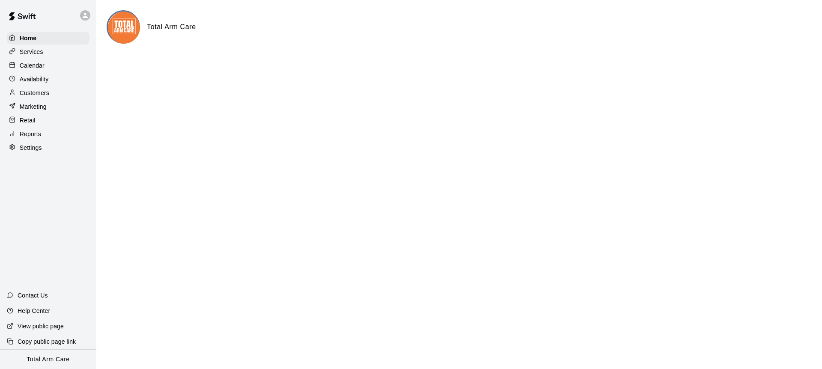
click at [57, 15] on div at bounding box center [48, 15] width 96 height 31
click at [84, 16] on icon at bounding box center [85, 16] width 8 height 8
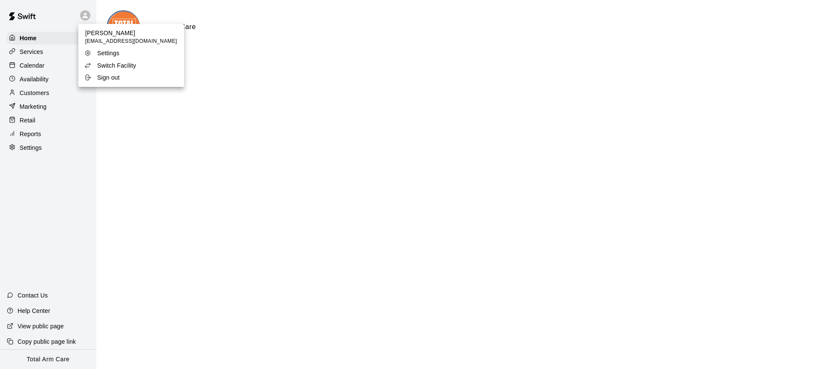
click at [113, 63] on p "Switch Facility" at bounding box center [116, 65] width 39 height 9
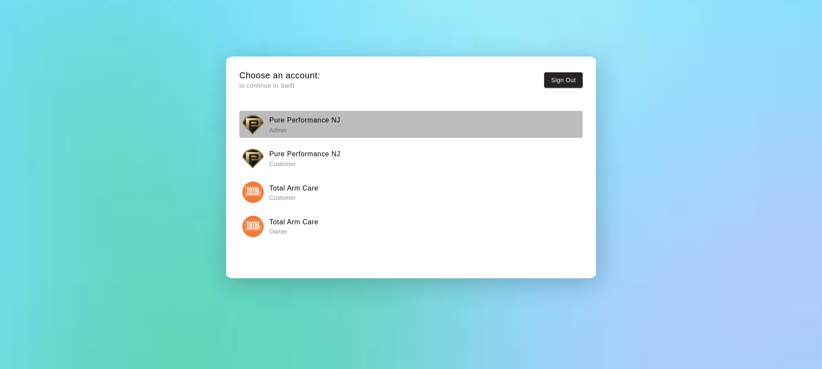
click at [265, 112] on button "Pure Performance NJ Admin" at bounding box center [410, 124] width 343 height 27
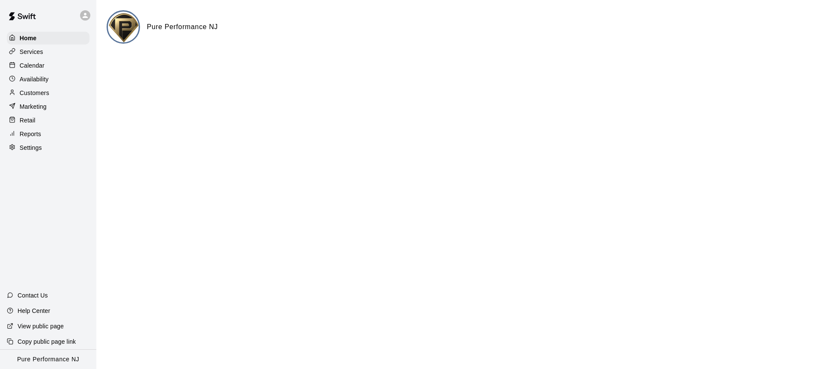
click at [42, 93] on p "Customers" at bounding box center [35, 93] width 30 height 9
click at [31, 92] on p "Customers" at bounding box center [35, 93] width 30 height 9
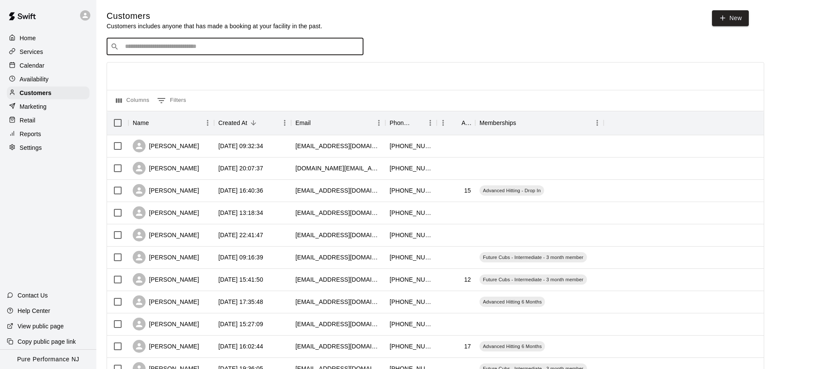
click at [163, 43] on input "Search customers by name or email" at bounding box center [240, 46] width 237 height 9
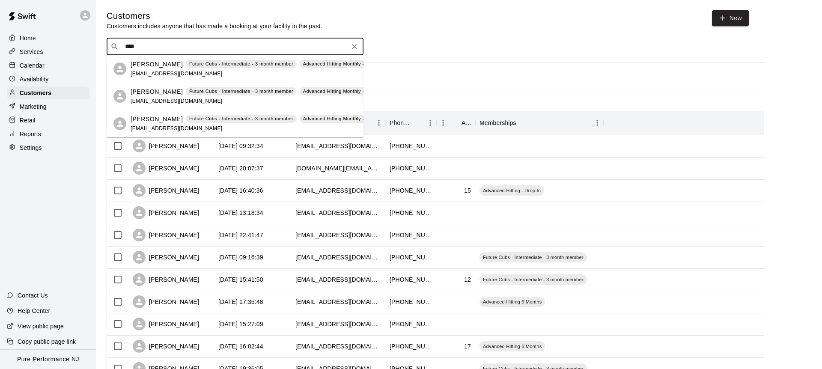
type input "****"
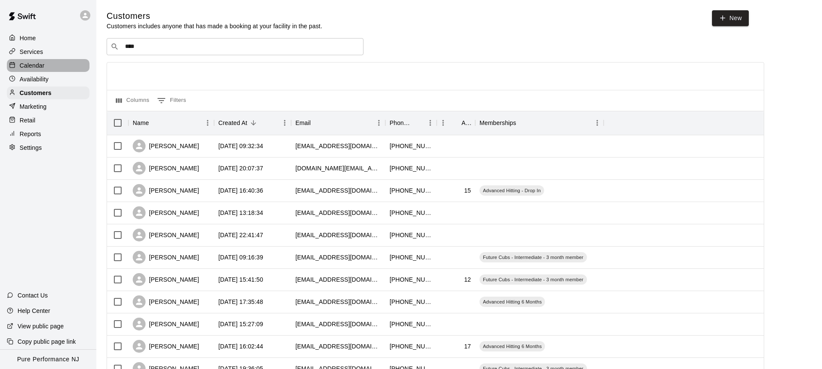
click at [44, 66] on p "Calendar" at bounding box center [32, 65] width 25 height 9
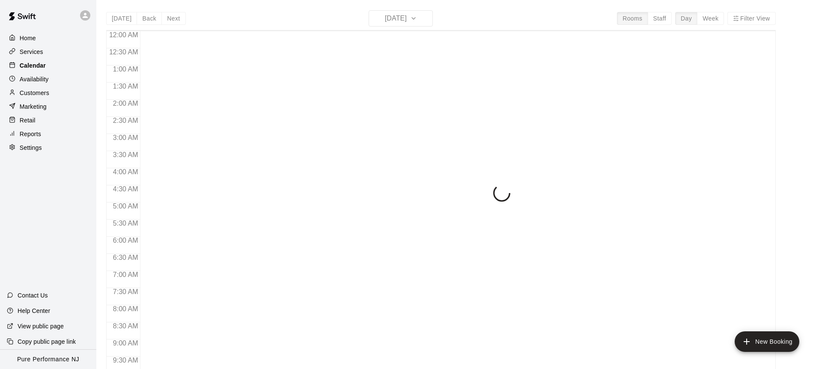
scroll to position [328, 0]
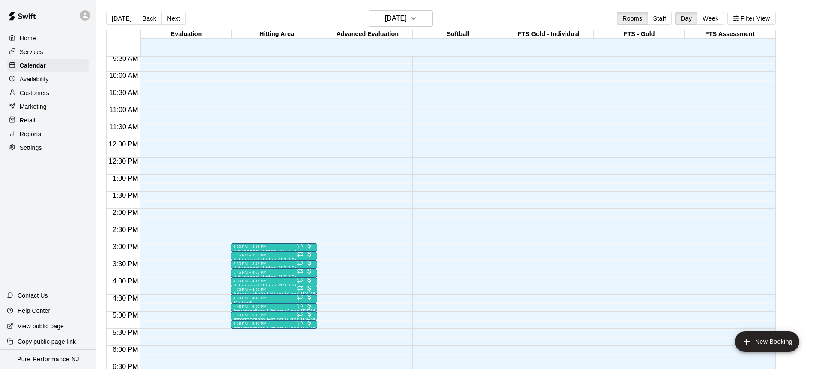
click at [79, 17] on div at bounding box center [87, 15] width 18 height 17
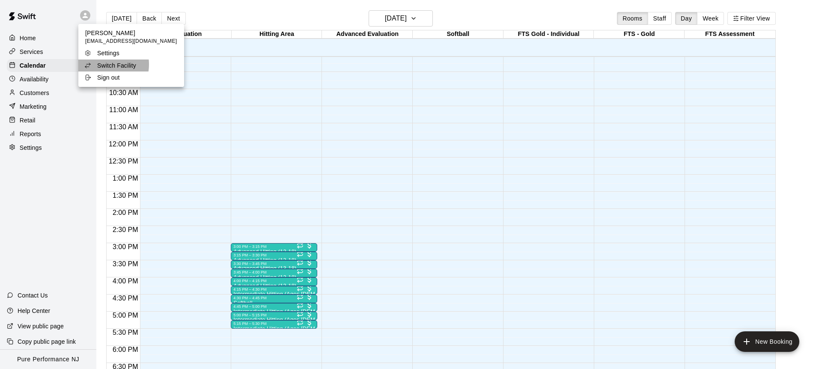
click at [102, 65] on p "Switch Facility" at bounding box center [116, 65] width 39 height 9
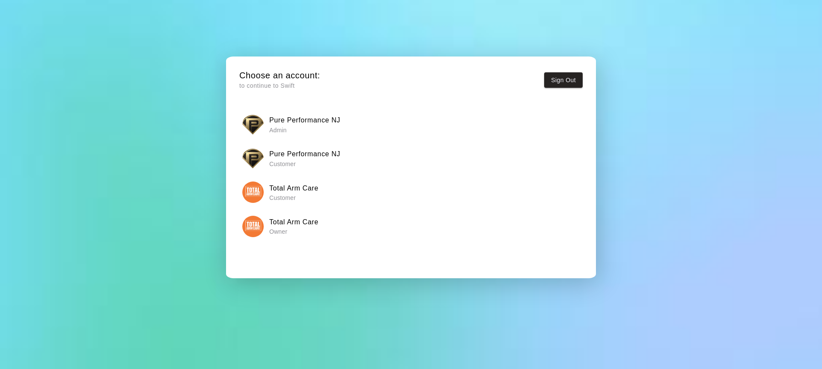
click at [267, 228] on div "Total Arm Care Owner" at bounding box center [411, 226] width 338 height 21
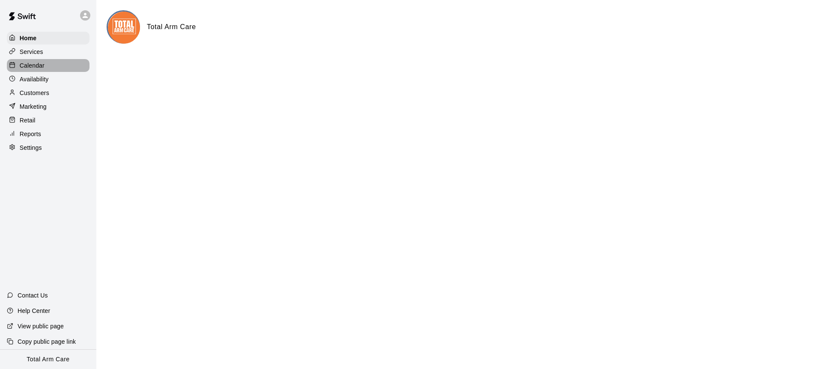
click at [22, 62] on p "Calendar" at bounding box center [32, 65] width 25 height 9
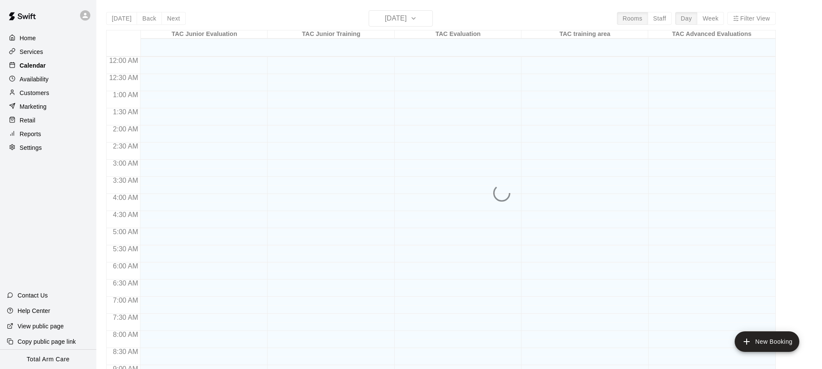
scroll to position [328, 0]
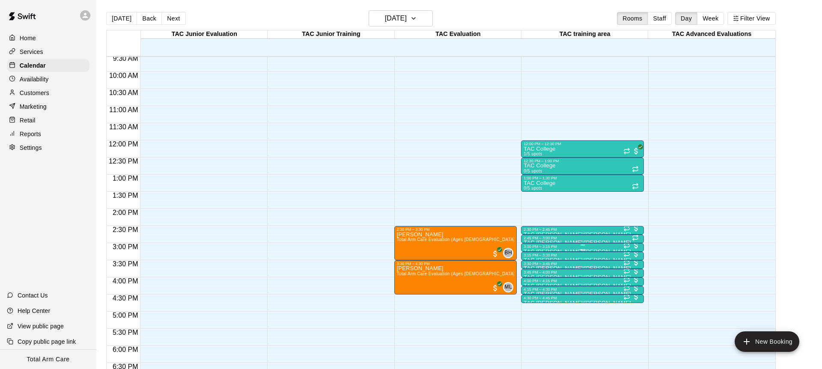
click at [547, 247] on div "3:00 PM – 3:15 PM" at bounding box center [583, 247] width 118 height 4
click at [532, 276] on img "edit" at bounding box center [533, 273] width 10 height 10
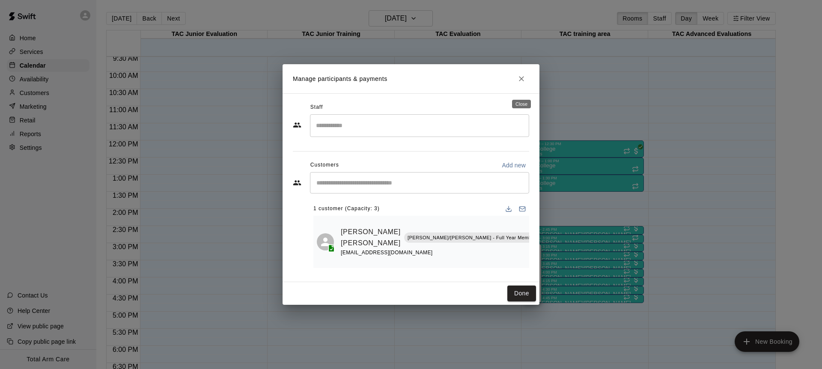
click at [519, 83] on icon "Close" at bounding box center [521, 79] width 9 height 9
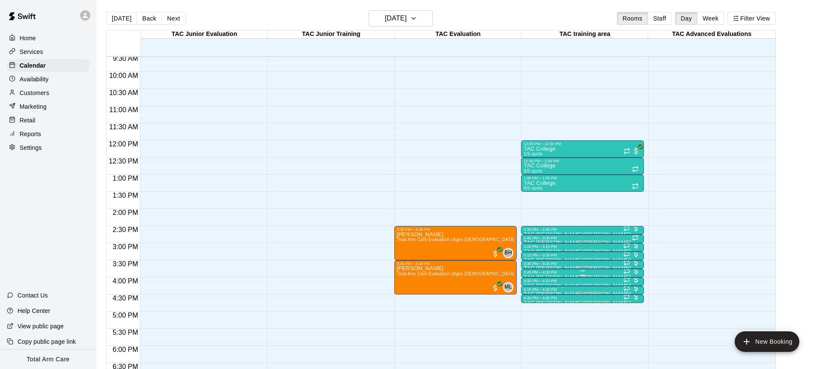
click at [532, 274] on div "3:45 PM – 4:00 PM" at bounding box center [583, 272] width 118 height 4
click at [528, 300] on img "edit" at bounding box center [533, 299] width 10 height 10
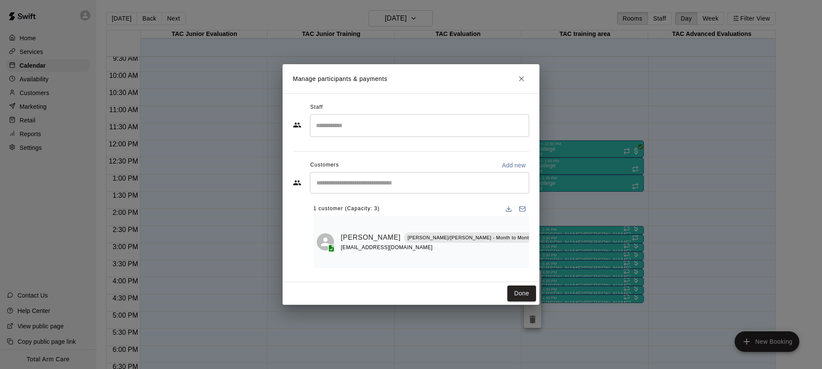
click at [527, 82] on button "Close" at bounding box center [521, 78] width 15 height 15
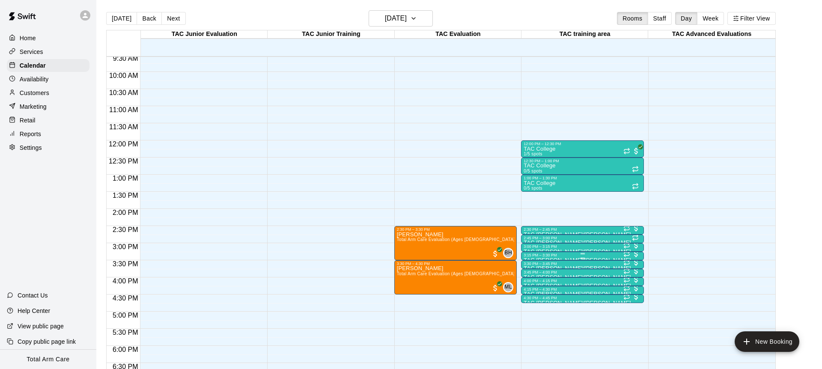
click at [576, 255] on div "3:15 PM – 3:30 PM" at bounding box center [583, 255] width 118 height 4
click at [533, 280] on img "edit" at bounding box center [533, 282] width 10 height 10
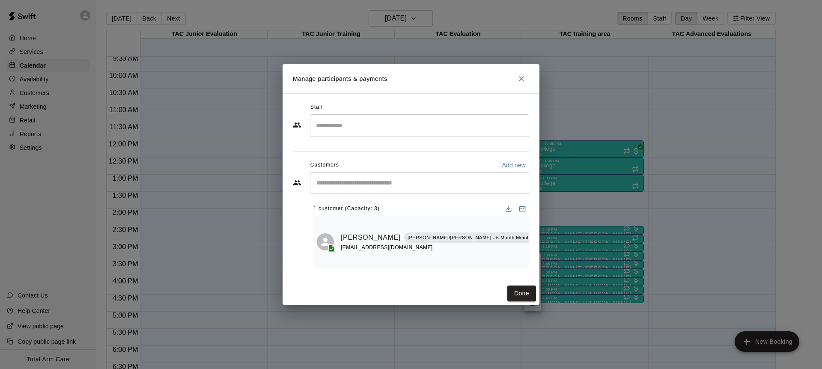
click at [519, 83] on icon "Close" at bounding box center [521, 79] width 9 height 9
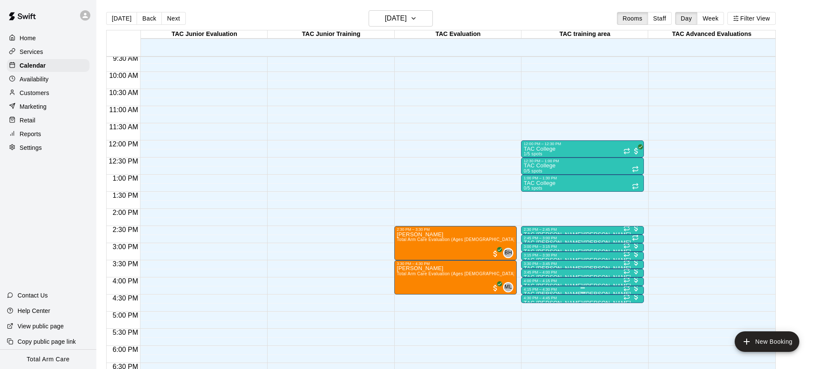
click at [611, 292] on div at bounding box center [583, 292] width 118 height 1
click at [537, 319] on img "edit" at bounding box center [533, 321] width 10 height 10
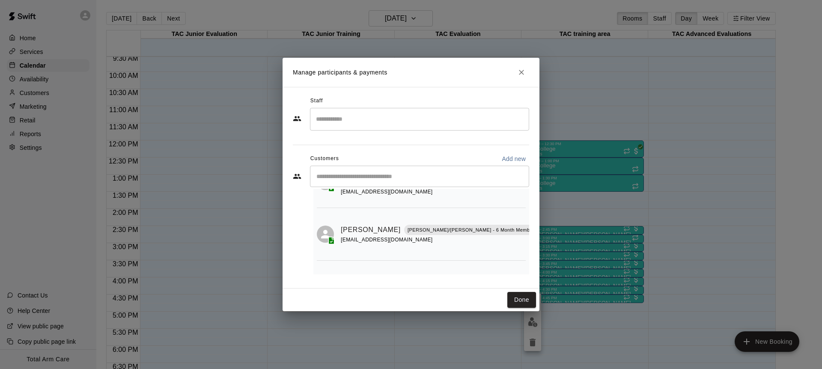
scroll to position [54, 0]
click at [520, 72] on icon "Close" at bounding box center [521, 72] width 9 height 9
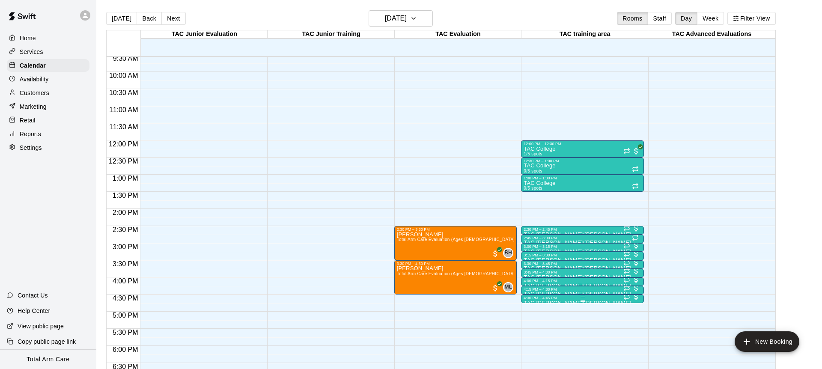
click at [587, 299] on div "4:30 PM – 4:45 PM" at bounding box center [583, 298] width 118 height 4
click at [532, 325] on img "edit" at bounding box center [533, 325] width 10 height 10
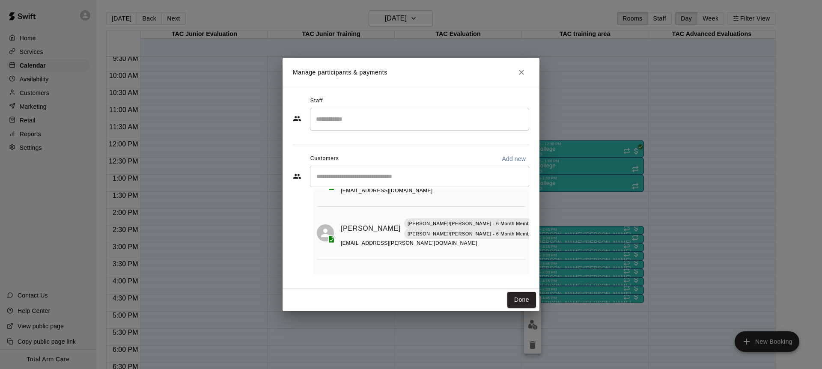
scroll to position [72, 0]
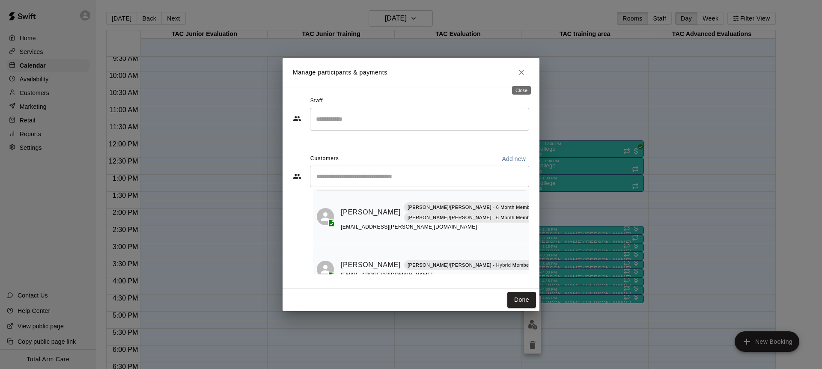
click at [519, 69] on icon "Close" at bounding box center [521, 72] width 9 height 9
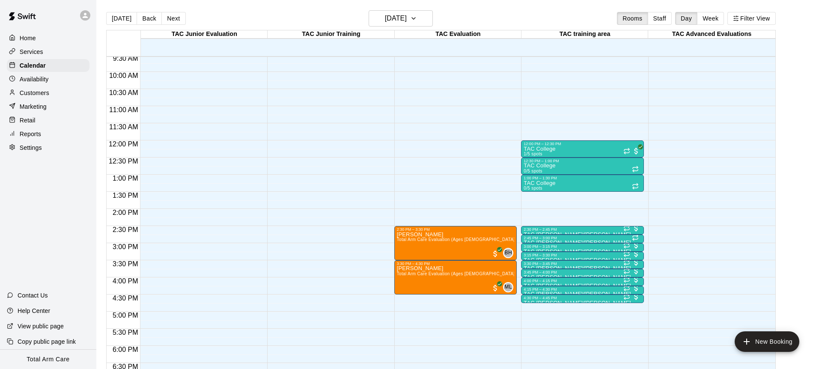
click at [30, 54] on p "Services" at bounding box center [32, 52] width 24 height 9
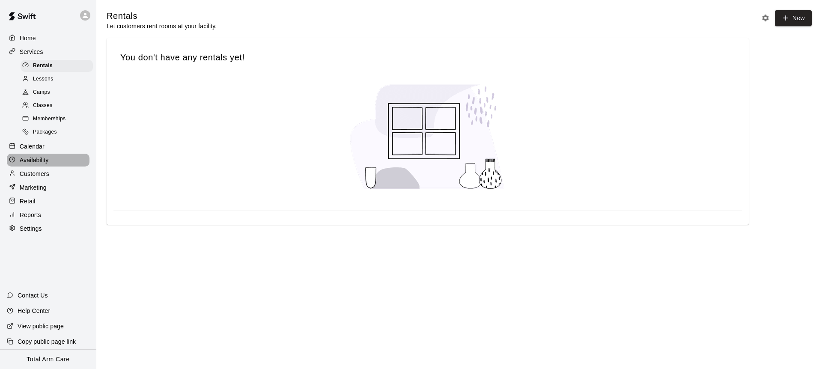
click at [42, 164] on div "Availability" at bounding box center [48, 160] width 83 height 13
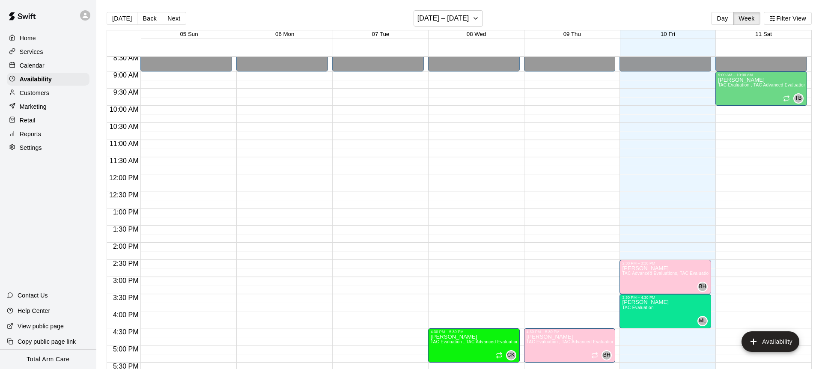
scroll to position [246, 0]
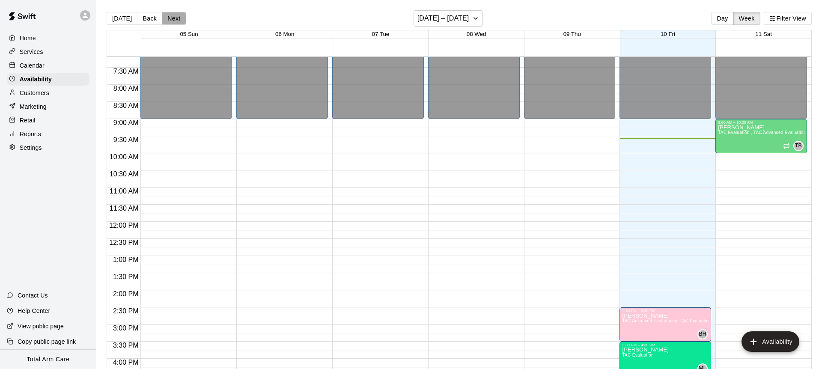
click at [173, 18] on button "Next" at bounding box center [174, 18] width 24 height 13
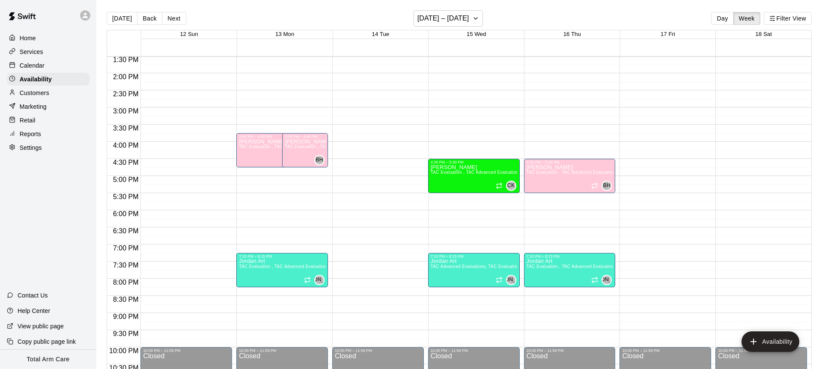
scroll to position [0, 0]
click at [36, 66] on p "Calendar" at bounding box center [32, 65] width 25 height 9
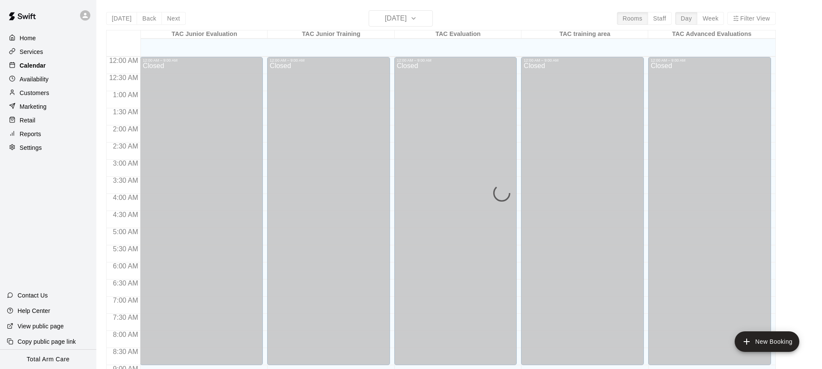
scroll to position [328, 0]
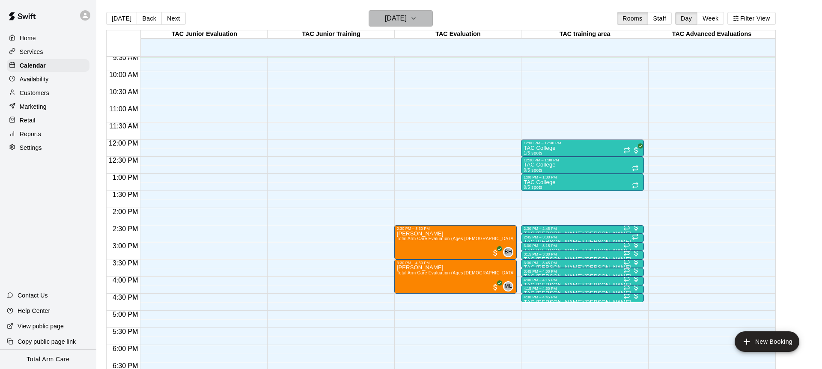
click at [385, 24] on h6 "Friday Oct 10" at bounding box center [396, 18] width 22 height 12
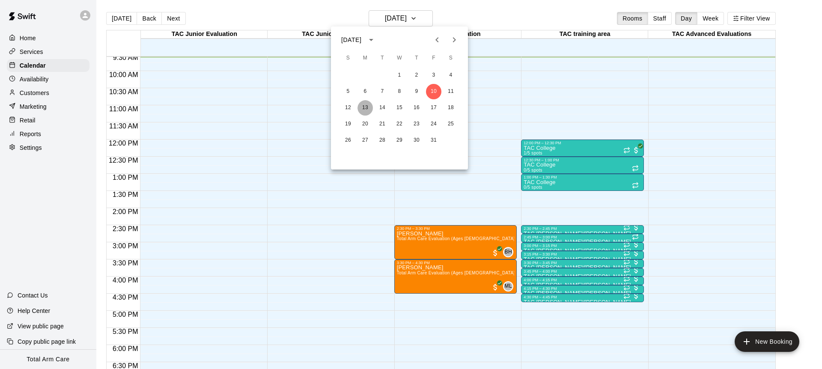
click at [366, 108] on button "13" at bounding box center [365, 107] width 15 height 15
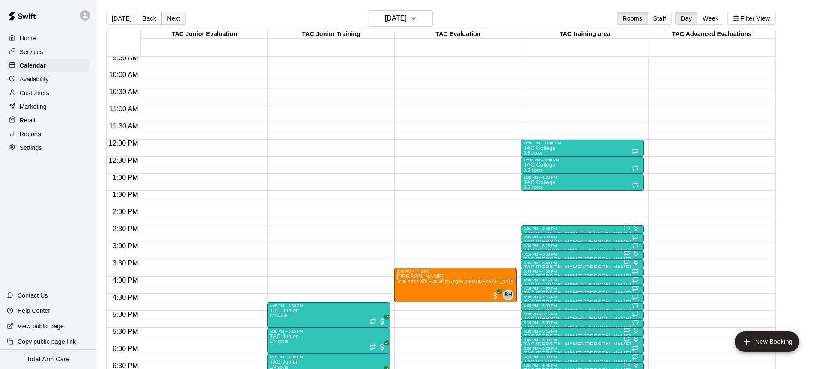
click at [169, 13] on button "Next" at bounding box center [173, 18] width 24 height 13
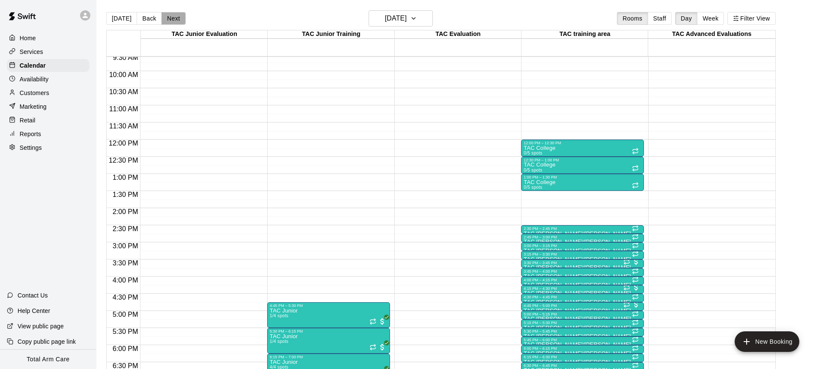
click at [169, 13] on button "Next" at bounding box center [173, 18] width 24 height 13
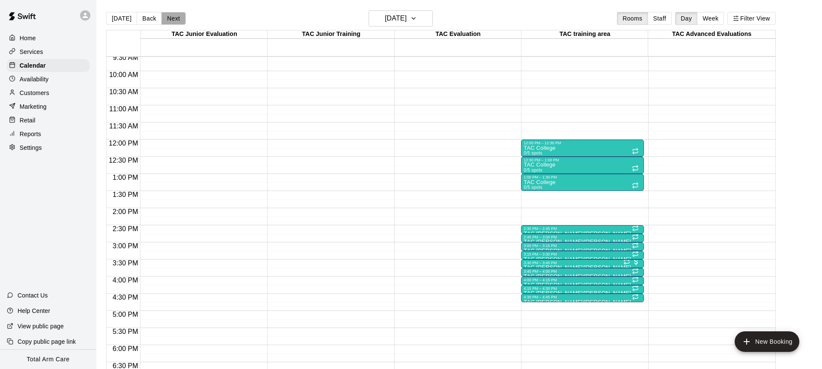
click at [169, 13] on button "Next" at bounding box center [173, 18] width 24 height 13
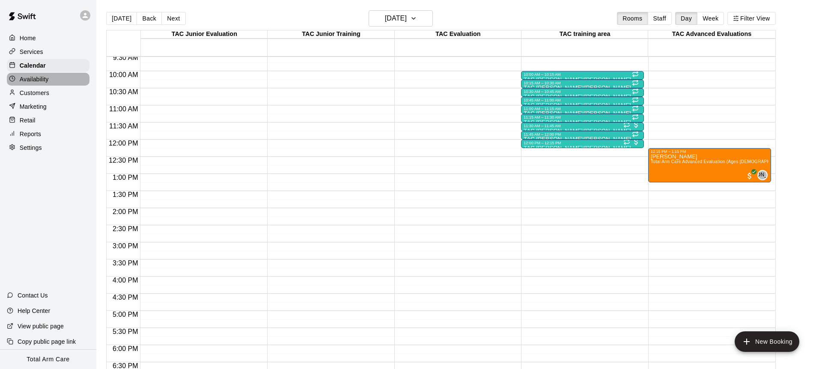
click at [26, 77] on p "Availability" at bounding box center [34, 79] width 29 height 9
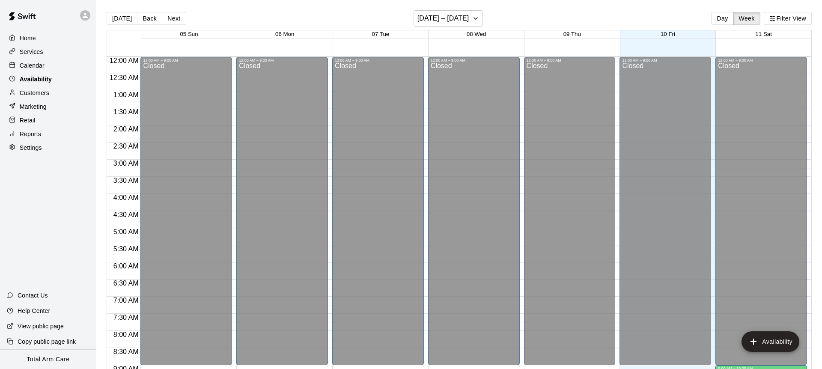
scroll to position [328, 0]
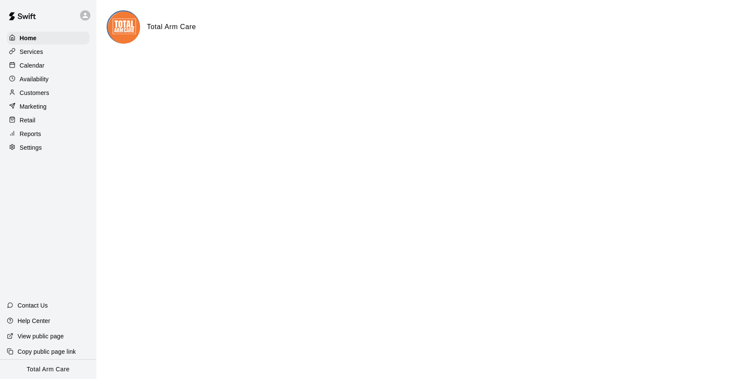
click at [44, 95] on p "Customers" at bounding box center [35, 93] width 30 height 9
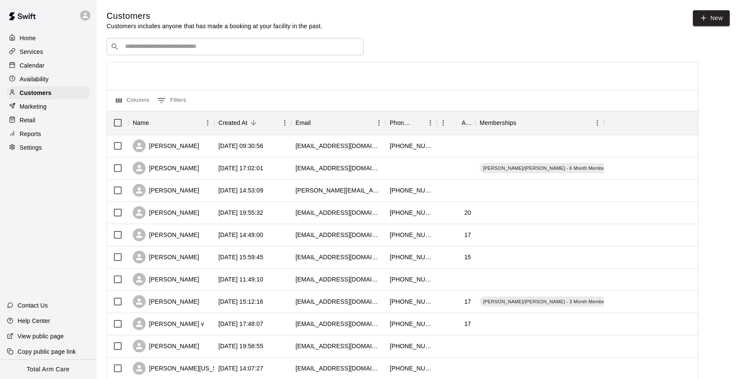
click at [196, 43] on input "Search customers by name or email" at bounding box center [240, 46] width 237 height 9
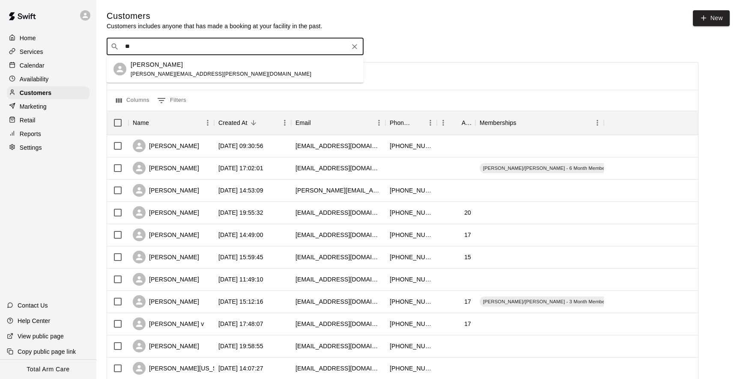
type input "*"
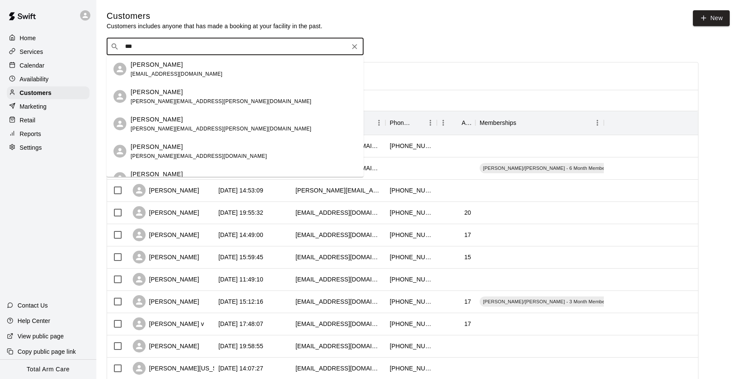
type input "****"
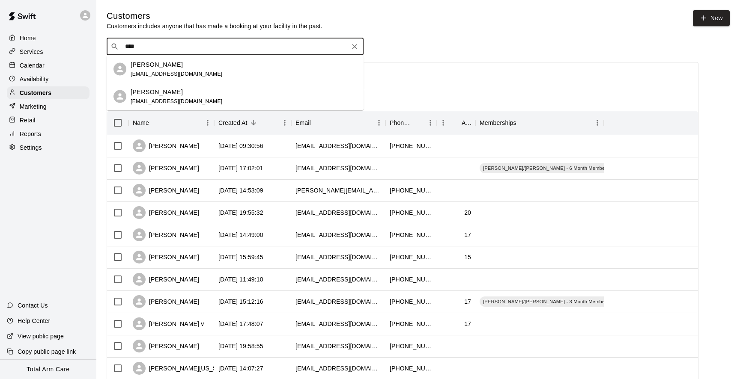
click at [233, 92] on div "Aarav Raju avee93@gmail.com" at bounding box center [244, 96] width 226 height 18
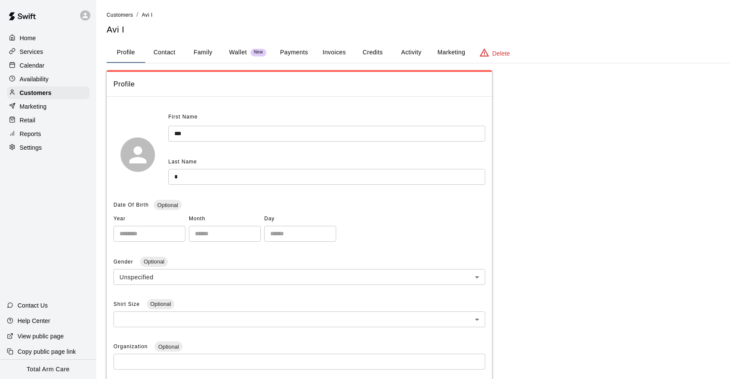
scroll to position [3, 0]
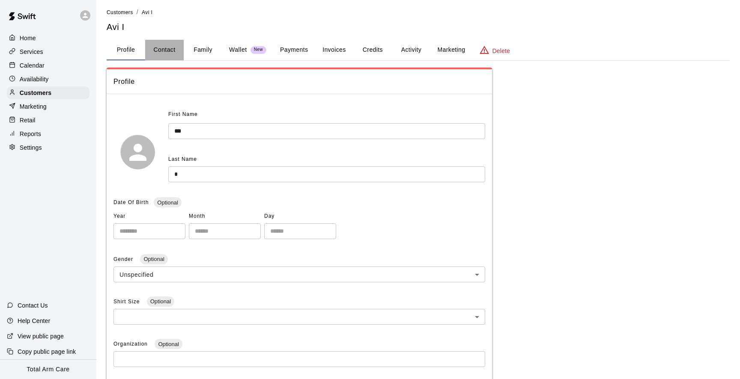
click at [161, 49] on button "Contact" at bounding box center [164, 50] width 39 height 21
select select "**"
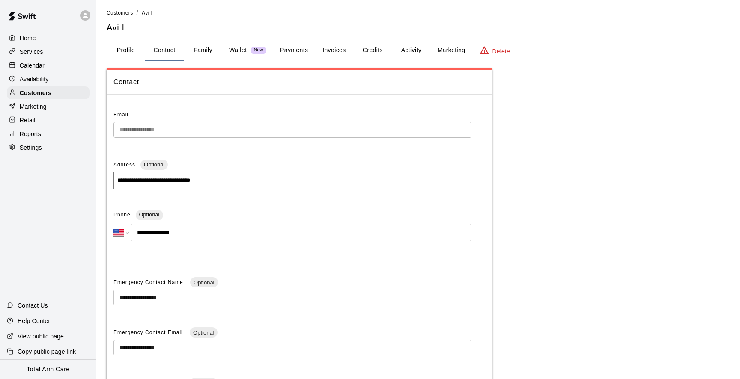
scroll to position [0, 0]
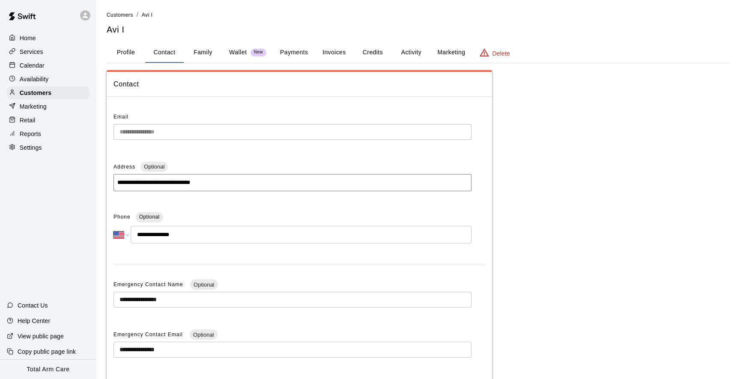
click at [36, 55] on p "Services" at bounding box center [32, 52] width 24 height 9
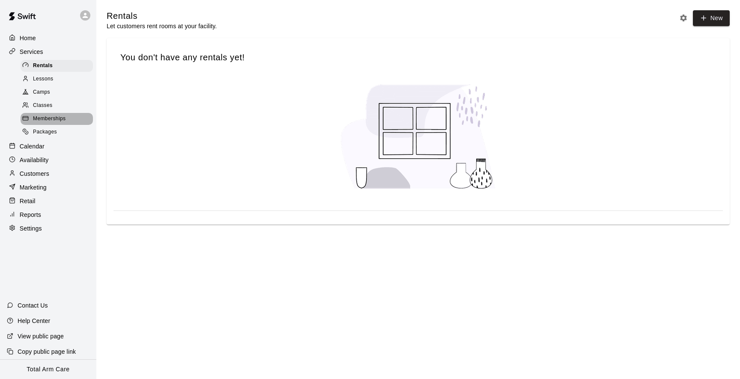
click at [49, 119] on span "Memberships" at bounding box center [49, 119] width 33 height 9
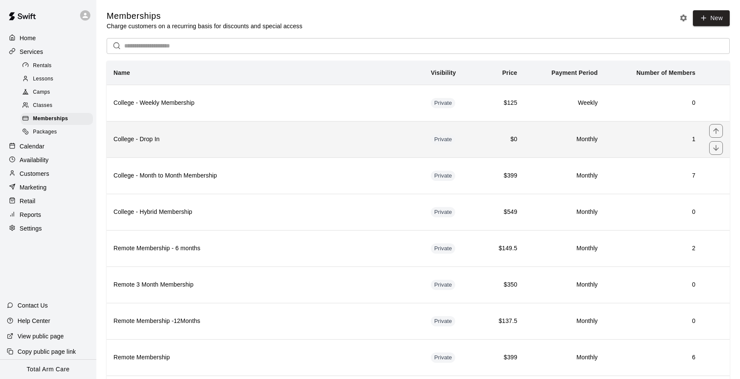
click at [215, 130] on th "College - Drop In" at bounding box center [265, 139] width 317 height 36
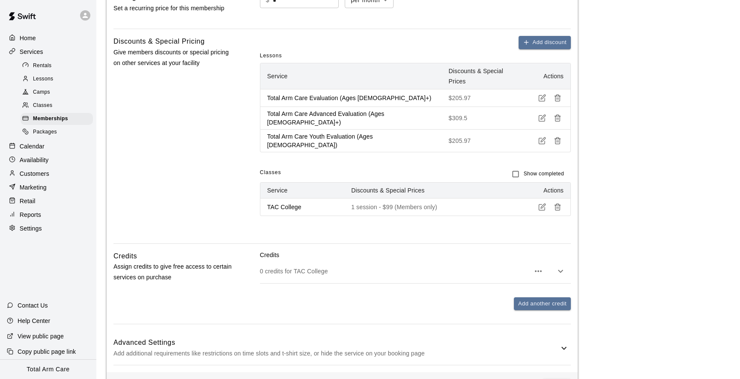
scroll to position [425, 0]
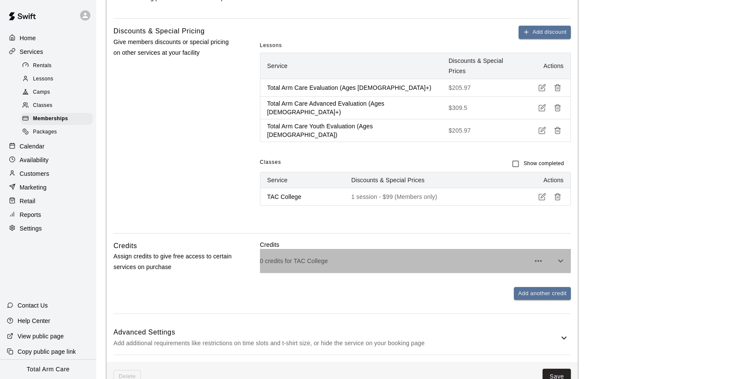
click at [324, 249] on div "0 credits for TAC College" at bounding box center [415, 261] width 311 height 24
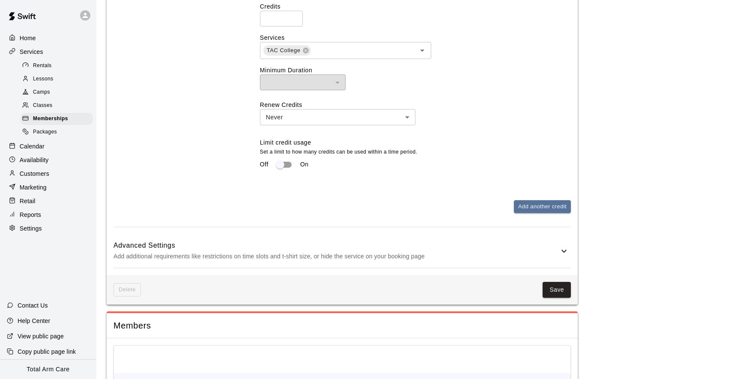
scroll to position [704, 0]
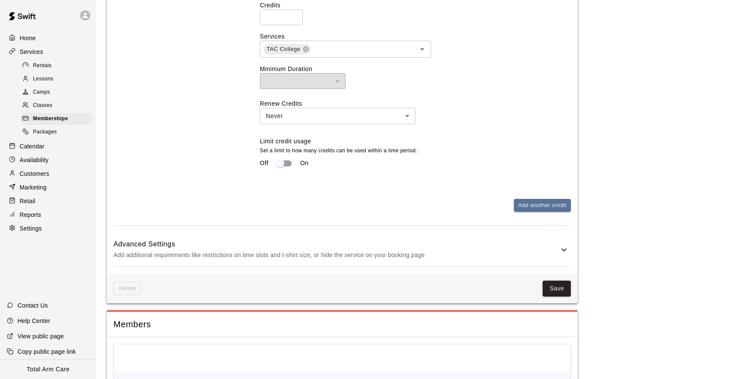
click at [324, 250] on p "Add additional requirements like restrictions on time slots and t-shirt size, o…" at bounding box center [335, 255] width 445 height 11
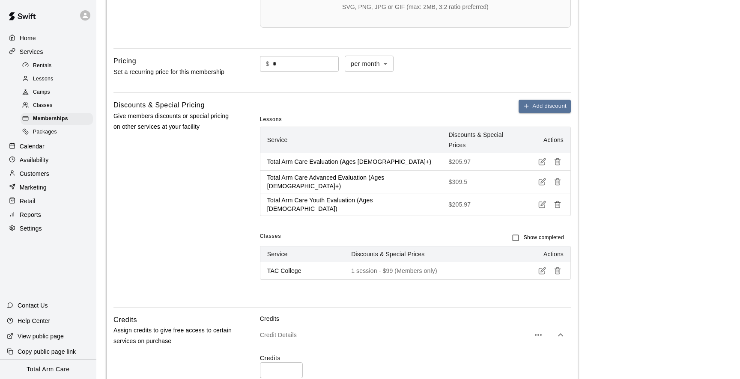
scroll to position [352, 0]
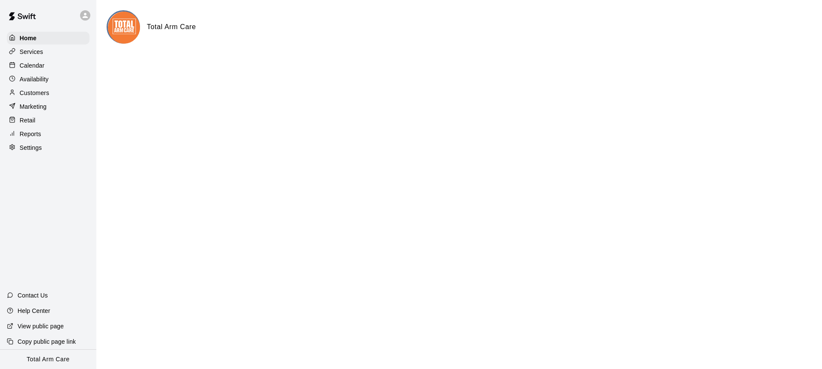
click at [36, 55] on p "Services" at bounding box center [32, 52] width 24 height 9
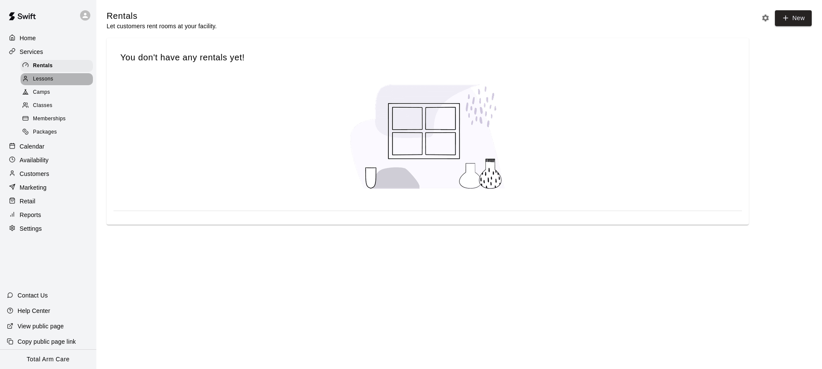
click at [39, 75] on span "Lessons" at bounding box center [43, 79] width 21 height 9
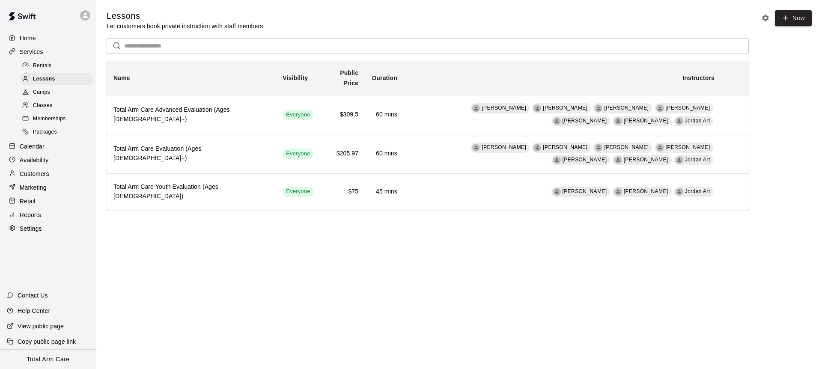
click at [36, 107] on span "Classes" at bounding box center [42, 105] width 19 height 9
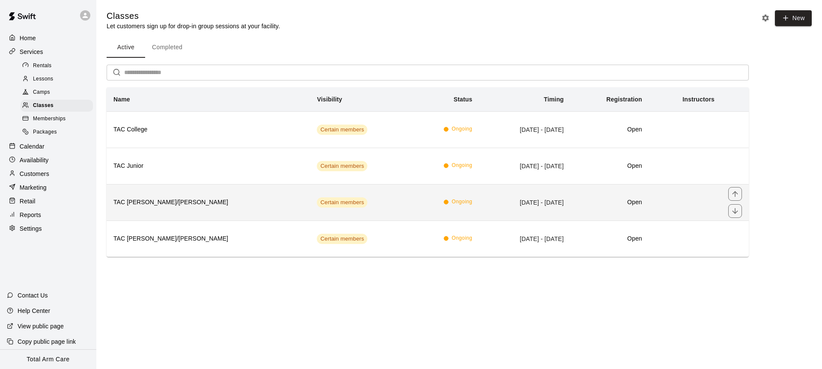
click at [171, 200] on h6 "TAC [PERSON_NAME]/[PERSON_NAME]" at bounding box center [208, 202] width 190 height 9
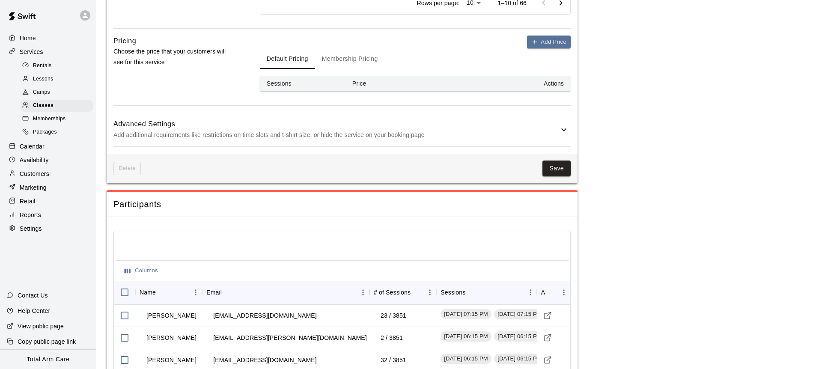
scroll to position [509, 0]
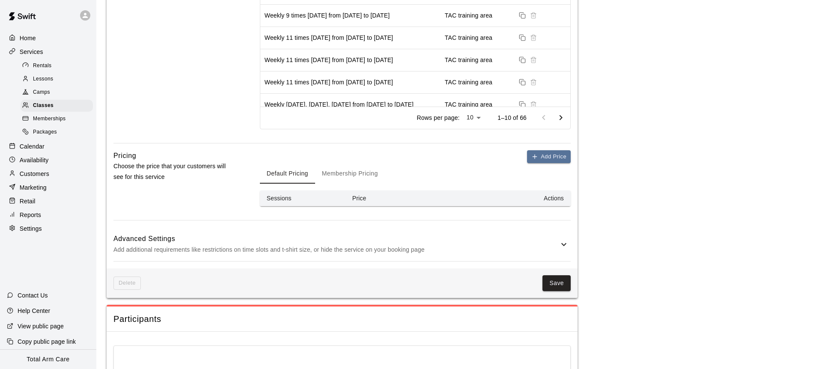
click at [352, 171] on button "Membership Pricing" at bounding box center [350, 173] width 70 height 21
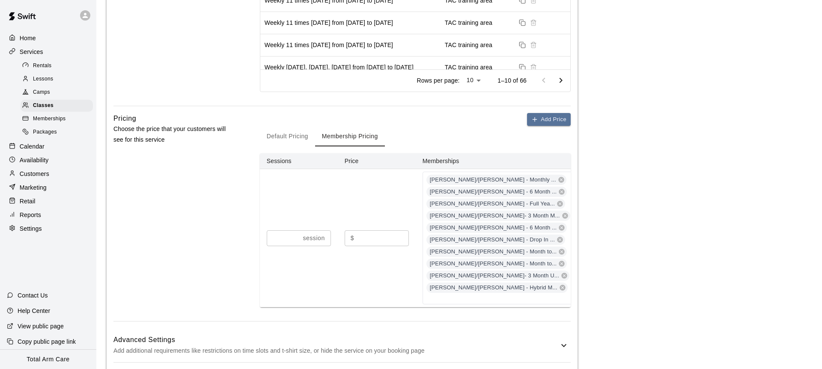
scroll to position [561, 0]
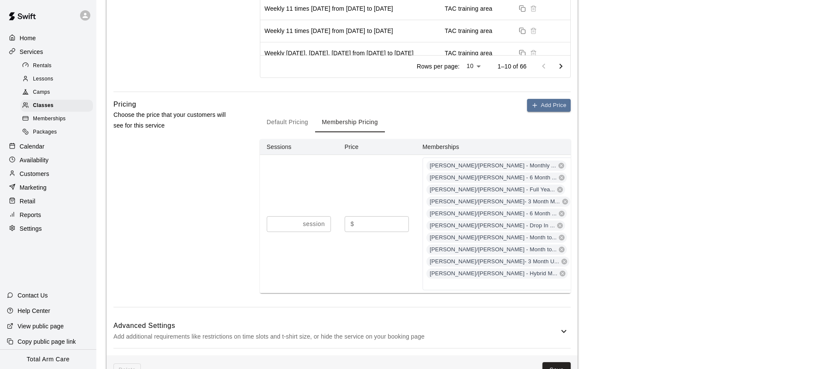
click at [388, 216] on input "**" at bounding box center [383, 224] width 51 height 16
click at [194, 230] on div "Pricing Choose the price that your customers will see for this service" at bounding box center [172, 203] width 119 height 209
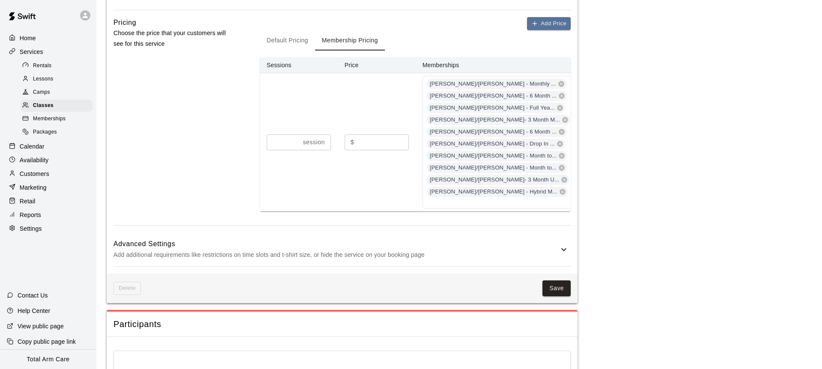
scroll to position [650, 0]
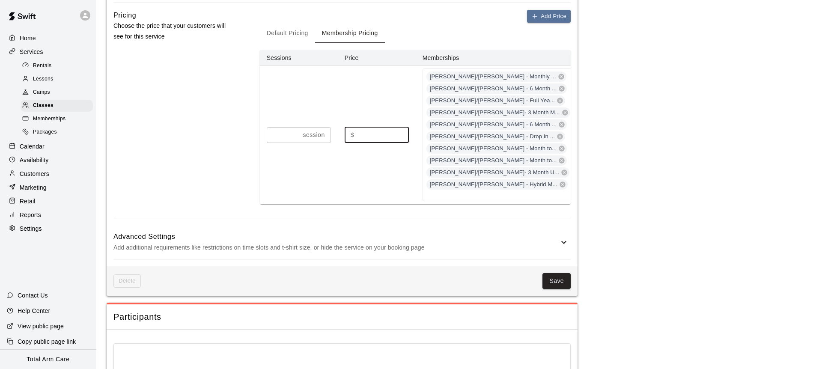
click at [372, 131] on input "***" at bounding box center [383, 135] width 51 height 16
type input "**"
click at [37, 94] on span "Camps" at bounding box center [41, 92] width 17 height 9
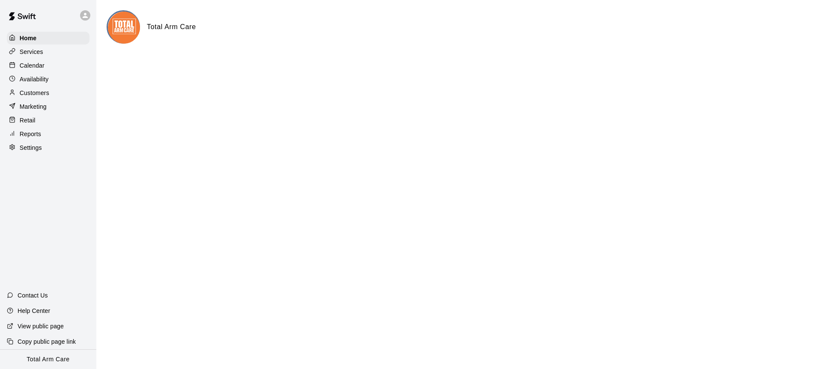
click at [30, 49] on p "Services" at bounding box center [32, 52] width 24 height 9
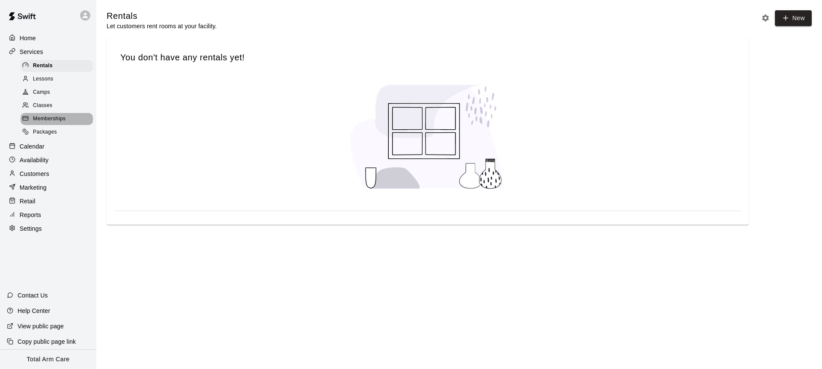
click at [57, 117] on span "Memberships" at bounding box center [49, 119] width 33 height 9
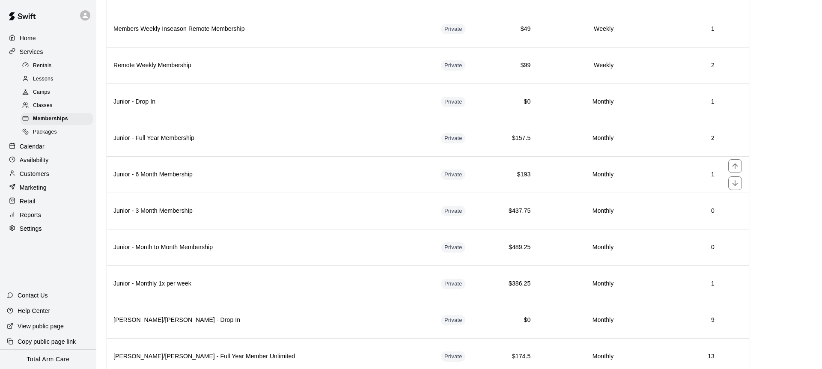
scroll to position [398, 0]
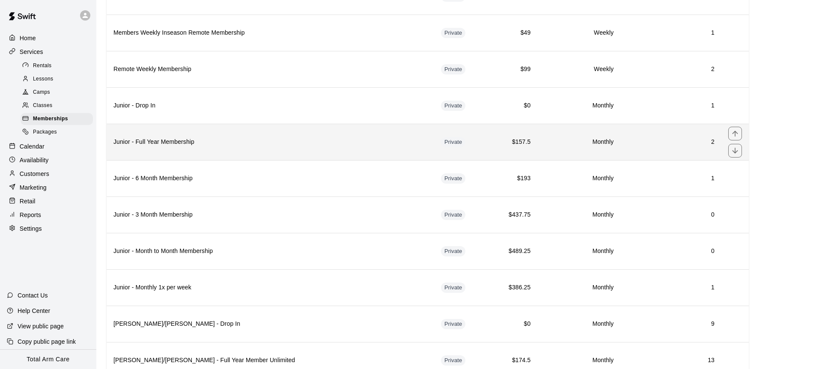
click at [218, 151] on th "Junior - Full Year Membership" at bounding box center [271, 142] width 328 height 36
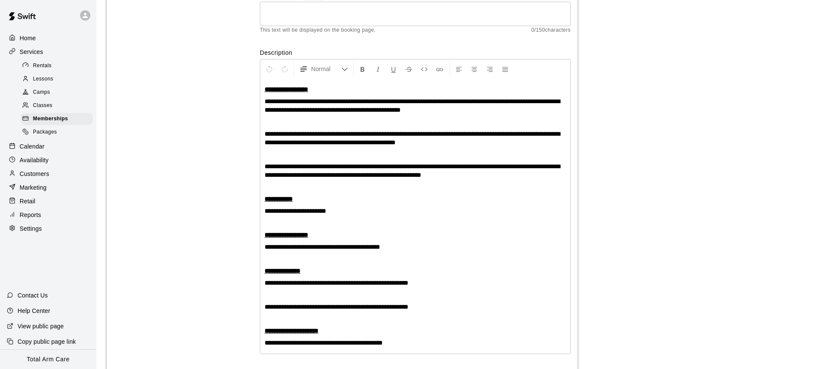
scroll to position [135, 0]
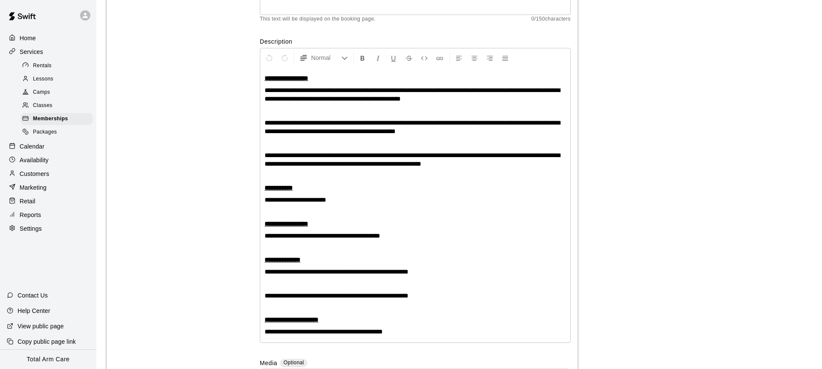
click at [352, 241] on div "**********" at bounding box center [415, 205] width 310 height 275
click at [366, 263] on p "**********" at bounding box center [415, 260] width 301 height 9
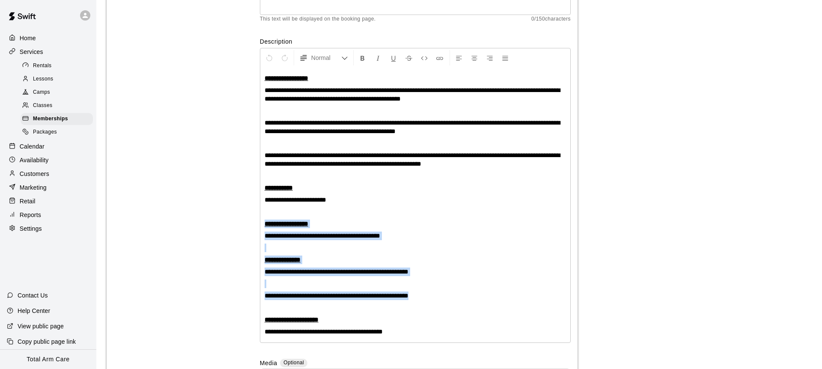
drag, startPoint x: 430, startPoint y: 297, endPoint x: 260, endPoint y: 224, distance: 184.8
click at [260, 224] on div "**********" at bounding box center [415, 205] width 310 height 275
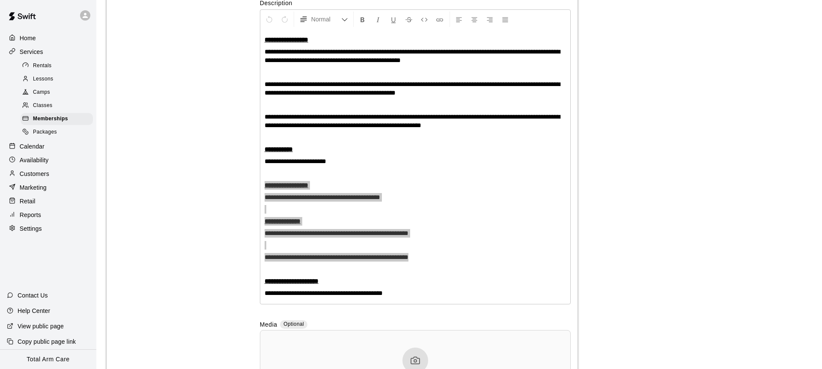
scroll to position [0, 0]
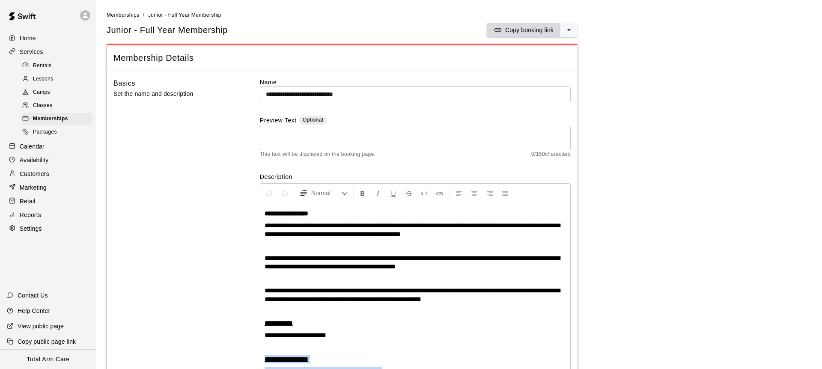
click at [526, 32] on p "Copy booking link" at bounding box center [529, 30] width 48 height 9
click at [572, 30] on icon "select merge strategy" at bounding box center [569, 30] width 9 height 9
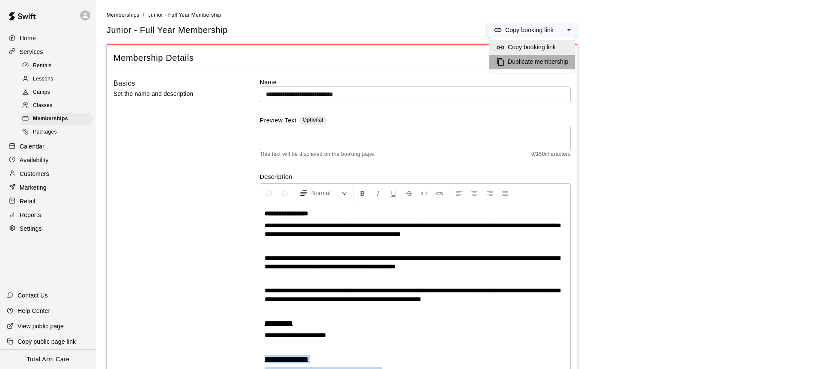
click at [513, 57] on h6 "Duplicate membership" at bounding box center [538, 61] width 60 height 9
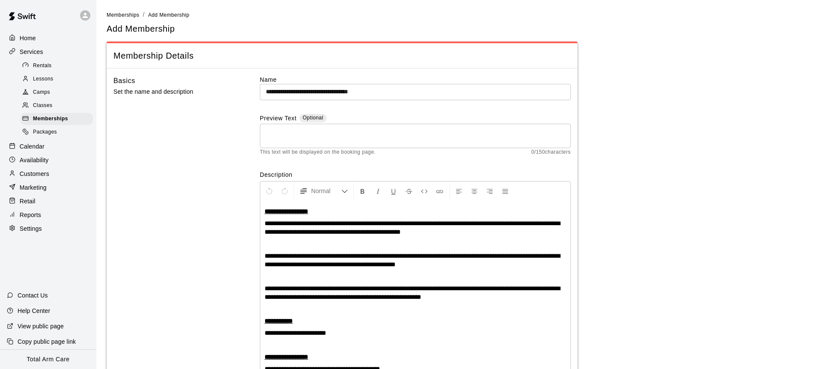
click at [310, 90] on input "**********" at bounding box center [415, 92] width 311 height 16
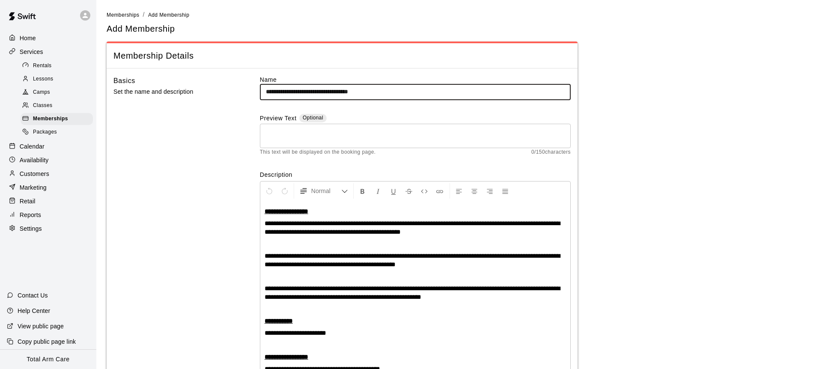
click at [289, 92] on input "**********" at bounding box center [415, 92] width 311 height 16
drag, startPoint x: 375, startPoint y: 92, endPoint x: 356, endPoint y: 93, distance: 18.5
click at [356, 93] on input "**********" at bounding box center [415, 92] width 311 height 16
click at [289, 92] on input "**********" at bounding box center [415, 92] width 311 height 16
type input "**********"
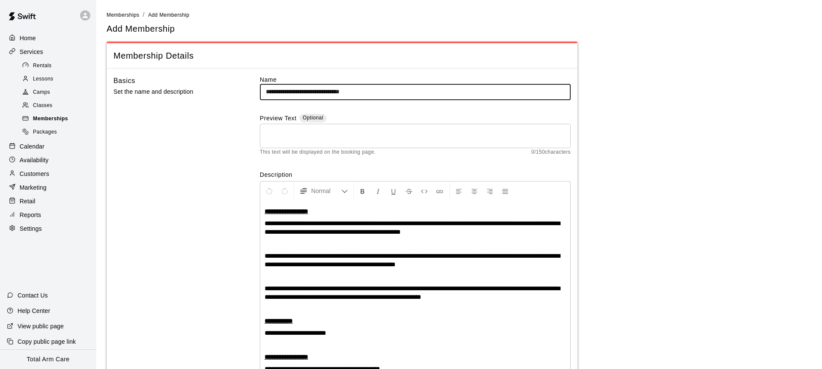
click at [56, 118] on span "Memberships" at bounding box center [50, 119] width 35 height 9
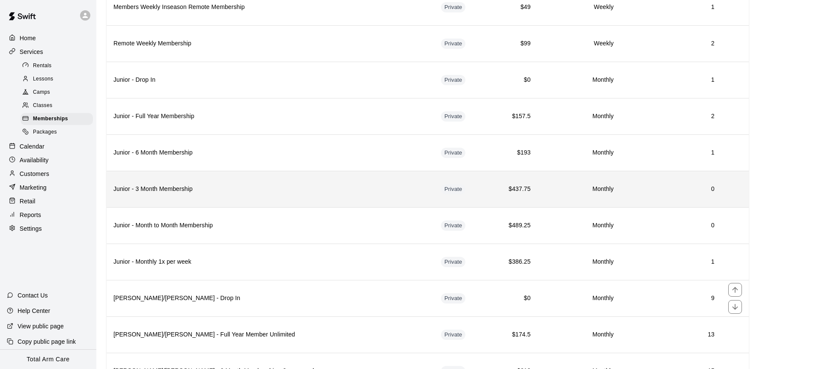
scroll to position [463, 0]
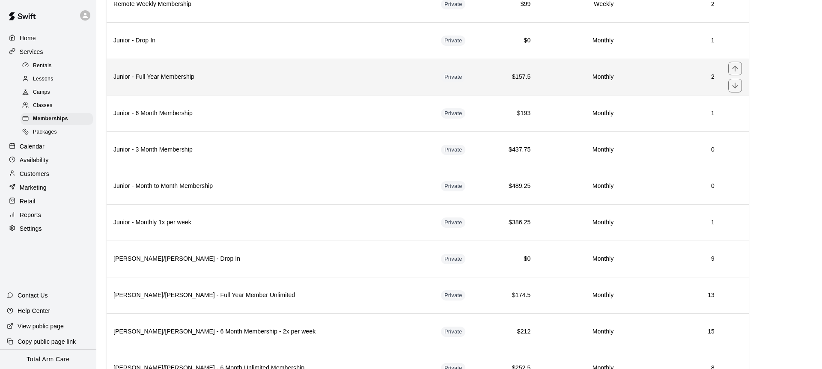
click at [230, 75] on h6 "Junior - Full Year Membership" at bounding box center [270, 76] width 314 height 9
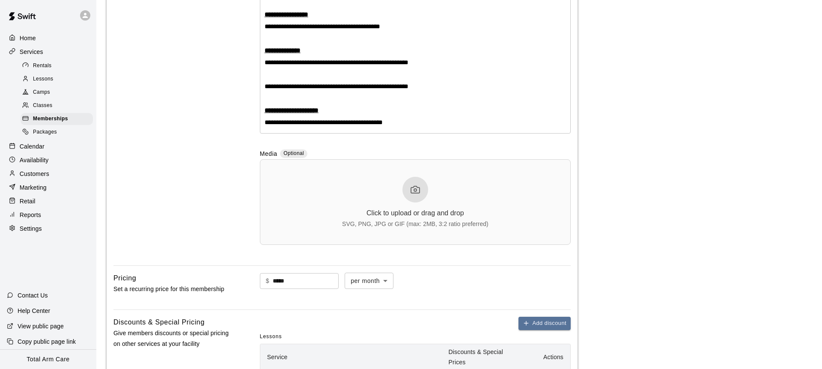
scroll to position [349, 0]
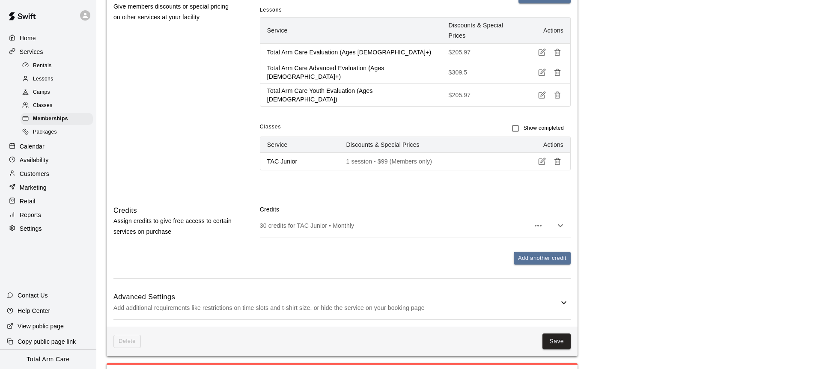
click at [313, 214] on div "30 credits for TAC Junior • Monthly" at bounding box center [415, 226] width 311 height 24
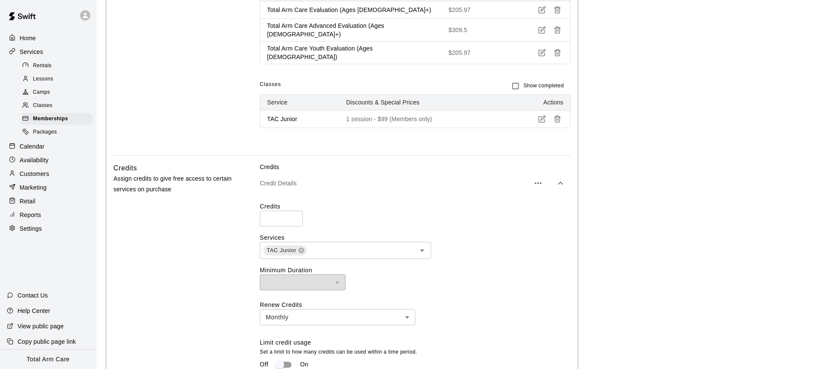
scroll to position [722, 0]
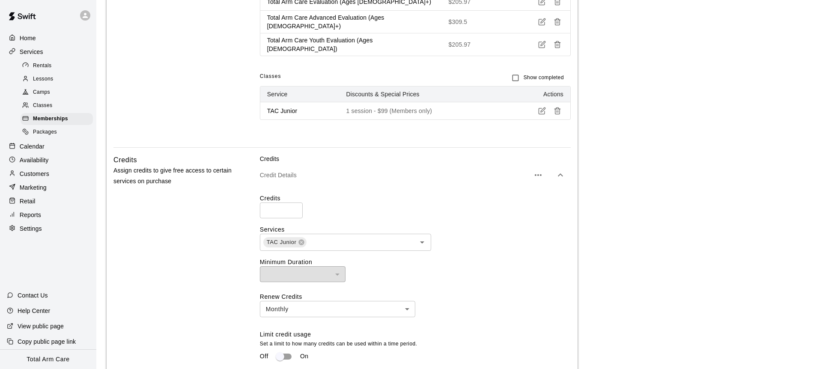
click at [280, 203] on input "**" at bounding box center [281, 211] width 43 height 16
type input "*"
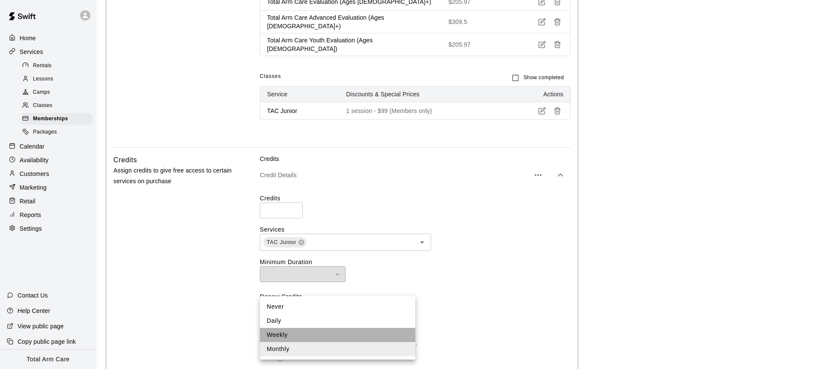
click at [285, 334] on li "Weekly" at bounding box center [337, 335] width 155 height 14
type input "******"
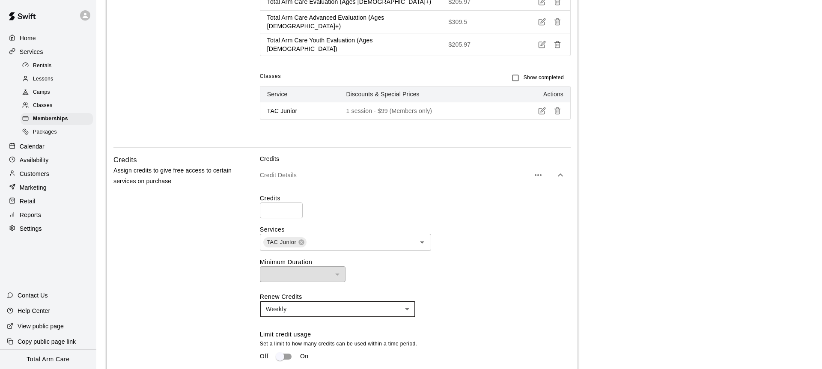
click at [235, 302] on div "Credits Assign credits to give free access to certain services on purchase Cred…" at bounding box center [341, 287] width 457 height 265
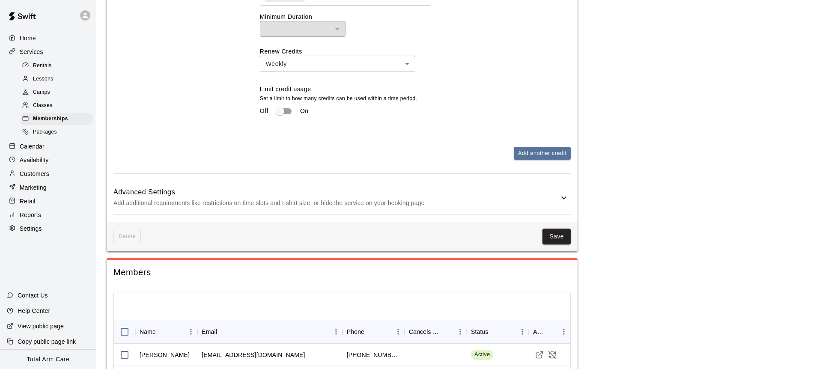
scroll to position [969, 0]
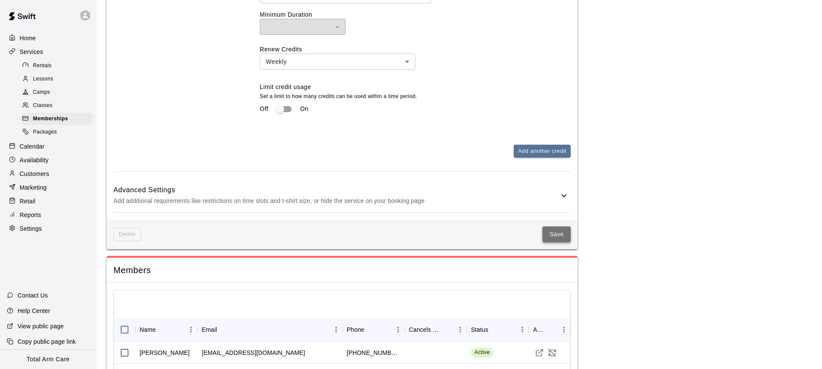
click at [555, 227] on button "Save" at bounding box center [557, 235] width 28 height 16
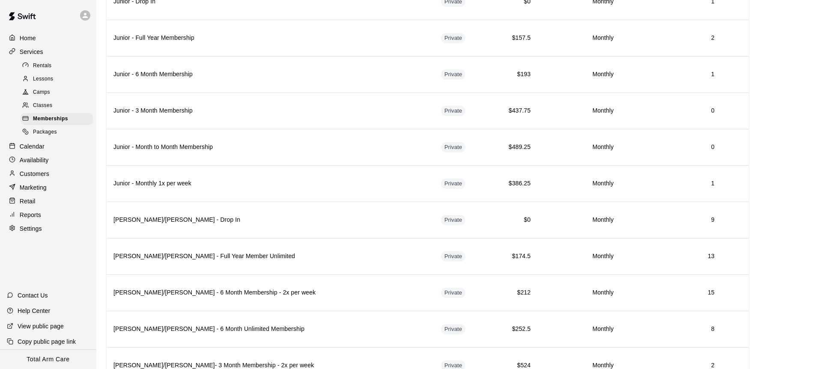
scroll to position [457, 0]
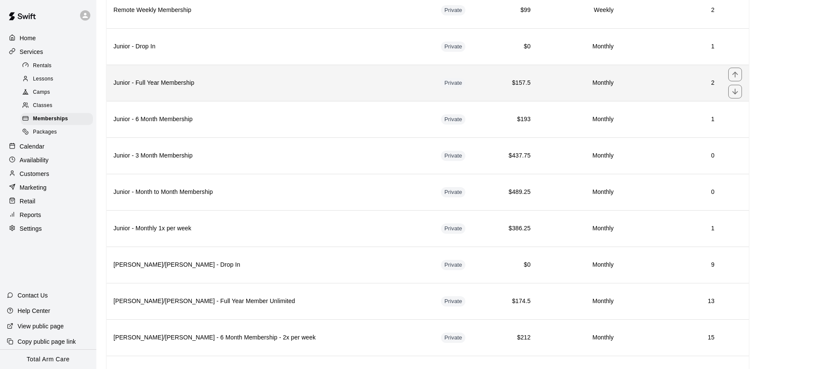
click at [302, 88] on th "Junior - Full Year Membership" at bounding box center [271, 83] width 328 height 36
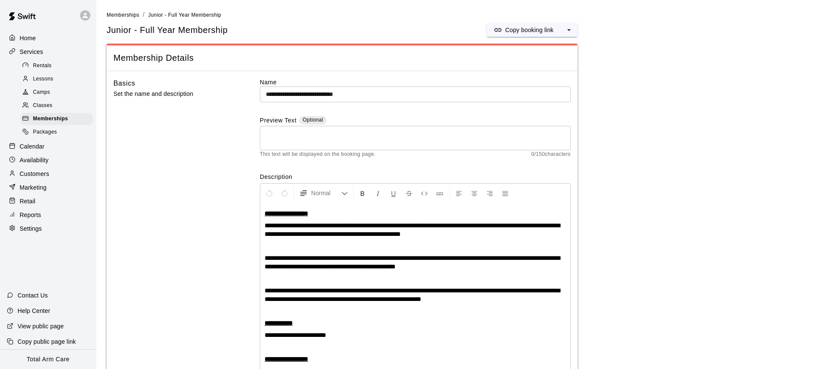
click at [288, 97] on input "**********" at bounding box center [415, 95] width 311 height 16
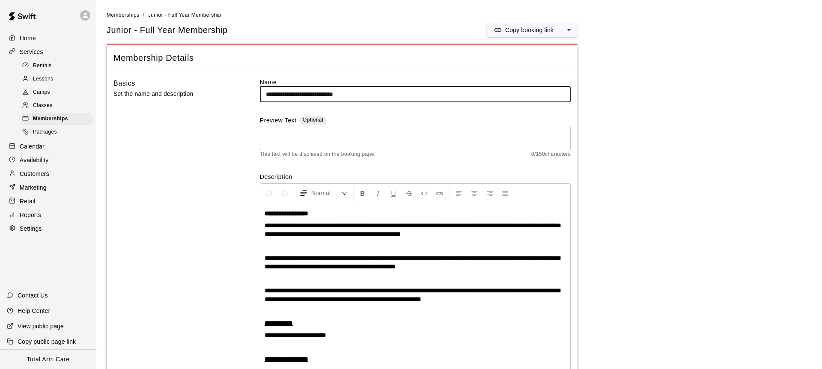
click at [388, 78] on label "Name" at bounding box center [415, 82] width 311 height 9
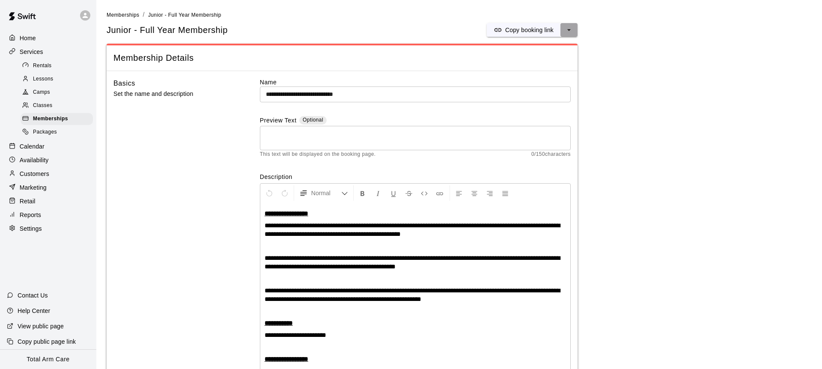
click at [574, 31] on button "select merge strategy" at bounding box center [569, 30] width 17 height 14
click at [548, 60] on h6 "Duplicate membership" at bounding box center [538, 61] width 60 height 9
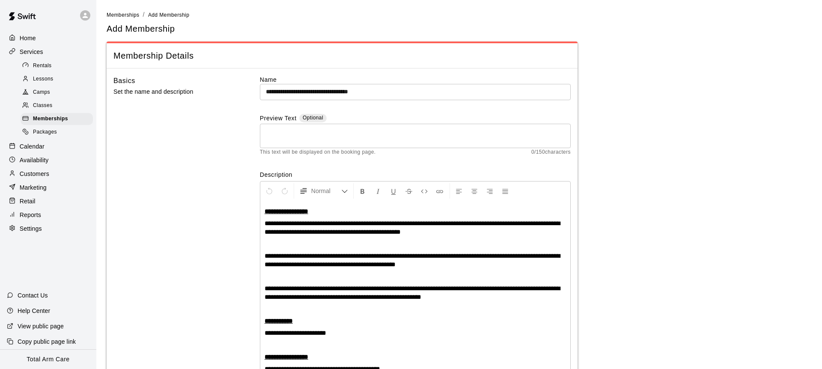
drag, startPoint x: 291, startPoint y: 92, endPoint x: 298, endPoint y: 91, distance: 7.3
click at [291, 92] on input "**********" at bounding box center [415, 92] width 311 height 16
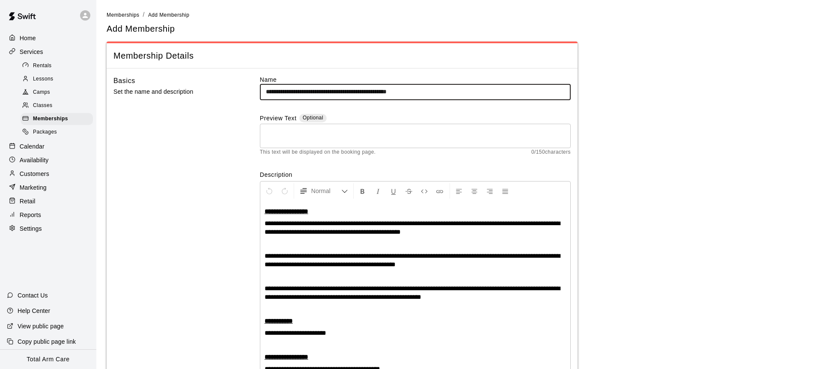
click at [449, 92] on input "**********" at bounding box center [415, 92] width 311 height 16
type input "**********"
click at [185, 126] on div "Basics Set the name and description" at bounding box center [172, 338] width 119 height 526
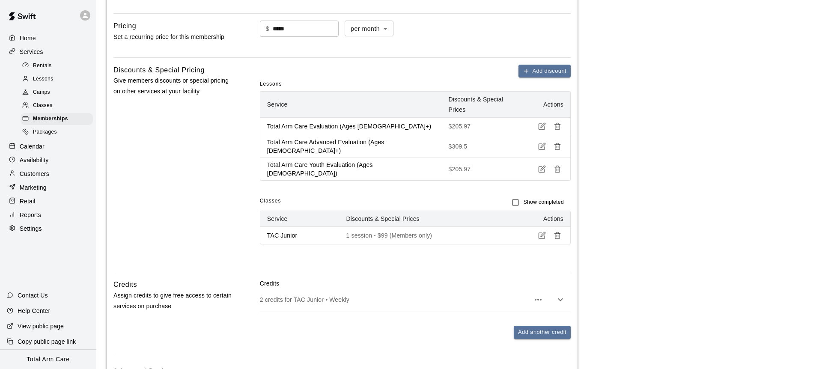
scroll to position [599, 0]
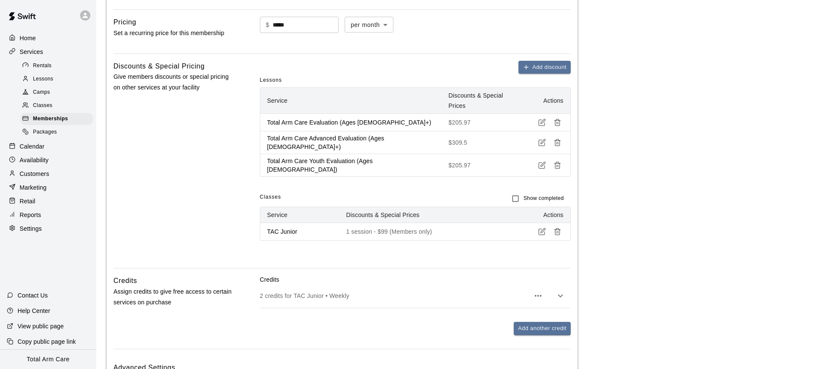
click at [35, 107] on span "Classes" at bounding box center [42, 105] width 19 height 9
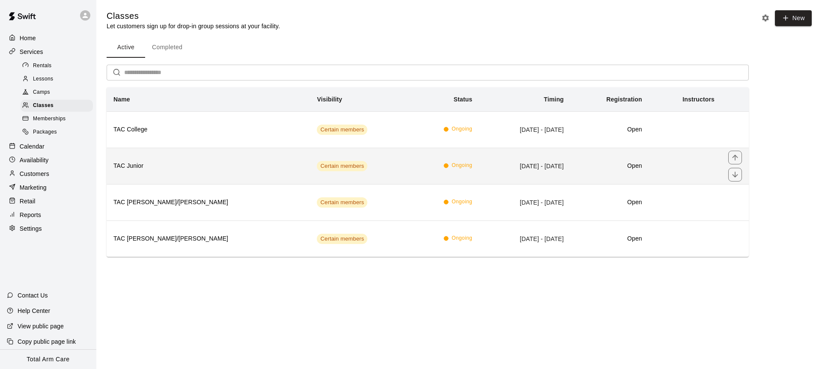
click at [150, 171] on th "TAC Junior" at bounding box center [208, 166] width 203 height 36
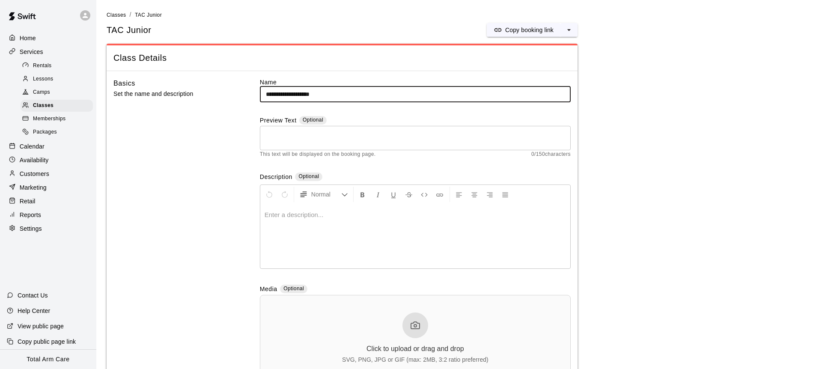
click at [203, 158] on div "Basics Set the name and description" at bounding box center [172, 236] width 119 height 316
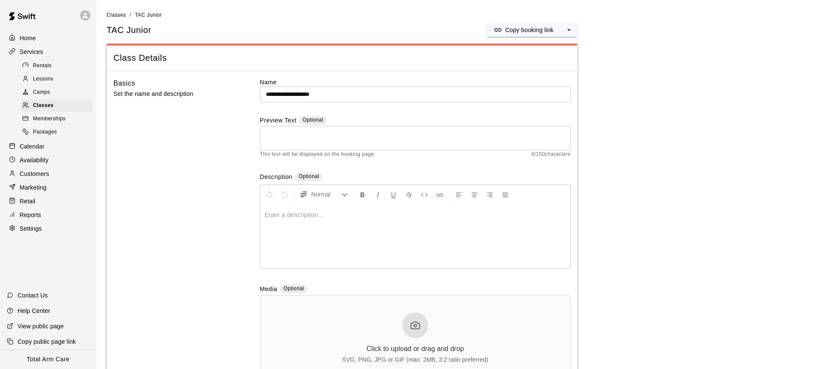
click at [348, 94] on input "**********" at bounding box center [415, 95] width 311 height 16
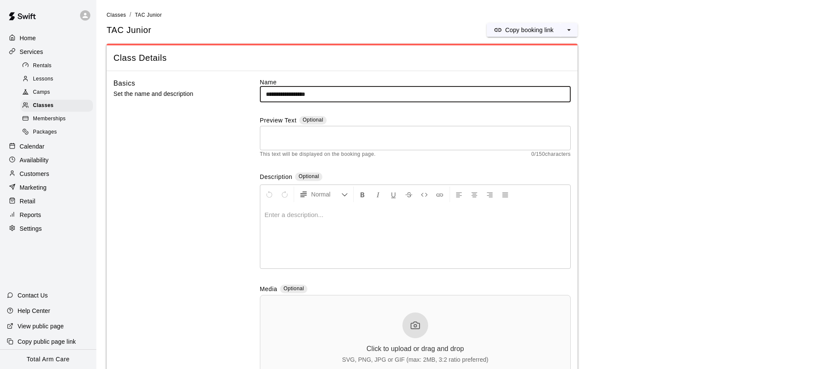
type input "**********"
click at [193, 139] on div "Basics Set the name and description" at bounding box center [172, 236] width 119 height 316
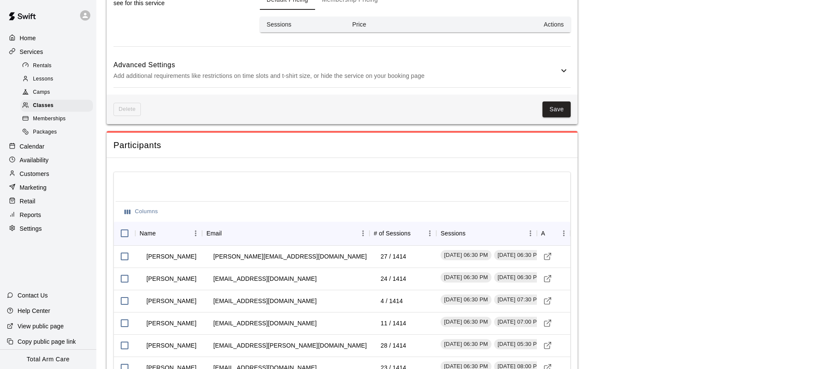
scroll to position [418, 0]
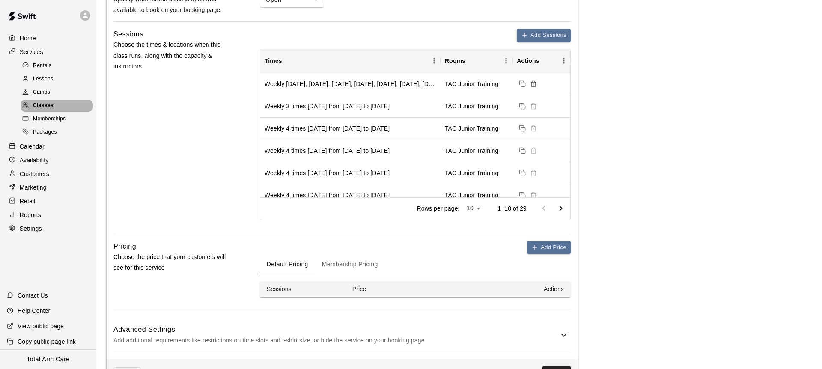
click at [43, 107] on span "Classes" at bounding box center [43, 105] width 21 height 9
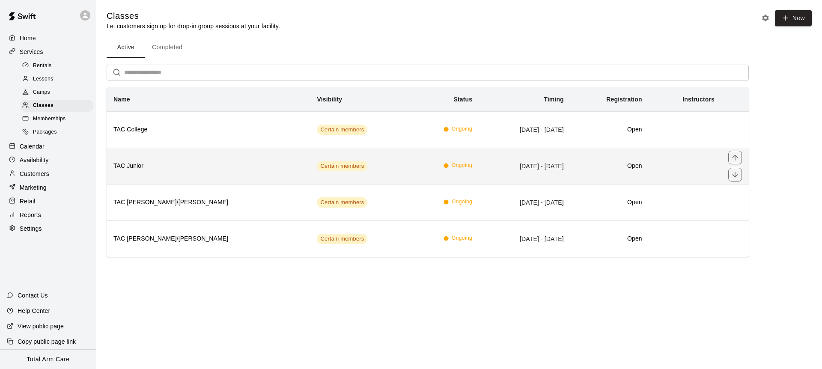
click at [148, 168] on h6 "TAC Junior" at bounding box center [208, 165] width 190 height 9
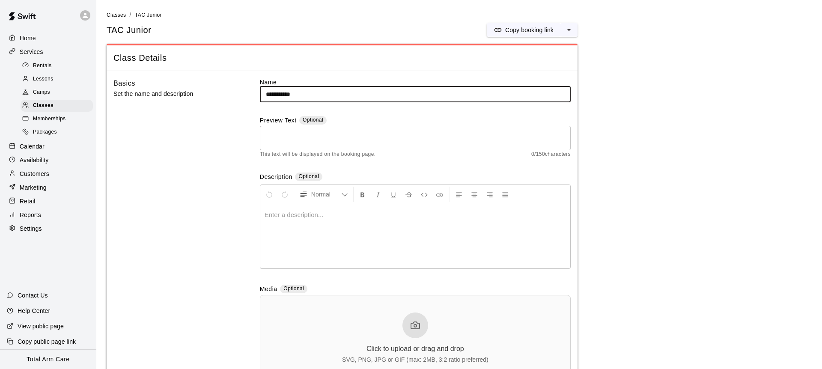
click at [186, 143] on div "Basics Set the name and description" at bounding box center [172, 236] width 119 height 316
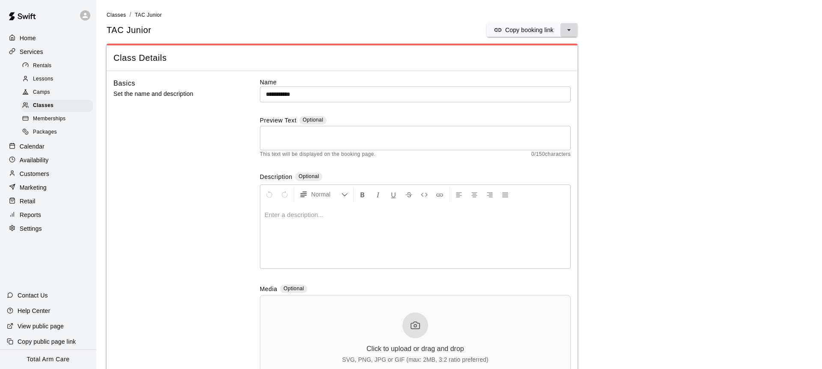
click at [569, 30] on icon "select merge strategy" at bounding box center [568, 30] width 3 height 2
click at [392, 54] on span "Class Details" at bounding box center [341, 58] width 457 height 12
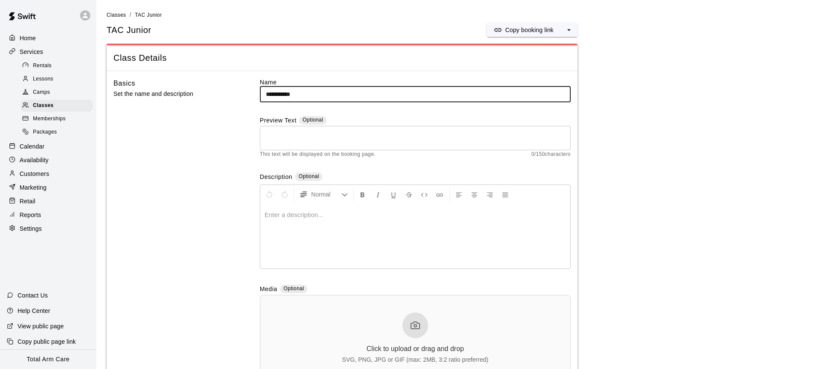
click at [339, 87] on input "**********" at bounding box center [415, 95] width 311 height 16
click at [343, 93] on input "**********" at bounding box center [415, 95] width 311 height 16
type input "**********"
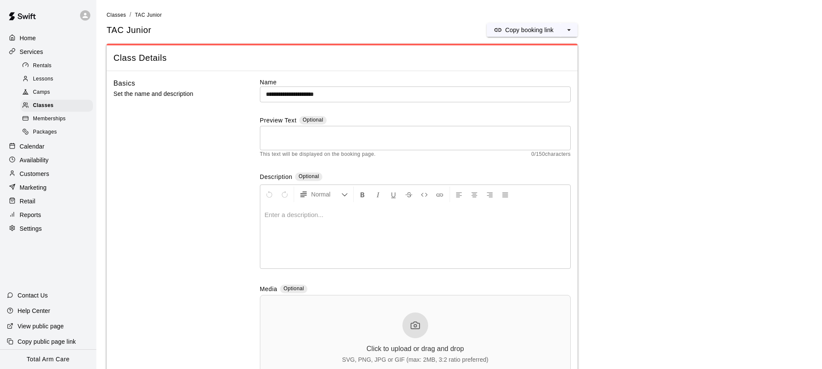
click at [178, 122] on div "Basics Set the name and description" at bounding box center [172, 236] width 119 height 316
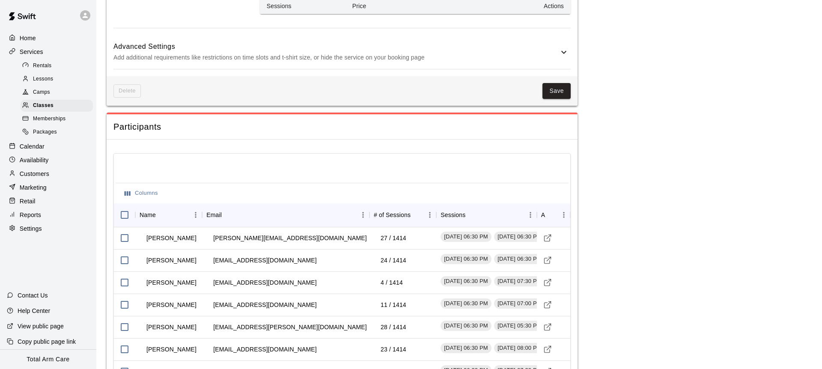
scroll to position [699, 0]
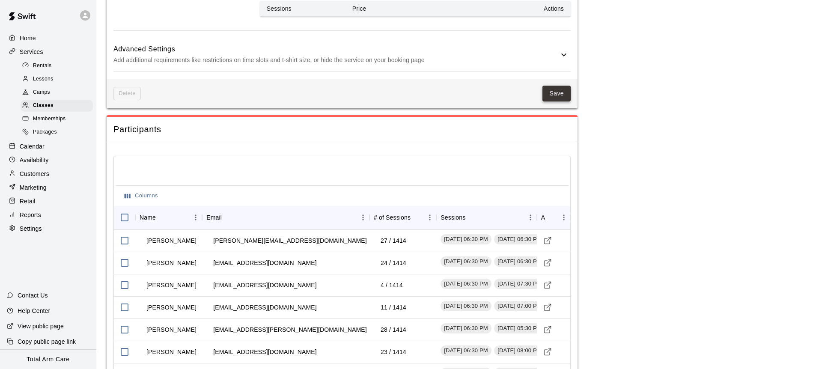
click at [558, 101] on button "Save" at bounding box center [557, 94] width 28 height 16
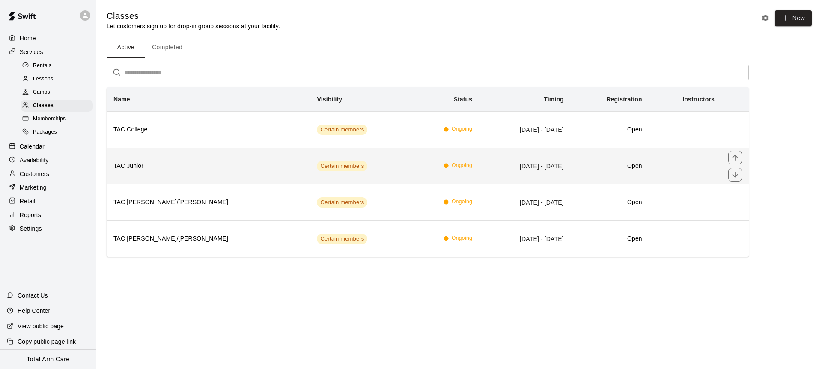
click at [412, 158] on td "Ongoing" at bounding box center [445, 166] width 67 height 36
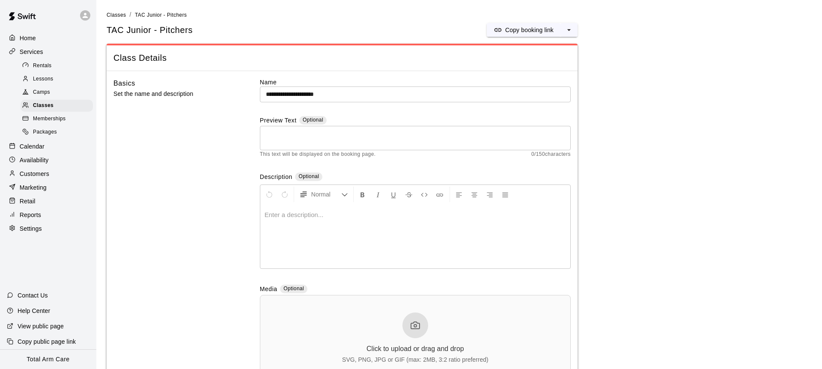
click at [174, 125] on div "Basics Set the name and description" at bounding box center [172, 236] width 119 height 316
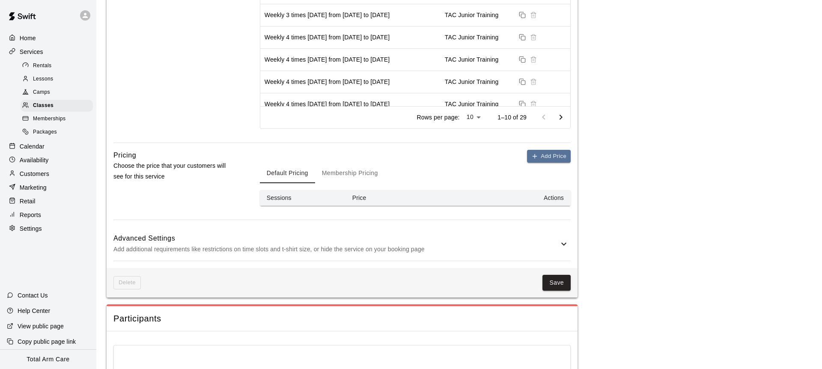
scroll to position [512, 0]
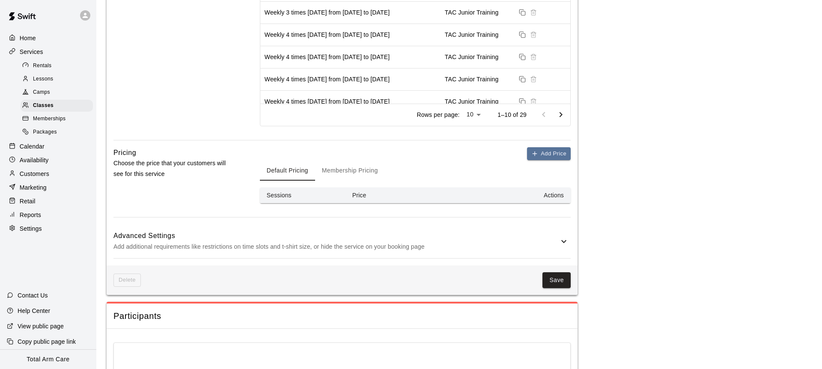
click at [560, 286] on button "Save" at bounding box center [557, 280] width 28 height 16
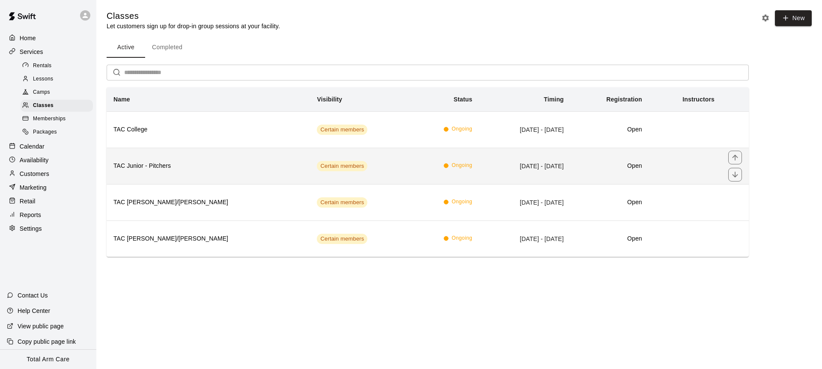
click at [197, 167] on h6 "TAC Junior - Pitchers" at bounding box center [208, 165] width 190 height 9
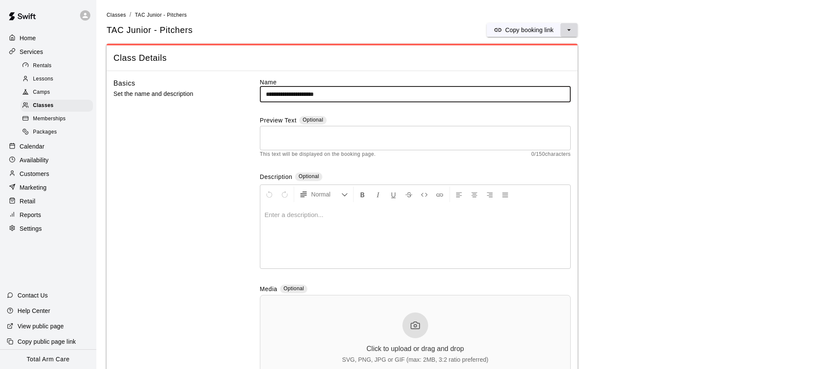
click at [571, 27] on icon "select merge strategy" at bounding box center [569, 30] width 9 height 9
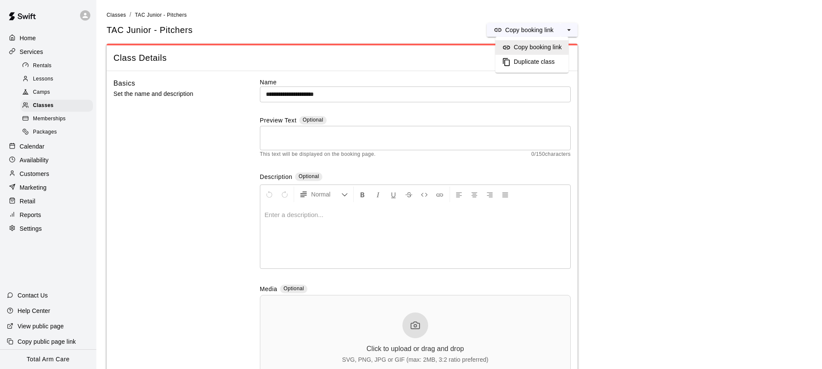
click at [532, 66] on h6 "Duplicate class" at bounding box center [534, 61] width 41 height 9
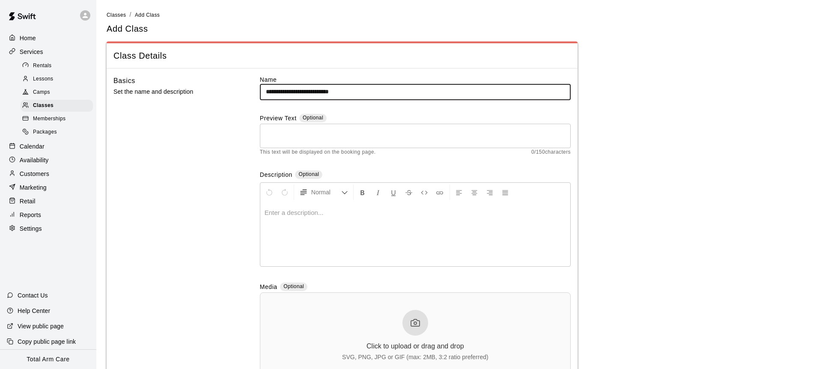
drag, startPoint x: 337, startPoint y: 96, endPoint x: 311, endPoint y: 91, distance: 25.8
click at [307, 91] on input "**********" at bounding box center [415, 92] width 311 height 16
type input "**********"
click at [228, 137] on div "Basics Set the name and description" at bounding box center [172, 233] width 119 height 316
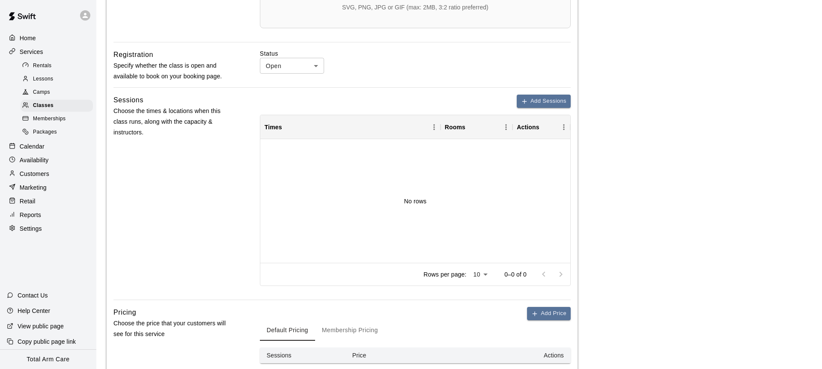
scroll to position [446, 0]
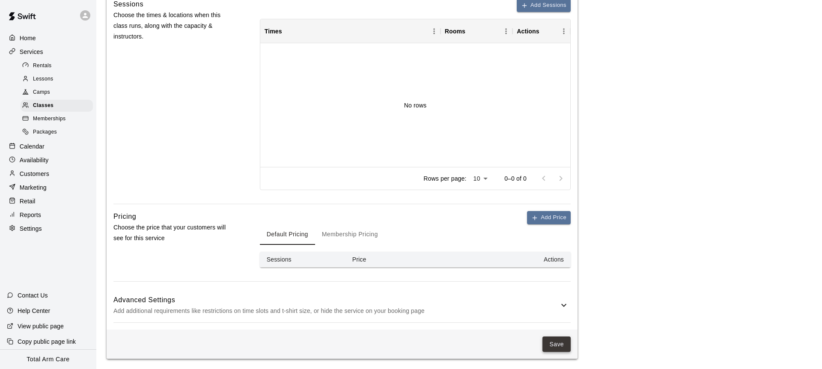
click at [551, 339] on button "Save" at bounding box center [557, 345] width 28 height 16
click at [337, 234] on button "Membership Pricing" at bounding box center [350, 234] width 70 height 21
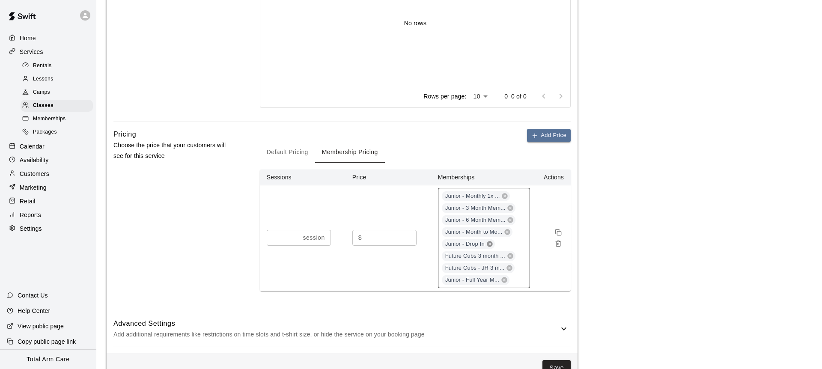
scroll to position [552, 0]
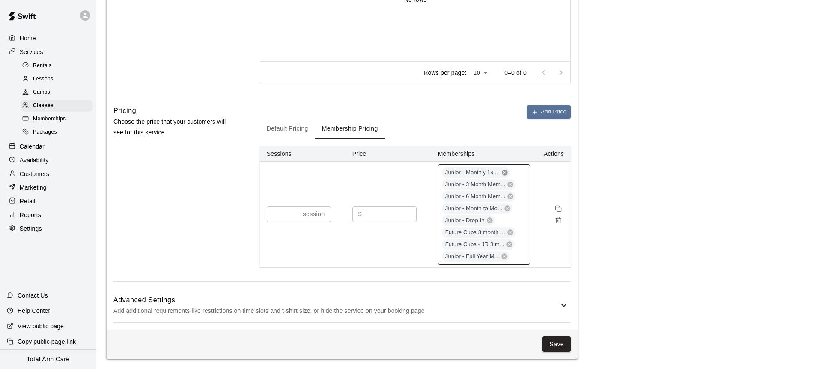
click at [504, 171] on icon at bounding box center [505, 173] width 6 height 6
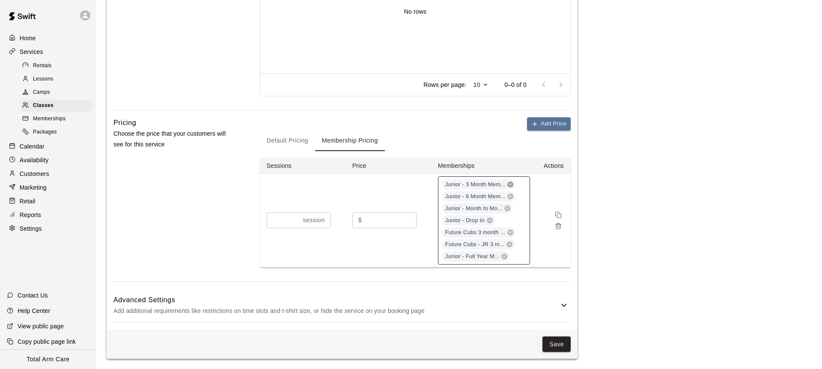
click at [511, 183] on icon at bounding box center [511, 185] width 6 height 6
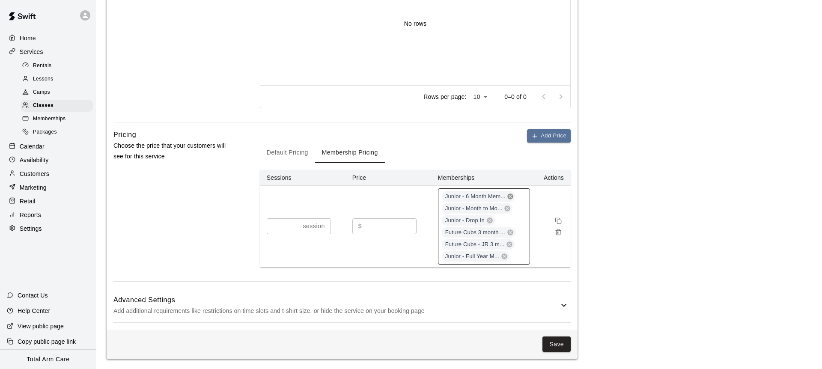
click at [510, 195] on icon at bounding box center [511, 197] width 6 height 6
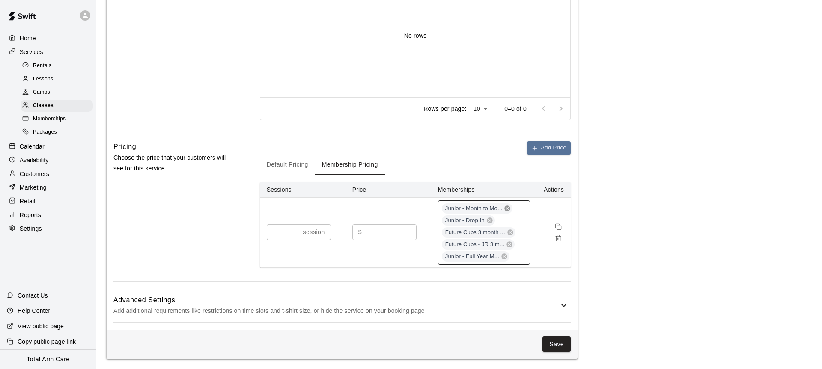
click at [505, 209] on icon at bounding box center [508, 209] width 6 height 6
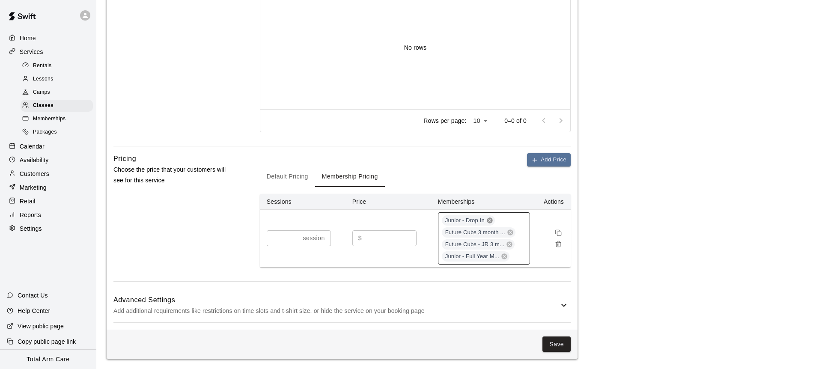
click at [486, 222] on icon at bounding box center [489, 220] width 7 height 7
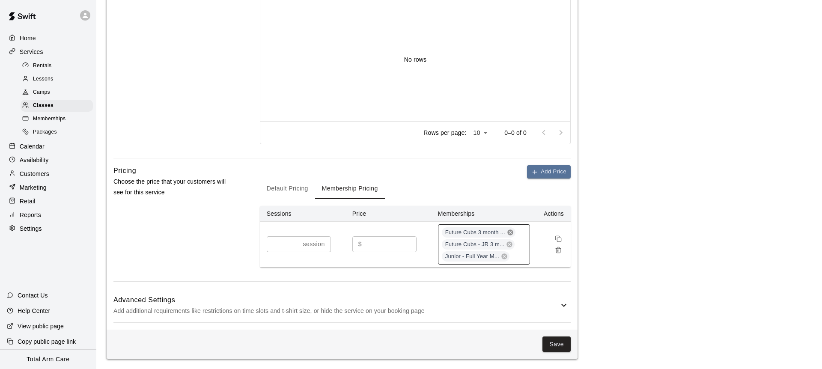
click at [510, 232] on icon at bounding box center [510, 232] width 7 height 7
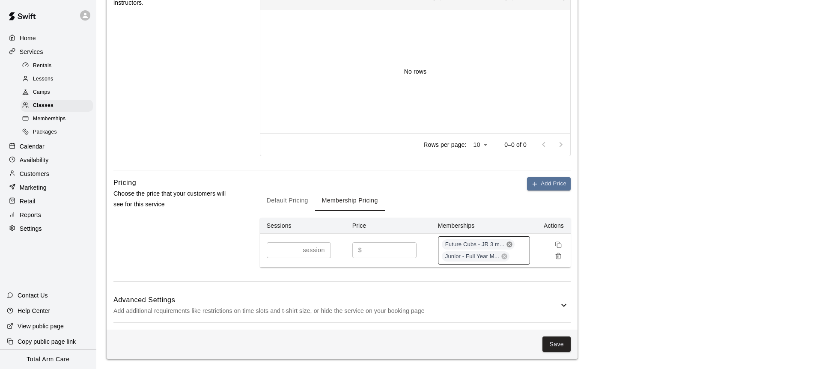
click at [509, 245] on icon at bounding box center [509, 244] width 7 height 7
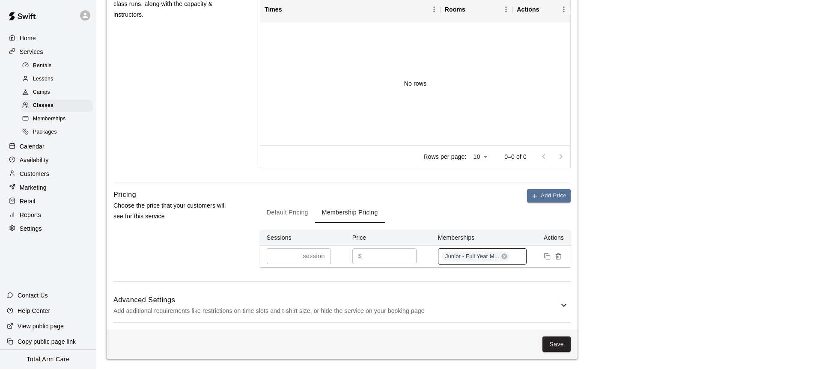
click at [502, 256] on icon at bounding box center [504, 257] width 6 height 6
click at [526, 297] on h6 "Advanced Settings" at bounding box center [335, 300] width 445 height 11
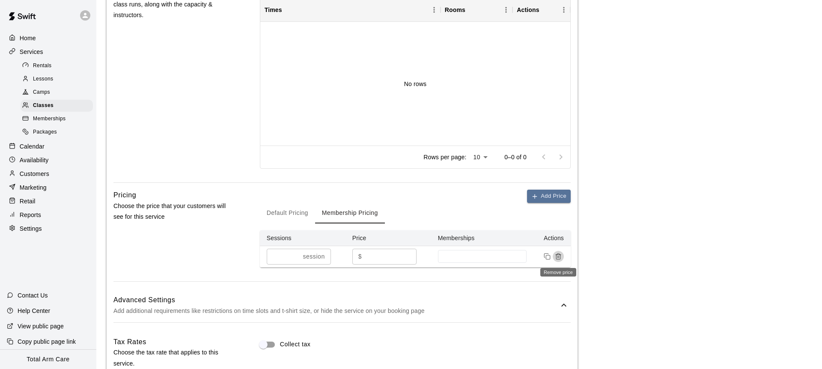
click at [558, 256] on icon "Remove price" at bounding box center [558, 256] width 7 height 7
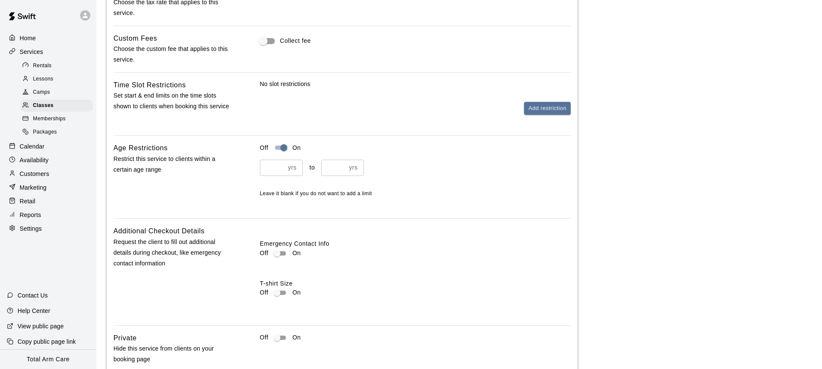
scroll to position [852, 0]
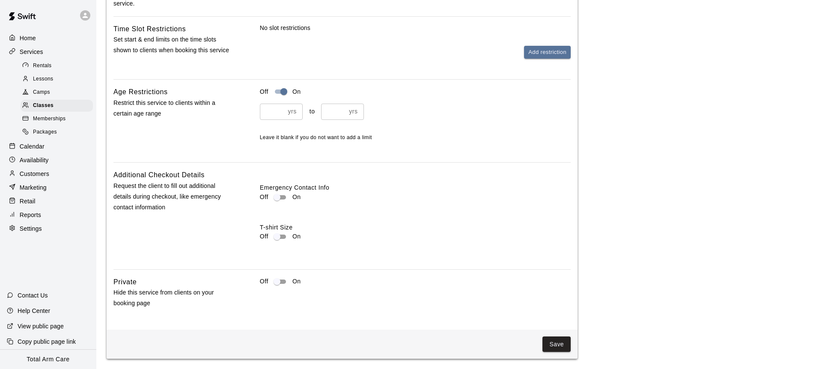
click at [332, 110] on input "number" at bounding box center [333, 112] width 25 height 16
type input "**"
click at [551, 342] on button "Save" at bounding box center [557, 345] width 28 height 16
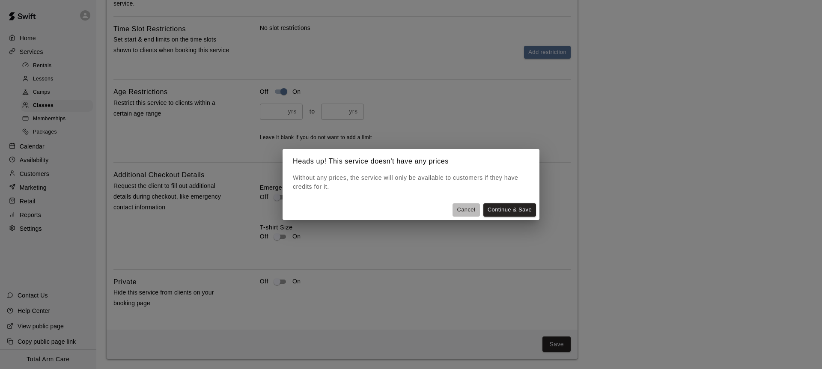
click at [459, 211] on button "Cancel" at bounding box center [466, 209] width 27 height 13
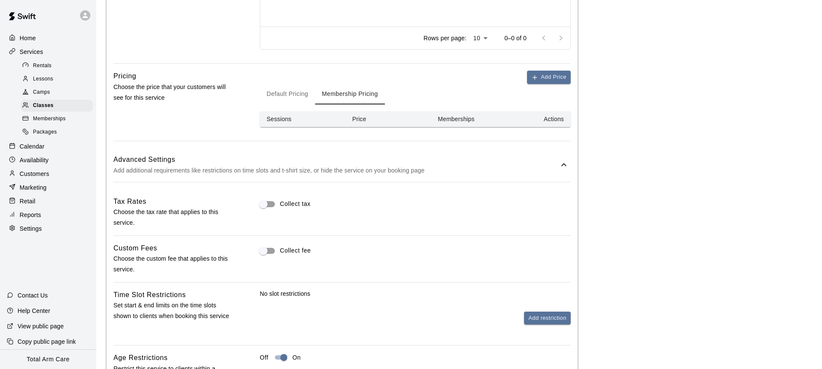
scroll to position [556, 0]
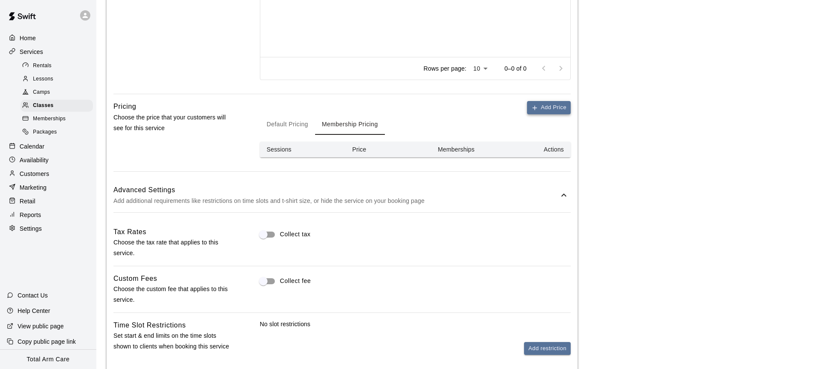
click at [543, 104] on button "Add Price" at bounding box center [549, 107] width 44 height 13
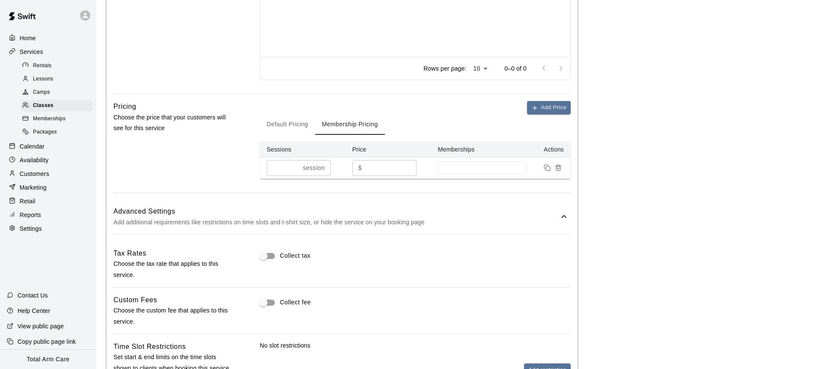
click at [376, 166] on input "*" at bounding box center [390, 168] width 51 height 16
type input "**"
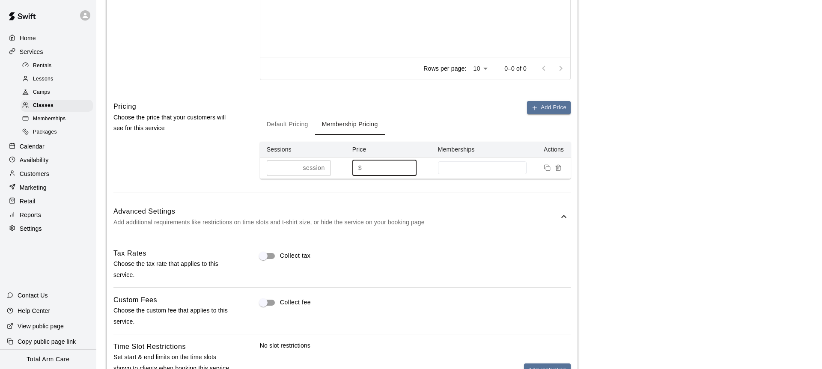
click at [434, 192] on div "Add Price Default Pricing Membership Pricing Sessions Price Memberships Actions…" at bounding box center [415, 147] width 311 height 92
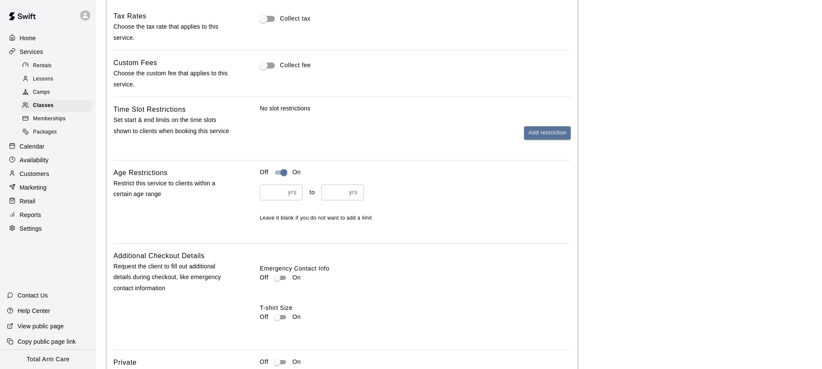
scroll to position [874, 0]
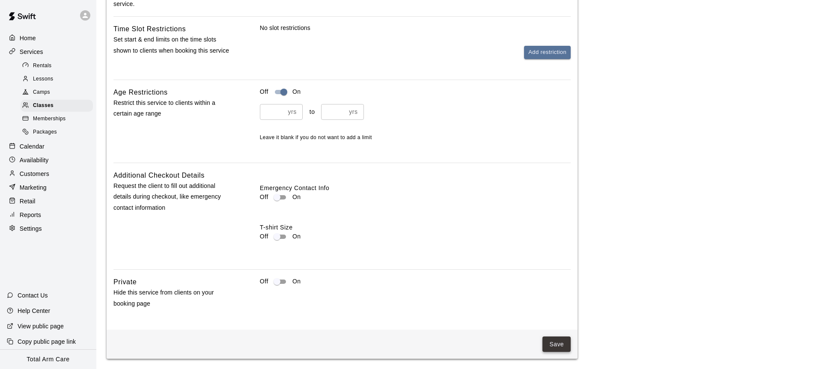
click at [552, 341] on button "Save" at bounding box center [557, 345] width 28 height 16
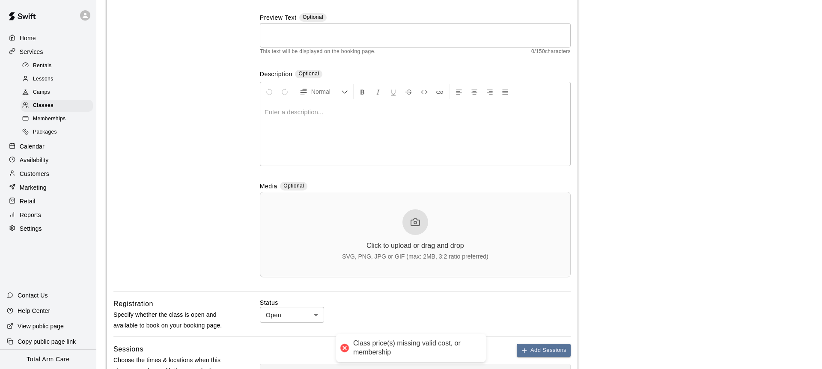
scroll to position [0, 0]
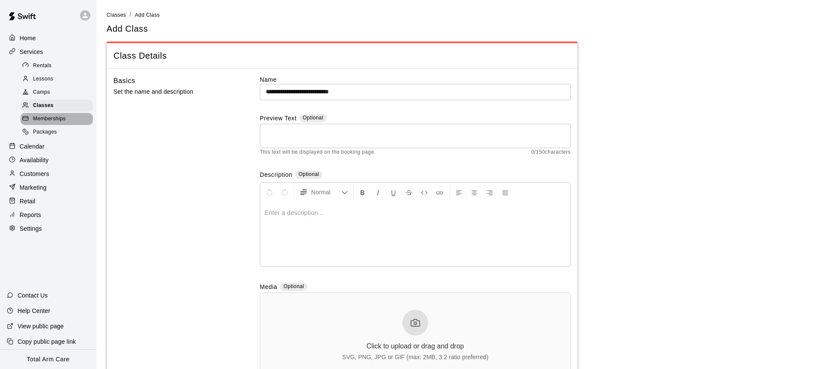
click at [53, 119] on span "Memberships" at bounding box center [49, 119] width 33 height 9
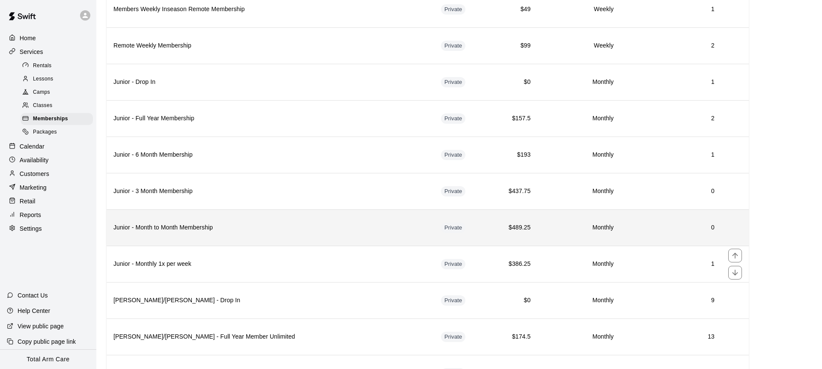
scroll to position [420, 0]
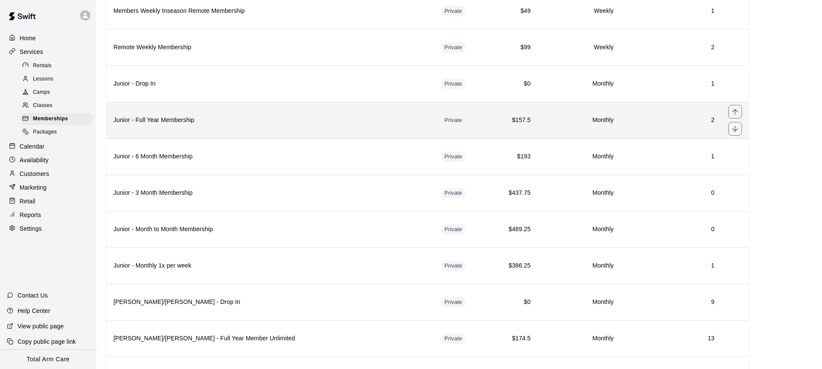
click at [159, 125] on th "Junior - Full Year Membership" at bounding box center [271, 120] width 328 height 36
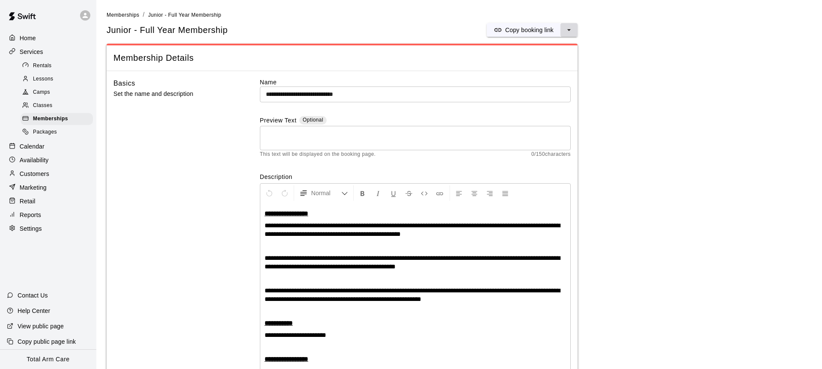
click at [569, 30] on icon "select merge strategy" at bounding box center [569, 30] width 9 height 9
click at [528, 59] on h6 "Duplicate membership" at bounding box center [538, 61] width 60 height 9
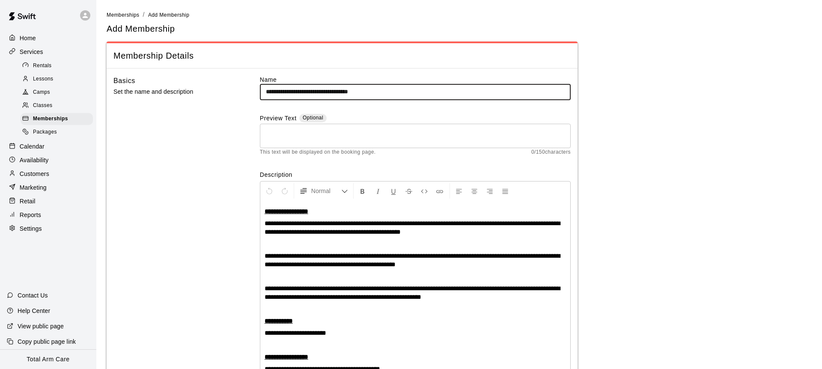
drag, startPoint x: 400, startPoint y: 93, endPoint x: 359, endPoint y: 92, distance: 41.1
click at [359, 92] on input "**********" at bounding box center [415, 92] width 311 height 16
type input "**********"
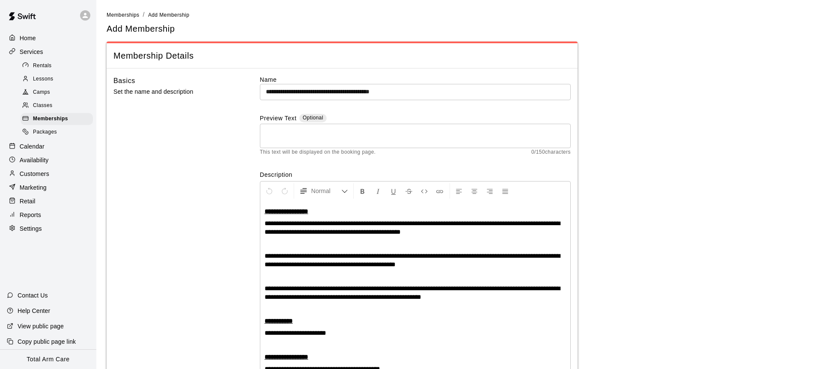
drag, startPoint x: 196, startPoint y: 139, endPoint x: 202, endPoint y: 139, distance: 5.6
click at [198, 139] on div "Basics Set the name and description" at bounding box center [172, 338] width 119 height 526
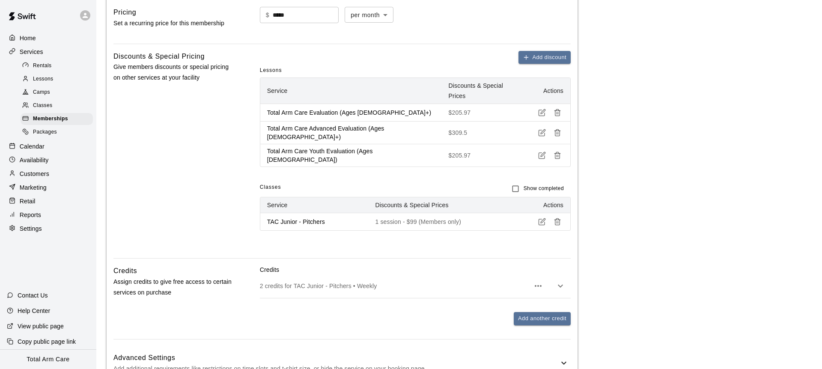
scroll to position [605, 0]
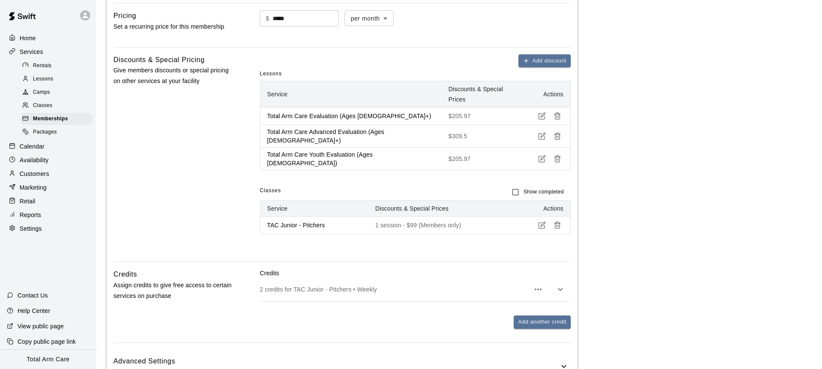
click at [507, 215] on div "Add discount Lessons Service Discounts & Special Prices Actions Total Arm Care …" at bounding box center [415, 151] width 311 height 194
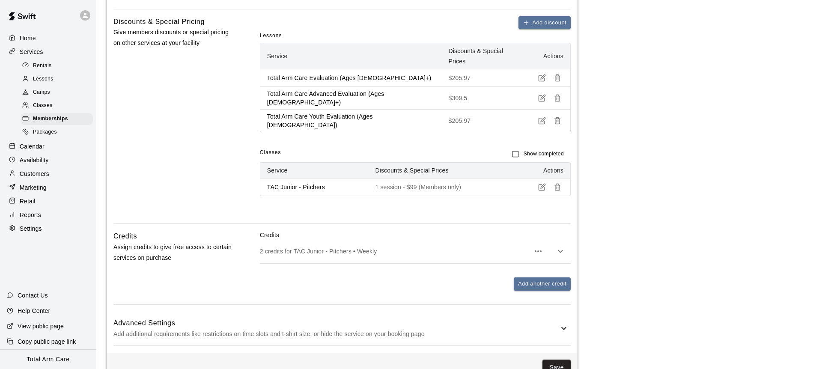
scroll to position [653, 0]
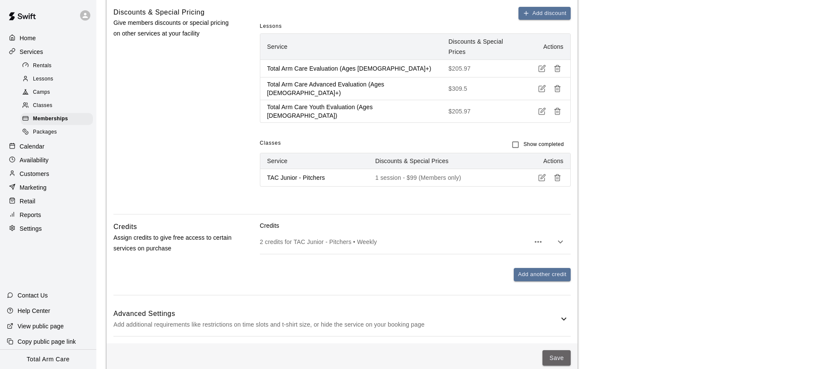
click at [548, 350] on button "Save" at bounding box center [557, 358] width 28 height 16
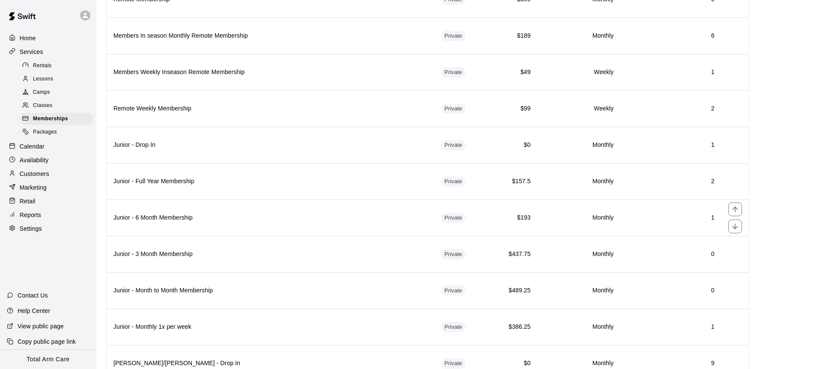
scroll to position [230, 0]
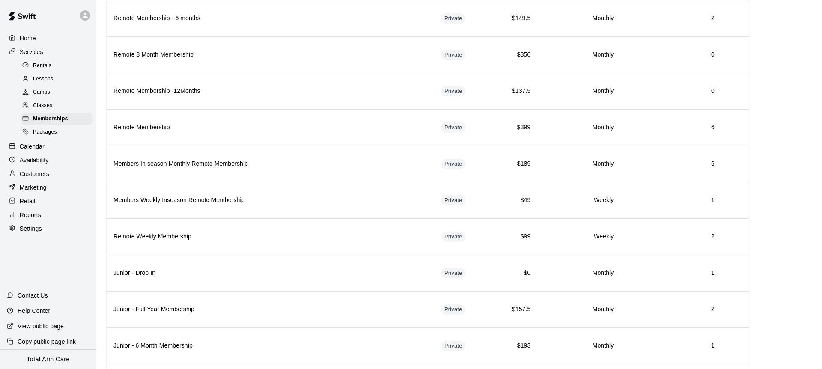
click at [36, 104] on span "Classes" at bounding box center [42, 105] width 19 height 9
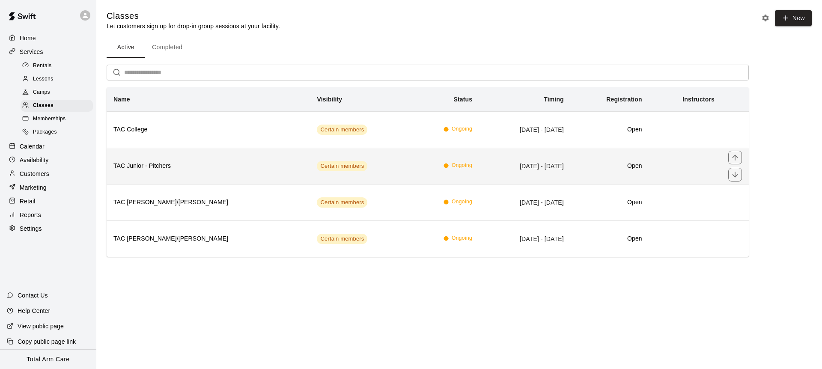
click at [178, 163] on h6 "TAC Junior - Pitchers" at bounding box center [208, 165] width 190 height 9
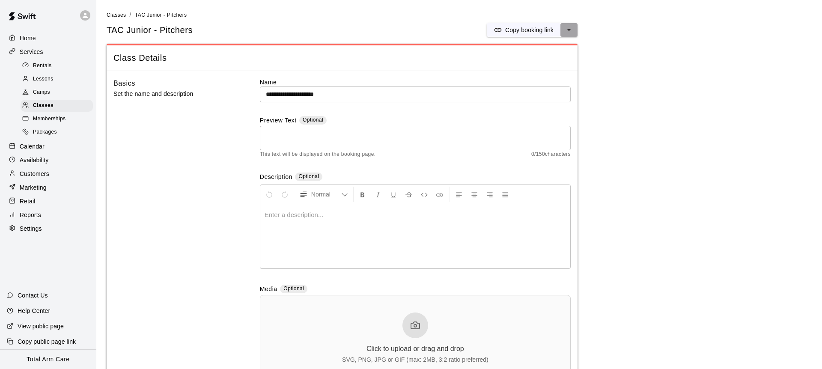
click at [571, 34] on icon "select merge strategy" at bounding box center [569, 30] width 9 height 9
click at [531, 63] on h6 "Duplicate class" at bounding box center [534, 61] width 41 height 9
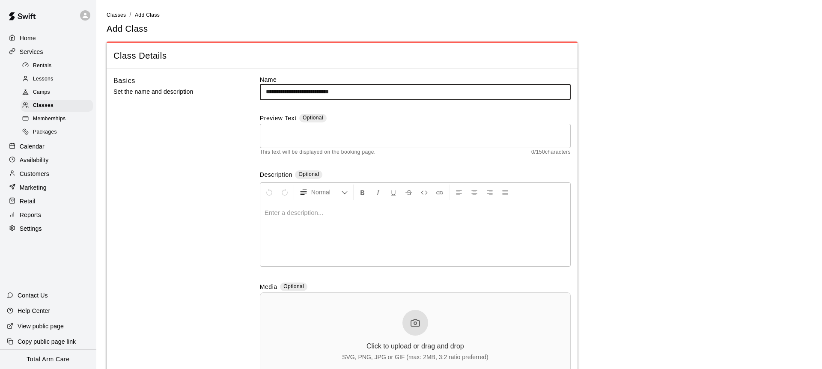
drag, startPoint x: 370, startPoint y: 91, endPoint x: 304, endPoint y: 94, distance: 65.6
click at [304, 94] on input "**********" at bounding box center [415, 92] width 311 height 16
type input "**********"
click at [226, 131] on div "Basics Set the name and description" at bounding box center [172, 233] width 119 height 316
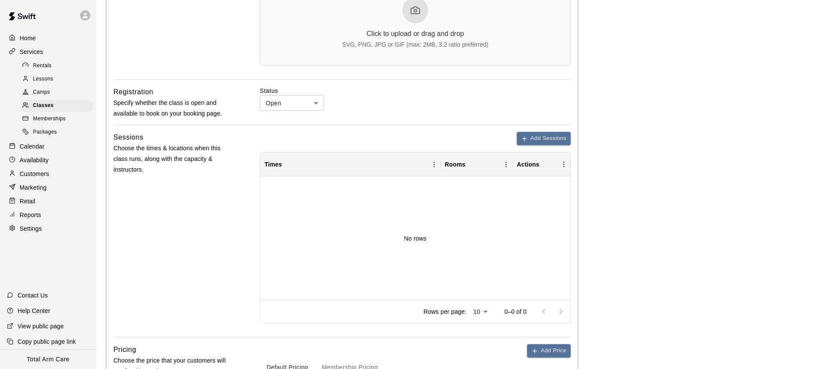
scroll to position [310, 0]
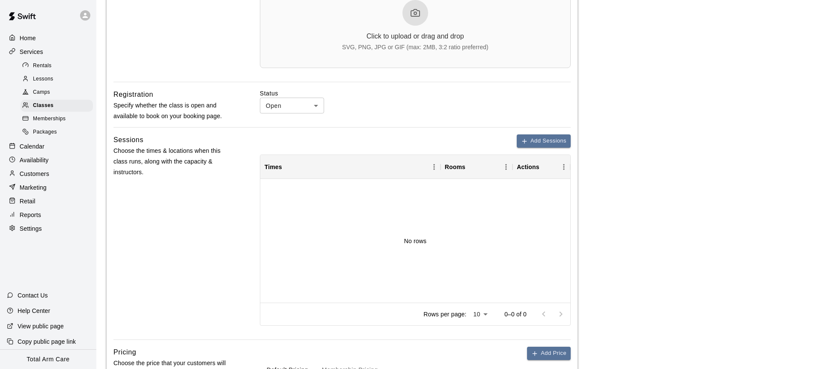
drag, startPoint x: 450, startPoint y: 107, endPoint x: 449, endPoint y: 115, distance: 8.7
click at [450, 107] on div "Status Open **** ​" at bounding box center [415, 101] width 311 height 24
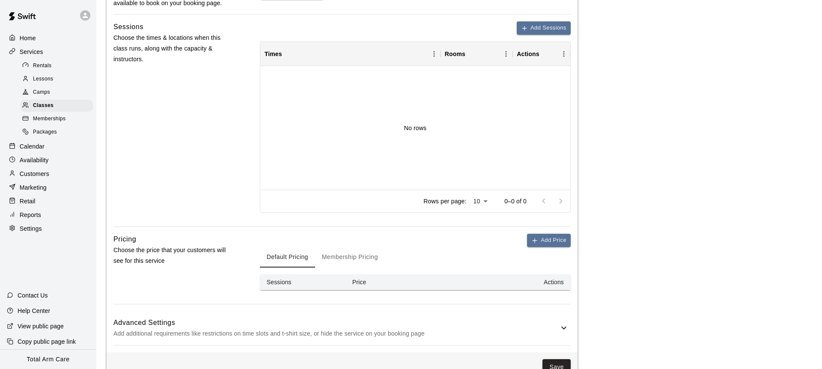
scroll to position [446, 0]
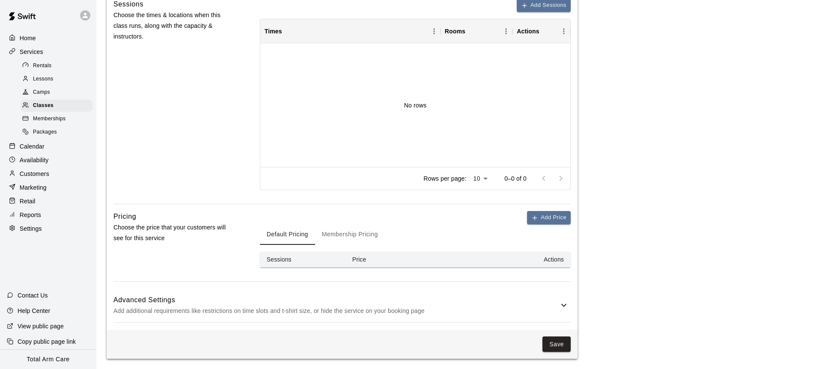
click at [344, 233] on button "Membership Pricing" at bounding box center [350, 234] width 70 height 21
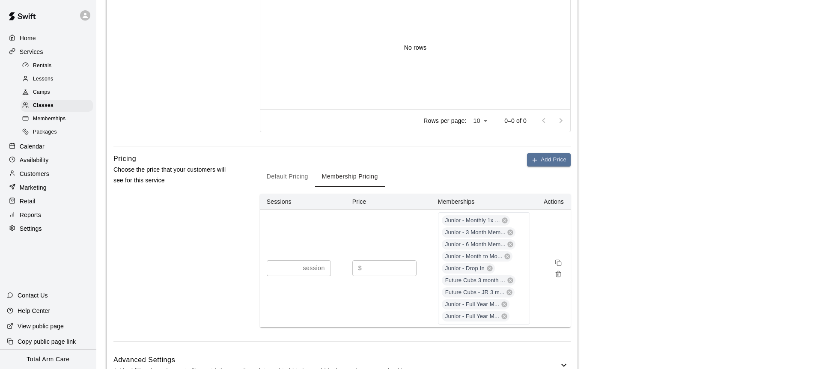
scroll to position [564, 0]
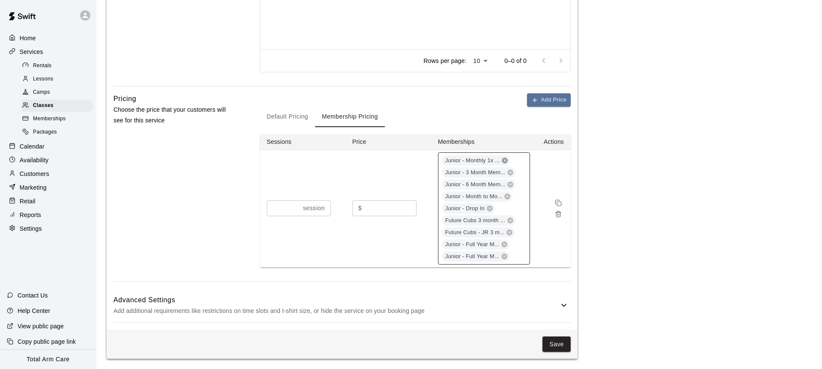
click at [506, 160] on icon at bounding box center [504, 160] width 7 height 7
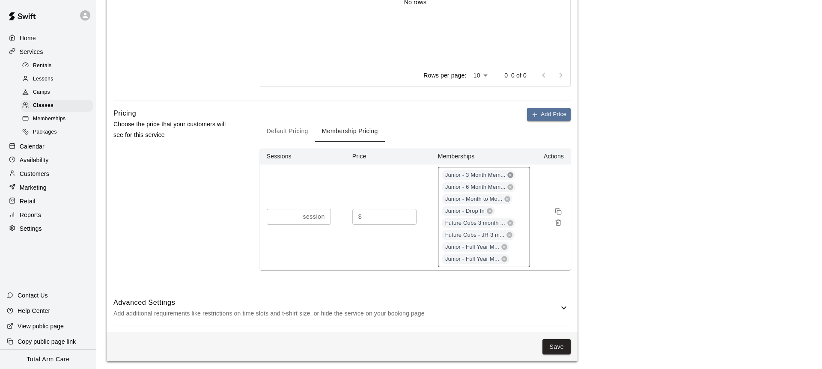
click at [508, 176] on icon at bounding box center [511, 175] width 6 height 6
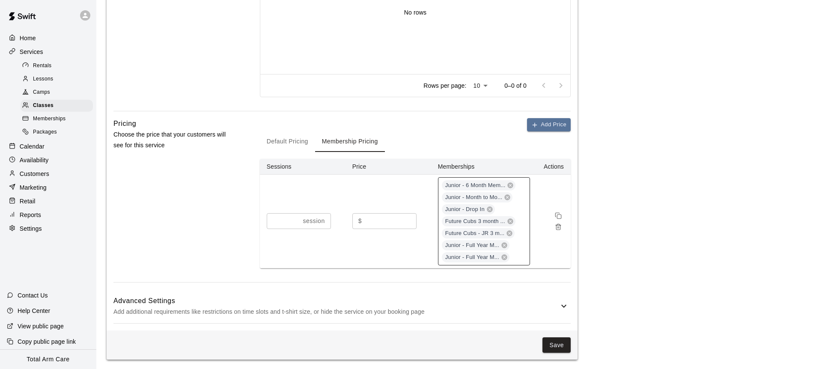
click at [510, 189] on div "Junior - 6 Month Mem..." at bounding box center [479, 185] width 74 height 10
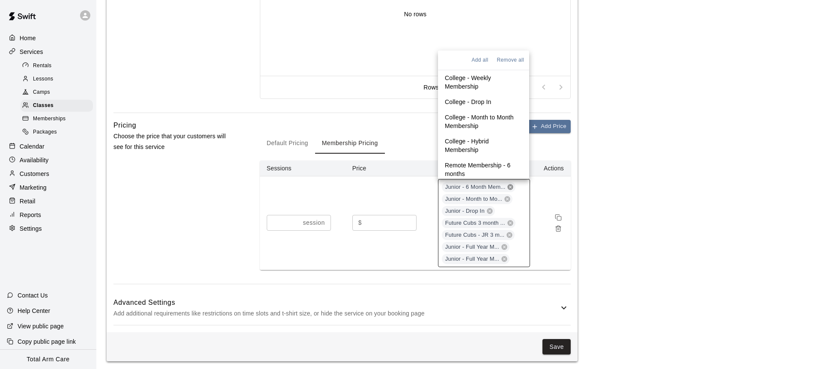
click at [510, 186] on icon at bounding box center [511, 187] width 6 height 6
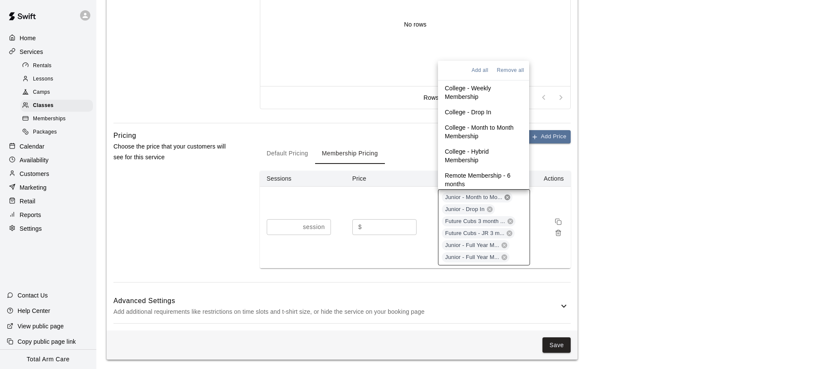
click at [506, 196] on icon at bounding box center [508, 197] width 6 height 6
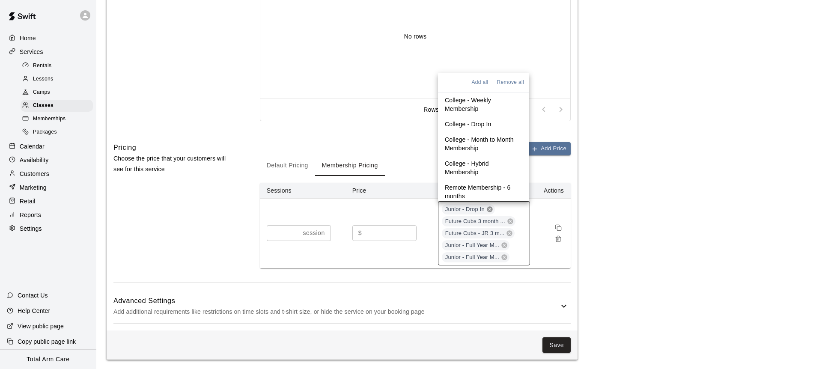
click at [493, 209] on icon at bounding box center [489, 209] width 7 height 7
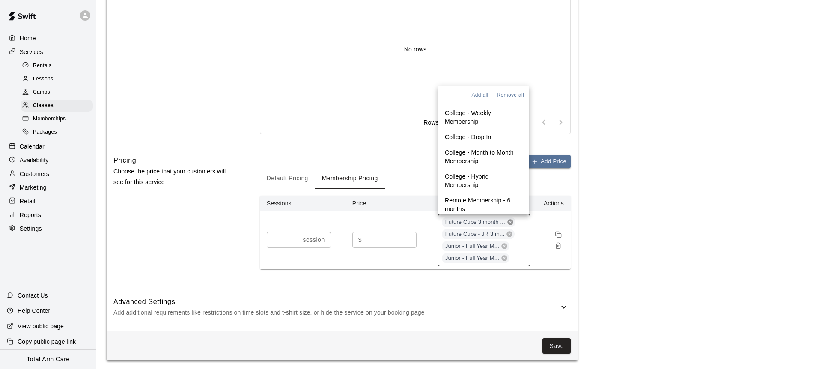
click at [508, 221] on icon at bounding box center [510, 222] width 6 height 6
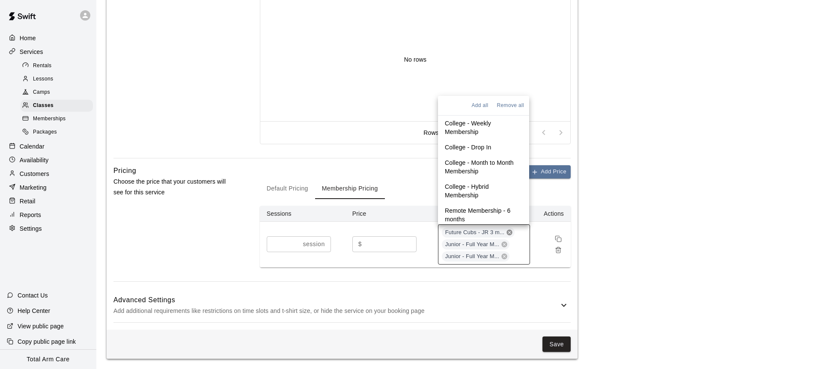
click at [507, 233] on icon at bounding box center [510, 233] width 6 height 6
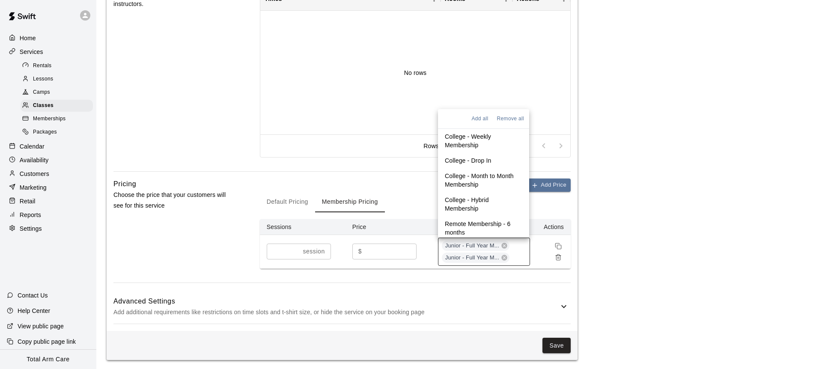
click at [503, 246] on icon at bounding box center [504, 246] width 6 height 6
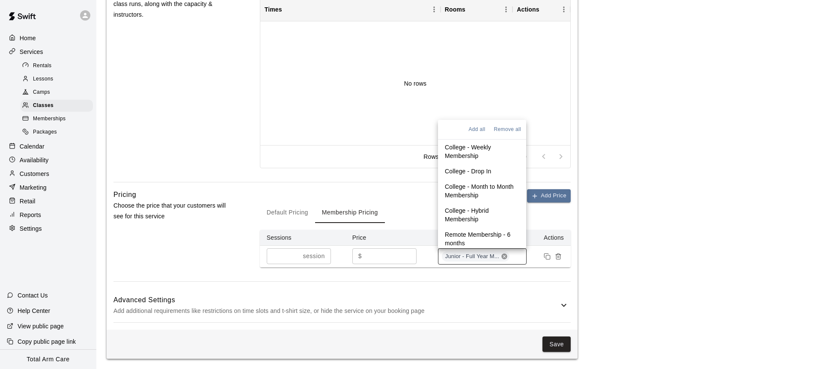
click at [504, 257] on icon at bounding box center [504, 256] width 7 height 7
click at [482, 253] on input at bounding box center [482, 256] width 81 height 7
type input "******"
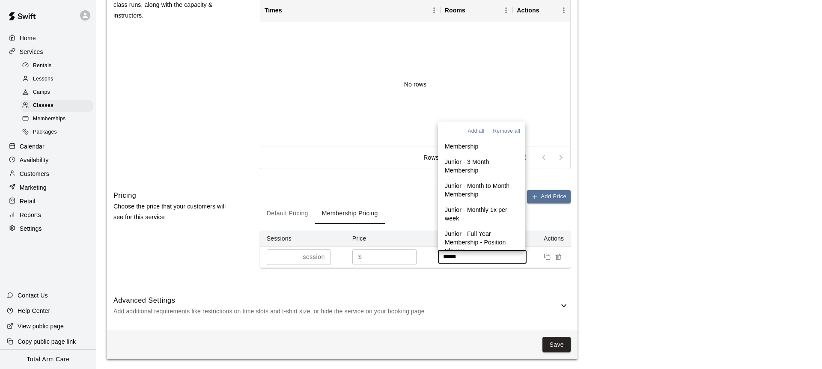
scroll to position [59, 0]
click at [480, 230] on p "Junior - Full Year Membership - Position Players" at bounding box center [482, 234] width 74 height 26
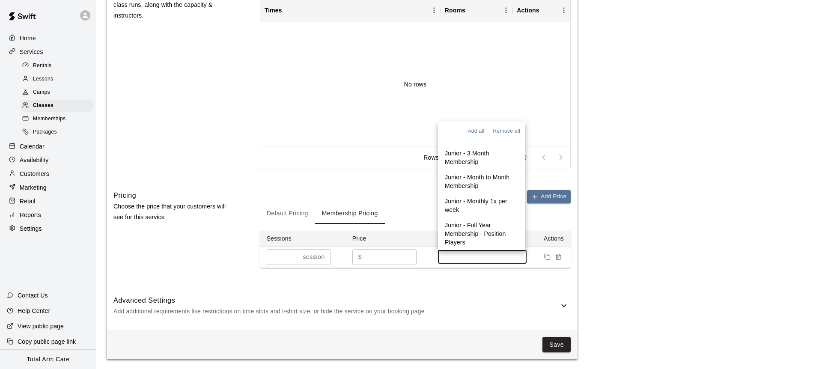
scroll to position [68, 0]
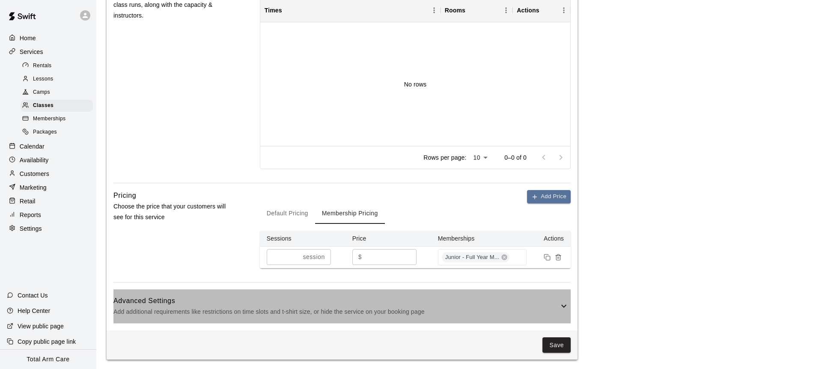
click at [515, 291] on div "Advanced Settings Add additional requirements like restrictions on time slots a…" at bounding box center [341, 306] width 457 height 34
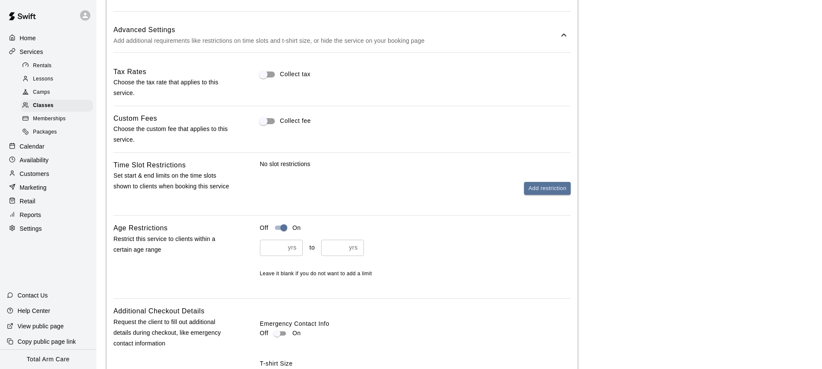
scroll to position [749, 0]
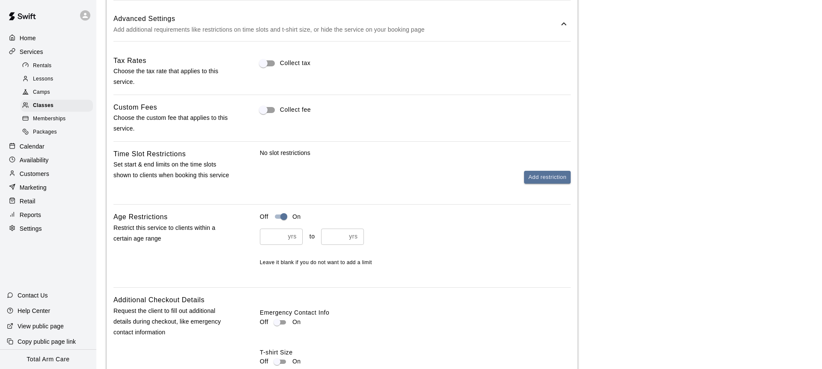
click at [343, 239] on input "*" at bounding box center [333, 237] width 25 height 16
type input "**"
click at [453, 248] on div "* yrs ​ to ** yrs ​ Leave it blank if you do not want to add a limit" at bounding box center [415, 248] width 311 height 38
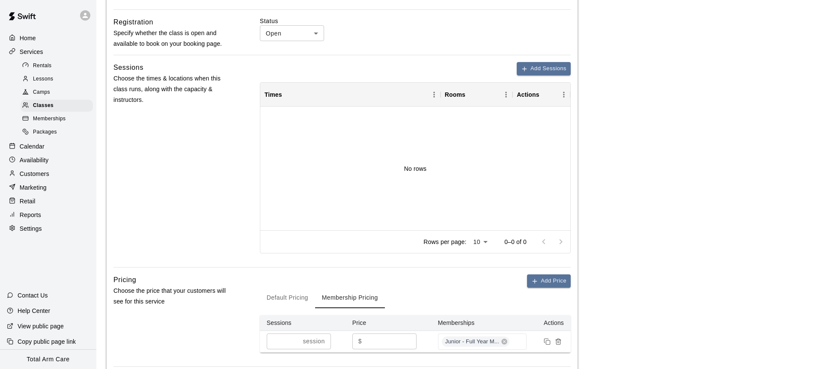
scroll to position [0, 0]
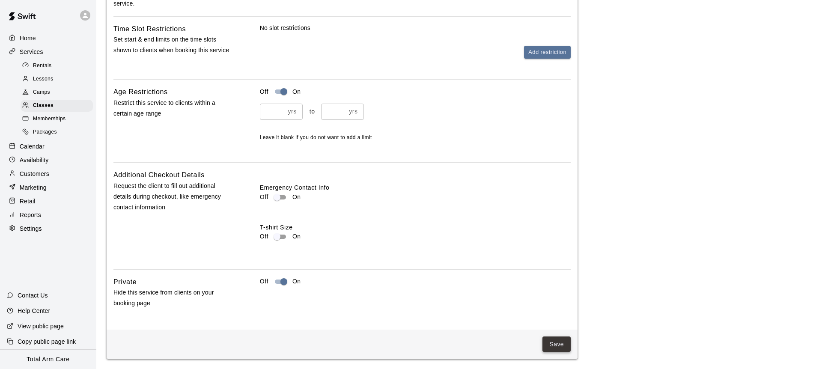
click at [549, 342] on button "Save" at bounding box center [557, 345] width 28 height 16
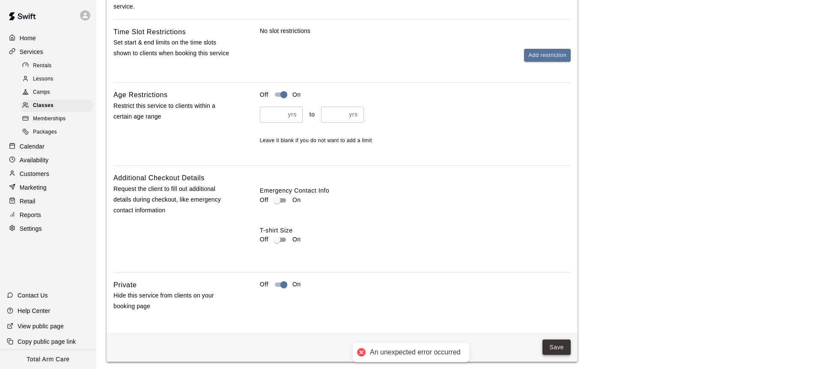
click at [554, 343] on button "Save" at bounding box center [557, 348] width 28 height 16
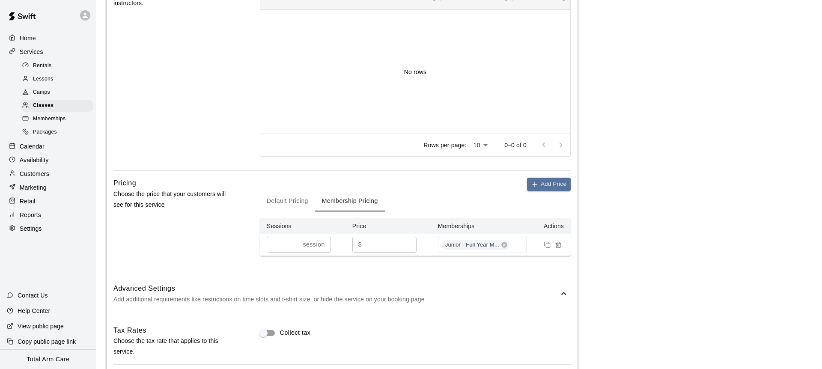
scroll to position [539, 0]
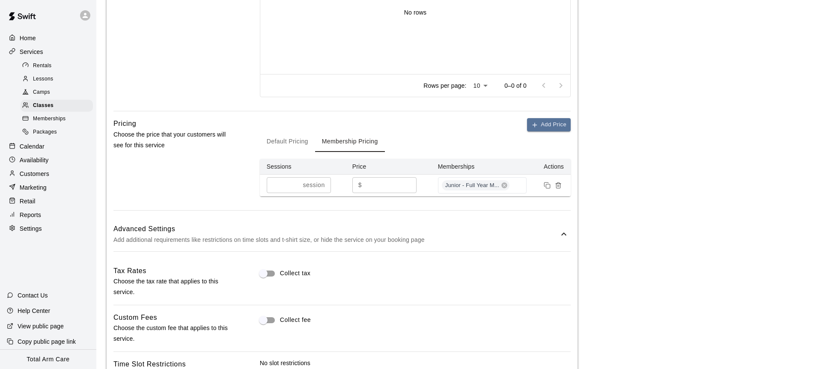
click at [274, 138] on button "Default Pricing" at bounding box center [287, 141] width 55 height 21
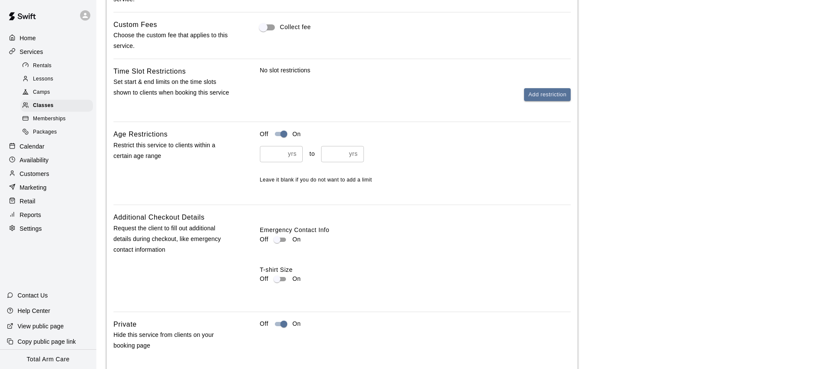
scroll to position [852, 0]
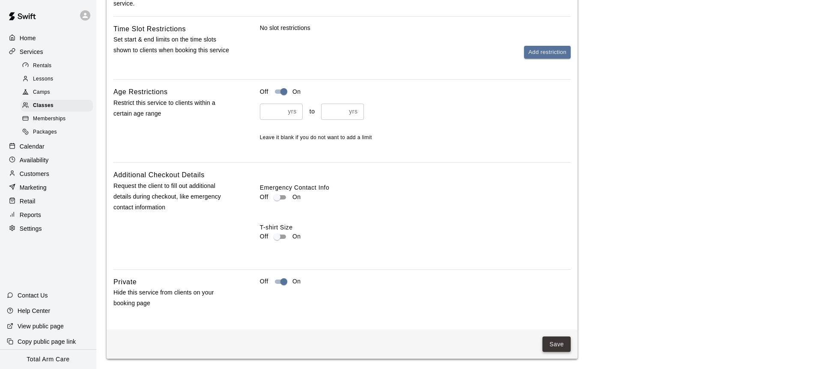
click at [560, 341] on button "Save" at bounding box center [557, 345] width 28 height 16
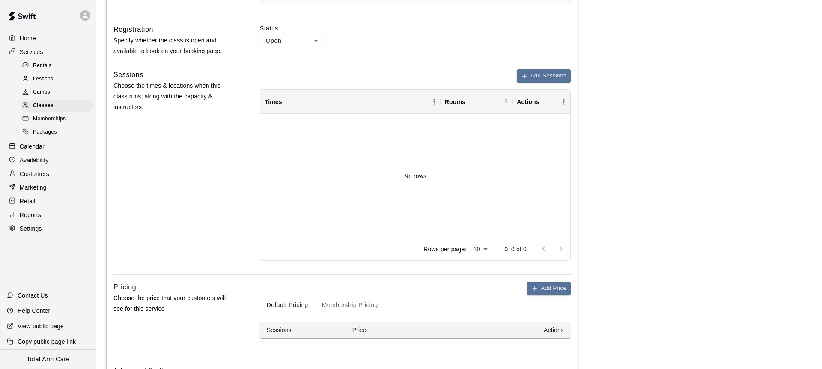
scroll to position [420, 0]
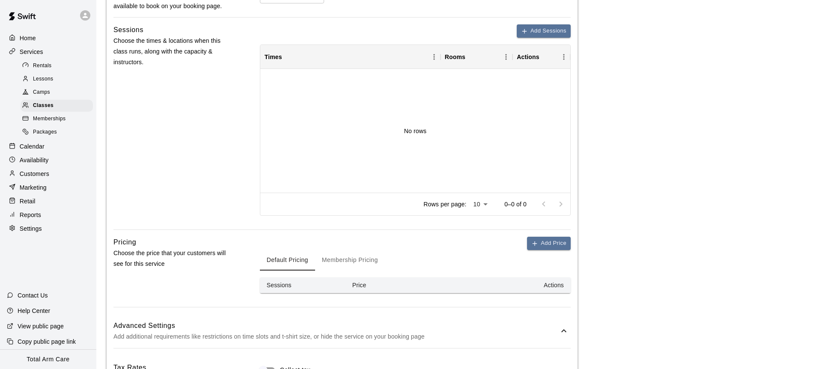
click at [339, 259] on button "Membership Pricing" at bounding box center [350, 260] width 70 height 21
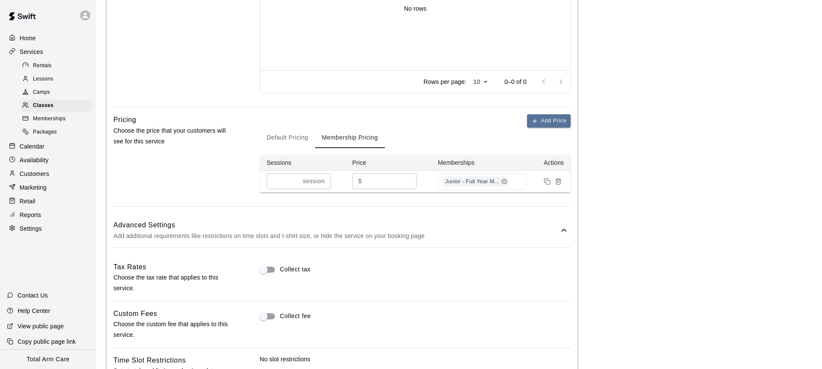
scroll to position [543, 0]
click at [36, 102] on span "Classes" at bounding box center [43, 105] width 21 height 9
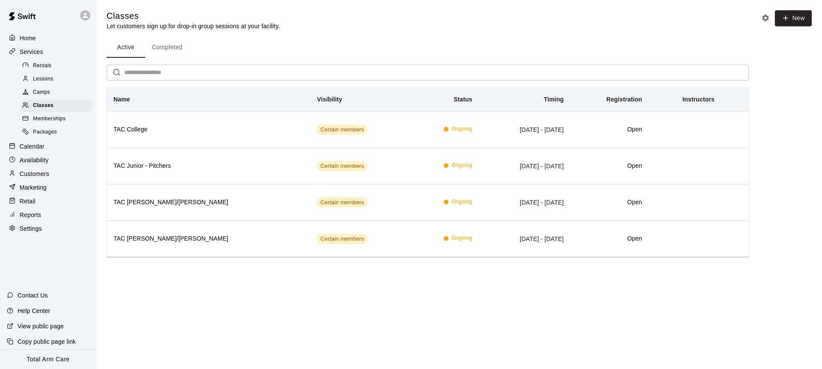
drag, startPoint x: 694, startPoint y: 41, endPoint x: 752, endPoint y: 30, distance: 59.6
click at [697, 39] on div "Active Completed" at bounding box center [428, 47] width 642 height 21
click at [792, 21] on button "New" at bounding box center [793, 18] width 37 height 16
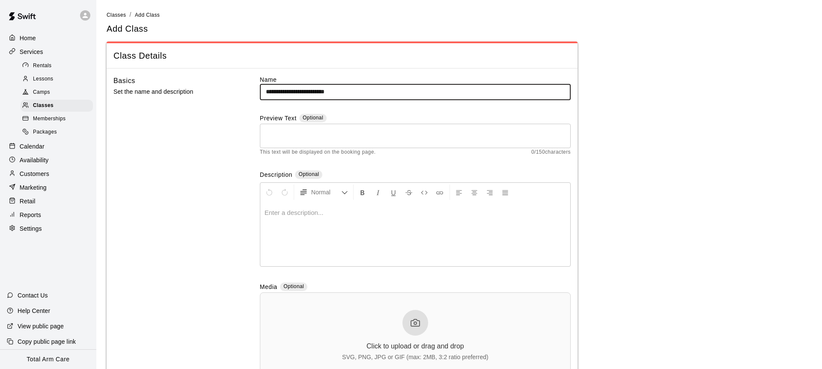
click at [191, 211] on div "Basics Set the name and description" at bounding box center [172, 233] width 119 height 316
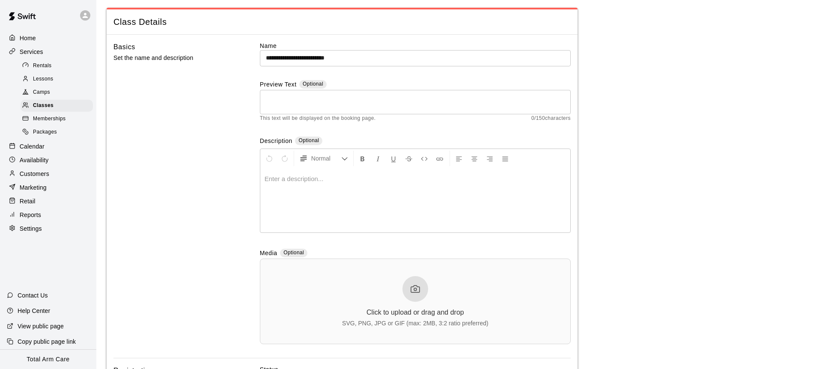
scroll to position [44, 0]
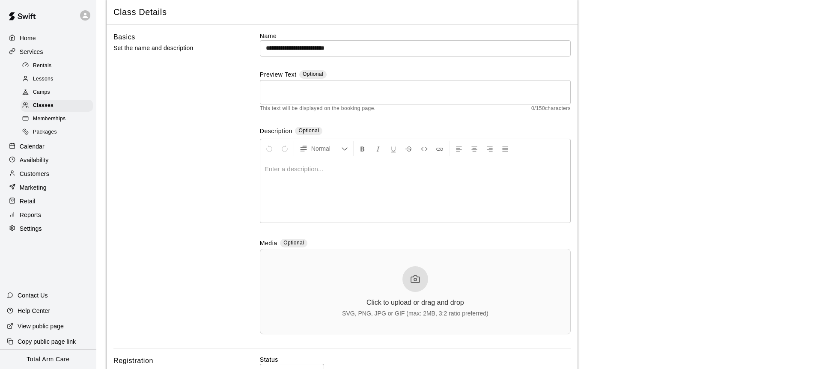
click at [301, 43] on input "**********" at bounding box center [415, 48] width 311 height 16
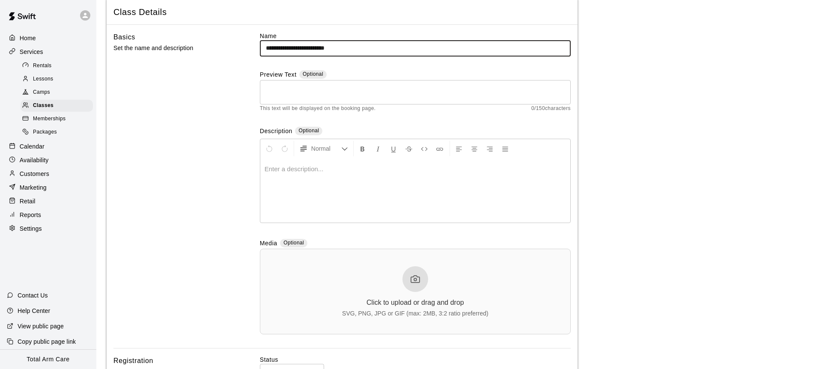
drag, startPoint x: 300, startPoint y: 47, endPoint x: 306, endPoint y: 46, distance: 6.0
click at [300, 47] on input "**********" at bounding box center [415, 48] width 311 height 16
type input "**********"
click at [166, 131] on div "Basics Set the name and description" at bounding box center [172, 190] width 119 height 316
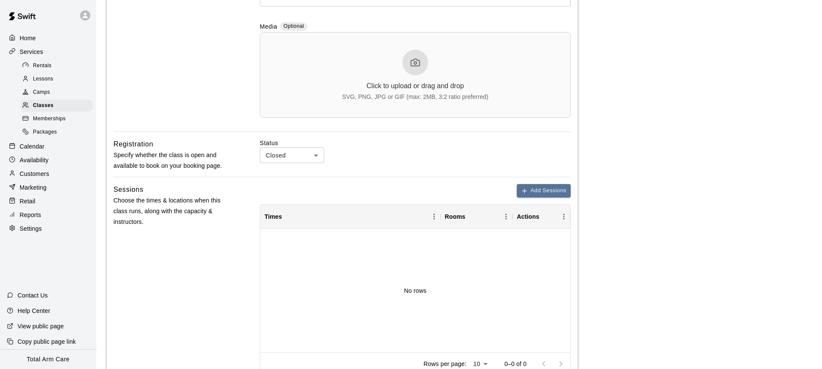
scroll to position [277, 0]
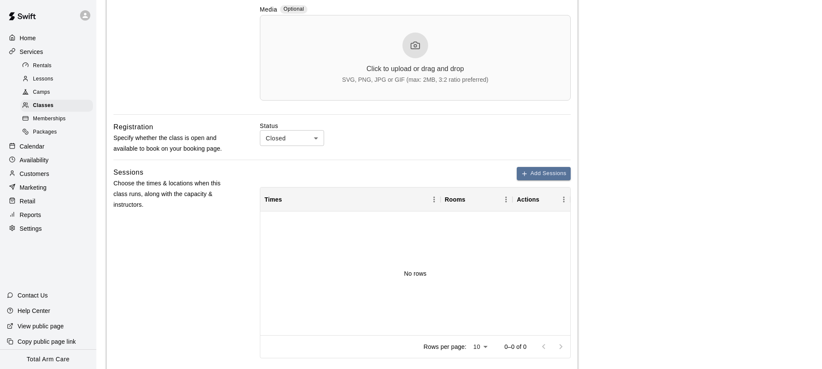
click at [276, 141] on body "**********" at bounding box center [411, 130] width 822 height 815
click at [283, 166] on li "Open" at bounding box center [292, 171] width 64 height 14
type input "****"
click at [413, 151] on div "Status Open **** ​" at bounding box center [415, 141] width 311 height 38
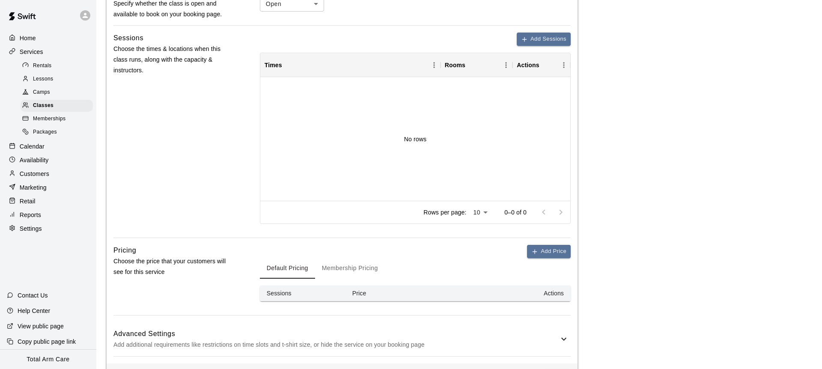
scroll to position [446, 0]
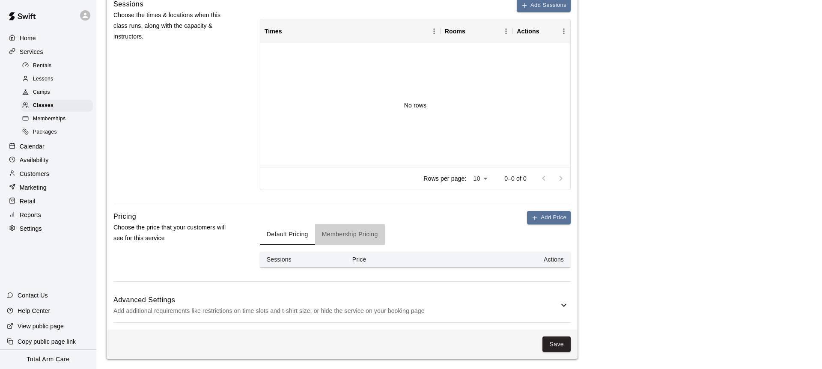
click at [346, 235] on button "Membership Pricing" at bounding box center [350, 234] width 70 height 21
click at [562, 216] on button "Add Price" at bounding box center [549, 217] width 44 height 13
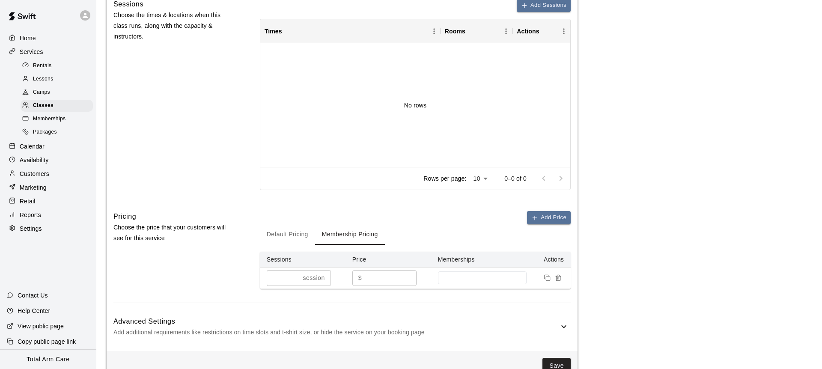
scroll to position [467, 0]
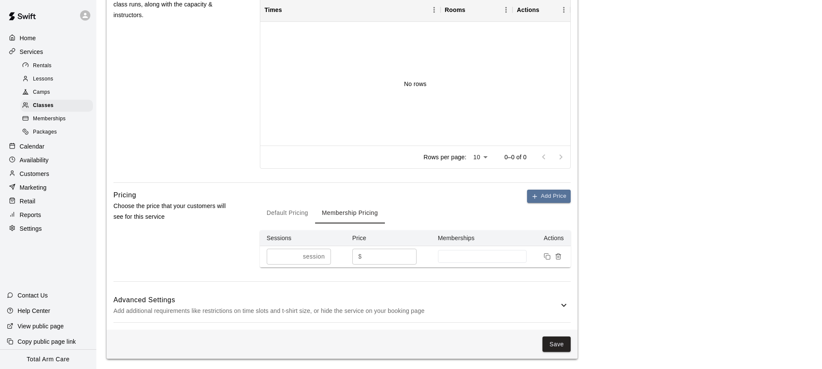
click at [385, 258] on input "*" at bounding box center [390, 257] width 51 height 16
type input "*"
type input "**"
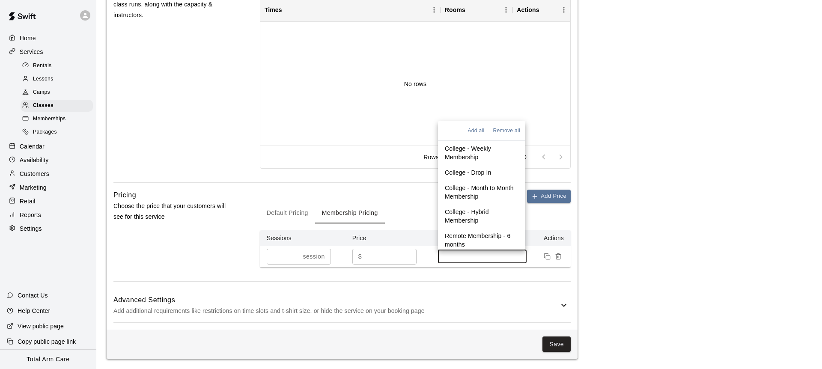
click at [467, 259] on input at bounding box center [482, 256] width 81 height 7
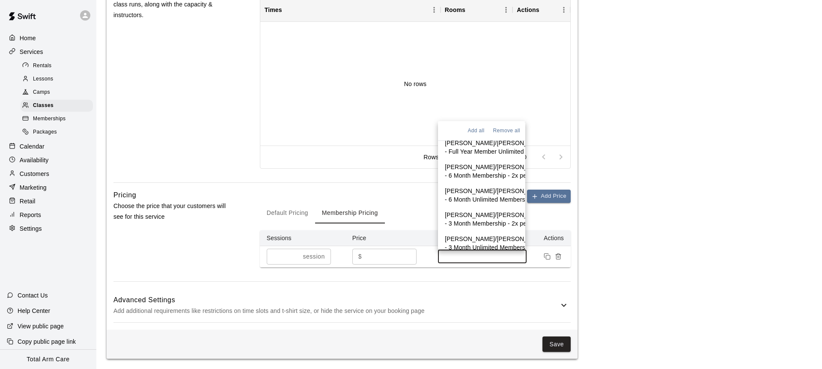
scroll to position [964, 0]
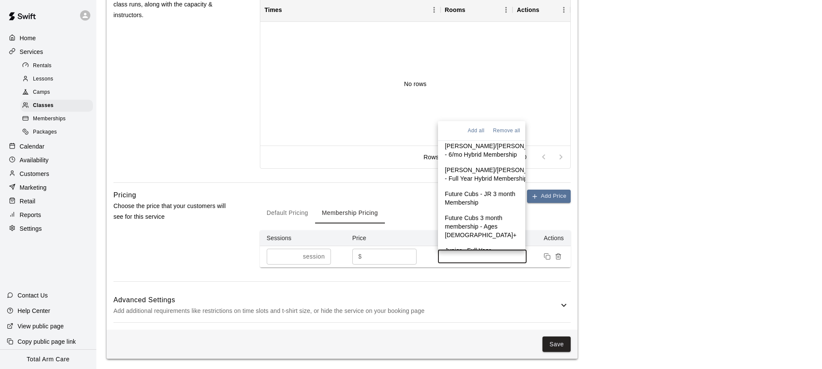
drag, startPoint x: 477, startPoint y: 234, endPoint x: 469, endPoint y: 227, distance: 10.3
click at [477, 246] on p "Junior - Full Year Membership - Position Players" at bounding box center [482, 259] width 74 height 26
click at [550, 348] on button "Save" at bounding box center [557, 345] width 28 height 16
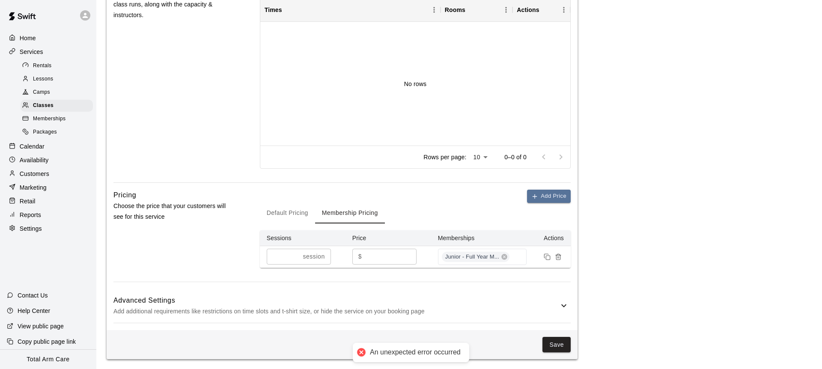
click at [32, 93] on div at bounding box center [27, 93] width 11 height 8
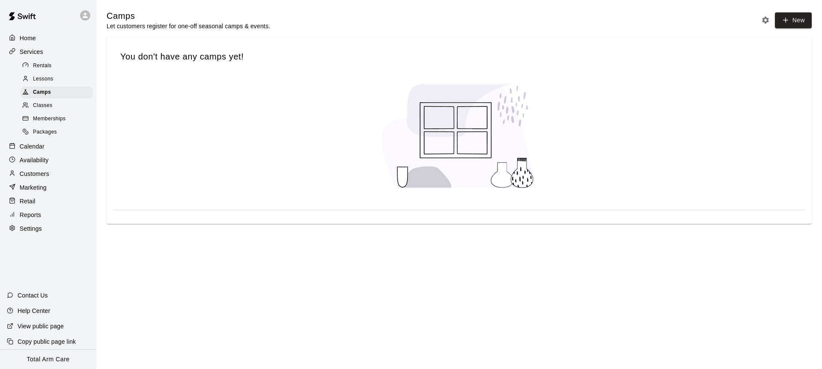
click at [53, 119] on span "Memberships" at bounding box center [49, 119] width 33 height 9
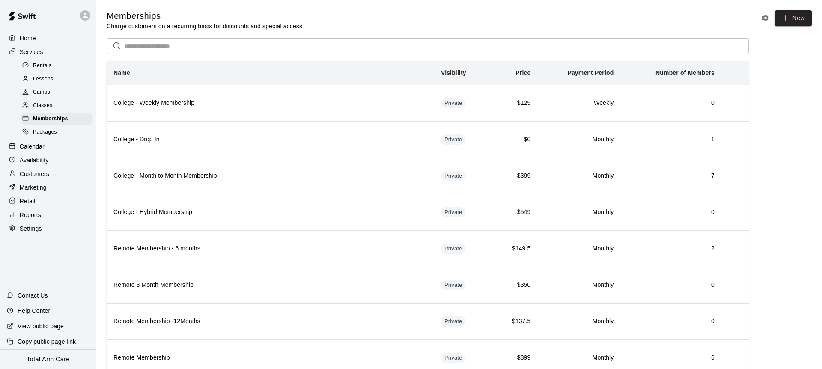
click at [36, 106] on span "Classes" at bounding box center [42, 105] width 19 height 9
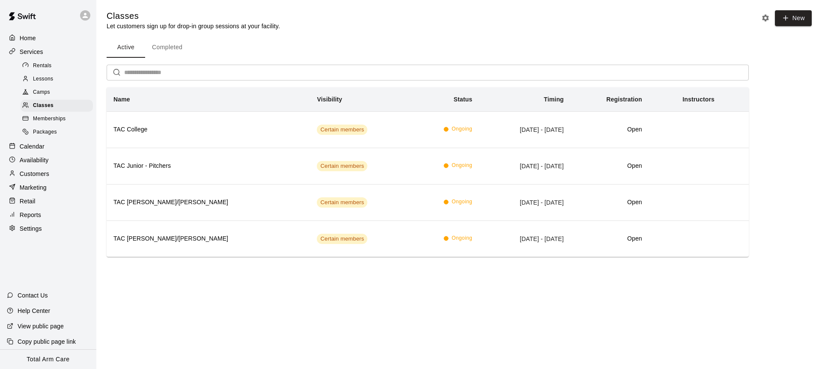
click at [51, 117] on span "Memberships" at bounding box center [49, 119] width 33 height 9
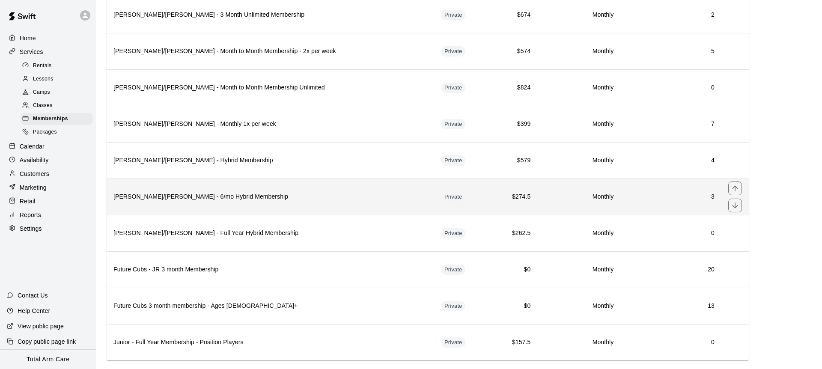
scroll to position [1341, 0]
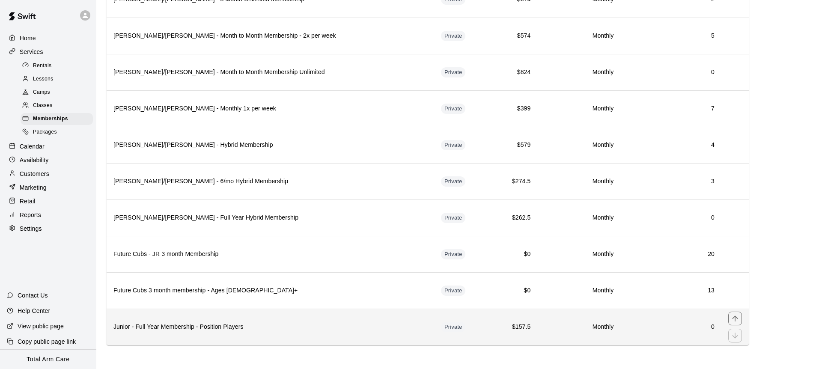
click at [271, 326] on h6 "Junior - Full Year Membership - Position Players" at bounding box center [270, 326] width 314 height 9
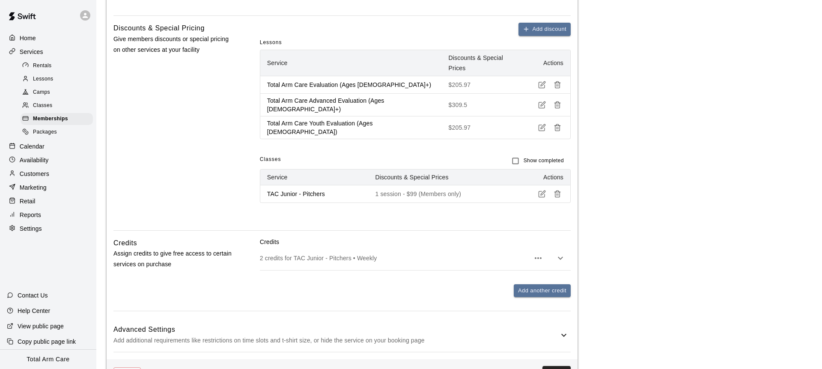
scroll to position [594, 0]
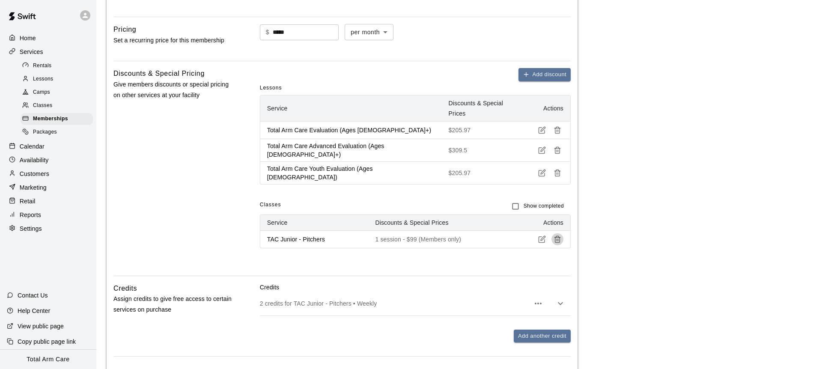
click at [557, 239] on line "button" at bounding box center [557, 240] width 0 height 2
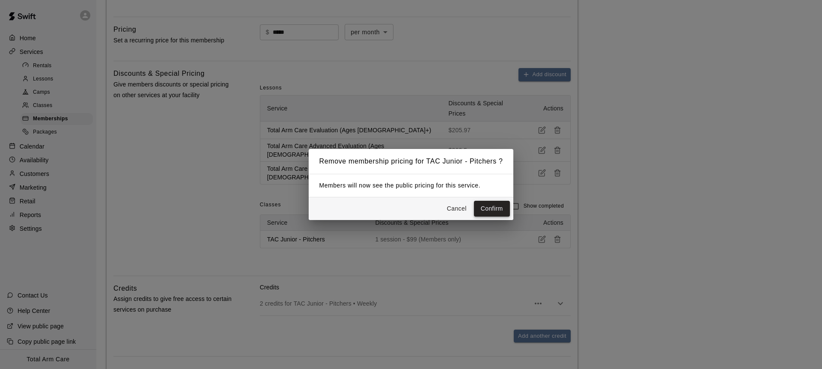
click at [480, 209] on button "Confirm" at bounding box center [492, 209] width 36 height 16
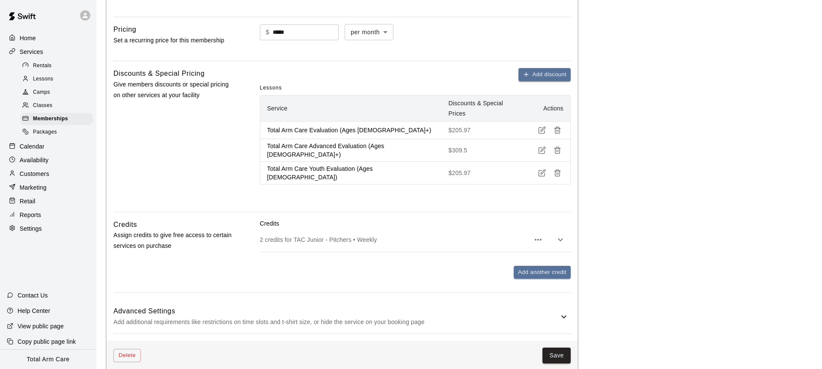
click at [420, 236] on p "2 credits for TAC Junior - Pitchers • Weekly" at bounding box center [395, 240] width 270 height 9
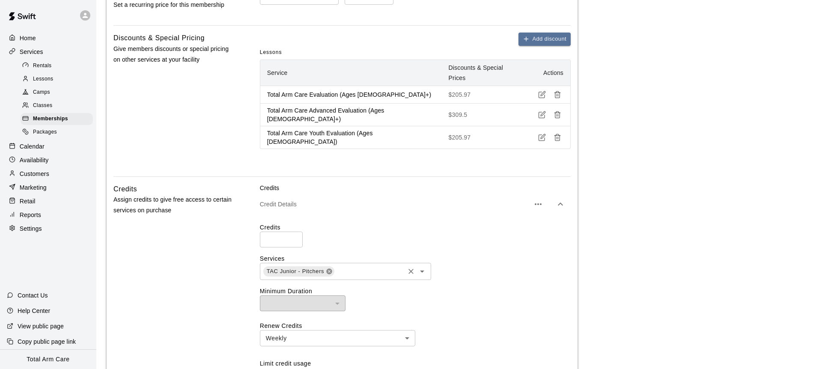
click at [329, 268] on icon at bounding box center [329, 271] width 6 height 6
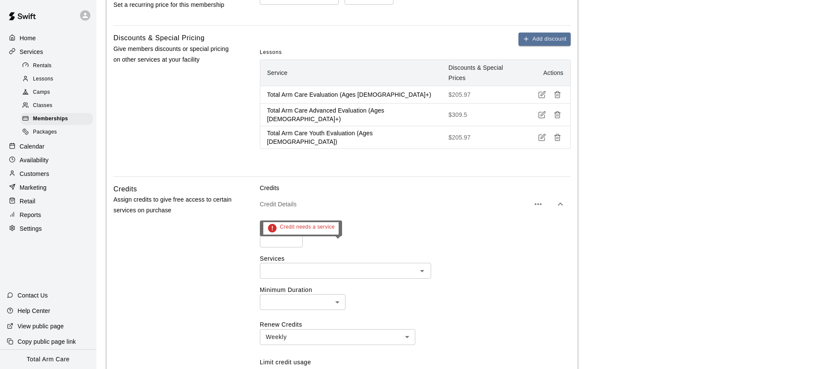
scroll to position [630, 0]
click at [364, 225] on div "Credits * ​" at bounding box center [415, 234] width 311 height 24
click at [358, 257] on div "Credits * ​ Services ​ Minimum Duration ​ ​ Renew Credits Weekly ****** ​ Limit…" at bounding box center [415, 310] width 311 height 176
click at [360, 264] on input "text" at bounding box center [339, 269] width 152 height 11
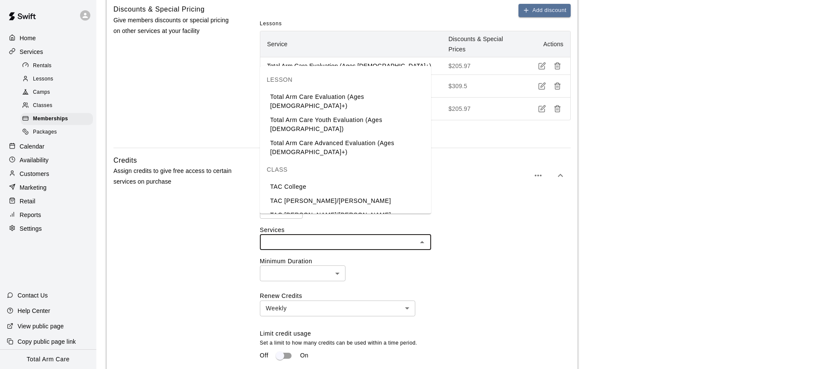
scroll to position [656, 0]
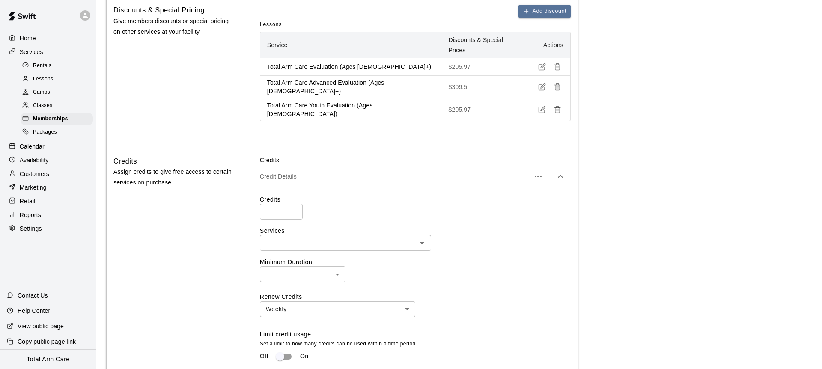
click at [212, 201] on div "Credits Assign credits to give free access to certain services on purchase" at bounding box center [172, 287] width 119 height 263
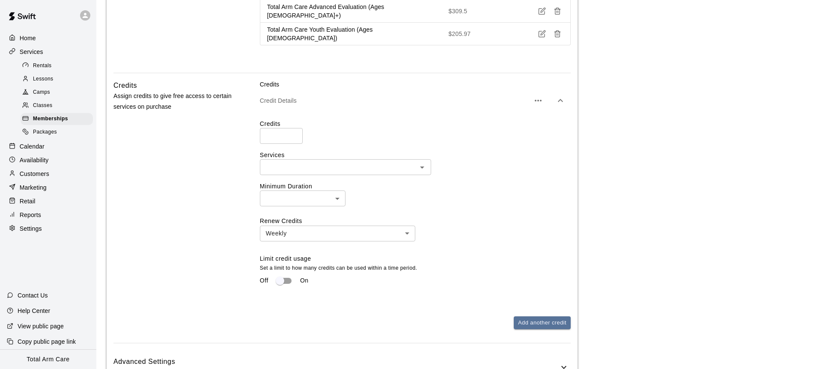
scroll to position [825, 0]
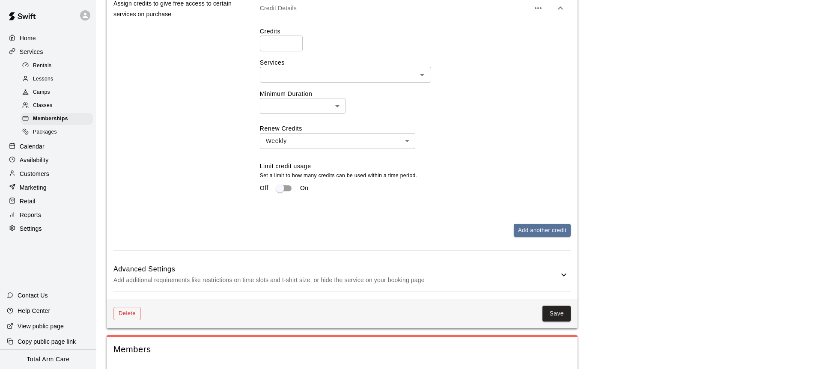
click at [557, 302] on div "Delete Save" at bounding box center [342, 314] width 471 height 30
click at [557, 306] on button "Save" at bounding box center [557, 314] width 28 height 16
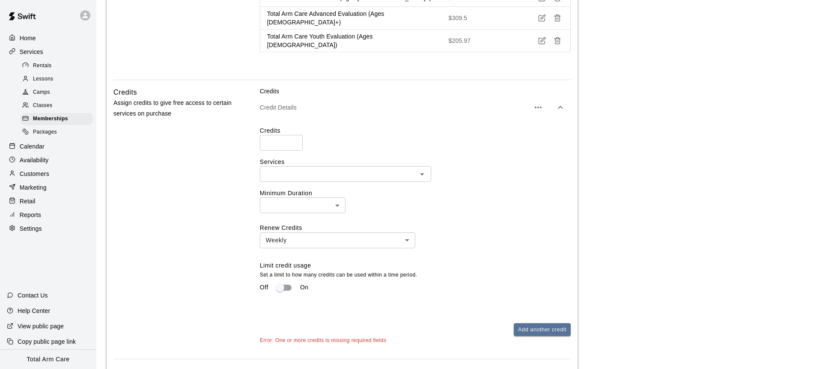
scroll to position [695, 0]
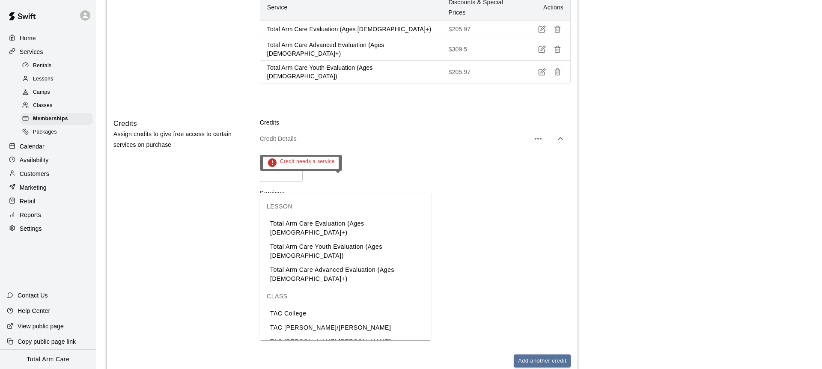
click at [277, 200] on input "text" at bounding box center [339, 205] width 152 height 11
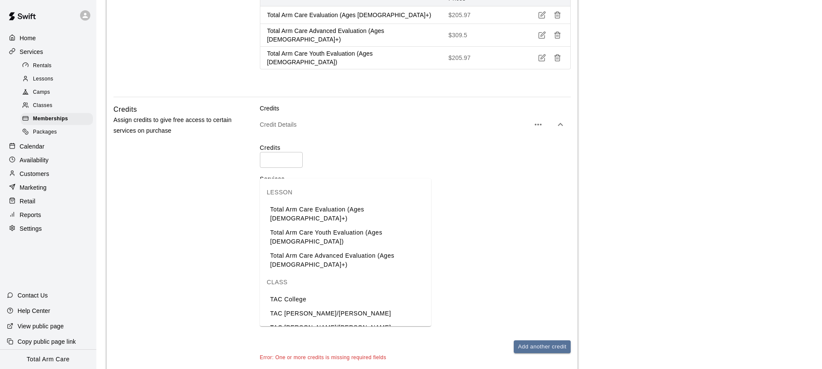
scroll to position [709, 0]
click at [318, 334] on li "TAC Junior - Pitchers" at bounding box center [345, 341] width 171 height 14
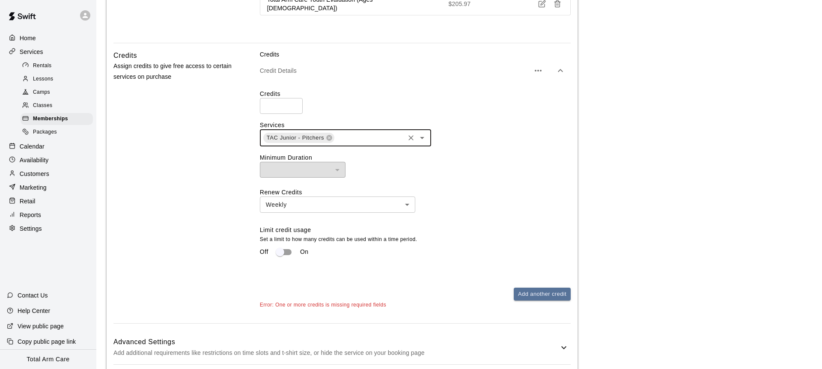
scroll to position [836, 0]
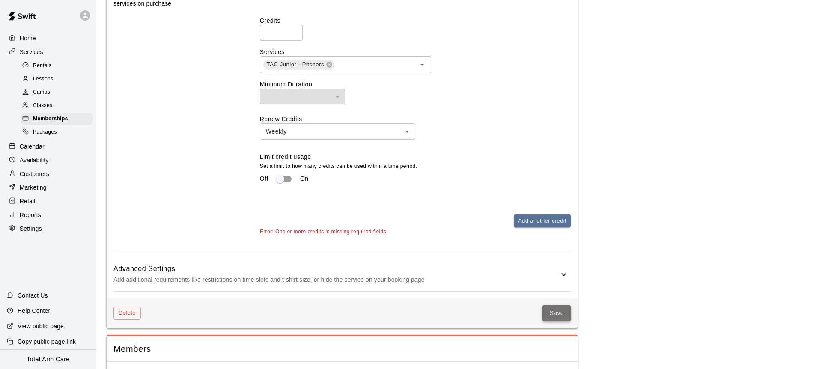
click at [564, 305] on button "Save" at bounding box center [557, 313] width 28 height 16
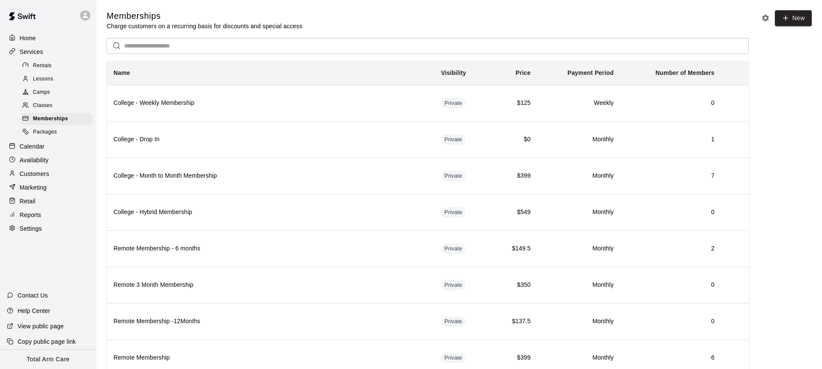
click at [41, 107] on span "Classes" at bounding box center [42, 105] width 19 height 9
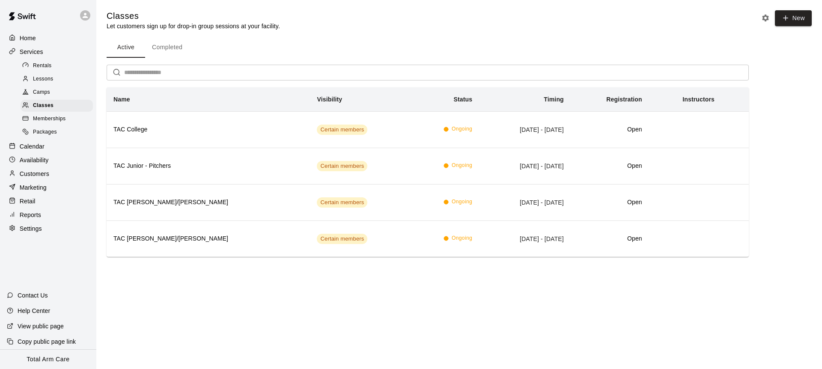
drag, startPoint x: 618, startPoint y: 42, endPoint x: 662, endPoint y: 40, distance: 44.1
click at [629, 41] on div "Active Completed" at bounding box center [428, 47] width 642 height 21
click at [784, 21] on icon "button" at bounding box center [786, 18] width 8 height 8
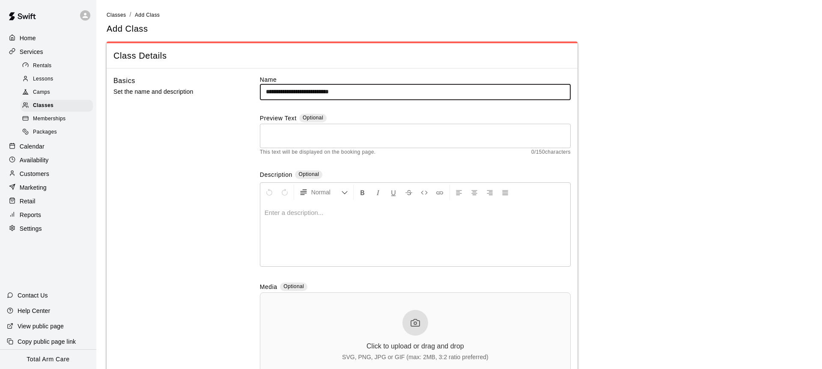
click at [337, 93] on input "**********" at bounding box center [415, 92] width 311 height 16
type input "**********"
click at [182, 140] on div "Basics Set the name and description" at bounding box center [172, 233] width 119 height 316
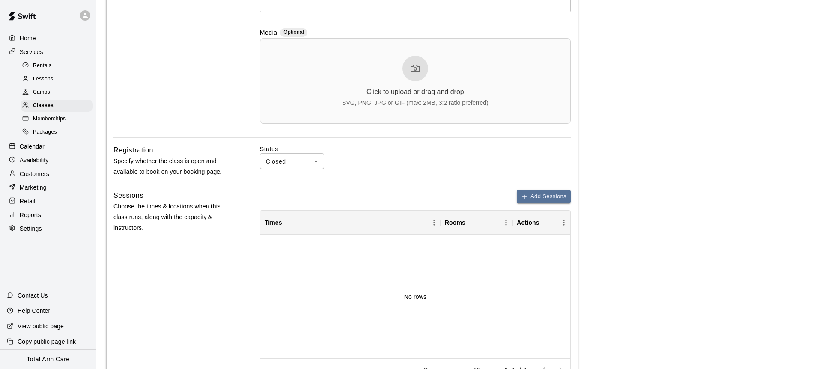
scroll to position [262, 0]
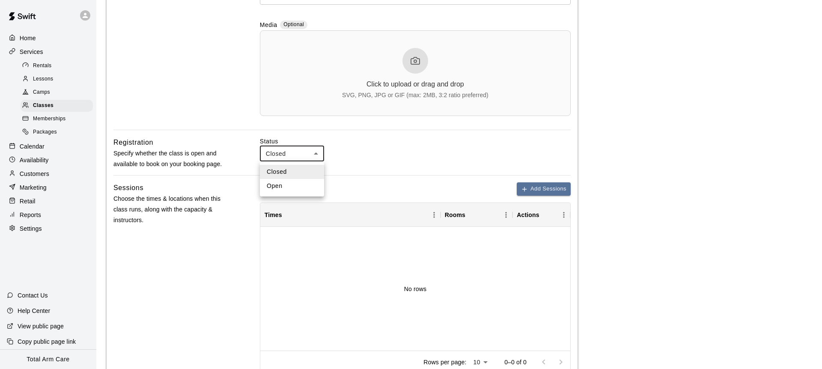
click at [280, 150] on body "**********" at bounding box center [411, 145] width 822 height 815
click at [289, 184] on li "Open" at bounding box center [292, 186] width 64 height 14
click at [281, 156] on body "**********" at bounding box center [411, 145] width 822 height 815
click at [282, 171] on li "Closed" at bounding box center [292, 172] width 64 height 14
type input "******"
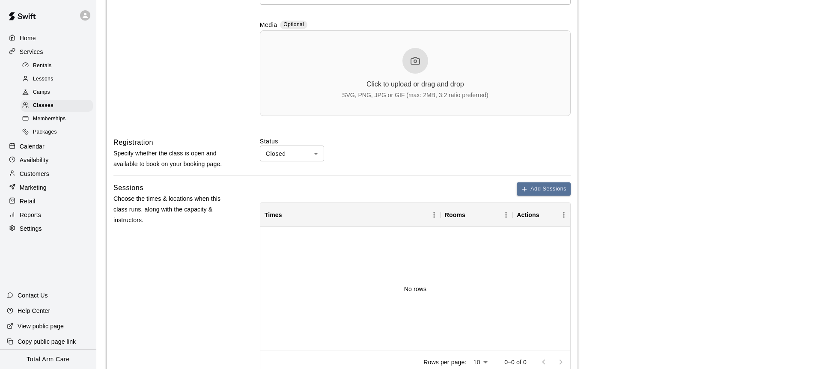
click at [380, 159] on div "Status Closed ****** ​" at bounding box center [415, 149] width 311 height 24
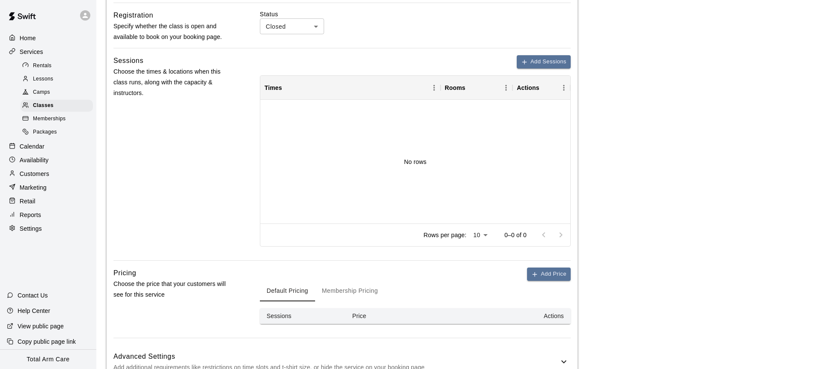
scroll to position [406, 0]
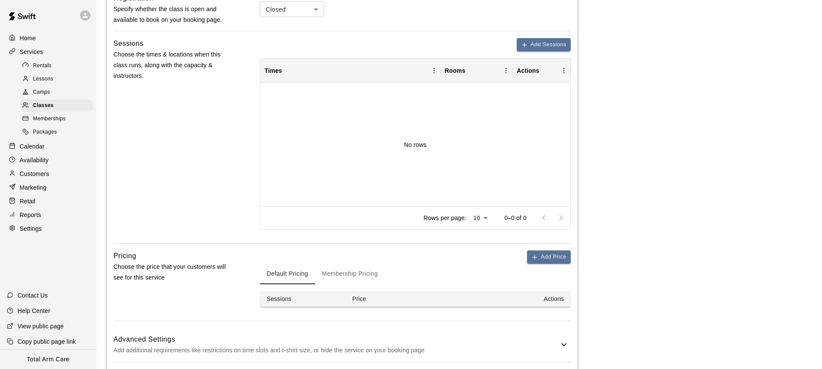
click at [342, 275] on button "Membership Pricing" at bounding box center [350, 274] width 70 height 21
click at [550, 257] on button "Add Price" at bounding box center [549, 257] width 44 height 13
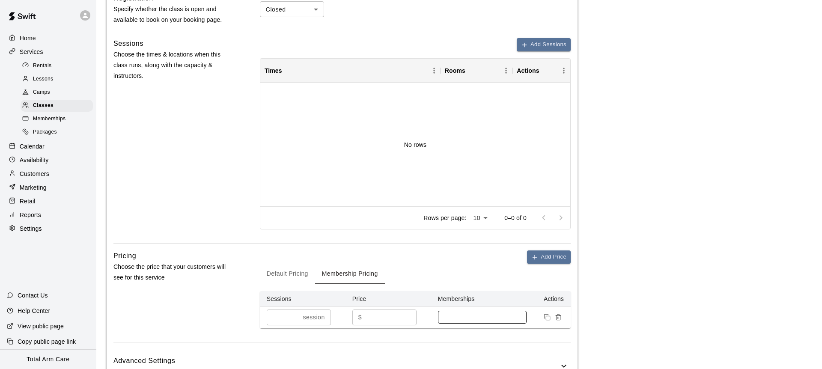
scroll to position [467, 0]
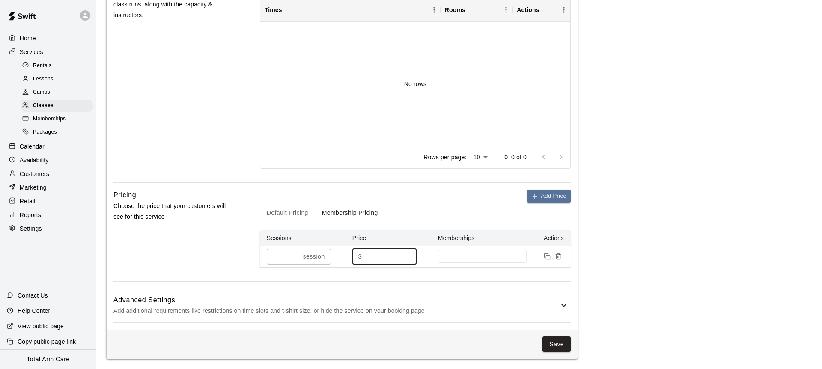
click at [370, 258] on input "*" at bounding box center [390, 257] width 51 height 16
type input "**"
click at [547, 341] on button "Save" at bounding box center [557, 345] width 28 height 16
click at [459, 252] on div at bounding box center [482, 256] width 89 height 13
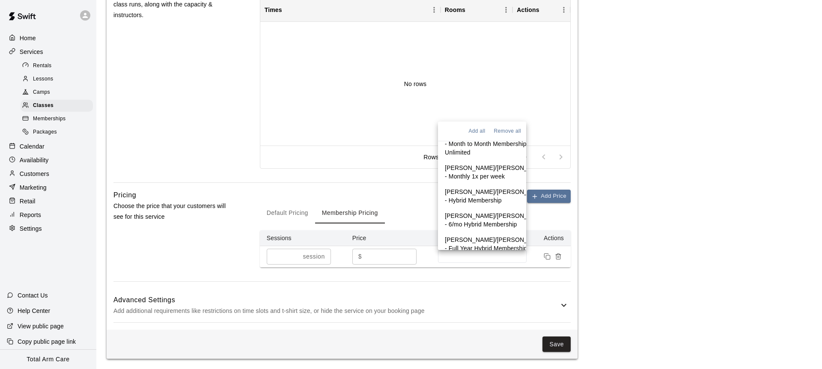
scroll to position [938, 0]
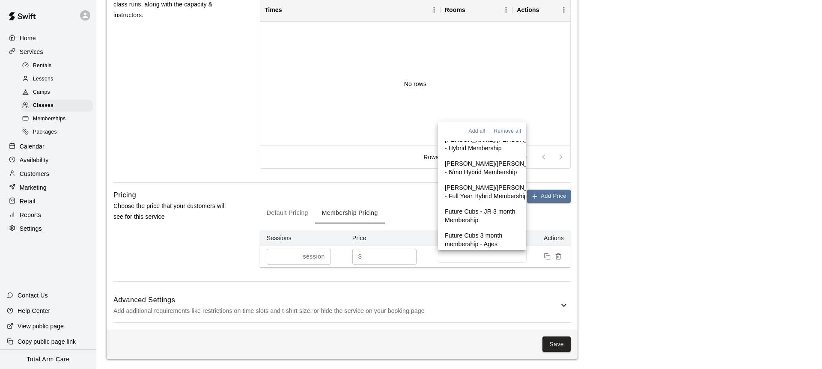
click at [494, 264] on p "Junior - Full Year Membership - Position Players" at bounding box center [482, 277] width 75 height 26
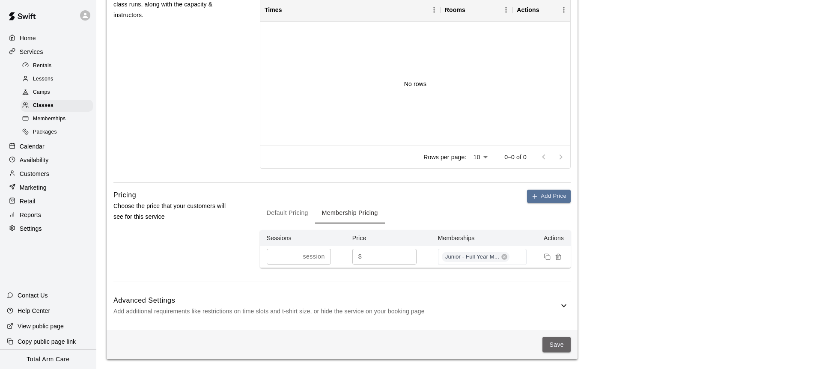
click at [555, 343] on button "Save" at bounding box center [557, 345] width 28 height 16
click at [289, 213] on button "Default Pricing" at bounding box center [287, 213] width 55 height 21
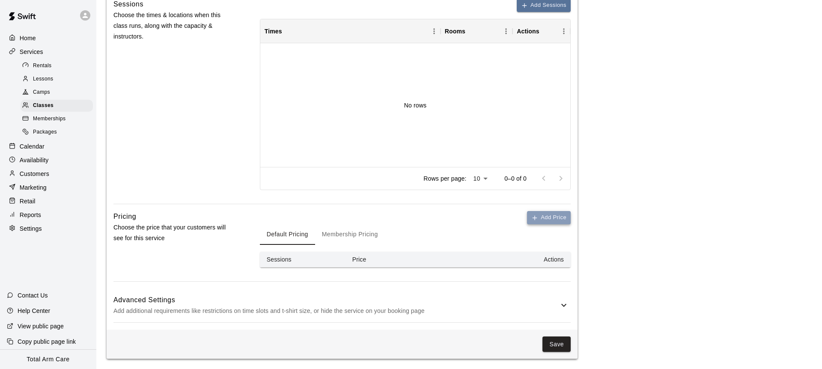
click at [535, 222] on button "Add Price" at bounding box center [549, 217] width 44 height 13
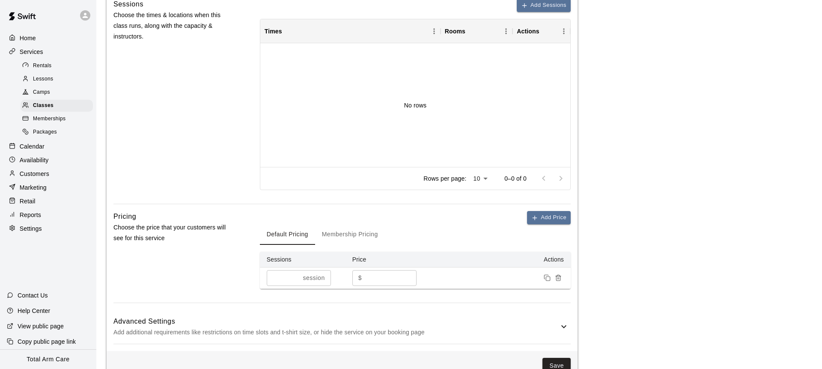
click at [370, 279] on input "*" at bounding box center [390, 278] width 51 height 16
type input "**"
click at [551, 361] on button "Save" at bounding box center [557, 366] width 28 height 16
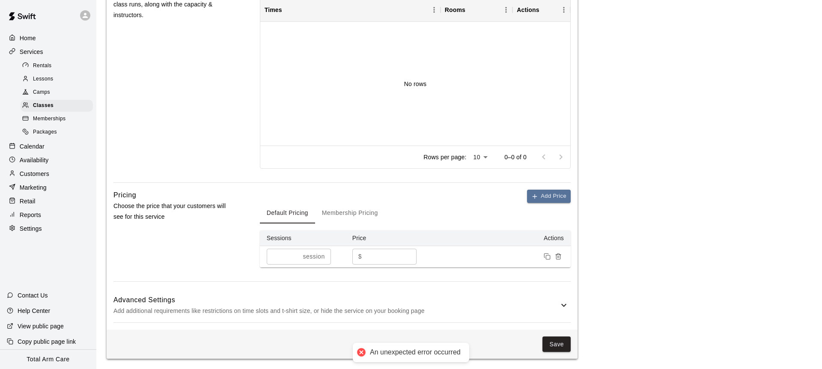
click at [356, 211] on button "Membership Pricing" at bounding box center [350, 213] width 70 height 21
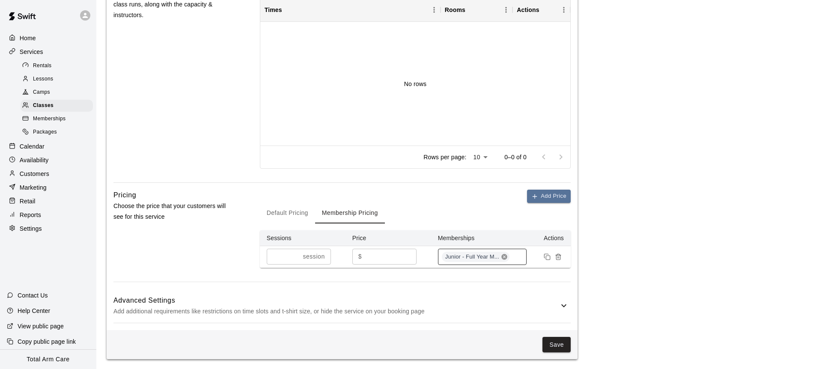
click at [502, 254] on icon at bounding box center [504, 257] width 7 height 7
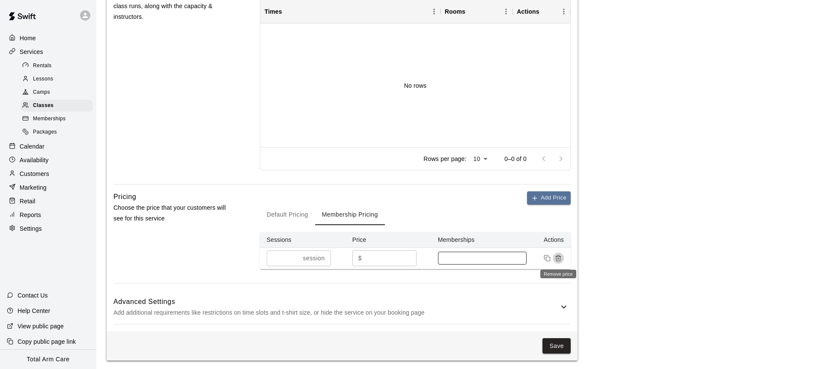
click at [561, 257] on icon "Remove price" at bounding box center [558, 258] width 7 height 7
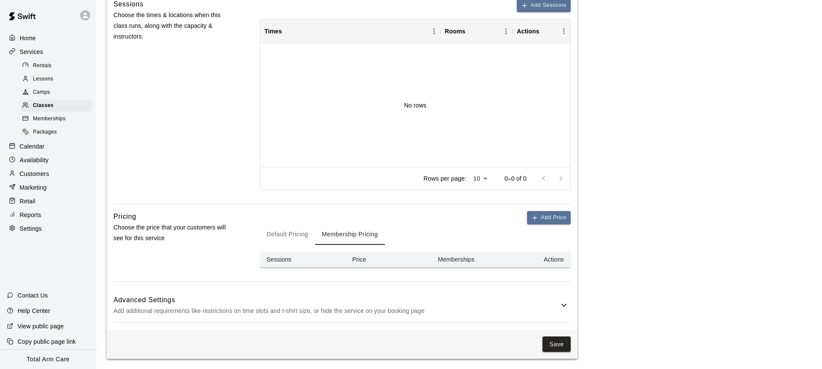
click at [277, 235] on button "Default Pricing" at bounding box center [287, 234] width 55 height 21
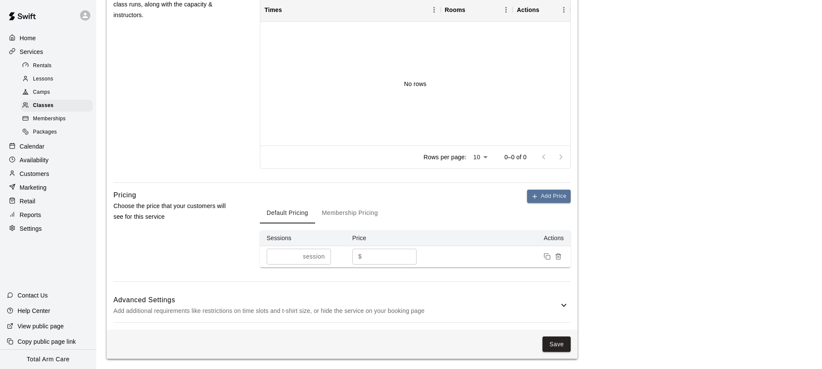
click at [554, 346] on button "Save" at bounding box center [557, 345] width 28 height 16
click at [447, 295] on h6 "Advanced Settings" at bounding box center [335, 300] width 445 height 11
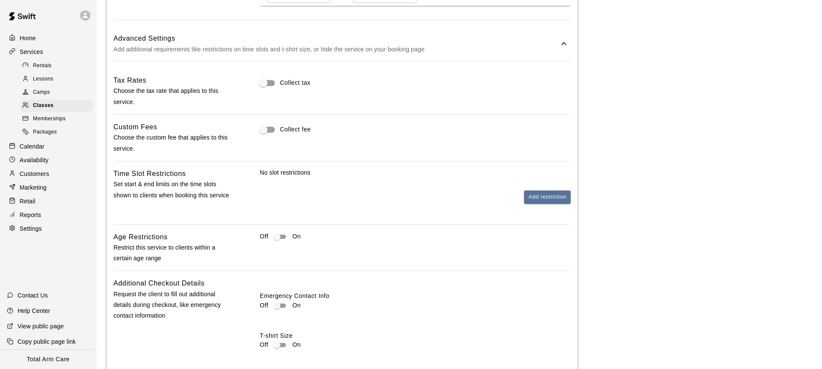
scroll to position [722, 0]
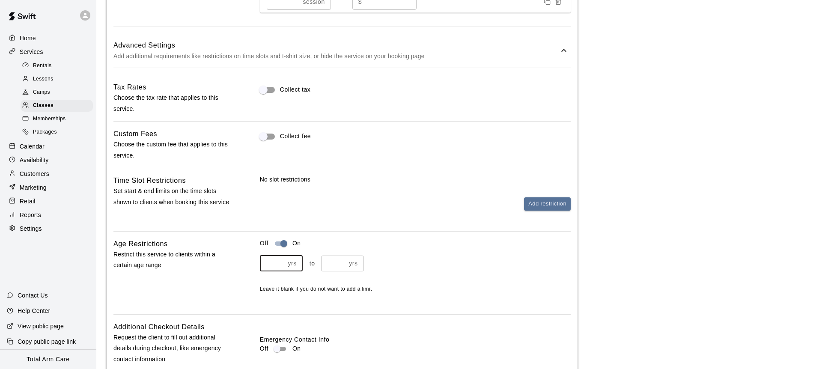
click at [272, 258] on input "number" at bounding box center [272, 264] width 25 height 16
type input "*"
click at [343, 263] on input "*" at bounding box center [333, 264] width 25 height 16
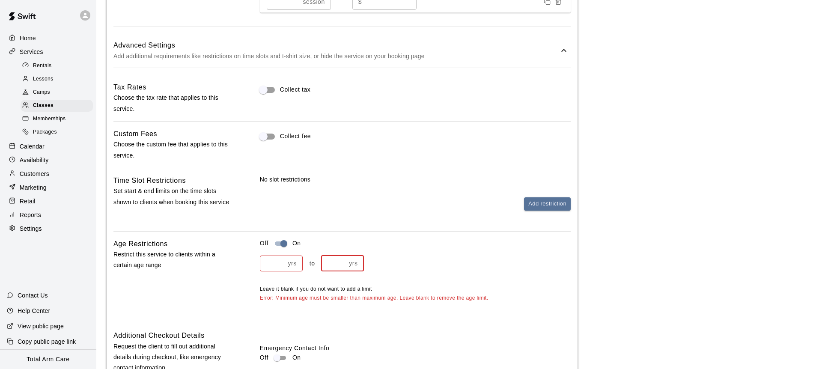
click at [343, 263] on input "*" at bounding box center [333, 264] width 25 height 16
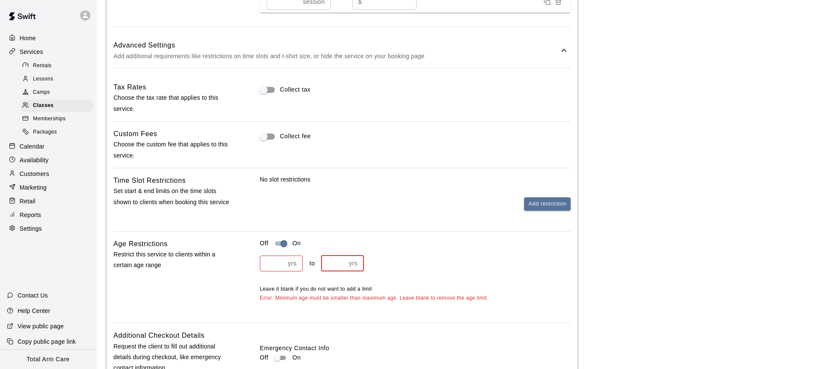
click at [343, 263] on input "*" at bounding box center [333, 264] width 25 height 16
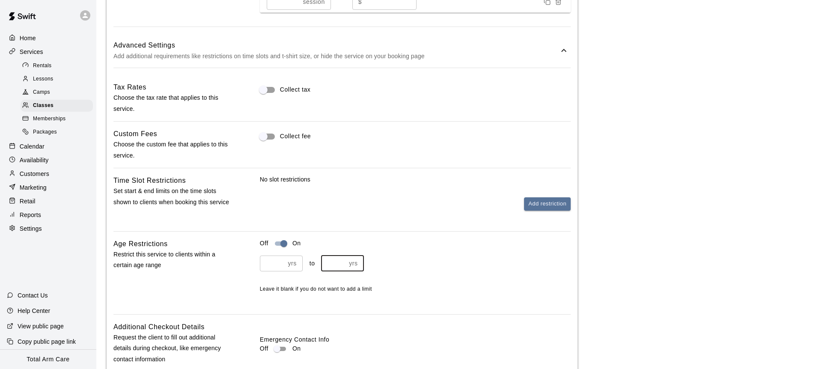
click at [343, 263] on input "*" at bounding box center [333, 264] width 25 height 16
click at [343, 263] on input "**" at bounding box center [333, 264] width 25 height 16
type input "**"
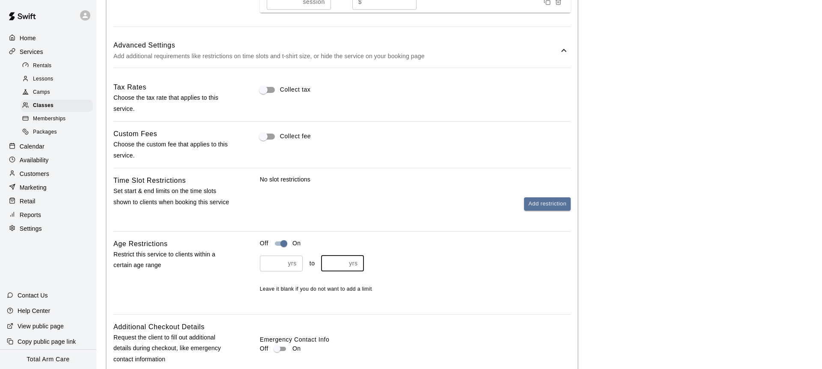
click at [343, 263] on input "**" at bounding box center [333, 264] width 25 height 16
click at [321, 211] on div "No slot restrictions Add restriction" at bounding box center [415, 199] width 311 height 49
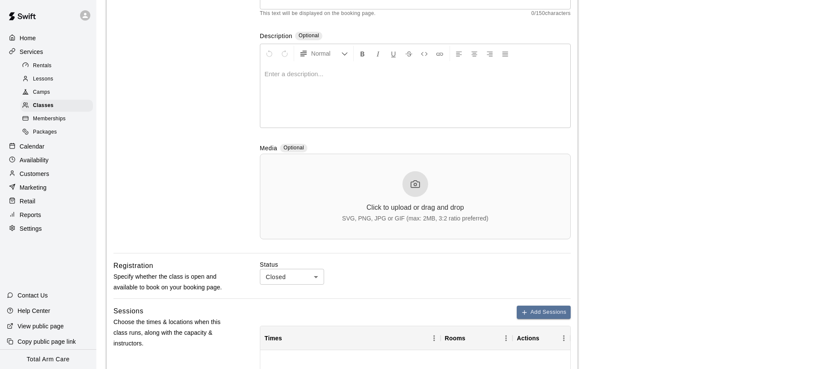
scroll to position [222, 0]
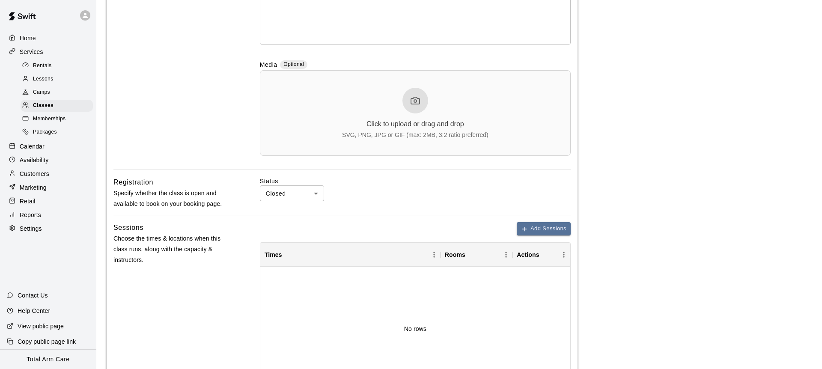
click at [280, 223] on li "Open" at bounding box center [292, 226] width 64 height 14
type input "****"
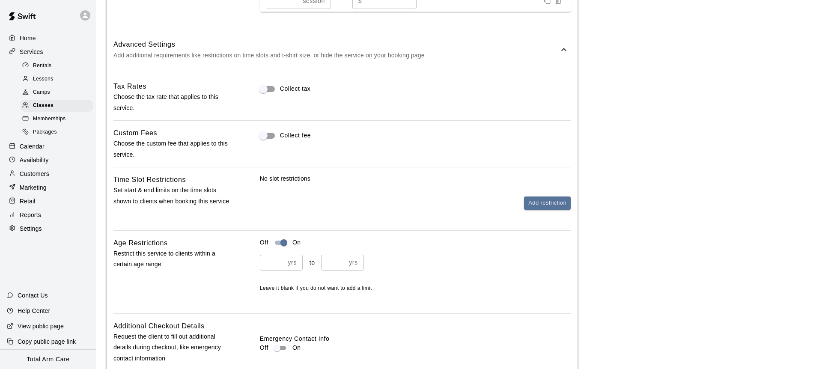
scroll to position [874, 0]
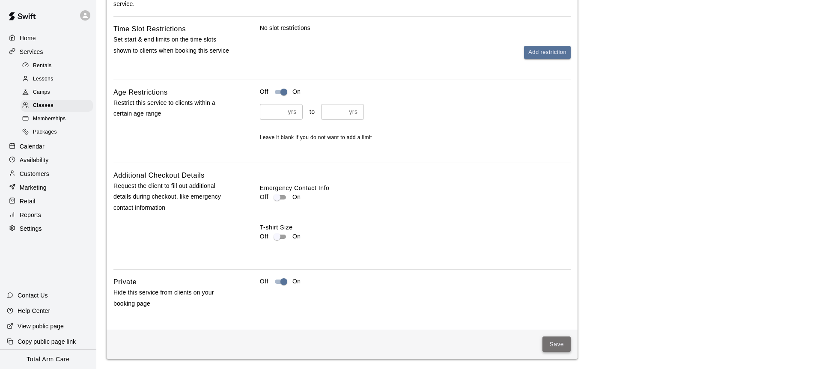
click at [562, 344] on button "Save" at bounding box center [557, 345] width 28 height 16
click at [50, 104] on span "Classes" at bounding box center [43, 105] width 21 height 9
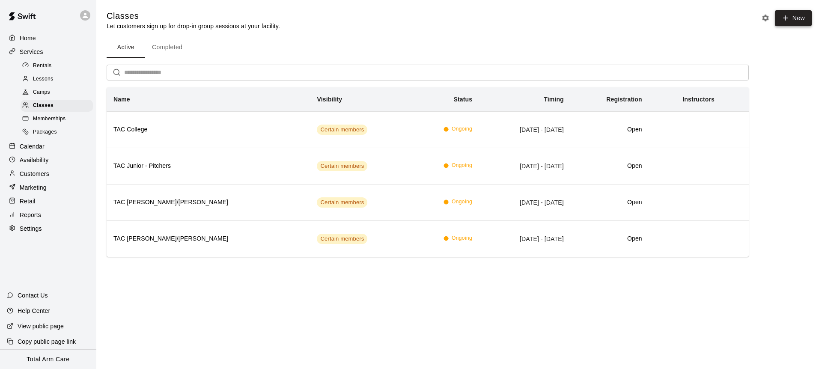
click at [793, 20] on button "New" at bounding box center [793, 18] width 37 height 16
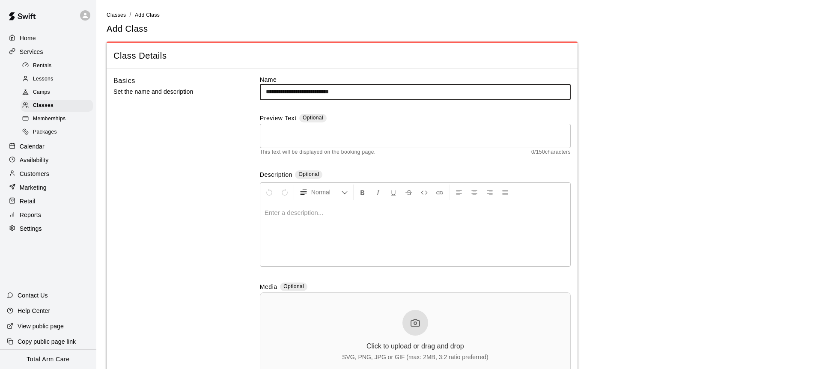
type input "**********"
click at [197, 139] on div "Basics Set the name and description" at bounding box center [172, 233] width 119 height 316
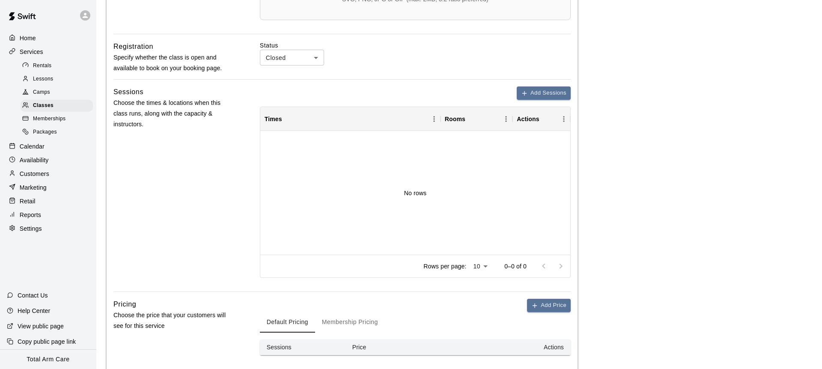
scroll to position [358, 0]
click at [284, 66] on div "Status Closed ****** ​" at bounding box center [415, 60] width 311 height 38
click at [283, 63] on body "**********" at bounding box center [411, 49] width 822 height 815
click at [287, 88] on li "Open" at bounding box center [292, 90] width 64 height 14
type input "****"
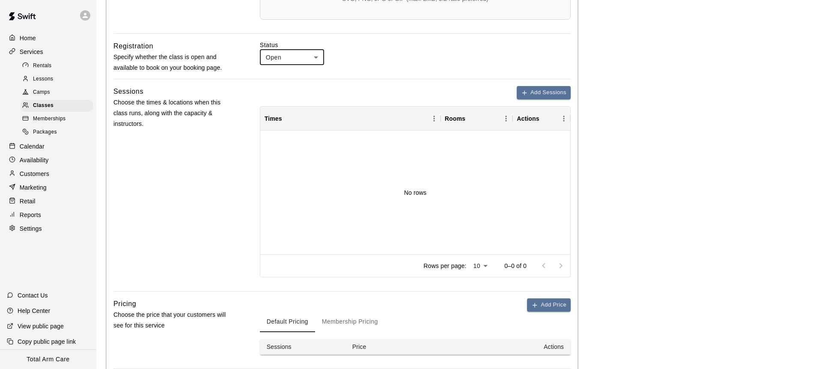
click at [461, 63] on div "Status Open **** ​" at bounding box center [415, 53] width 311 height 24
click at [539, 92] on button "Add Sessions" at bounding box center [544, 92] width 54 height 13
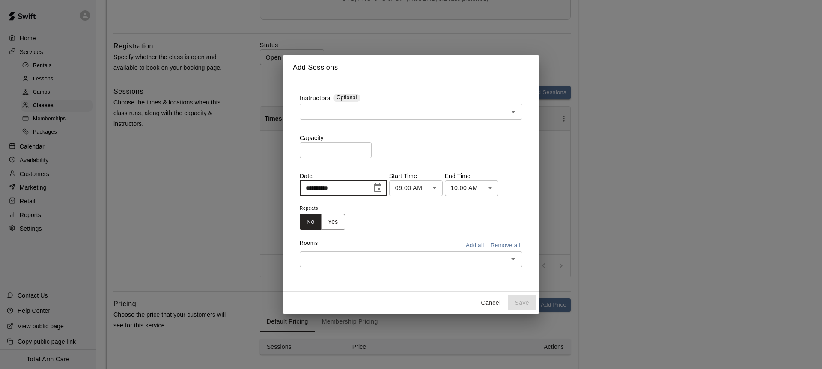
click at [362, 185] on input "**********" at bounding box center [333, 188] width 66 height 16
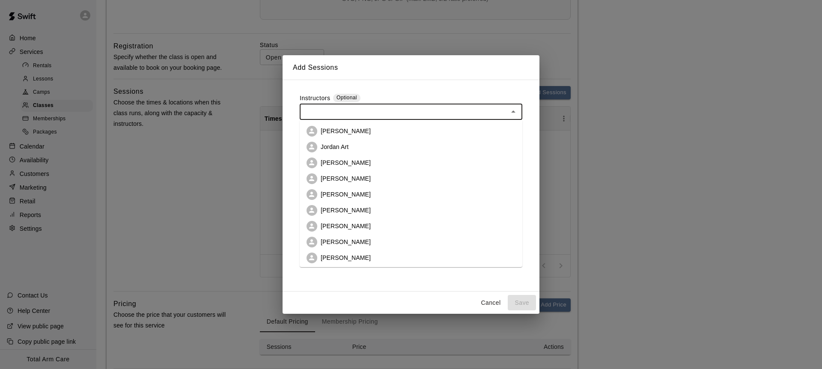
click at [335, 107] on input "text" at bounding box center [403, 111] width 203 height 11
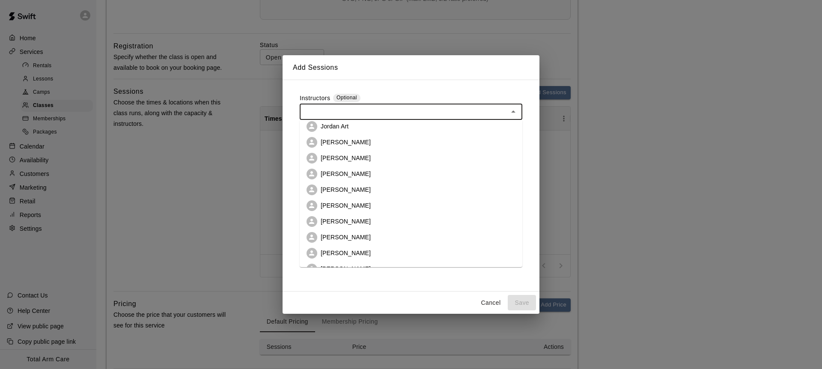
scroll to position [33, 0]
drag, startPoint x: 350, startPoint y: 204, endPoint x: 358, endPoint y: 206, distance: 7.7
click at [351, 204] on p "[PERSON_NAME]" at bounding box center [346, 208] width 50 height 9
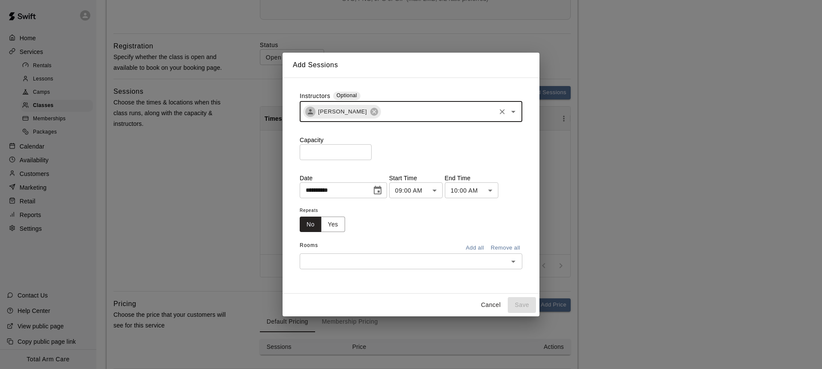
click at [425, 218] on div "Repeats No Yes" at bounding box center [411, 218] width 223 height 27
click at [400, 254] on div "​" at bounding box center [411, 262] width 223 height 16
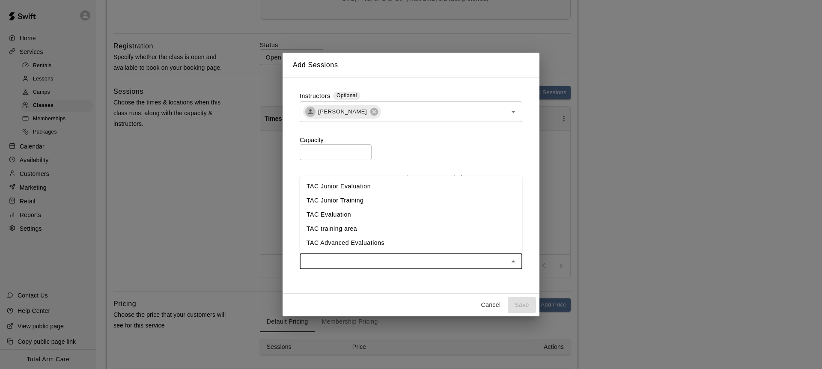
click at [352, 198] on li "TAC Junior Training" at bounding box center [411, 201] width 223 height 14
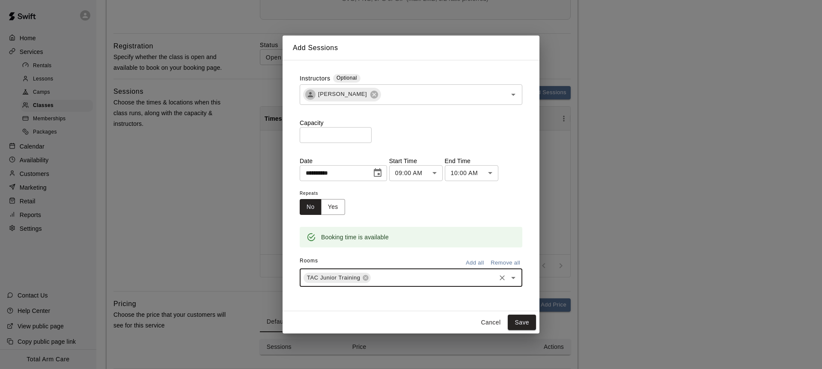
drag, startPoint x: 400, startPoint y: 207, endPoint x: 393, endPoint y: 206, distance: 7.3
click at [400, 207] on div "Repeats No Yes" at bounding box center [411, 201] width 223 height 27
click at [520, 323] on button "Save" at bounding box center [522, 323] width 28 height 16
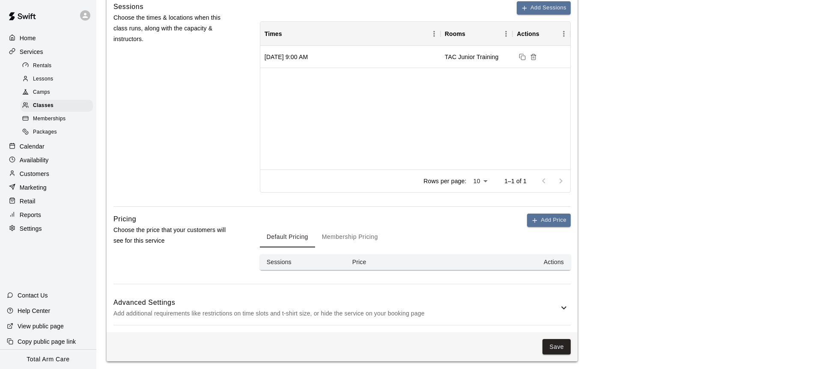
scroll to position [446, 0]
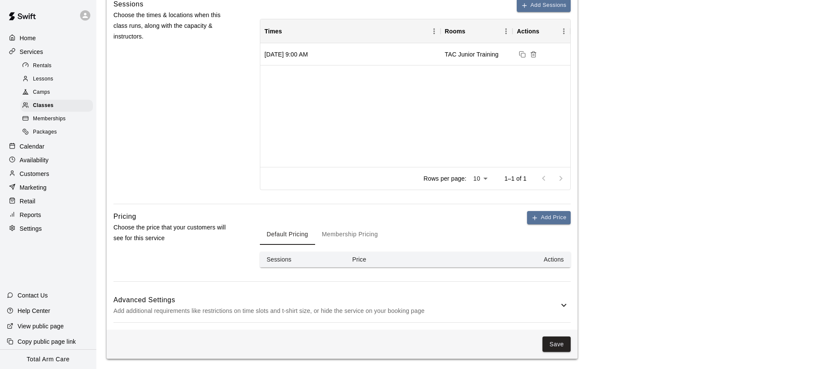
click at [341, 233] on button "Membership Pricing" at bounding box center [350, 234] width 70 height 21
click at [280, 237] on button "Default Pricing" at bounding box center [287, 234] width 55 height 21
click at [551, 222] on button "Add Price" at bounding box center [549, 217] width 44 height 13
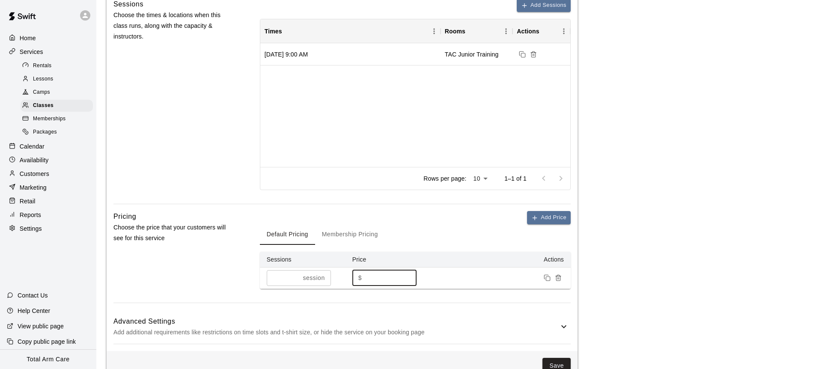
click at [385, 282] on input "*" at bounding box center [390, 278] width 51 height 16
type input "**"
click at [421, 232] on div "Default Pricing Membership Pricing" at bounding box center [415, 234] width 311 height 21
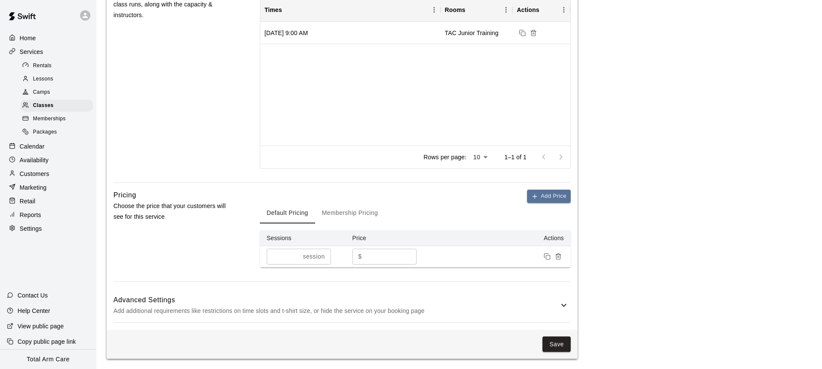
click at [419, 298] on h6 "Advanced Settings" at bounding box center [335, 300] width 445 height 11
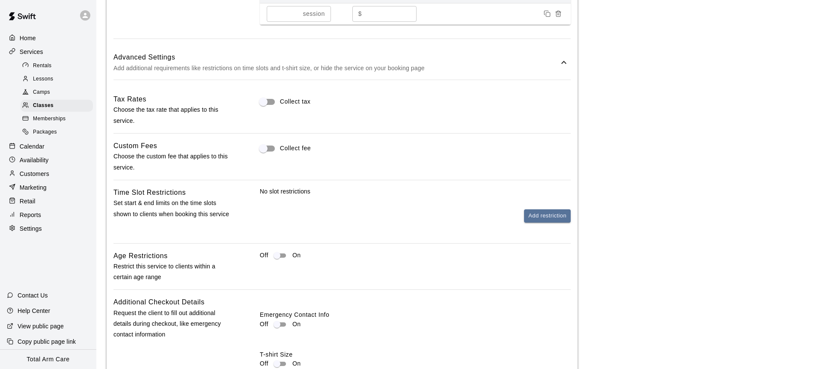
scroll to position [712, 0]
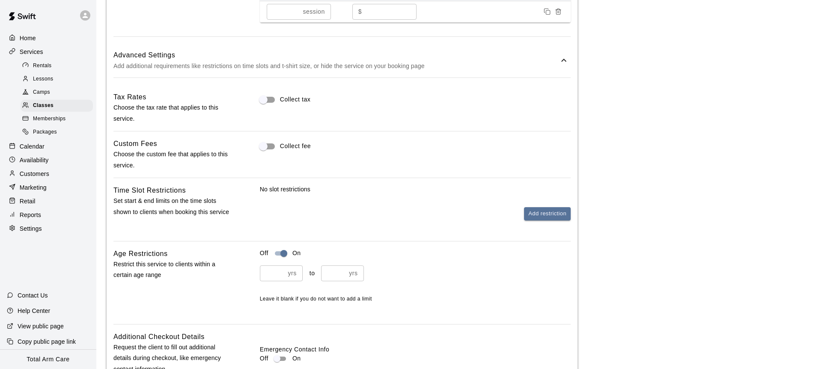
click at [275, 275] on input "number" at bounding box center [272, 273] width 25 height 16
type input "*"
click at [332, 273] on input "number" at bounding box center [333, 273] width 25 height 16
type input "**"
click at [419, 272] on div "* yrs ​ to ** yrs ​" at bounding box center [415, 273] width 311 height 16
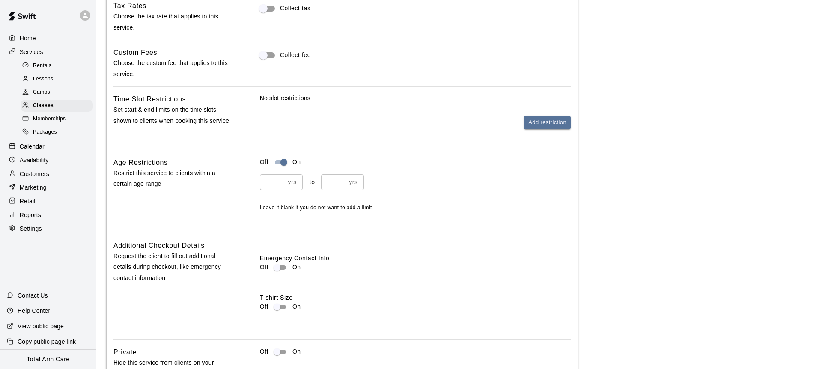
scroll to position [874, 0]
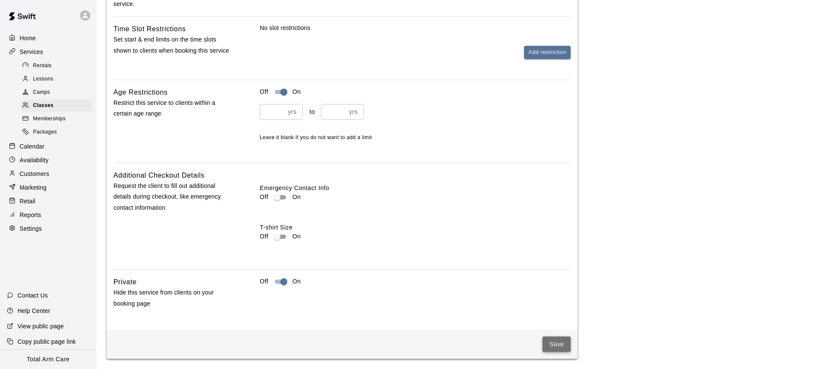
click at [550, 345] on button "Save" at bounding box center [557, 345] width 28 height 16
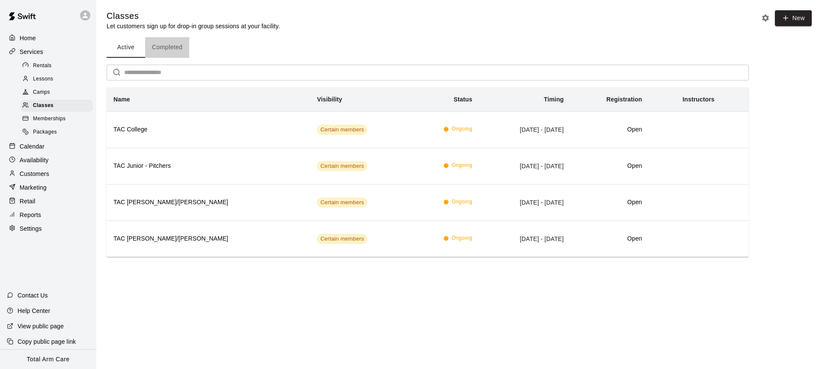
click at [161, 51] on button "Completed" at bounding box center [167, 47] width 44 height 21
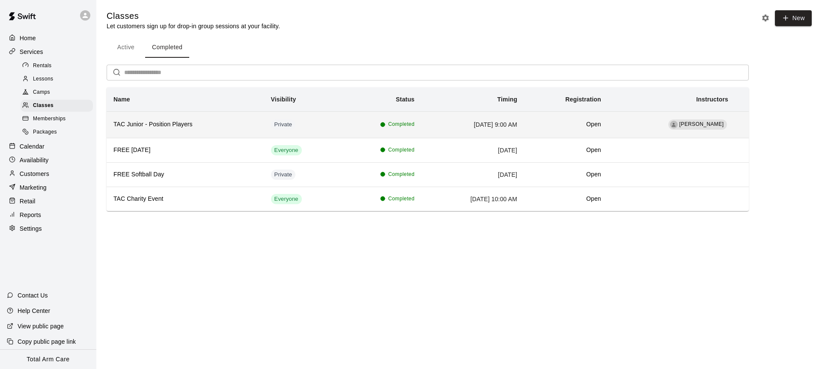
click at [206, 130] on th "TAC Junior - Position Players" at bounding box center [186, 124] width 158 height 27
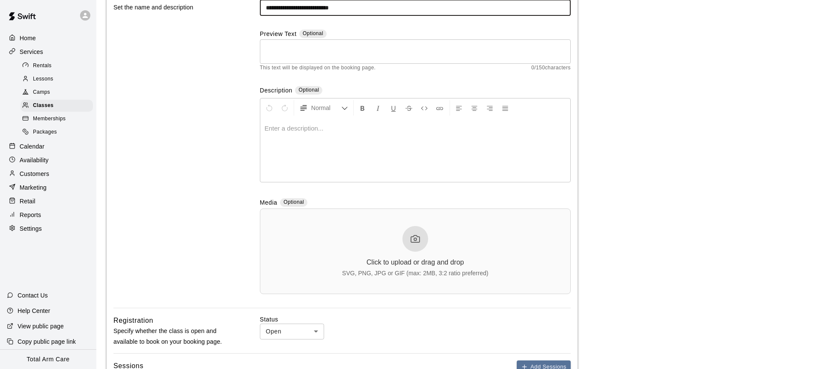
scroll to position [86, 0]
click at [37, 110] on div "Classes" at bounding box center [57, 106] width 72 height 12
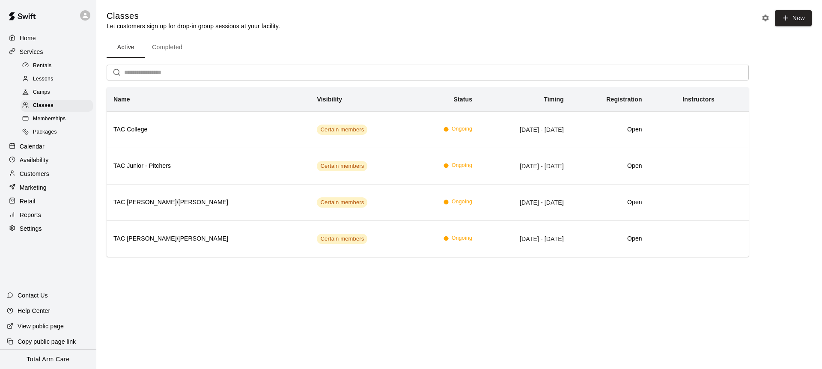
click at [46, 121] on span "Memberships" at bounding box center [49, 119] width 33 height 9
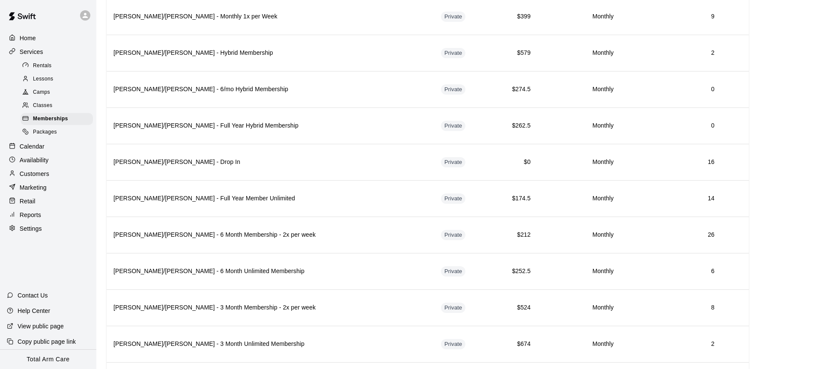
scroll to position [1341, 0]
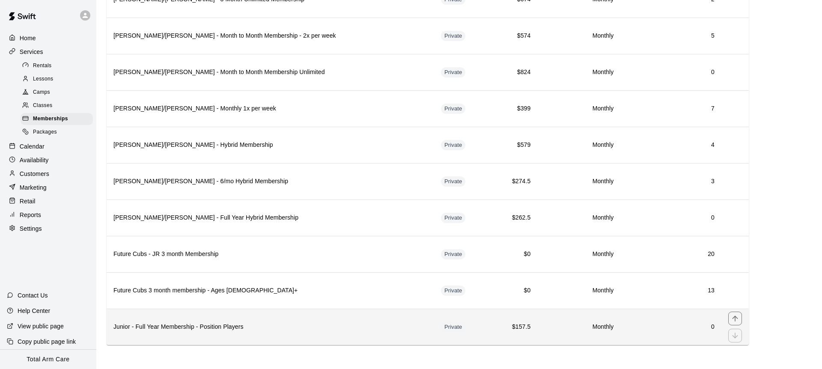
click at [287, 322] on h6 "Junior - Full Year Membership - Position Players" at bounding box center [270, 326] width 314 height 9
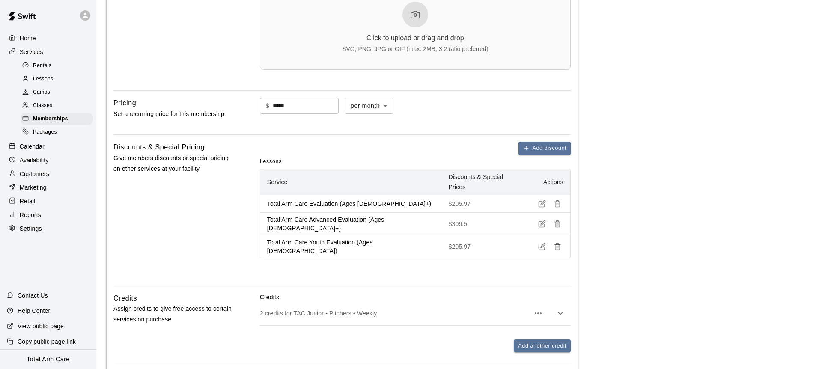
scroll to position [522, 0]
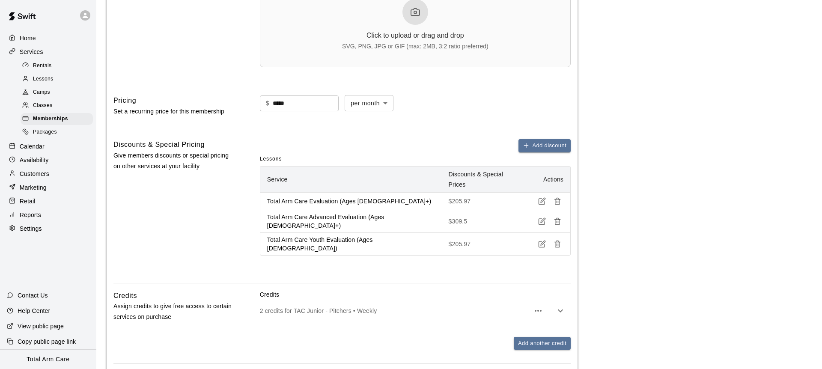
click at [394, 307] on p "2 credits for TAC Junior - Pitchers • Weekly" at bounding box center [395, 311] width 270 height 9
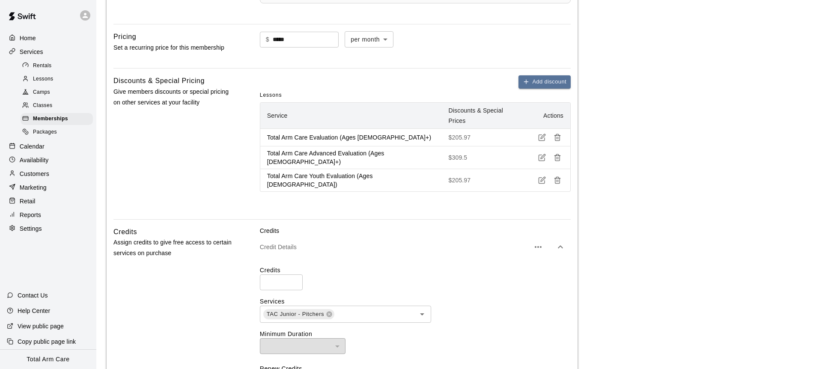
scroll to position [607, 0]
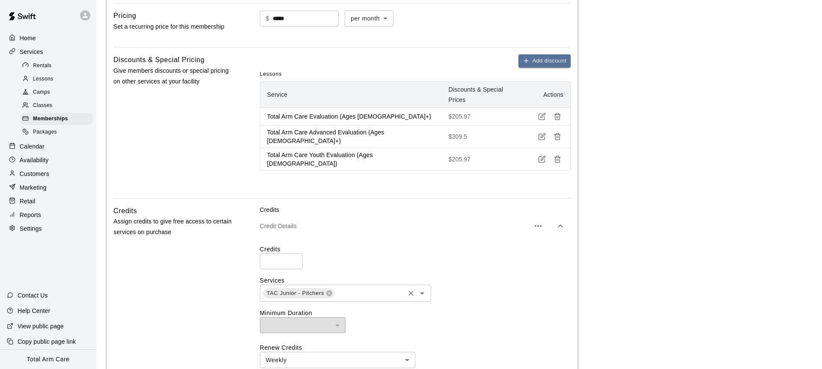
click at [329, 290] on icon at bounding box center [329, 293] width 7 height 7
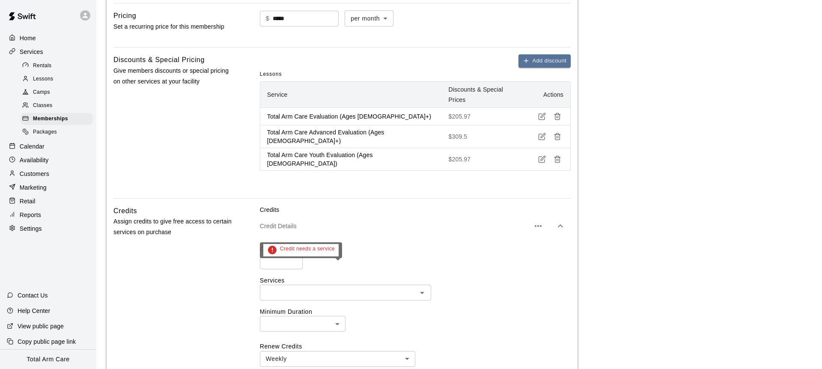
click at [351, 287] on input "text" at bounding box center [339, 292] width 152 height 11
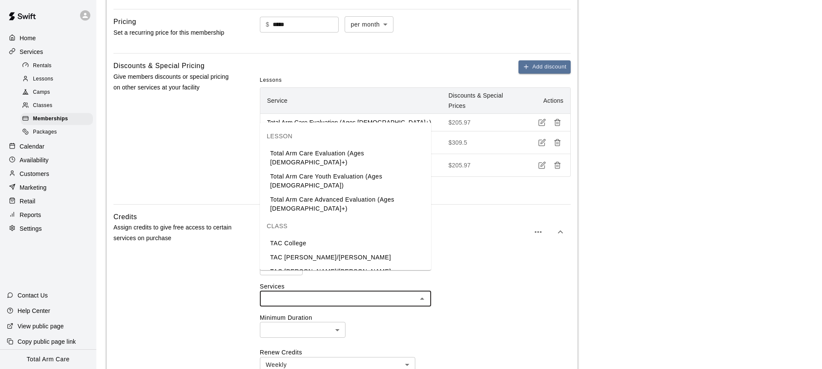
scroll to position [605, 0]
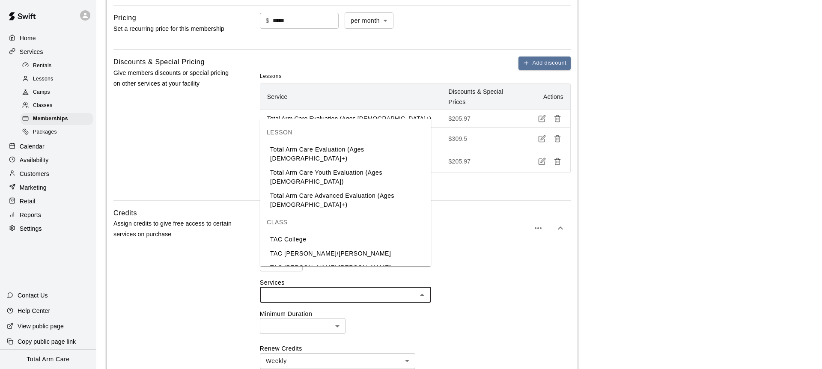
click at [181, 255] on div "Credits Assign credits to give free access to certain services on purchase" at bounding box center [172, 339] width 119 height 263
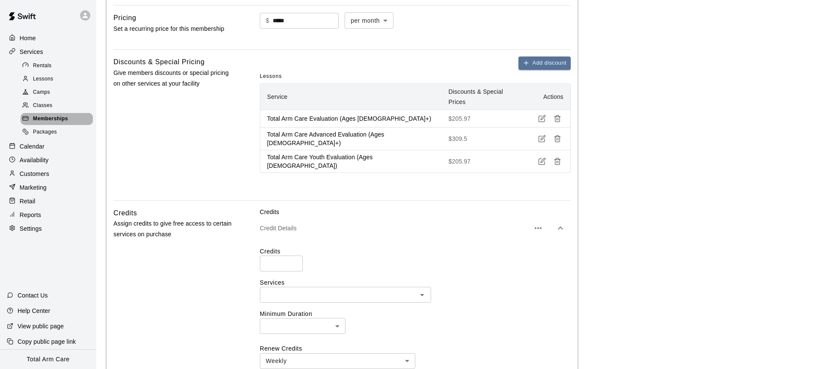
click at [55, 122] on span "Memberships" at bounding box center [50, 119] width 35 height 9
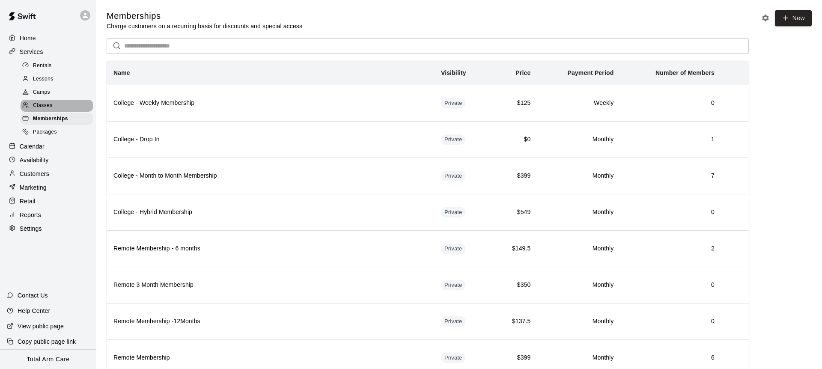
click at [67, 101] on div "Classes" at bounding box center [57, 106] width 72 height 12
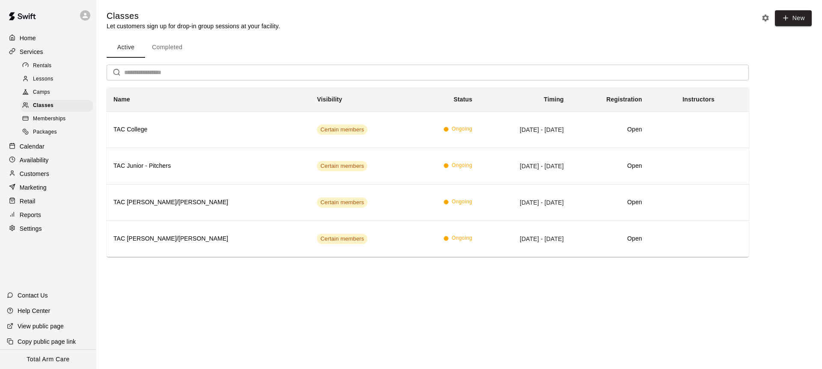
click at [159, 48] on button "Completed" at bounding box center [167, 47] width 44 height 21
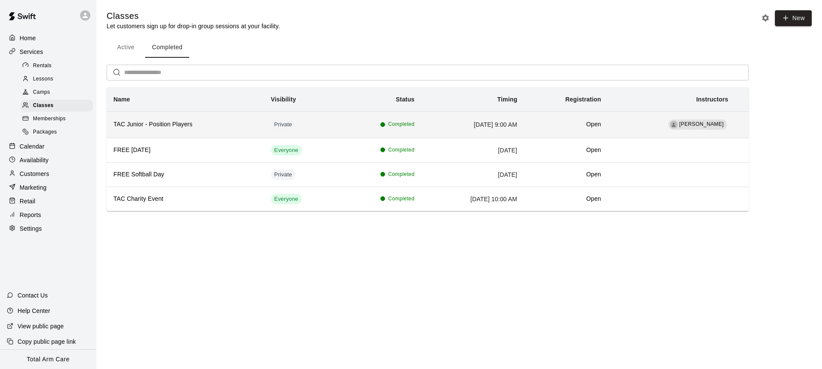
click at [184, 129] on h6 "TAC Junior - Position Players" at bounding box center [185, 124] width 144 height 9
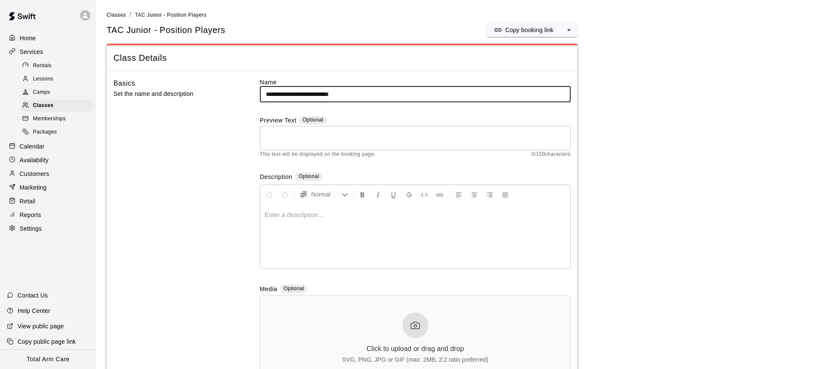
click at [45, 91] on span "Camps" at bounding box center [41, 92] width 17 height 9
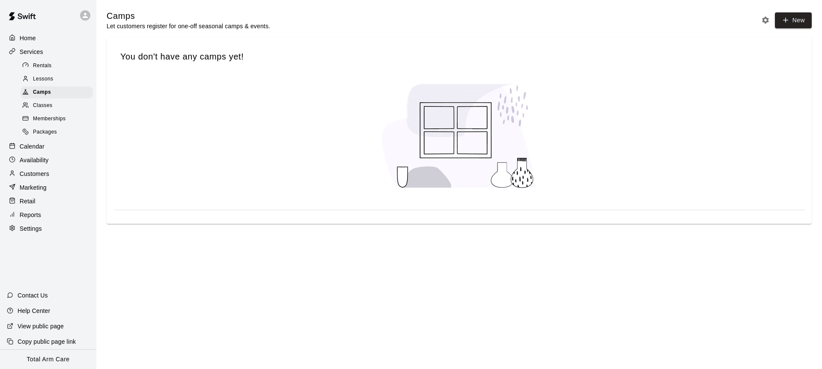
click at [44, 104] on span "Classes" at bounding box center [42, 105] width 19 height 9
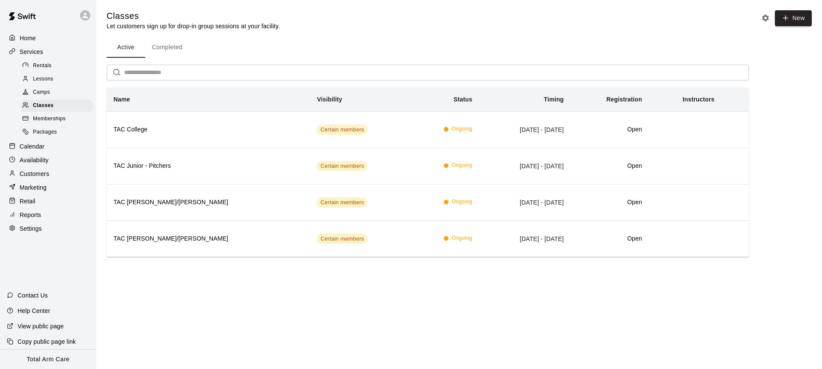
click at [51, 95] on div "Camps" at bounding box center [57, 93] width 72 height 12
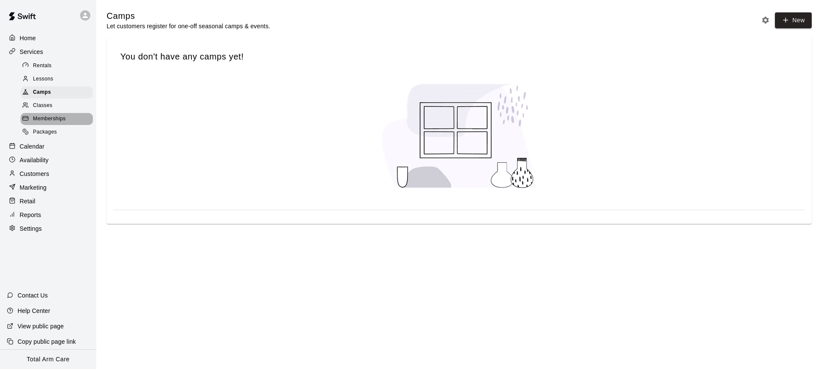
click at [51, 122] on span "Memberships" at bounding box center [49, 119] width 33 height 9
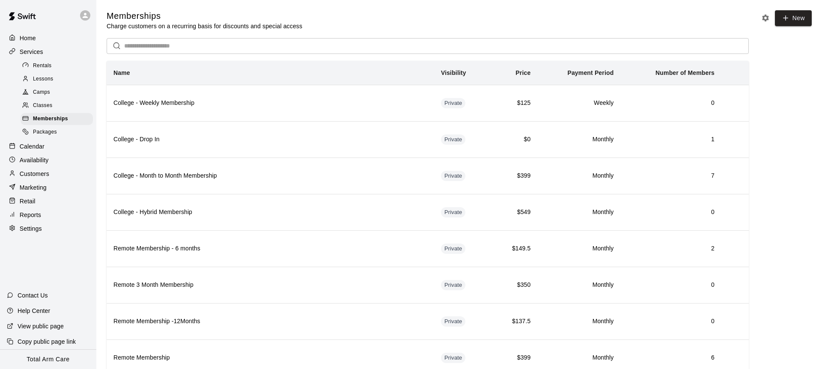
click at [48, 135] on span "Packages" at bounding box center [45, 132] width 24 height 9
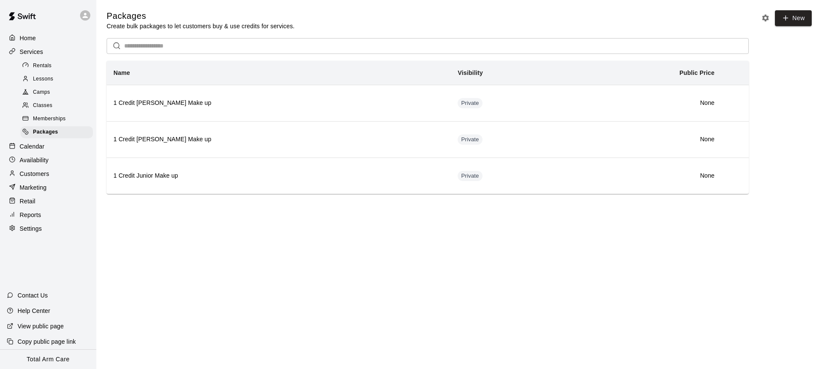
click at [43, 102] on span "Classes" at bounding box center [42, 105] width 19 height 9
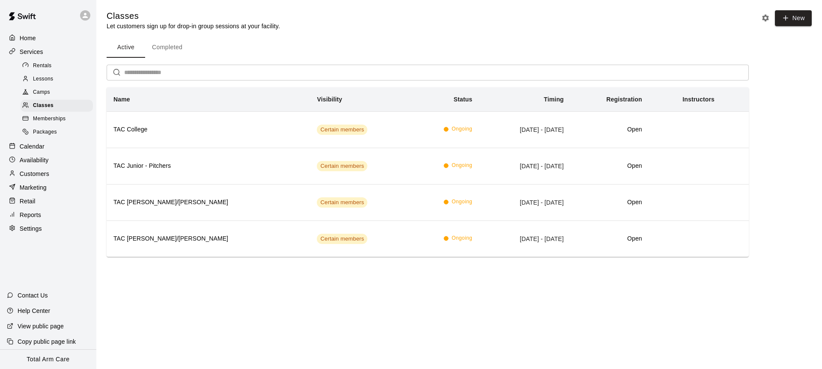
click at [169, 42] on button "Completed" at bounding box center [167, 47] width 44 height 21
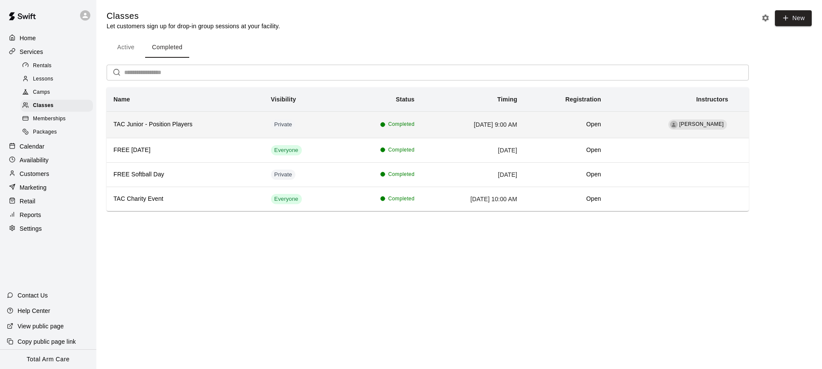
click at [235, 127] on h6 "TAC Junior - Position Players" at bounding box center [185, 124] width 144 height 9
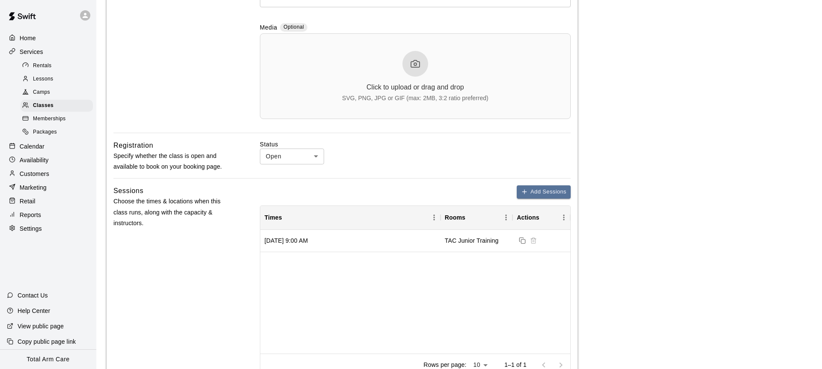
scroll to position [632, 0]
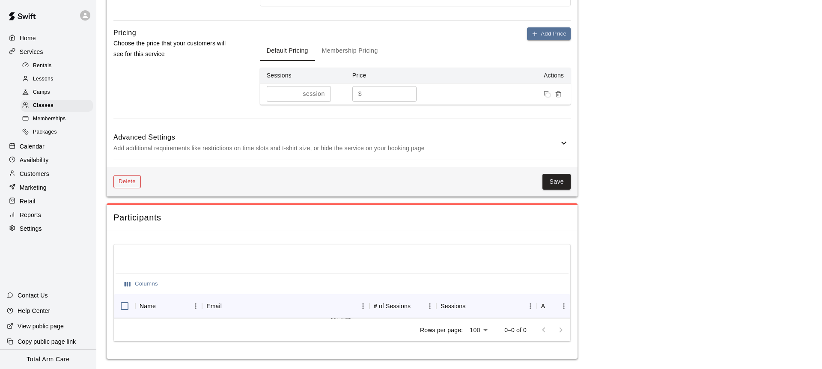
click at [128, 182] on button "Delete" at bounding box center [126, 181] width 27 height 13
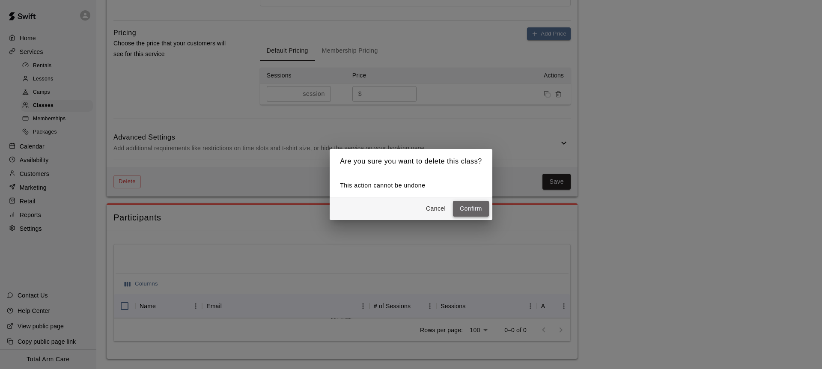
click at [480, 207] on button "Confirm" at bounding box center [471, 209] width 36 height 16
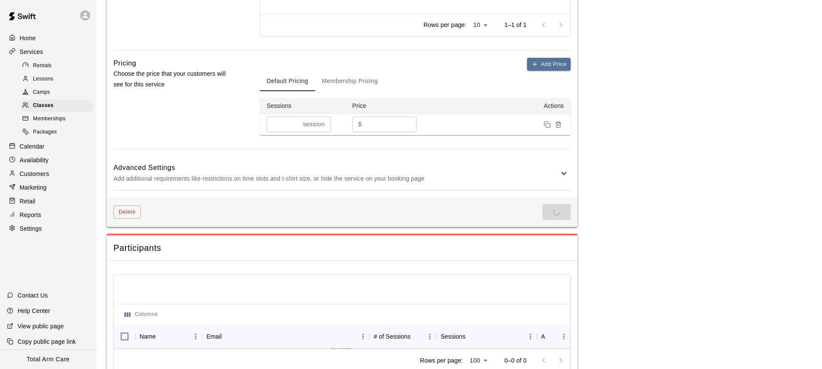
scroll to position [599, 0]
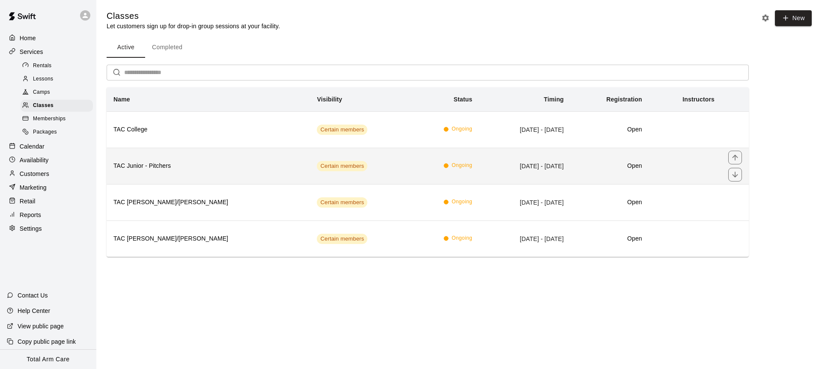
click at [161, 171] on th "TAC Junior - Pitchers" at bounding box center [208, 166] width 203 height 36
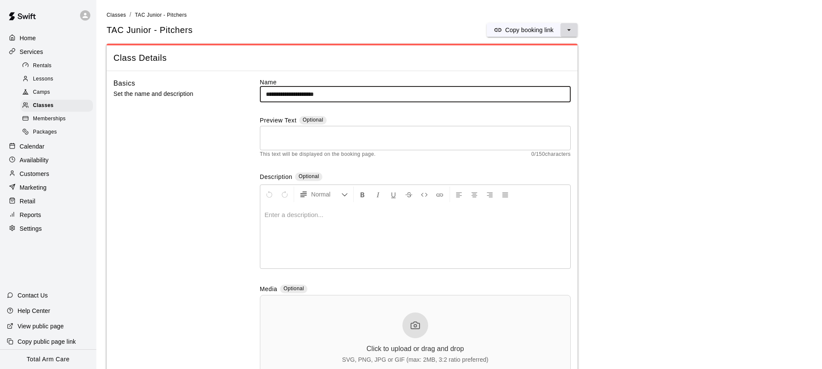
click at [571, 31] on icon "select merge strategy" at bounding box center [569, 30] width 9 height 9
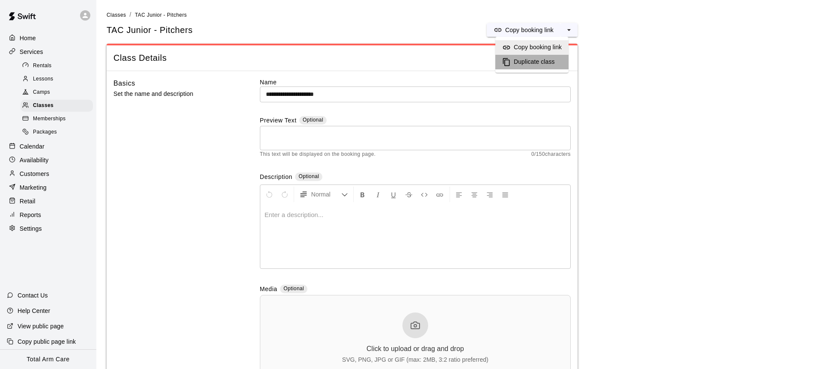
click at [535, 64] on h6 "Duplicate class" at bounding box center [534, 61] width 41 height 9
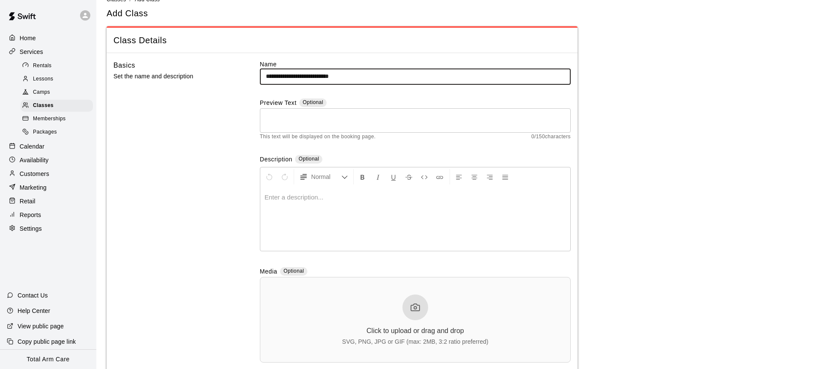
scroll to position [18, 0]
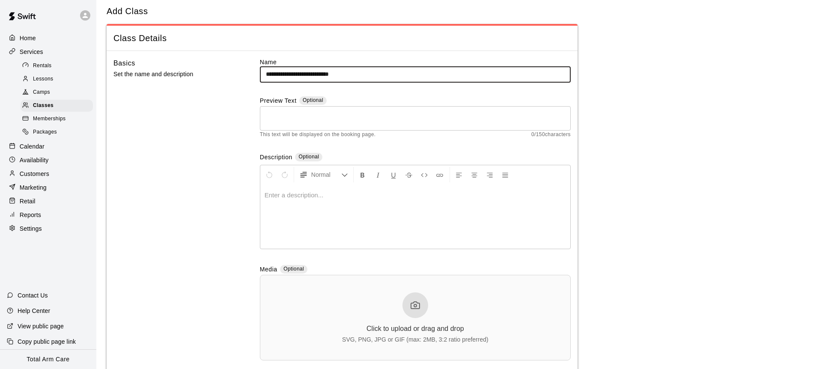
drag, startPoint x: 356, startPoint y: 77, endPoint x: 309, endPoint y: 78, distance: 47.1
click at [309, 78] on input "**********" at bounding box center [415, 74] width 311 height 16
type input "**********"
click at [213, 115] on div "Basics Set the name and description" at bounding box center [172, 216] width 119 height 316
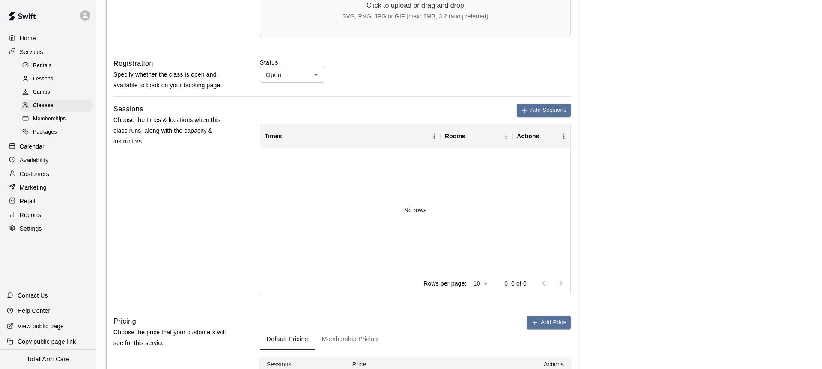
scroll to position [354, 0]
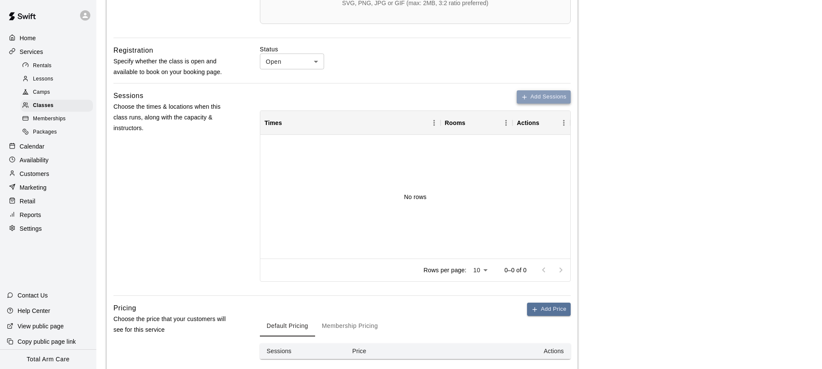
click at [543, 100] on button "Add Sessions" at bounding box center [544, 96] width 54 height 13
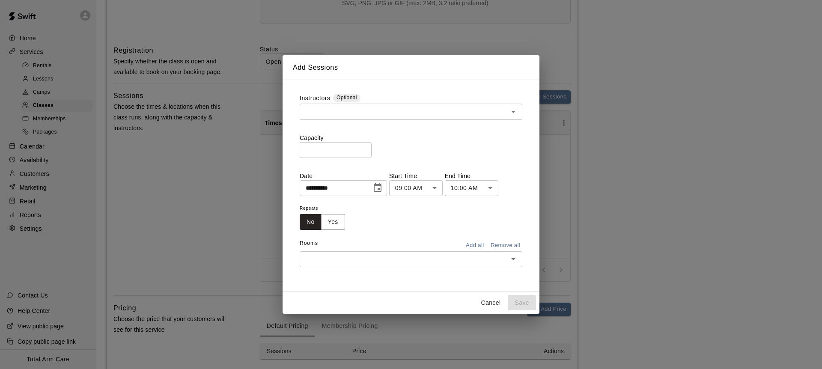
click at [366, 184] on input "**********" at bounding box center [333, 188] width 66 height 16
click at [386, 185] on button "Choose date, selected date is Oct 10, 2025" at bounding box center [377, 187] width 17 height 17
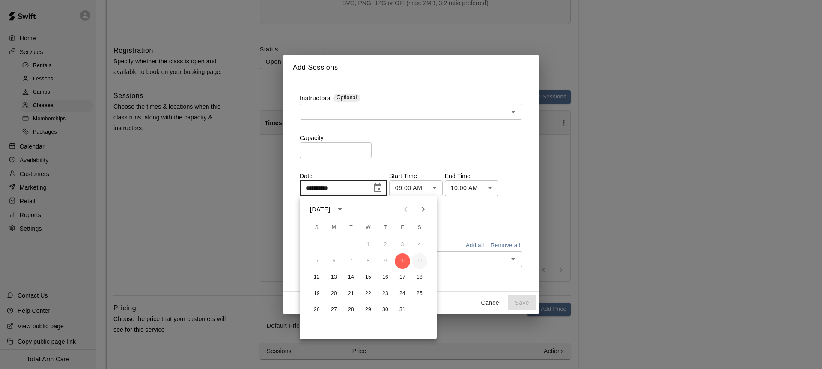
click at [418, 258] on button "11" at bounding box center [419, 261] width 15 height 15
type input "**********"
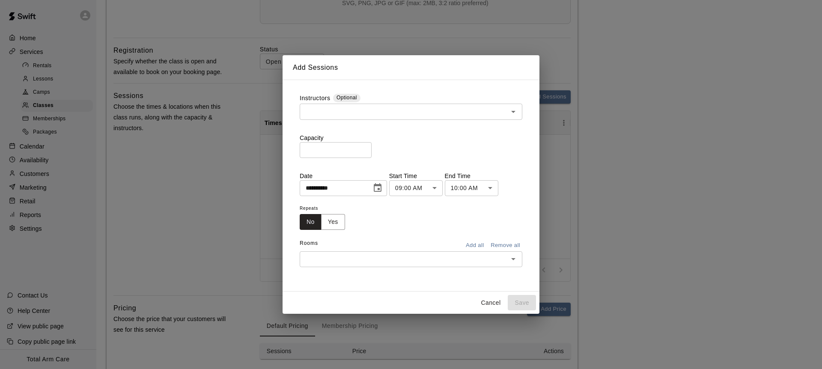
click at [403, 188] on body "**********" at bounding box center [411, 53] width 822 height 815
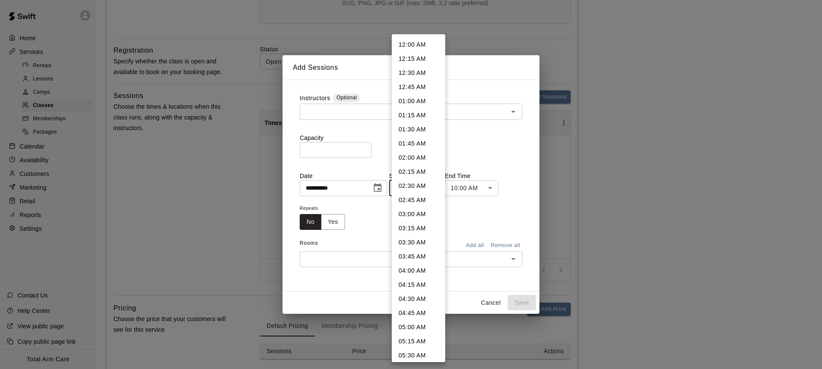
scroll to position [355, 0]
drag, startPoint x: 414, startPoint y: 137, endPoint x: 418, endPoint y: 138, distance: 4.6
click at [414, 137] on li "08:00 AM" at bounding box center [419, 141] width 54 height 14
type input "********"
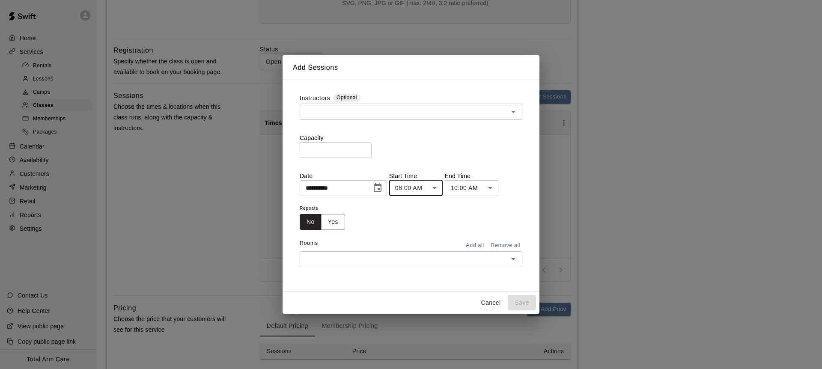
click at [455, 187] on body "**********" at bounding box center [411, 53] width 822 height 815
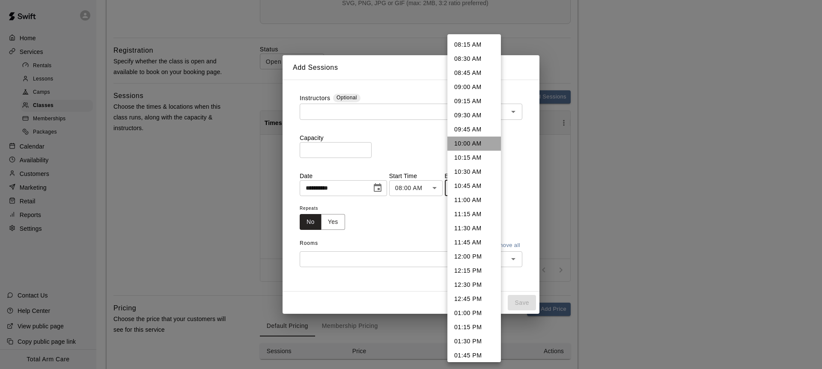
click at [469, 143] on li "10:00 AM" at bounding box center [474, 144] width 54 height 14
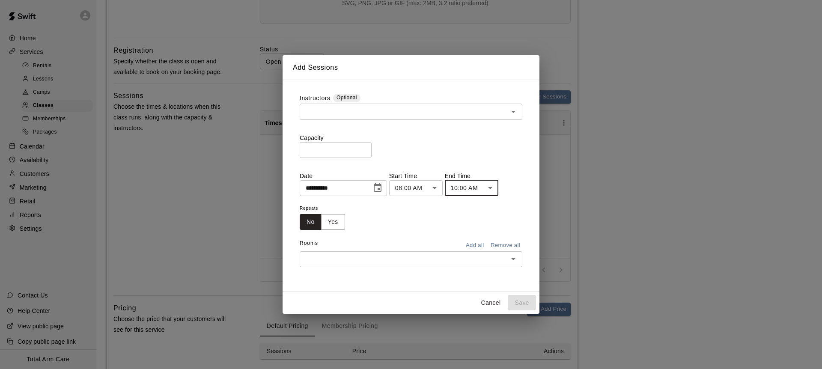
drag, startPoint x: 382, startPoint y: 162, endPoint x: 386, endPoint y: 157, distance: 6.4
click at [382, 161] on div "**********" at bounding box center [411, 180] width 223 height 173
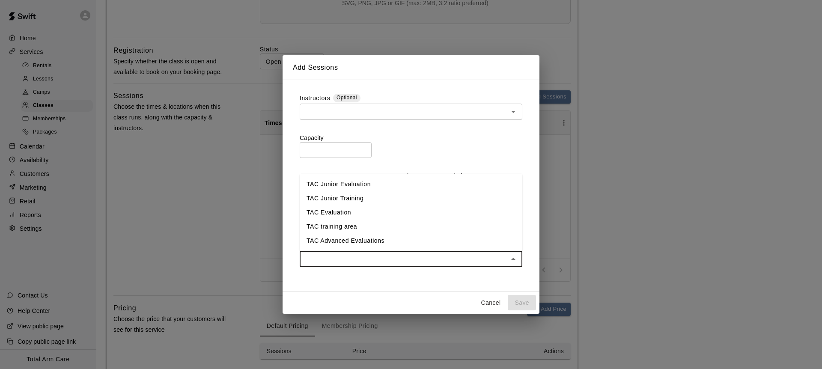
click at [402, 256] on input "text" at bounding box center [403, 259] width 203 height 11
click at [351, 202] on li "TAC Junior Training" at bounding box center [411, 198] width 223 height 14
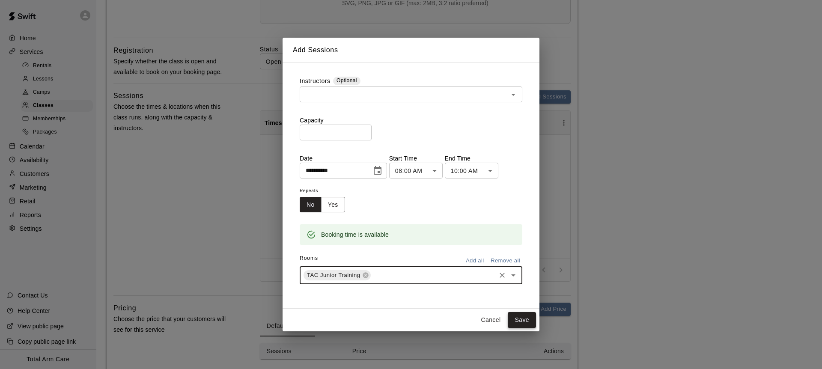
click at [528, 321] on button "Save" at bounding box center [522, 320] width 28 height 16
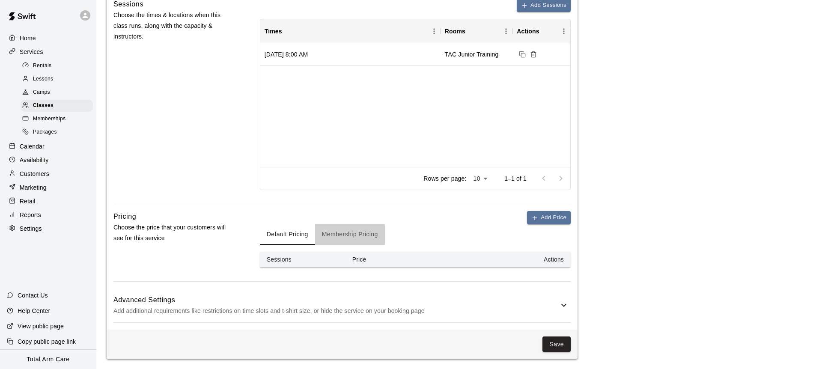
click at [352, 230] on button "Membership Pricing" at bounding box center [350, 234] width 70 height 21
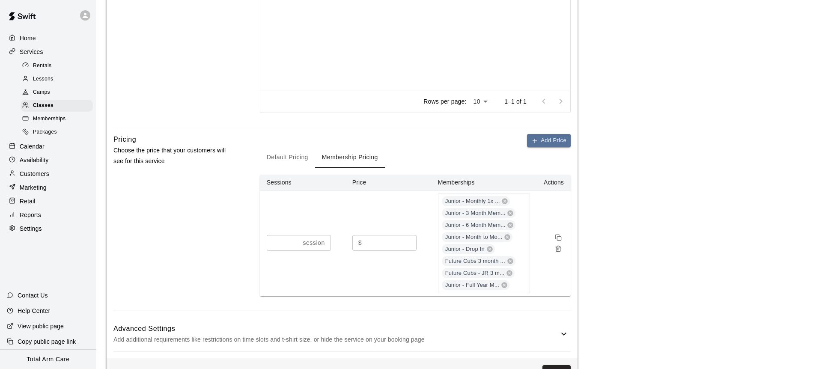
scroll to position [525, 0]
click at [503, 197] on icon at bounding box center [505, 200] width 6 height 6
click at [503, 208] on span "Junior - 3 Month Mem..." at bounding box center [475, 212] width 67 height 8
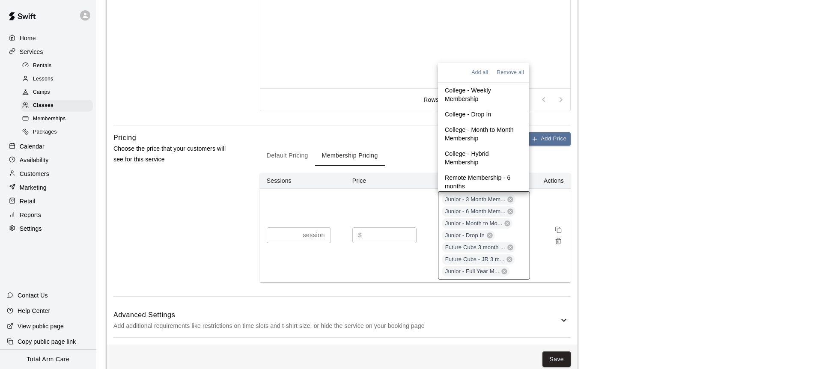
click at [503, 197] on span "Junior - 3 Month Mem..." at bounding box center [475, 200] width 67 height 8
click at [510, 202] on icon at bounding box center [510, 202] width 7 height 7
click at [510, 211] on icon at bounding box center [510, 214] width 7 height 7
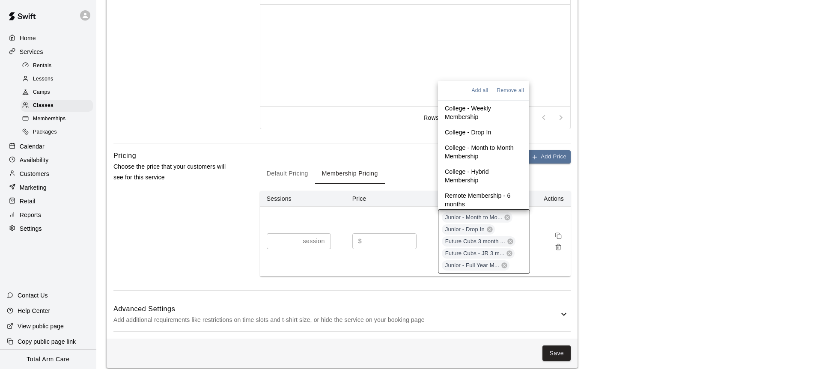
click at [507, 219] on icon at bounding box center [508, 218] width 6 height 6
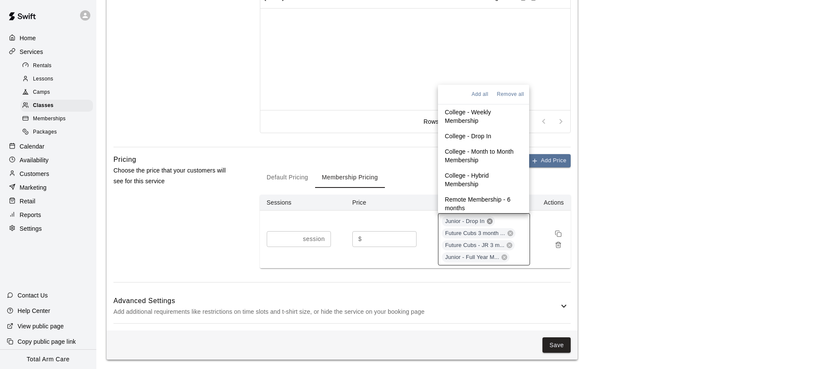
click at [488, 224] on icon at bounding box center [490, 221] width 6 height 6
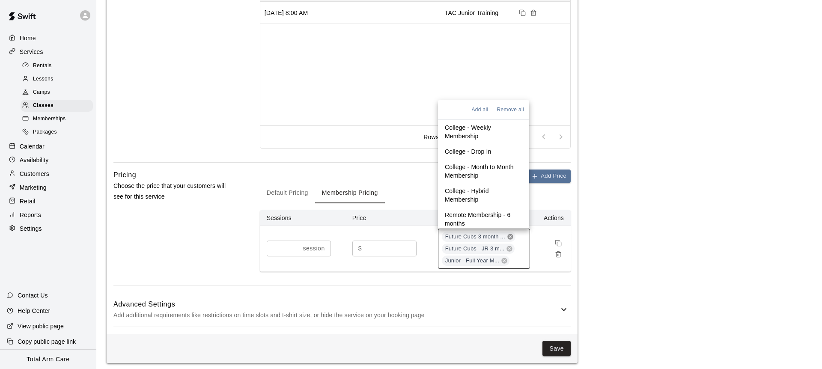
click at [508, 236] on icon at bounding box center [510, 237] width 6 height 6
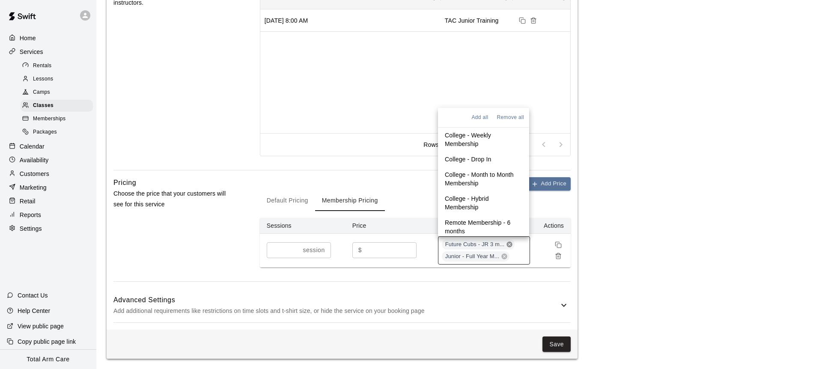
click at [507, 245] on icon at bounding box center [510, 245] width 6 height 6
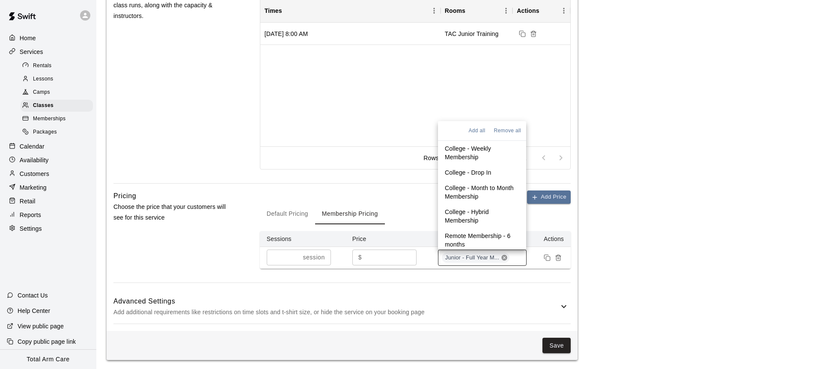
click at [504, 260] on icon at bounding box center [504, 257] width 7 height 7
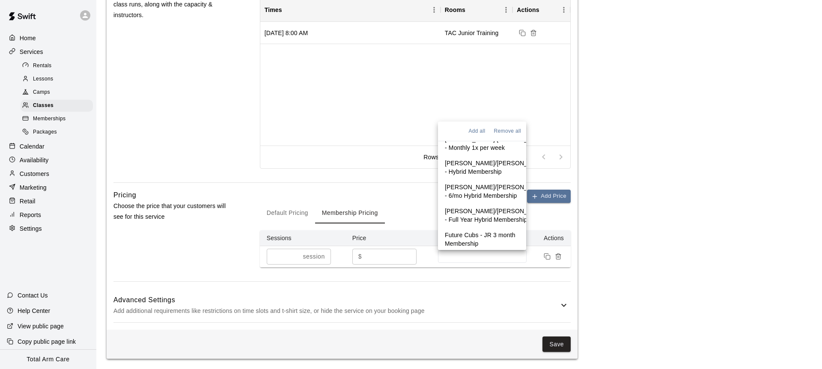
scroll to position [938, 0]
click at [466, 264] on p "Junior - Full Year Membership - Position Players" at bounding box center [482, 277] width 75 height 26
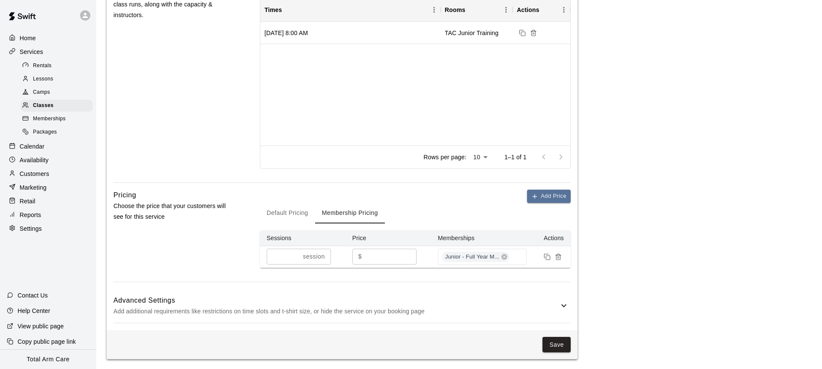
click at [393, 210] on div "Default Pricing Membership Pricing" at bounding box center [415, 213] width 311 height 21
click at [288, 211] on button "Default Pricing" at bounding box center [287, 213] width 55 height 21
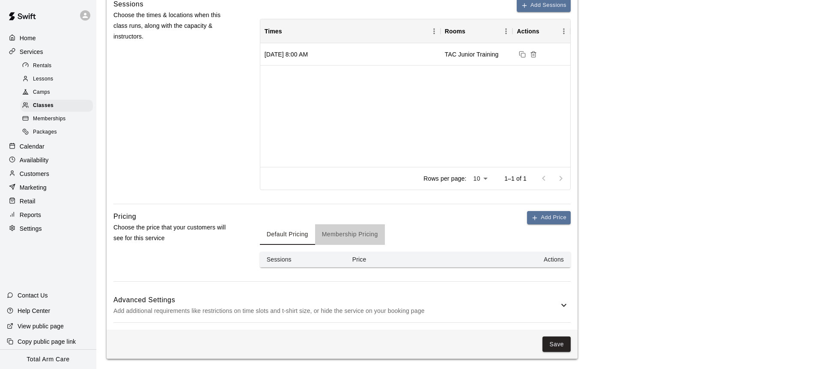
click at [342, 239] on button "Membership Pricing" at bounding box center [350, 234] width 70 height 21
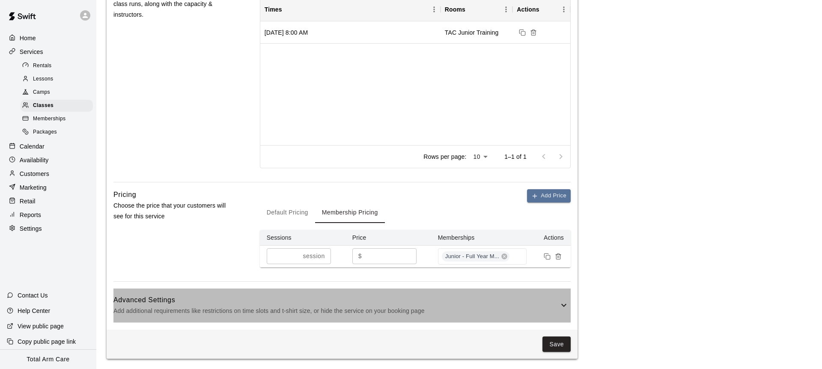
click at [456, 301] on h6 "Advanced Settings" at bounding box center [335, 300] width 445 height 11
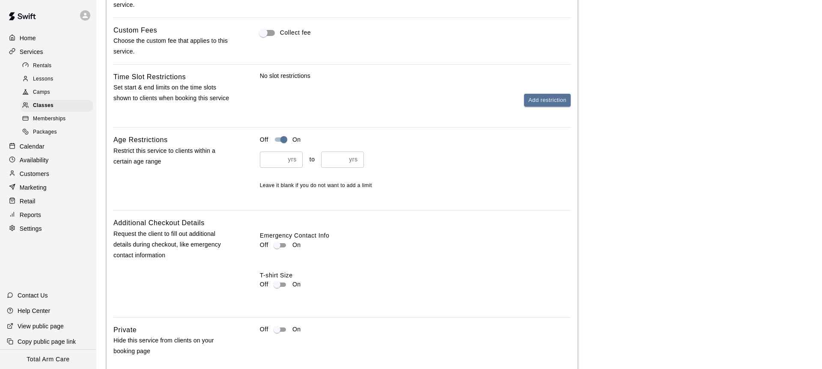
scroll to position [829, 0]
click at [338, 155] on input "number" at bounding box center [333, 157] width 25 height 16
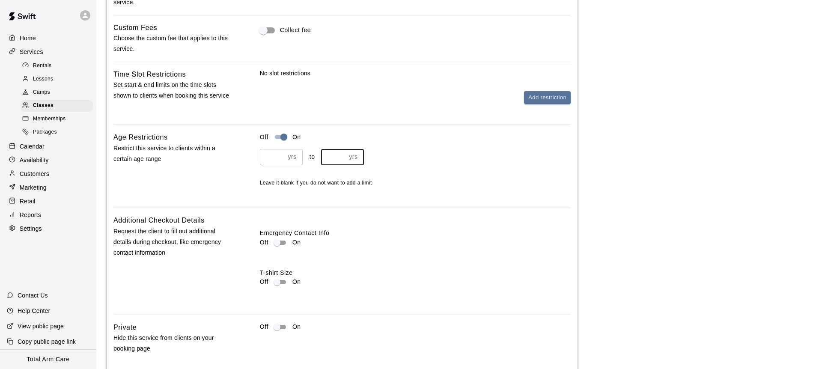
type input "**"
click at [462, 189] on div "Off On * yrs ​ to ** yrs ​ Leave it blank if you do not want to add a limit" at bounding box center [415, 166] width 311 height 69
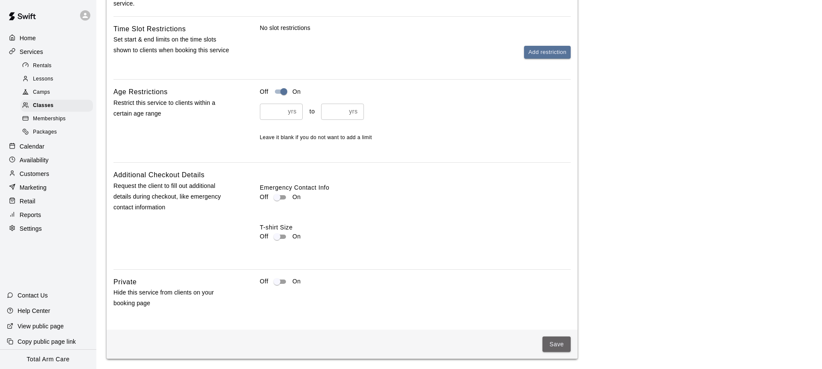
click at [552, 345] on button "Save" at bounding box center [557, 345] width 28 height 16
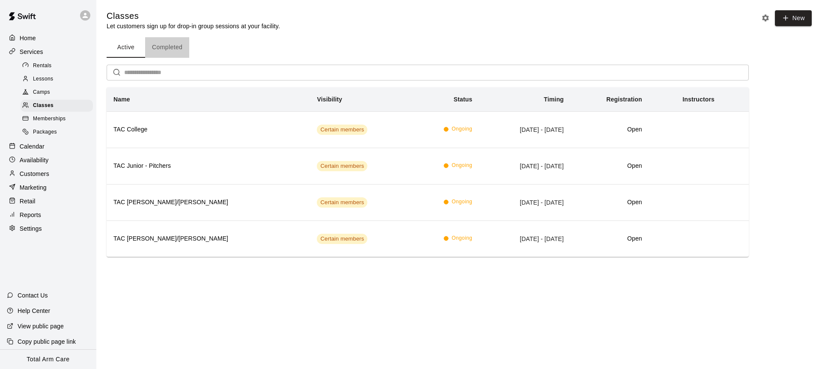
click at [158, 41] on button "Completed" at bounding box center [167, 47] width 44 height 21
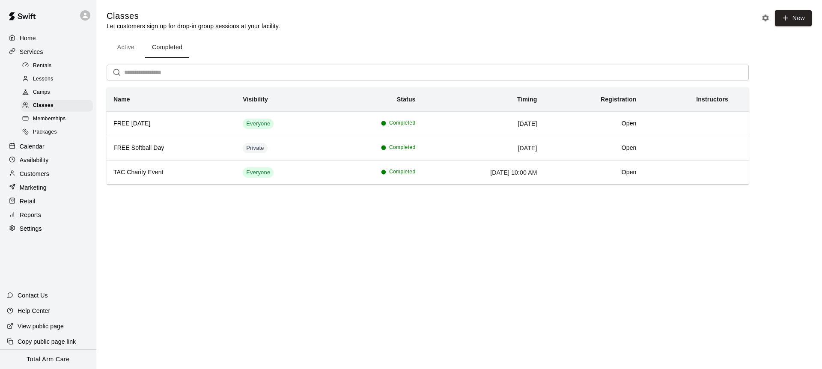
click at [134, 48] on button "Active" at bounding box center [126, 47] width 39 height 21
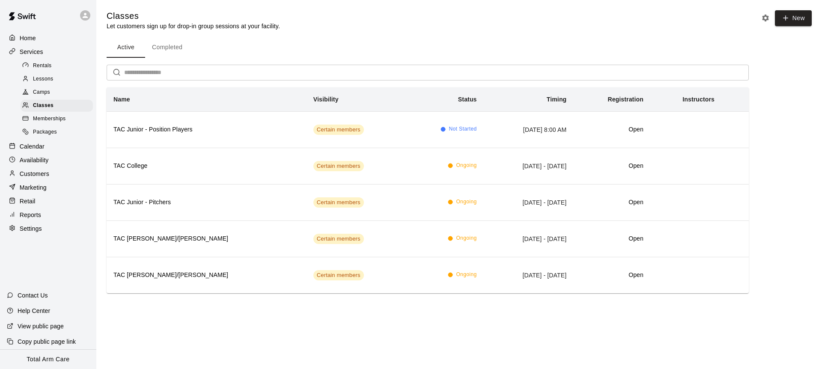
click at [57, 119] on span "Memberships" at bounding box center [49, 119] width 33 height 9
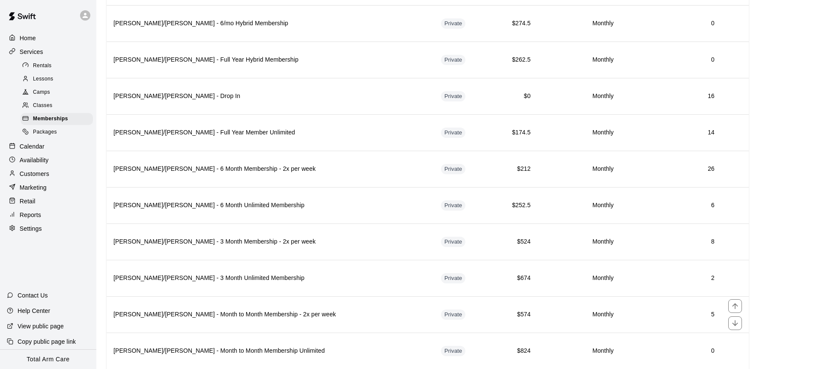
scroll to position [1341, 0]
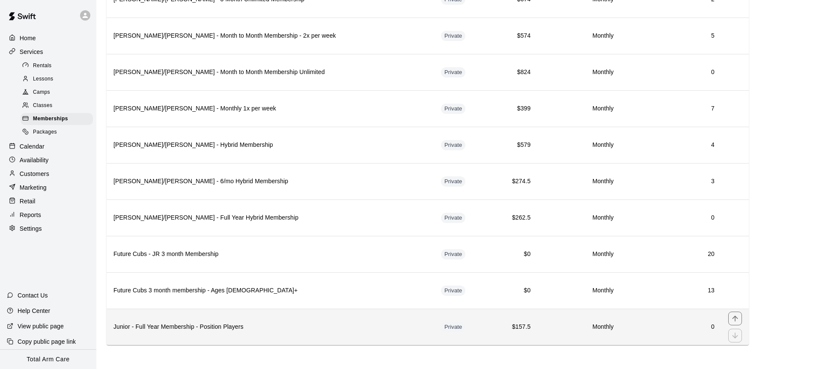
click at [317, 335] on th "Junior - Full Year Membership - Position Players" at bounding box center [271, 327] width 328 height 36
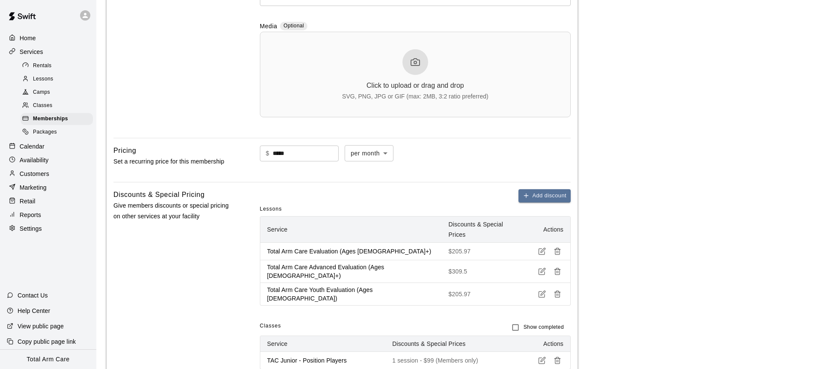
scroll to position [699, 0]
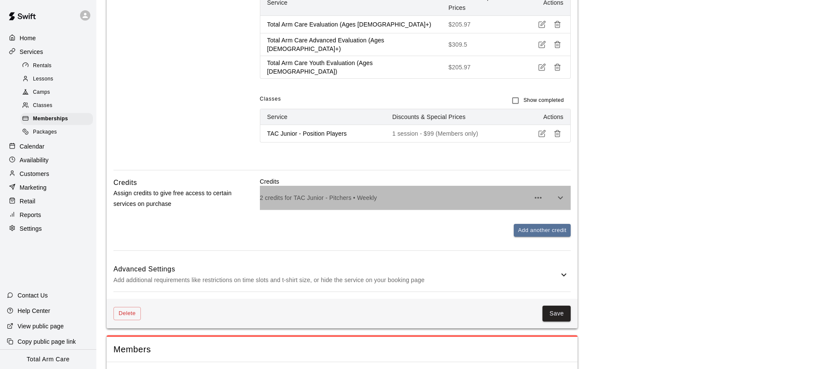
click at [313, 186] on div "2 credits for TAC Junior - Pitchers • Weekly" at bounding box center [415, 198] width 311 height 24
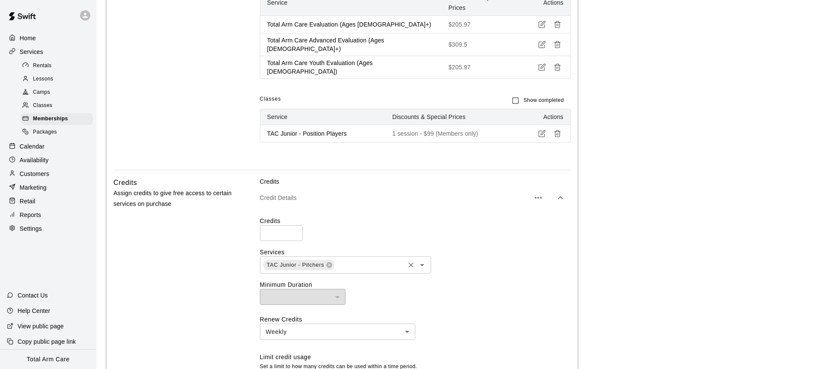
click at [315, 261] on span "TAC Junior - Pitchers" at bounding box center [295, 265] width 64 height 9
click at [349, 260] on input "text" at bounding box center [369, 265] width 68 height 11
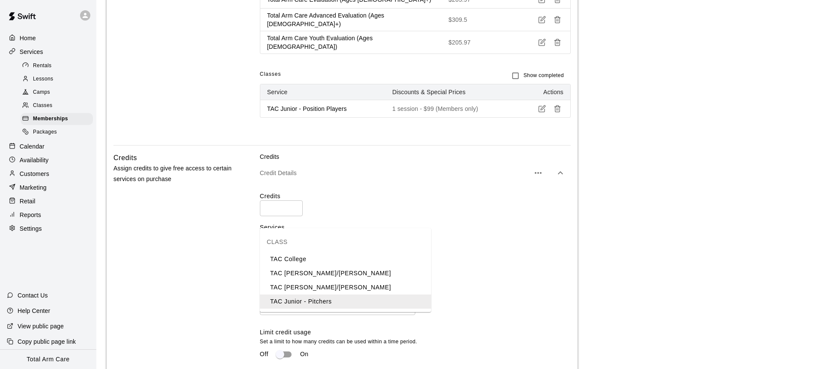
scroll to position [726, 0]
click at [328, 235] on icon at bounding box center [329, 238] width 7 height 7
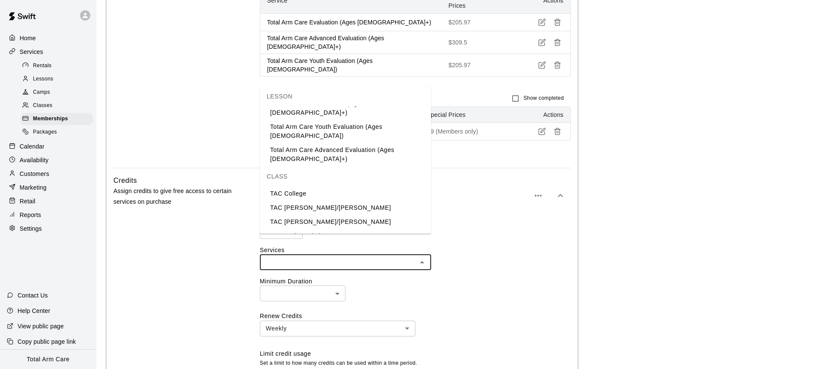
scroll to position [711, 0]
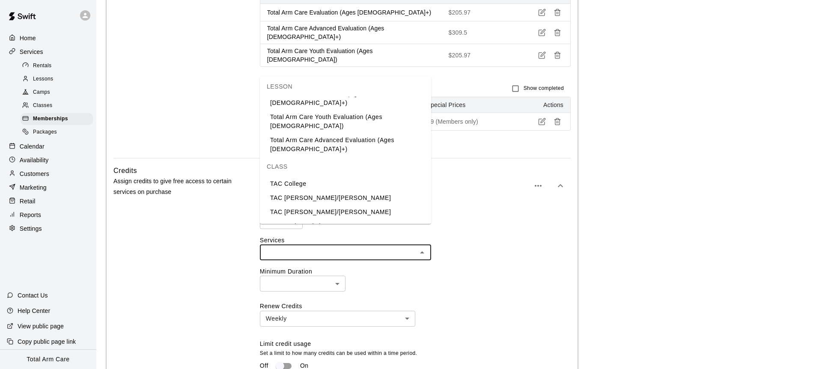
click at [337, 233] on li "TAC Junior - Position Players" at bounding box center [345, 240] width 171 height 14
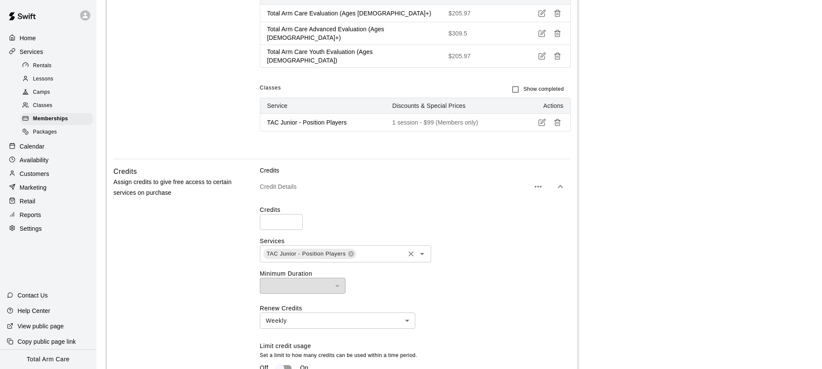
click at [214, 231] on div "Credits Assign credits to give free access to certain services on purchase" at bounding box center [172, 298] width 119 height 265
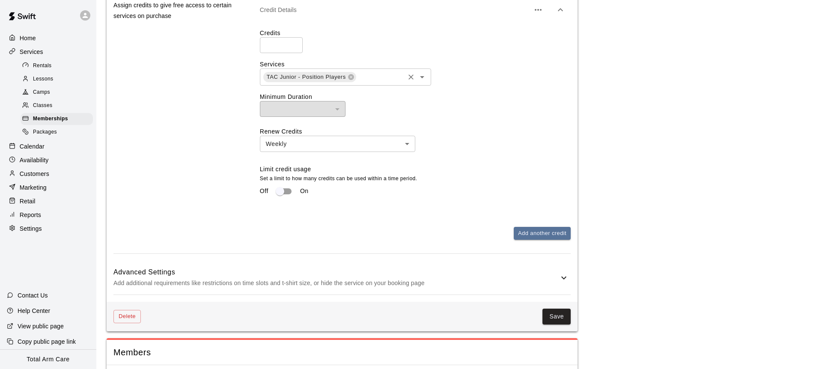
scroll to position [890, 0]
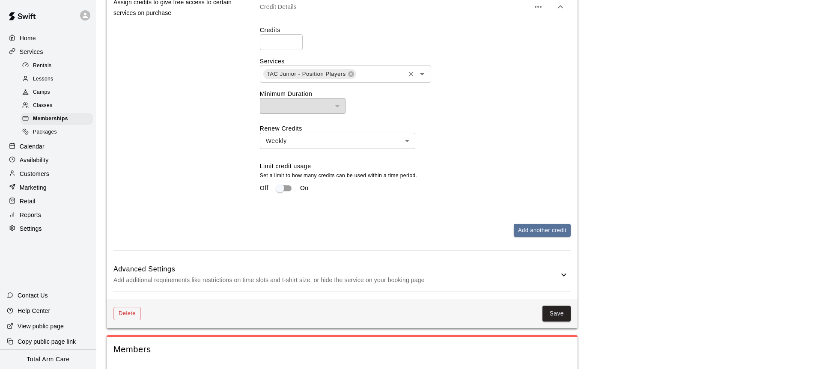
click at [430, 275] on p "Add additional requirements like restrictions on time slots and t-shirt size, o…" at bounding box center [335, 280] width 445 height 11
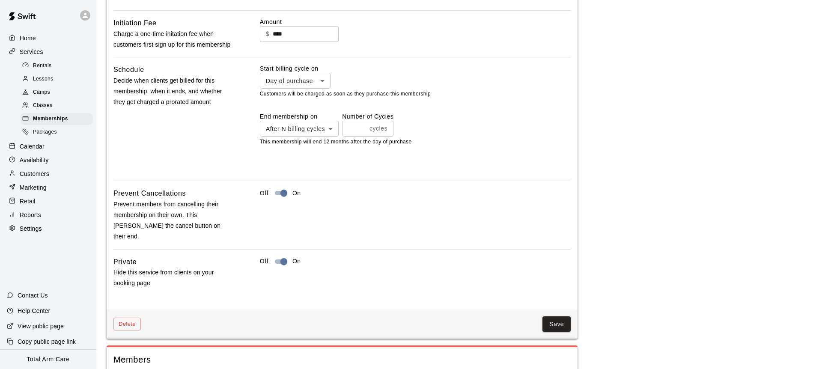
click at [562, 316] on button "Save" at bounding box center [557, 324] width 28 height 16
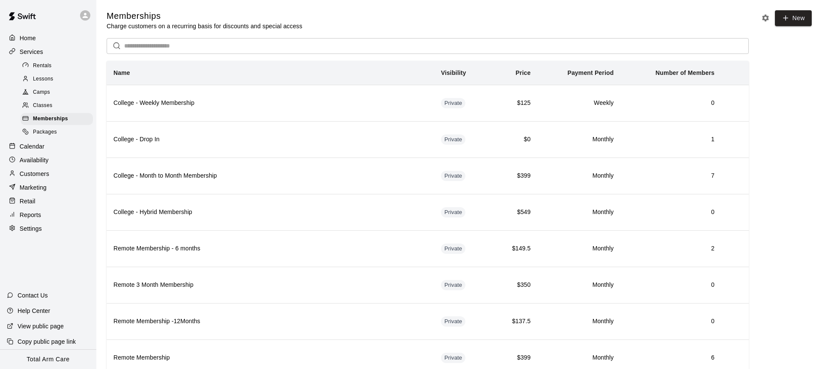
click at [49, 102] on span "Classes" at bounding box center [42, 105] width 19 height 9
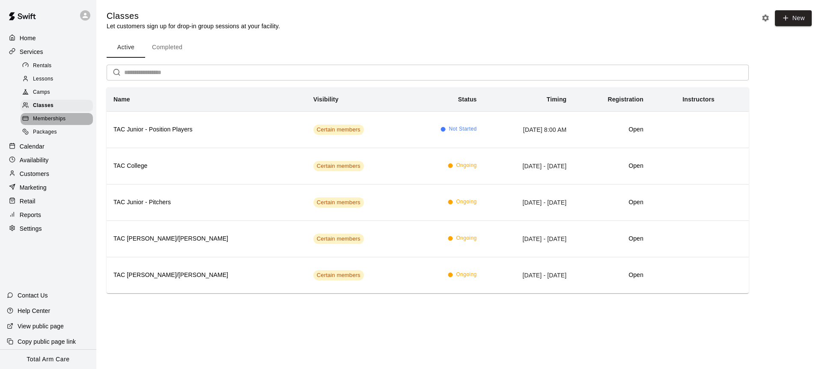
click at [69, 118] on div "Memberships" at bounding box center [57, 119] width 72 height 12
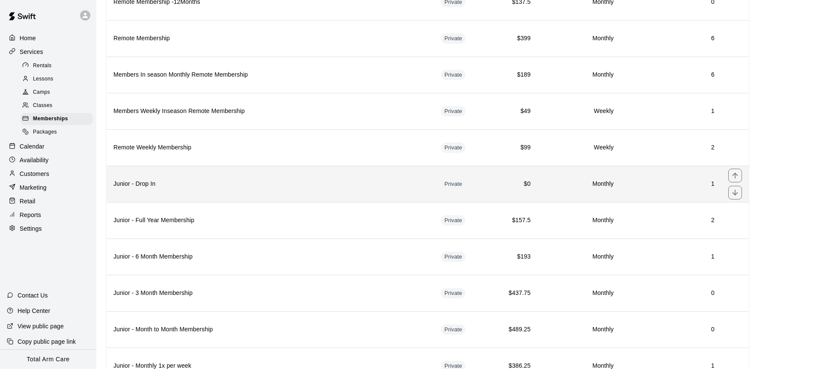
scroll to position [324, 0]
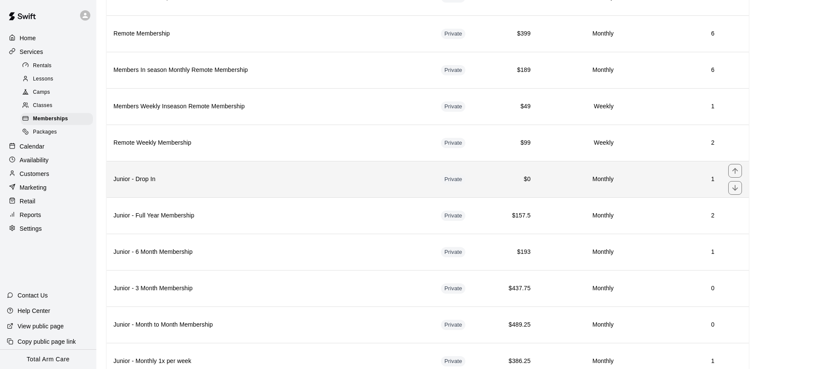
click at [195, 186] on th "Junior - Drop In" at bounding box center [271, 179] width 328 height 36
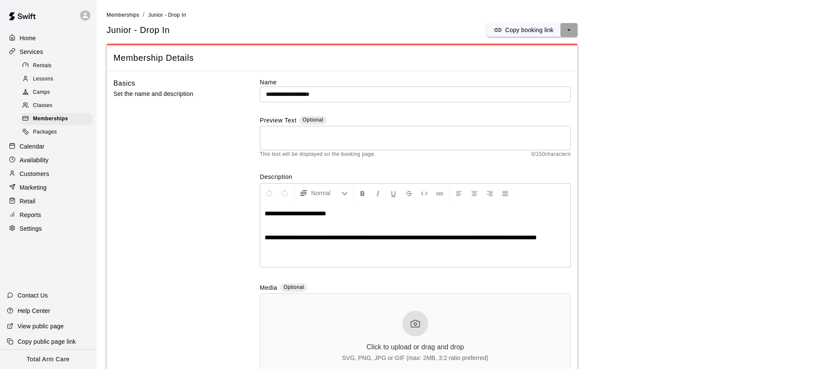
click at [573, 31] on button "select merge strategy" at bounding box center [569, 30] width 17 height 14
click at [525, 62] on h6 "Duplicate membership" at bounding box center [538, 61] width 60 height 9
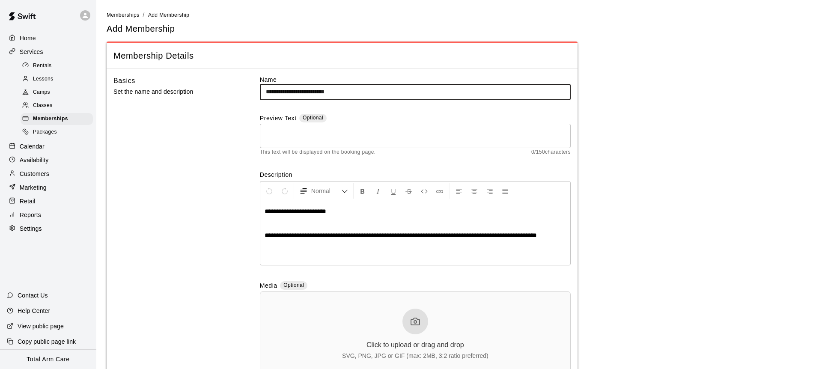
drag, startPoint x: 330, startPoint y: 94, endPoint x: 290, endPoint y: 95, distance: 39.4
click at [290, 95] on input "**********" at bounding box center [415, 92] width 311 height 16
type input "**********"
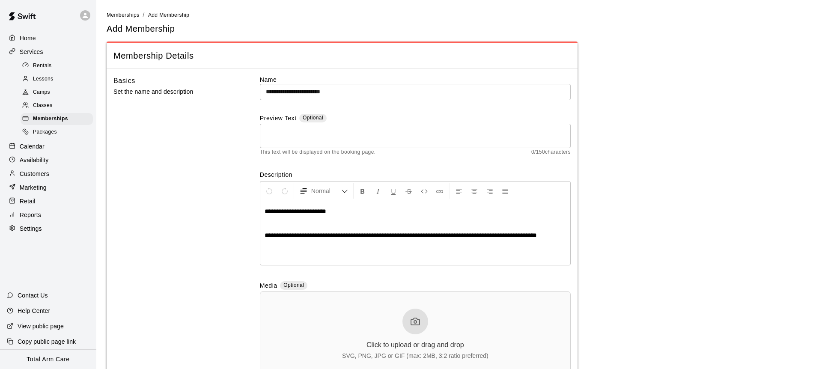
click at [206, 112] on div "Basics Set the name and description" at bounding box center [172, 232] width 119 height 315
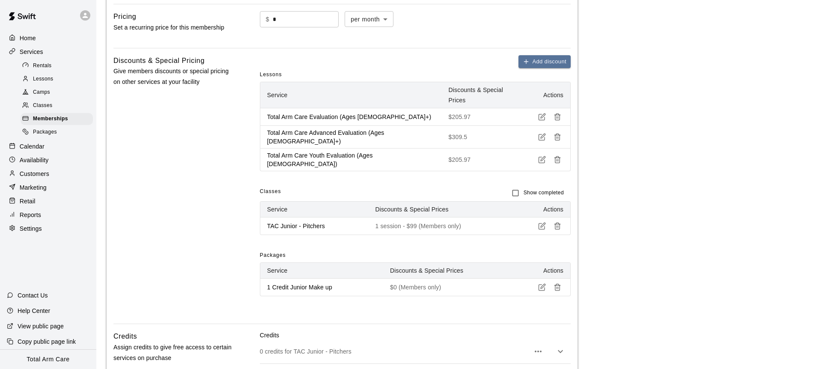
scroll to position [394, 0]
click at [558, 222] on icon "button" at bounding box center [558, 226] width 8 height 8
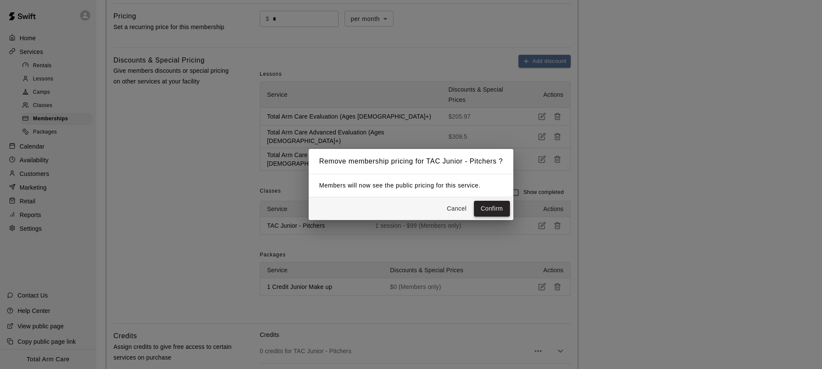
click at [483, 209] on button "Confirm" at bounding box center [492, 209] width 36 height 16
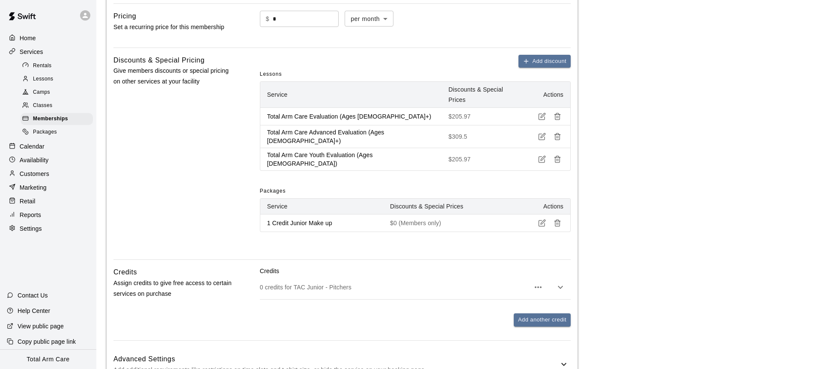
click at [505, 185] on div "Packages" at bounding box center [415, 192] width 311 height 14
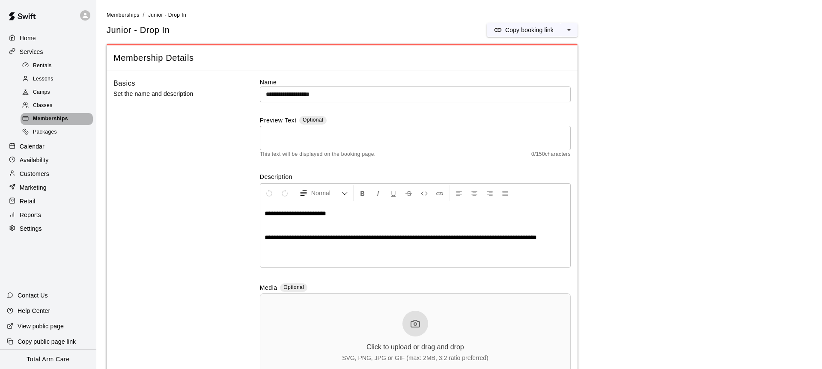
click at [68, 116] on div "Memberships" at bounding box center [57, 119] width 72 height 12
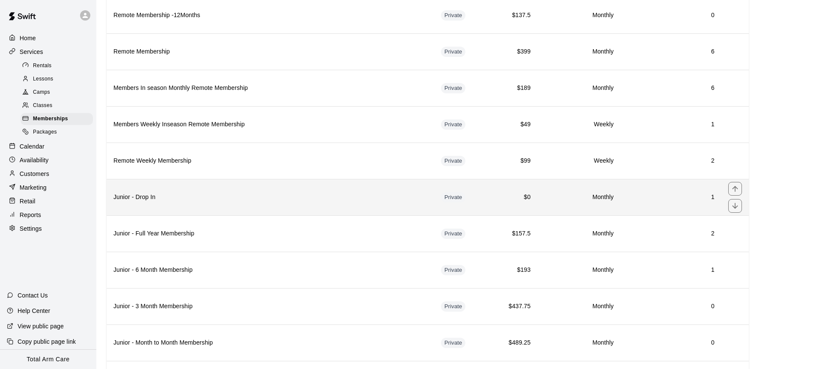
scroll to position [309, 0]
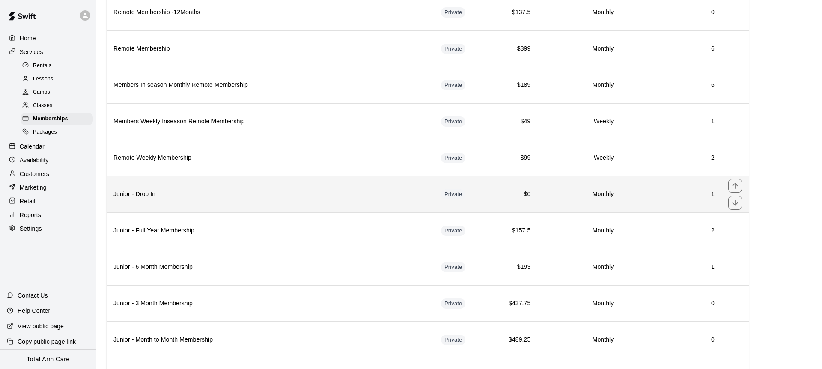
click at [252, 195] on h6 "Junior - Drop In" at bounding box center [270, 194] width 314 height 9
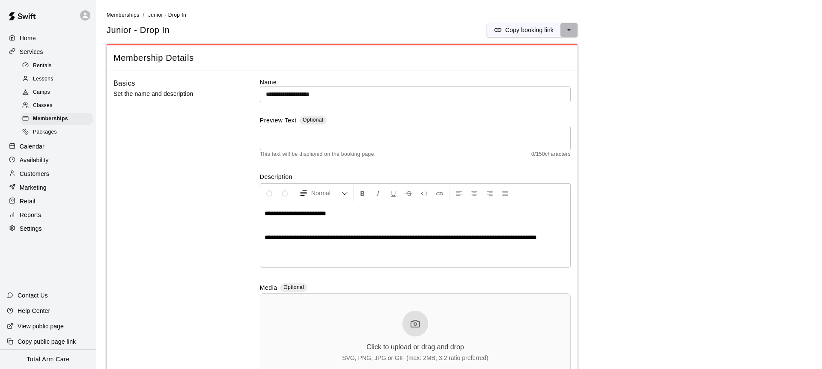
drag, startPoint x: 572, startPoint y: 30, endPoint x: 569, endPoint y: 22, distance: 7.7
click at [572, 30] on icon "select merge strategy" at bounding box center [569, 30] width 9 height 9
click at [528, 61] on h6 "Duplicate membership" at bounding box center [538, 61] width 60 height 9
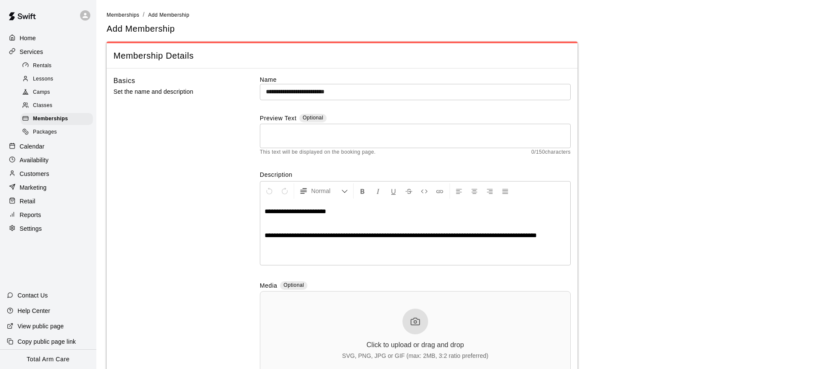
scroll to position [9, 0]
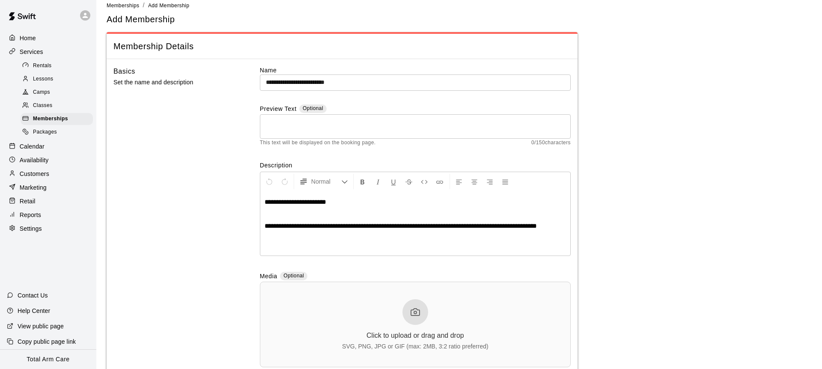
click at [367, 83] on input "**********" at bounding box center [415, 83] width 311 height 16
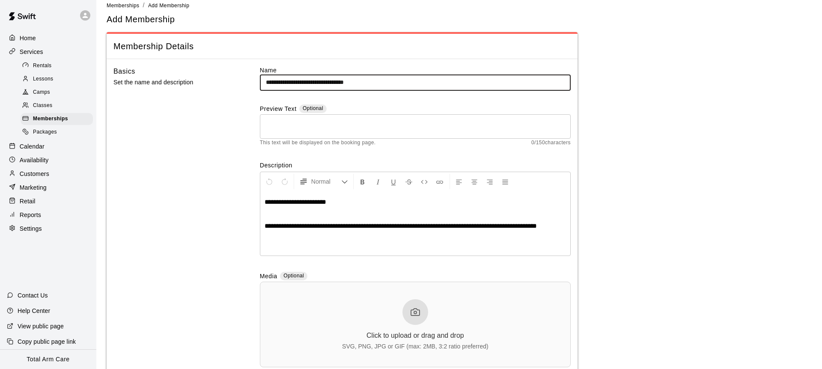
type input "**********"
click at [150, 150] on div "Basics Set the name and description" at bounding box center [172, 223] width 119 height 315
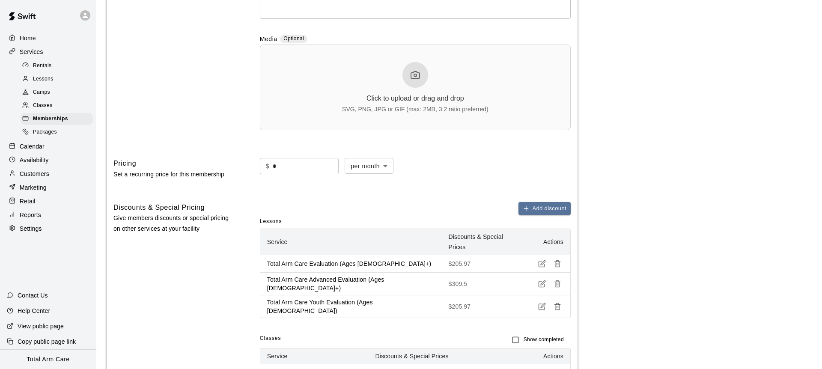
scroll to position [335, 0]
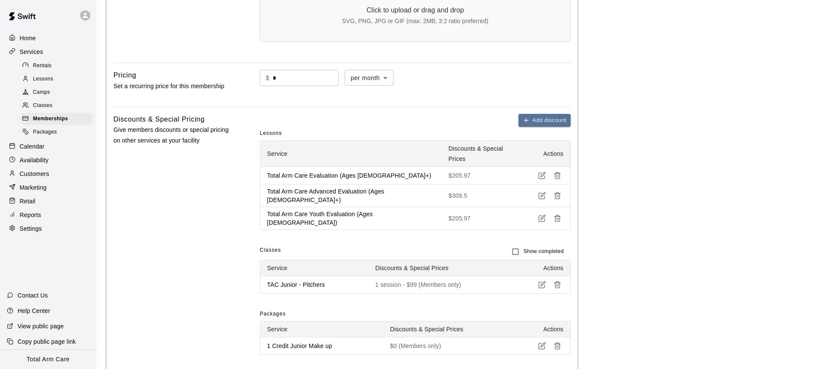
click at [522, 276] on td at bounding box center [544, 285] width 51 height 18
click at [538, 281] on icon "button" at bounding box center [542, 285] width 8 height 8
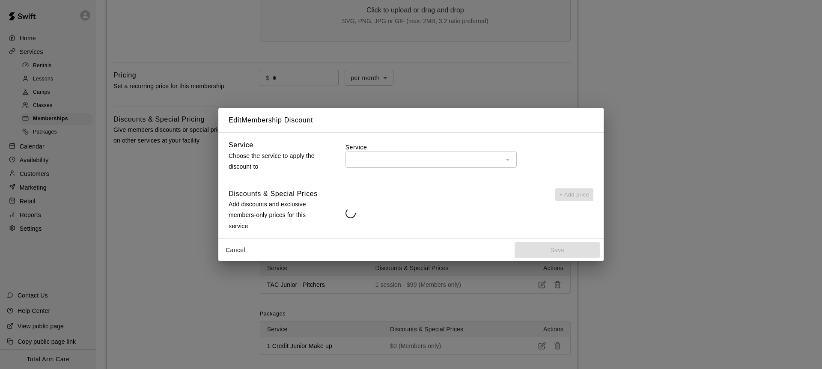
type input "**********"
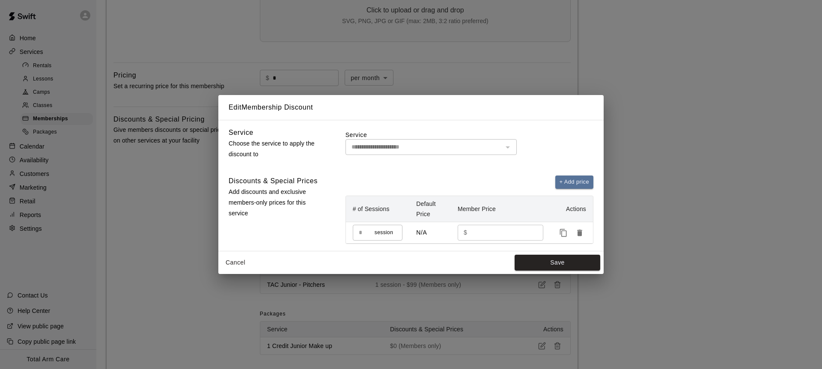
click at [229, 273] on div "Cancel Save" at bounding box center [410, 262] width 385 height 23
click at [235, 261] on button "Cancel" at bounding box center [235, 263] width 27 height 16
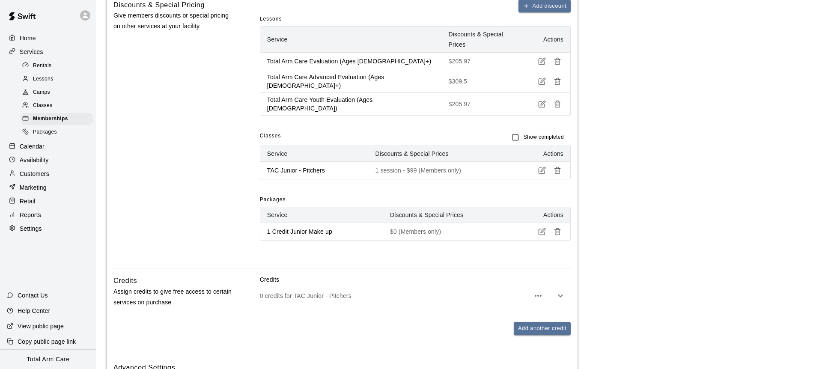
scroll to position [503, 0]
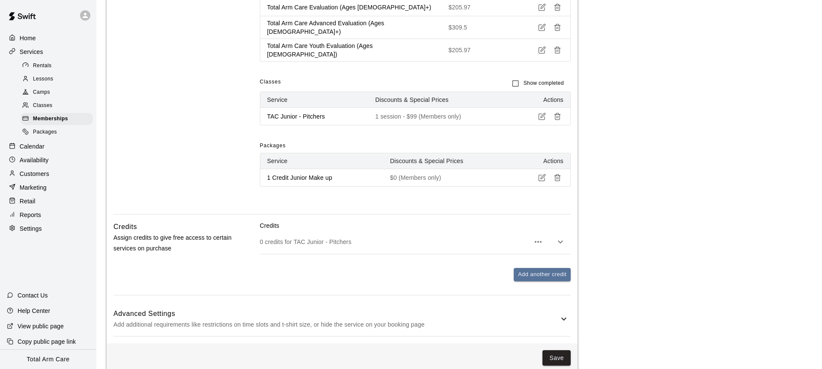
click at [369, 238] on p "0 credits for TAC Junior - Pitchers" at bounding box center [395, 242] width 270 height 9
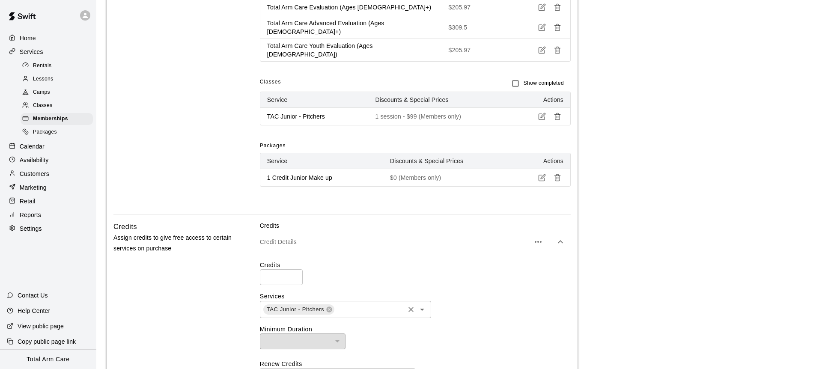
click at [281, 301] on div "TAC Junior - Pitchers ​" at bounding box center [345, 309] width 171 height 17
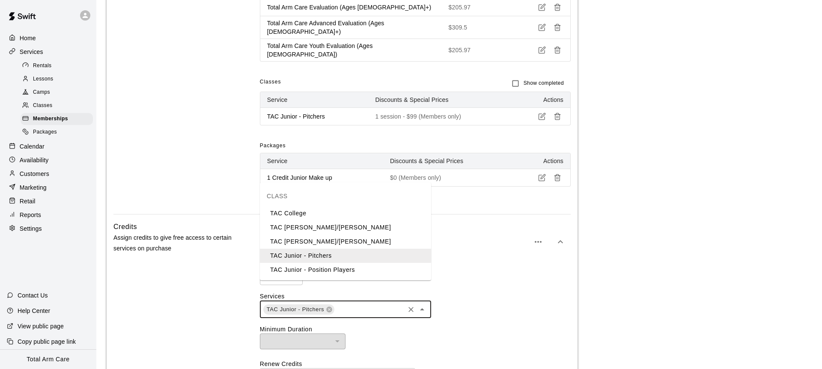
click at [354, 269] on li "TAC Junior - Position Players" at bounding box center [345, 270] width 171 height 14
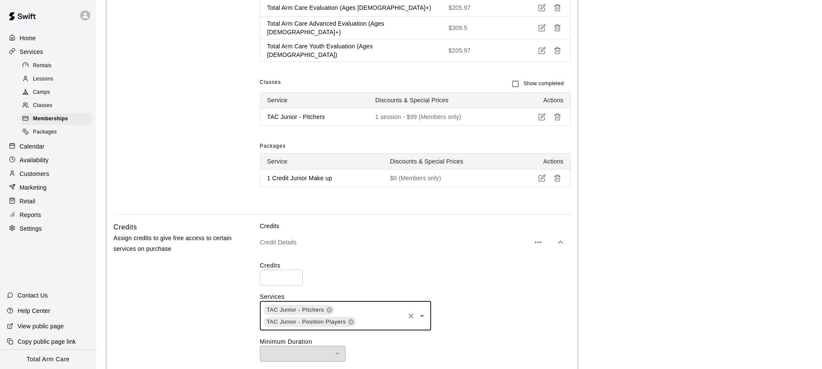
click at [329, 307] on icon at bounding box center [329, 310] width 6 height 6
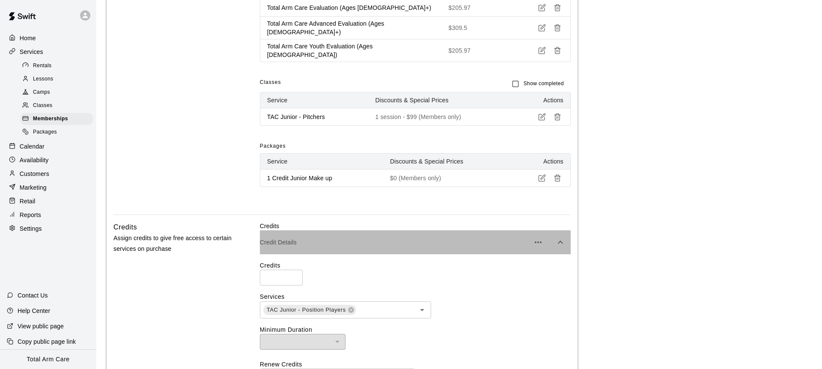
click at [395, 230] on div "Credit Details" at bounding box center [415, 242] width 311 height 24
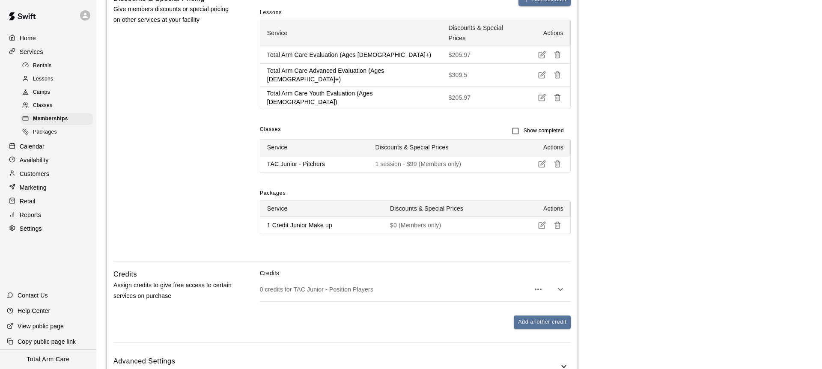
scroll to position [449, 0]
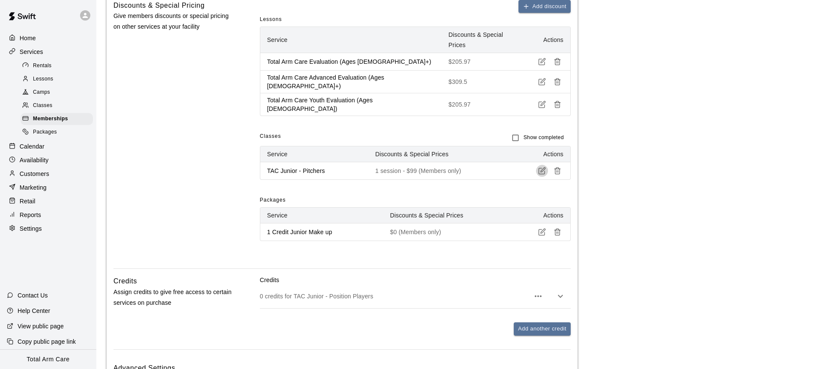
click at [541, 167] on icon "button" at bounding box center [542, 171] width 8 height 8
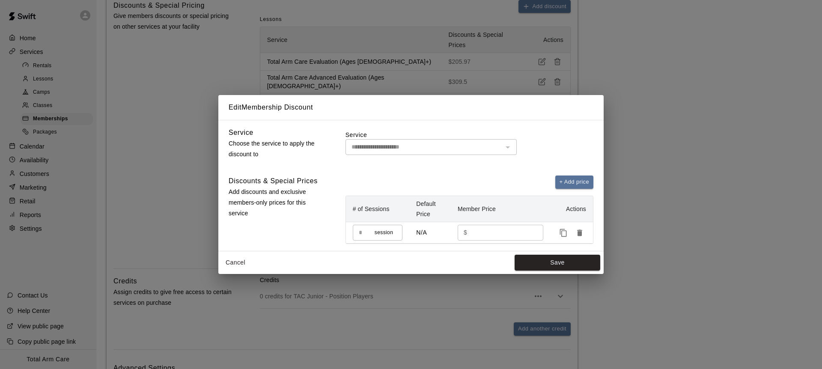
click at [238, 260] on button "Cancel" at bounding box center [235, 263] width 27 height 16
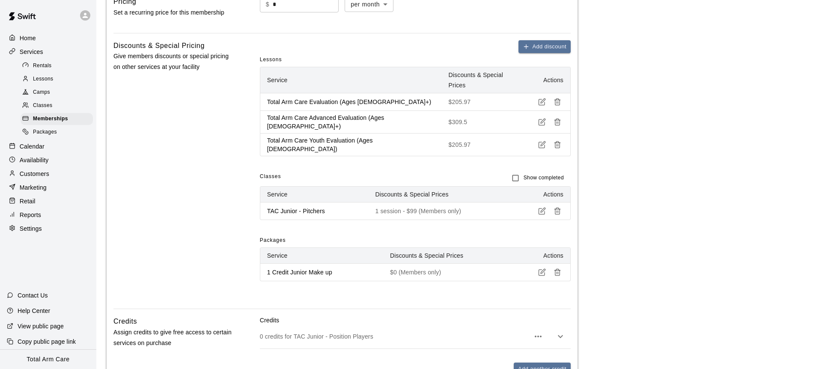
scroll to position [405, 0]
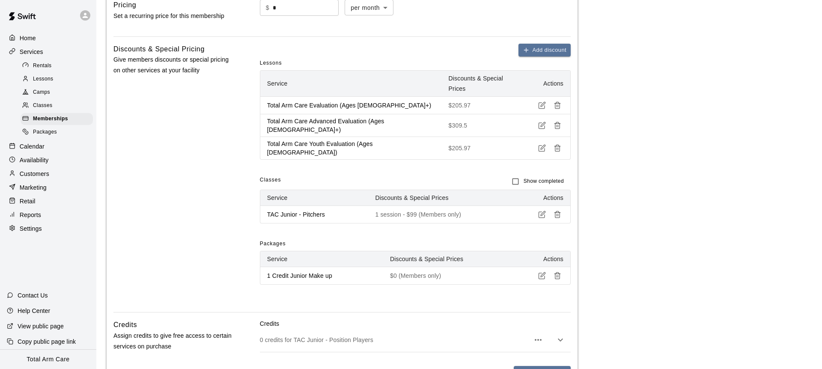
click at [558, 211] on icon "button" at bounding box center [558, 215] width 8 height 8
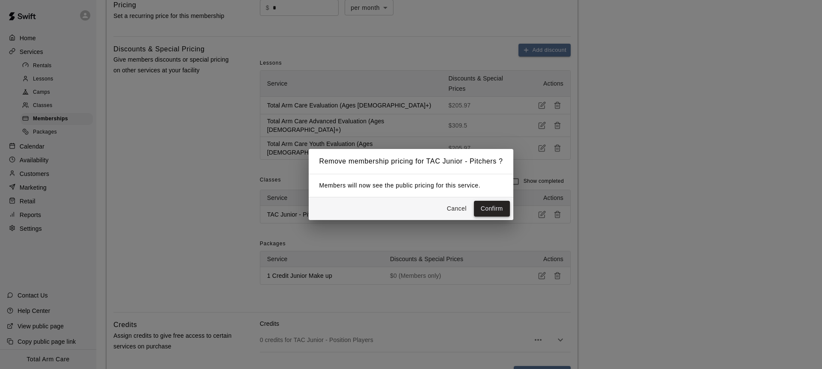
click at [496, 207] on button "Confirm" at bounding box center [492, 209] width 36 height 16
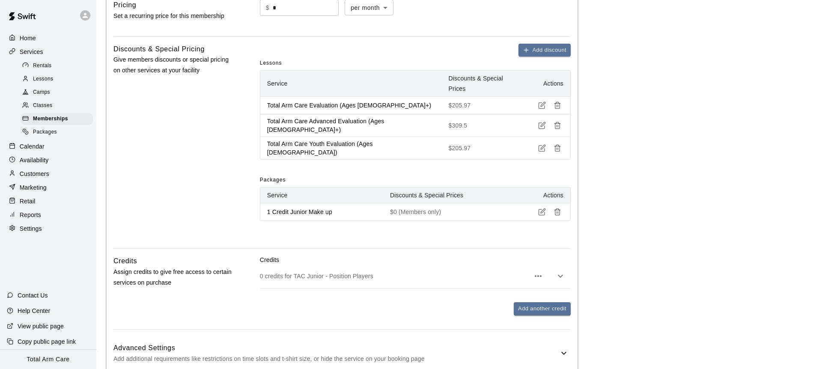
click at [469, 212] on div "Add discount Lessons Service Discounts & Special Prices Actions Total Arm Care …" at bounding box center [415, 139] width 311 height 191
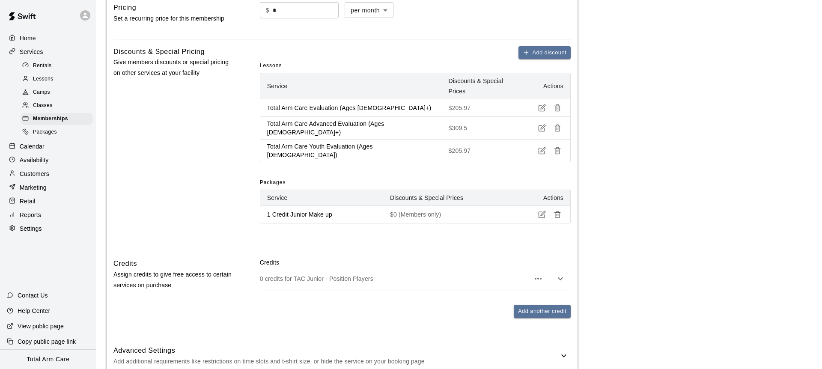
scroll to position [401, 0]
click at [558, 212] on icon "button" at bounding box center [558, 216] width 8 height 8
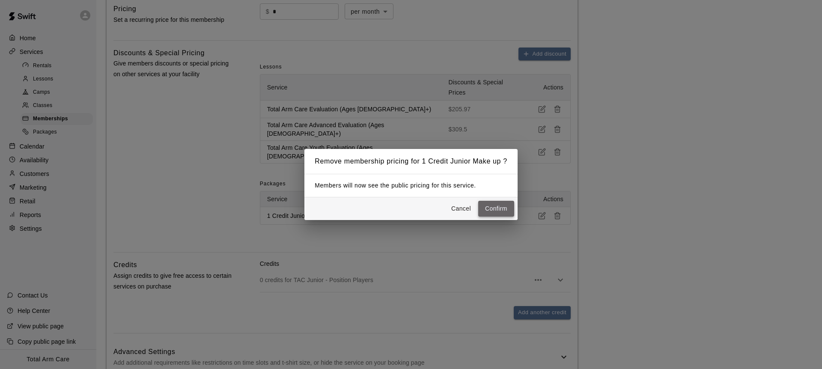
click at [496, 206] on button "Confirm" at bounding box center [496, 209] width 36 height 16
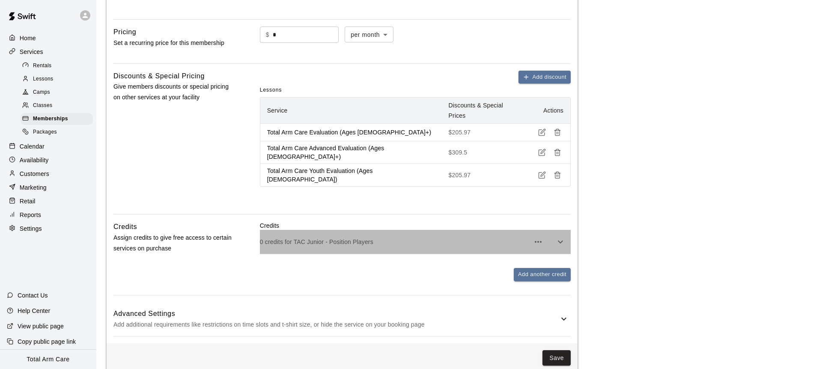
click at [421, 230] on div "0 credits for TAC Junior - Position Players" at bounding box center [415, 242] width 311 height 24
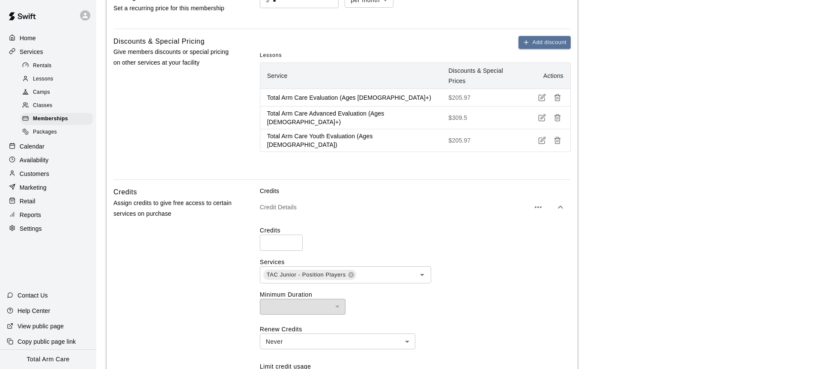
scroll to position [569, 0]
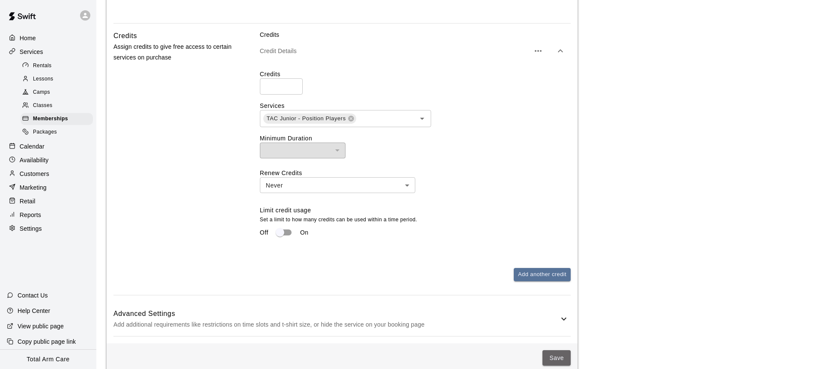
click at [557, 350] on button "Save" at bounding box center [557, 358] width 28 height 16
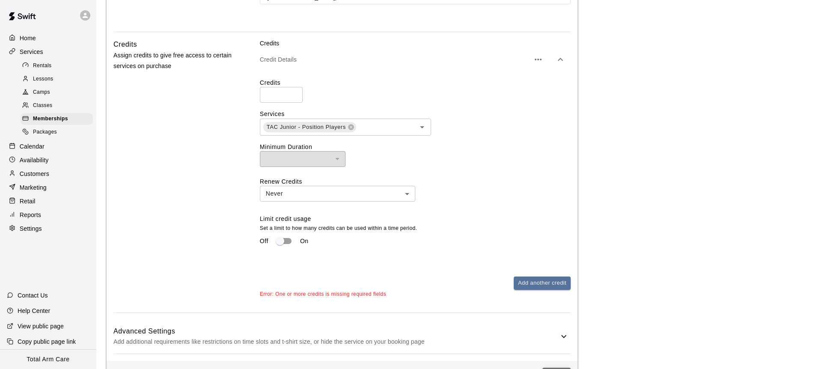
click at [555, 368] on button "Save" at bounding box center [557, 376] width 28 height 16
click at [358, 233] on div "Off On" at bounding box center [415, 241] width 311 height 16
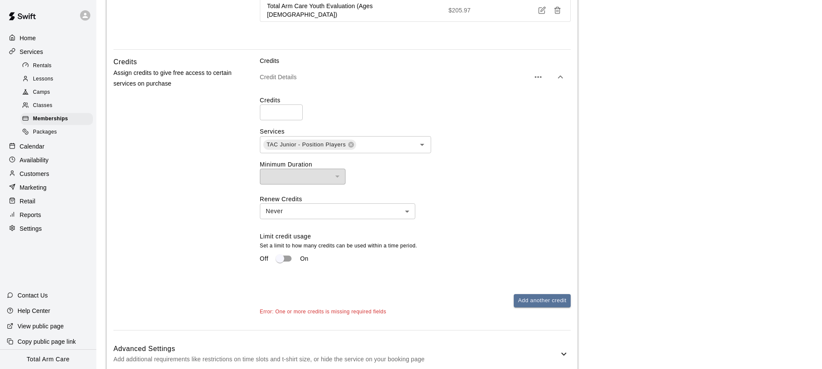
scroll to position [548, 0]
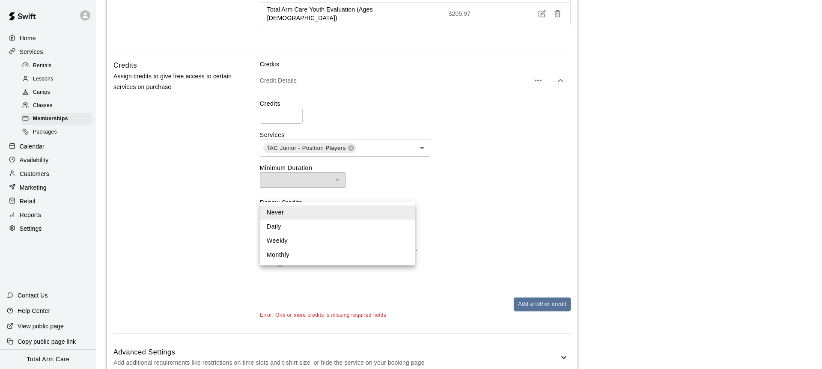
click at [209, 181] on div at bounding box center [411, 184] width 822 height 369
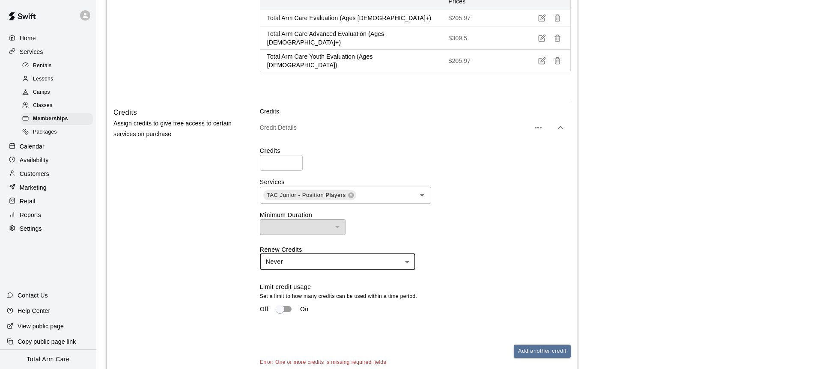
scroll to position [480, 0]
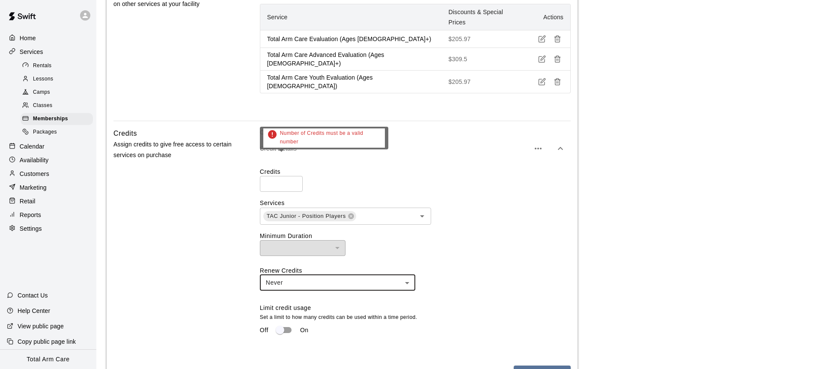
click at [294, 176] on input "*" at bounding box center [281, 184] width 43 height 16
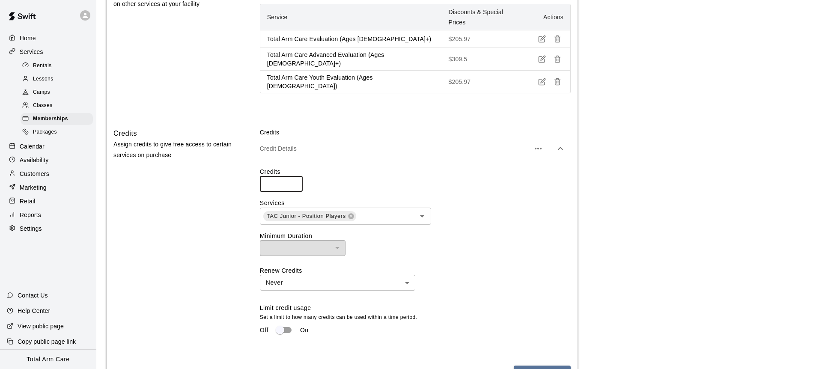
click at [293, 176] on input "*" at bounding box center [281, 184] width 43 height 16
type input "*"
click at [354, 167] on div "Credits * ​" at bounding box center [415, 179] width 311 height 24
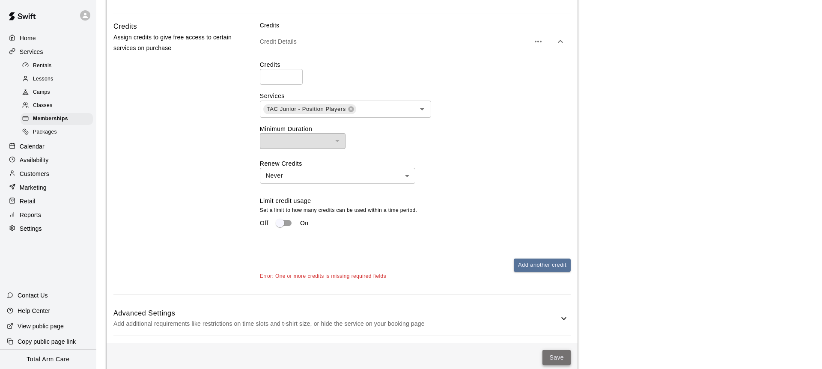
click at [553, 350] on button "Save" at bounding box center [557, 358] width 28 height 16
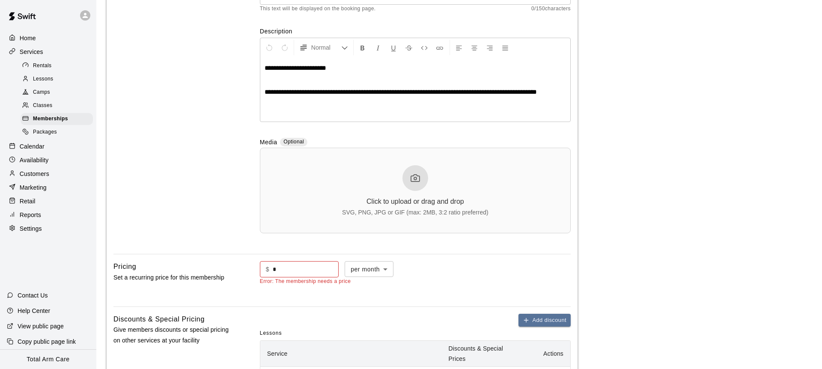
scroll to position [111, 0]
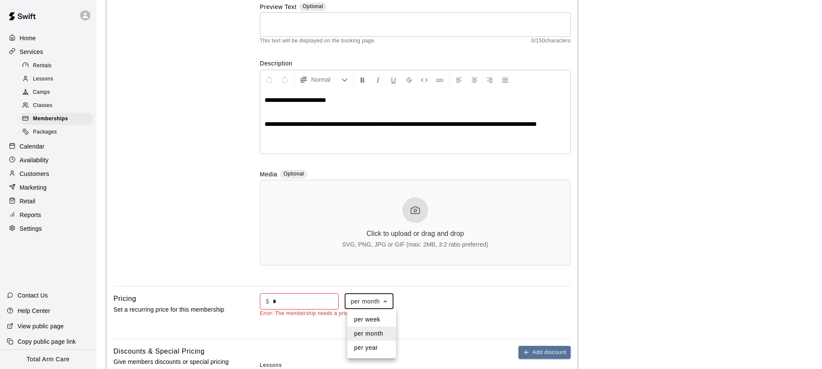
click at [422, 320] on div at bounding box center [411, 184] width 822 height 369
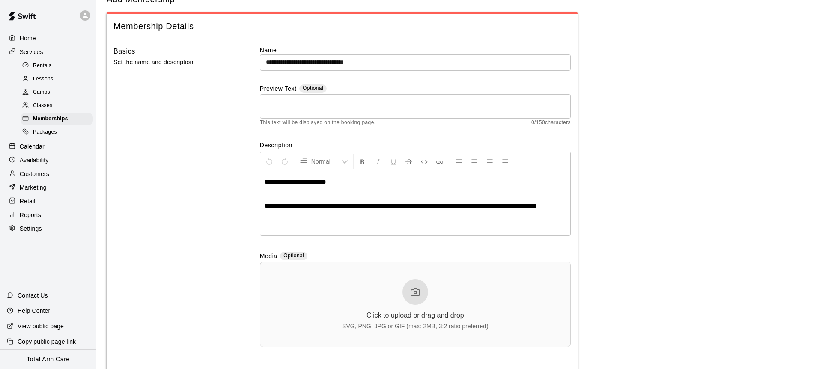
scroll to position [0, 0]
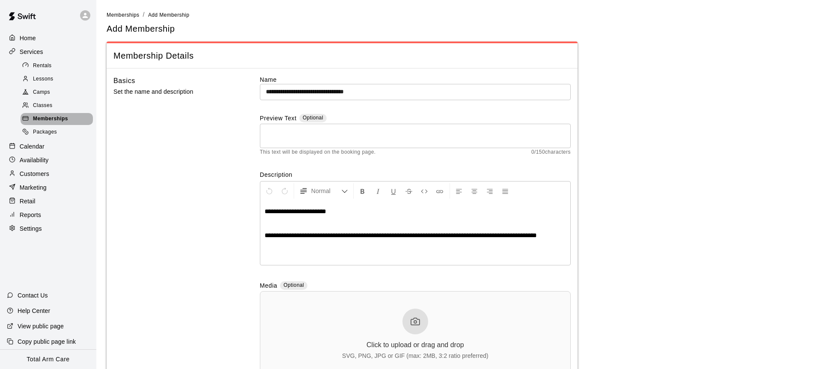
click at [66, 119] on span "Memberships" at bounding box center [50, 119] width 35 height 9
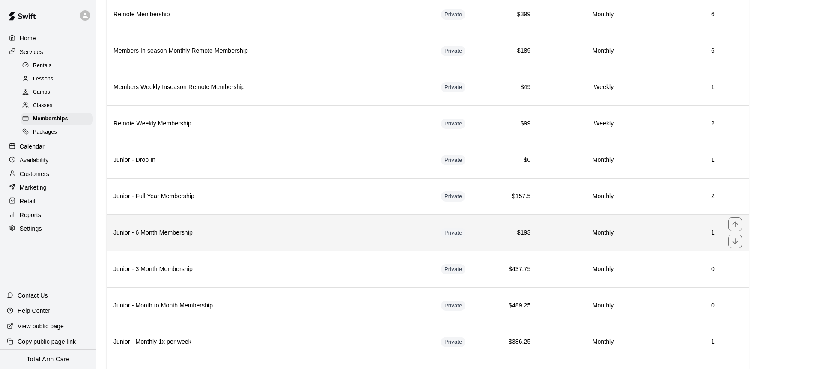
scroll to position [343, 0]
click at [544, 230] on h6 "Monthly" at bounding box center [578, 233] width 69 height 9
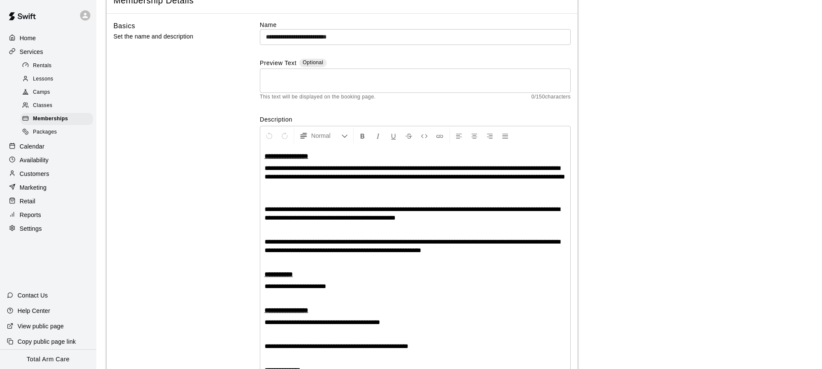
scroll to position [24, 0]
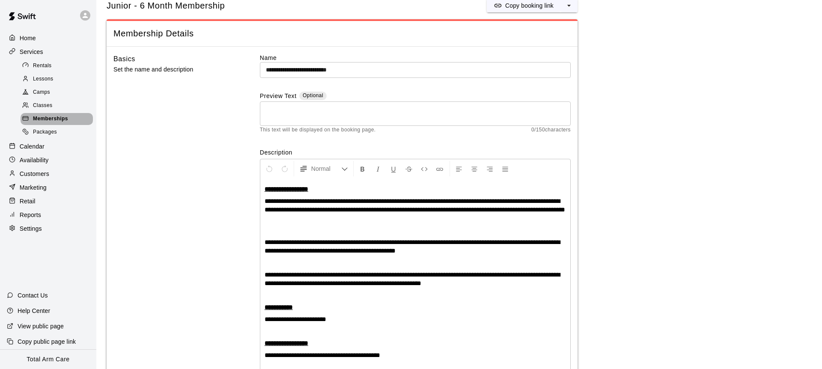
click at [37, 119] on span "Memberships" at bounding box center [50, 119] width 35 height 9
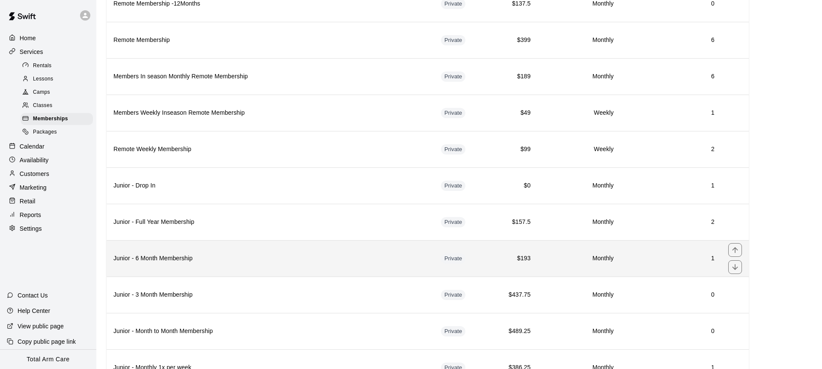
scroll to position [319, 0]
click at [202, 261] on h6 "Junior - 6 Month Membership" at bounding box center [270, 257] width 314 height 9
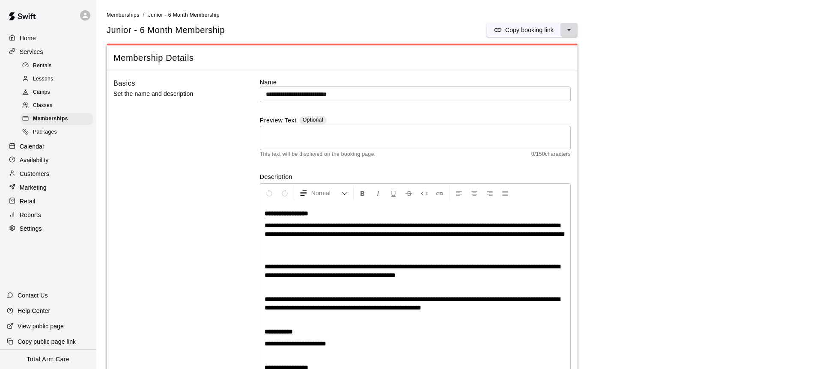
click at [567, 30] on icon "select merge strategy" at bounding box center [569, 30] width 9 height 9
click at [520, 56] on li "Duplicate membership" at bounding box center [532, 62] width 86 height 15
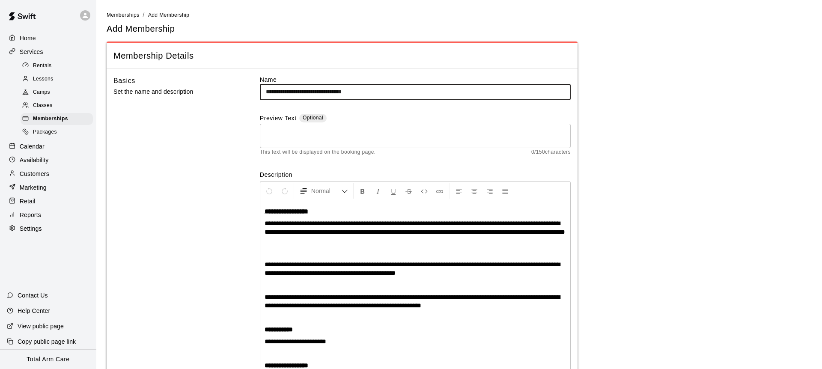
drag, startPoint x: 397, startPoint y: 94, endPoint x: 353, endPoint y: 94, distance: 44.1
click at [353, 94] on input "**********" at bounding box center [415, 92] width 311 height 16
type input "**********"
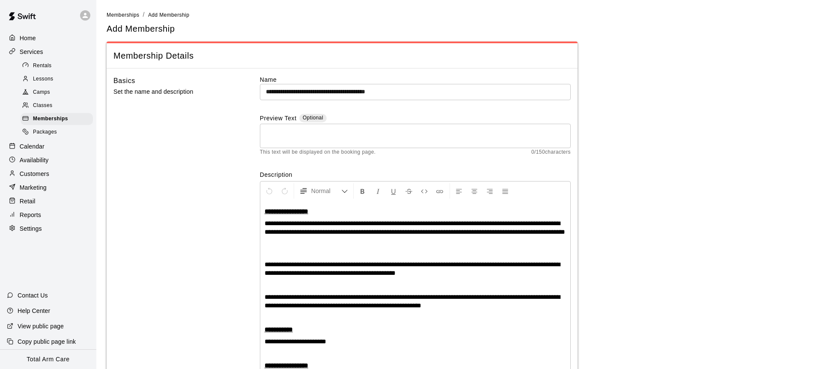
click at [221, 119] on div "Basics Set the name and description" at bounding box center [172, 342] width 119 height 534
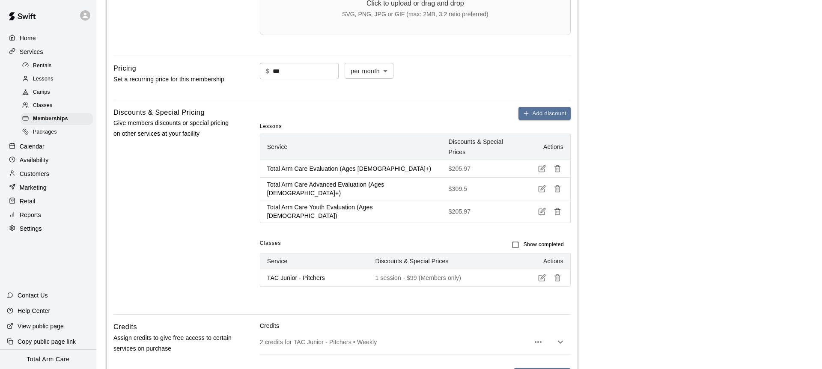
scroll to position [567, 0]
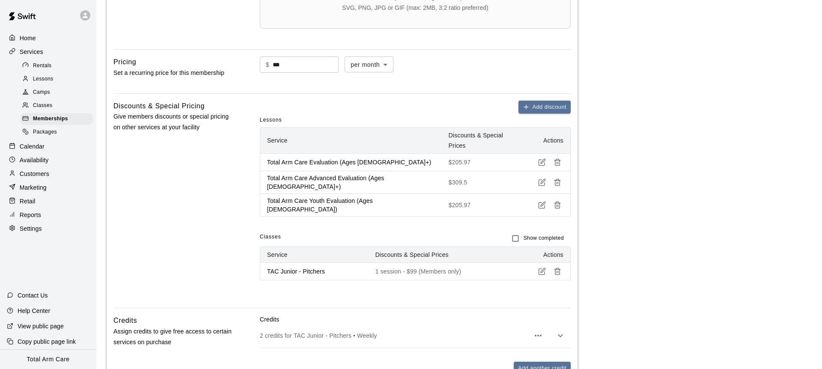
click at [493, 271] on div "Add discount Lessons Service Discounts & Special Prices Actions Total Arm Care …" at bounding box center [415, 198] width 311 height 194
click at [541, 268] on icon "button" at bounding box center [543, 270] width 5 height 5
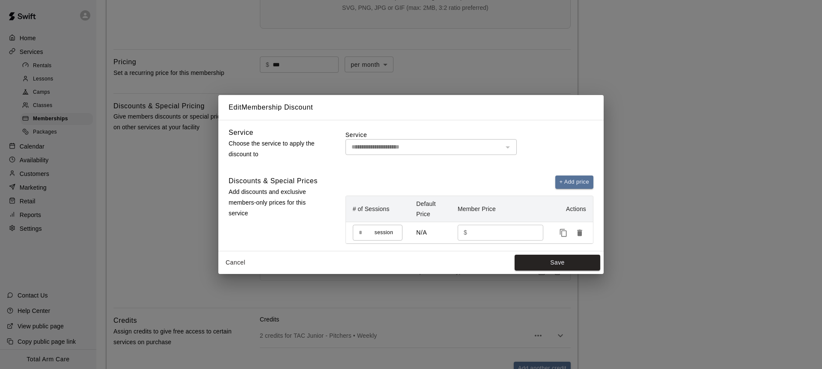
click at [528, 179] on div "+ Add price" at bounding box center [470, 182] width 248 height 13
click at [235, 264] on button "Cancel" at bounding box center [235, 263] width 27 height 16
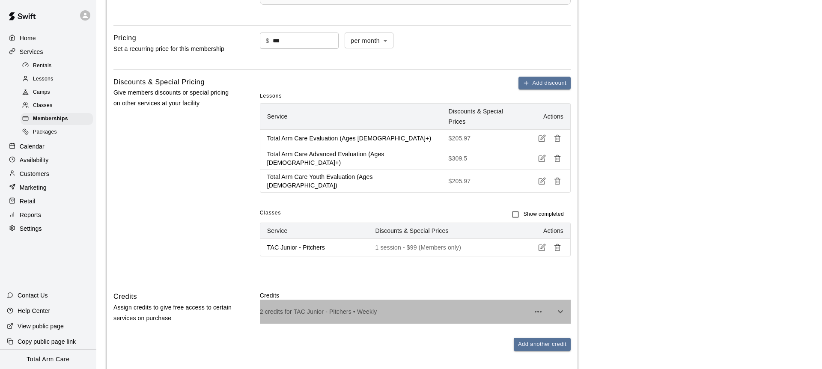
click at [324, 307] on p "2 credits for TAC Junior - Pitchers • Weekly" at bounding box center [395, 311] width 270 height 9
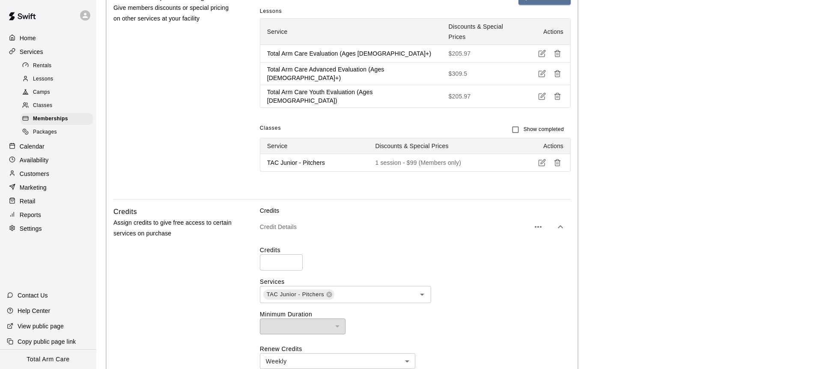
scroll to position [680, 0]
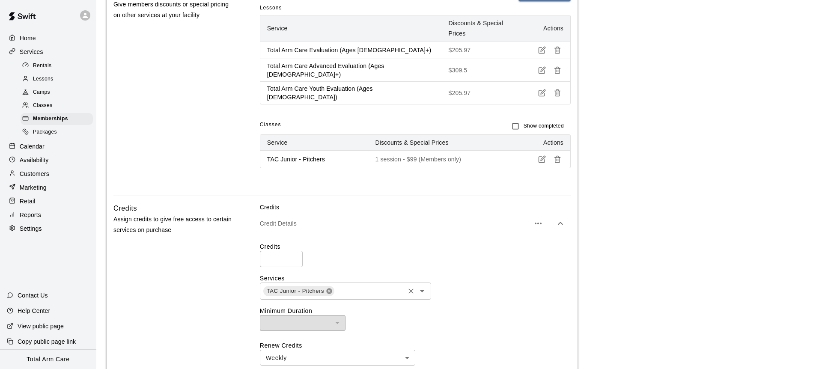
click at [329, 288] on icon at bounding box center [329, 291] width 6 height 6
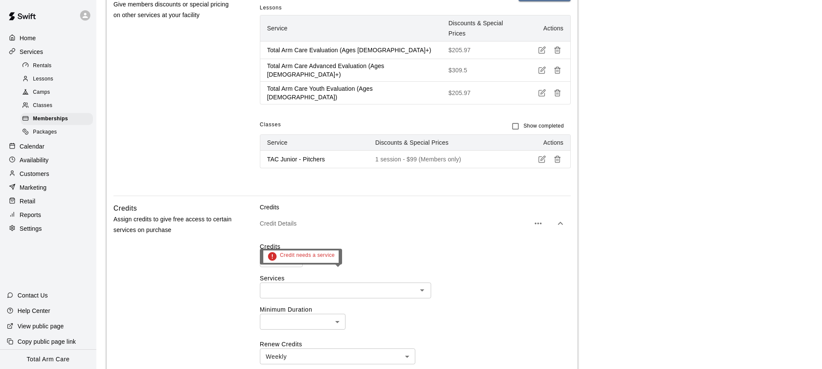
click at [343, 285] on input "text" at bounding box center [339, 290] width 152 height 11
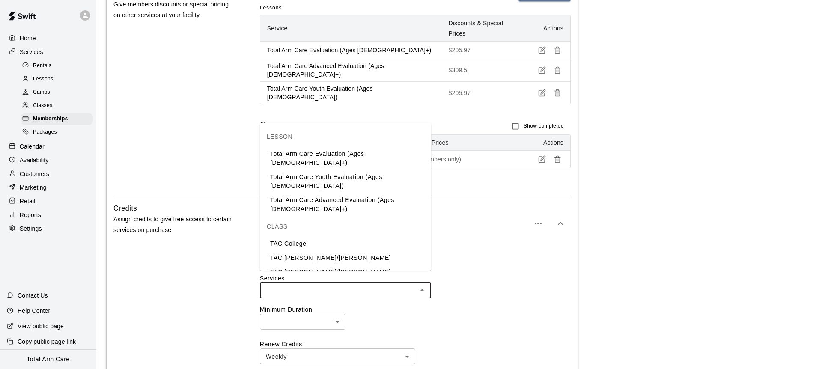
scroll to position [13, 0]
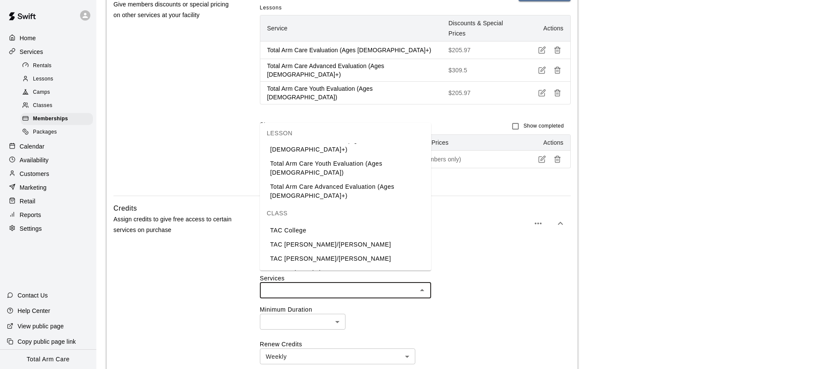
click at [339, 280] on li "TAC Junior - Position Players" at bounding box center [345, 287] width 171 height 14
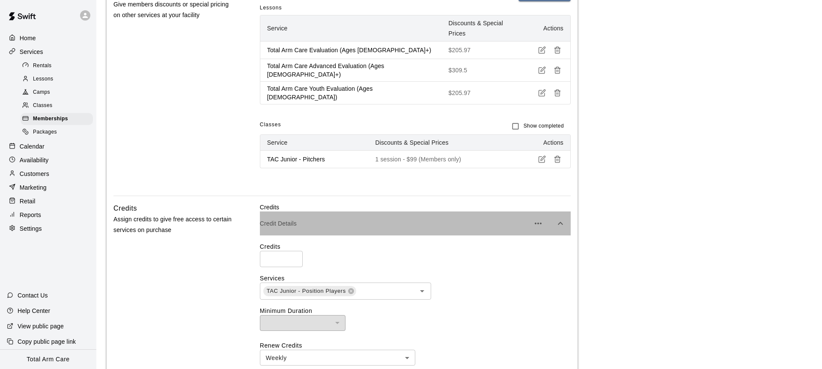
click at [394, 223] on div "Credit Details" at bounding box center [415, 224] width 311 height 24
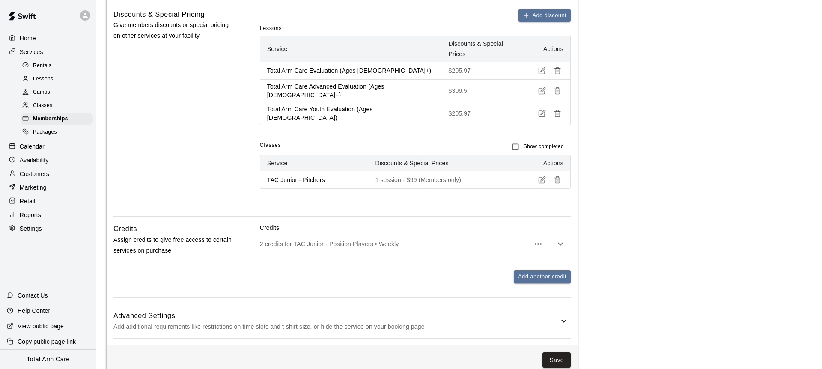
scroll to position [670, 0]
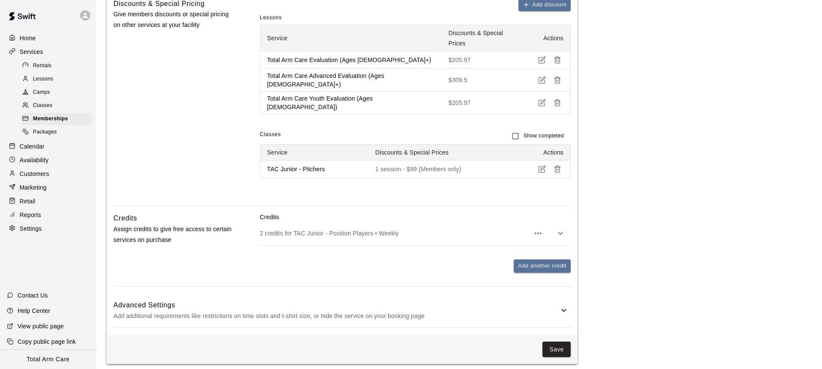
click at [401, 300] on h6 "Advanced Settings" at bounding box center [335, 305] width 445 height 11
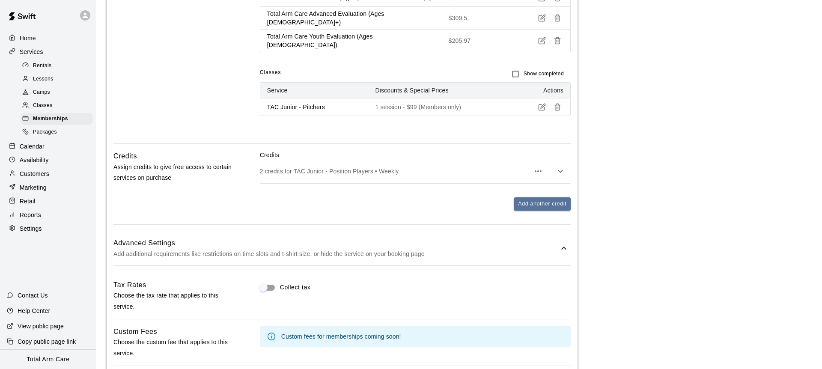
click at [344, 249] on p "Add additional requirements like restrictions on time slots and t-shirt size, o…" at bounding box center [335, 254] width 445 height 11
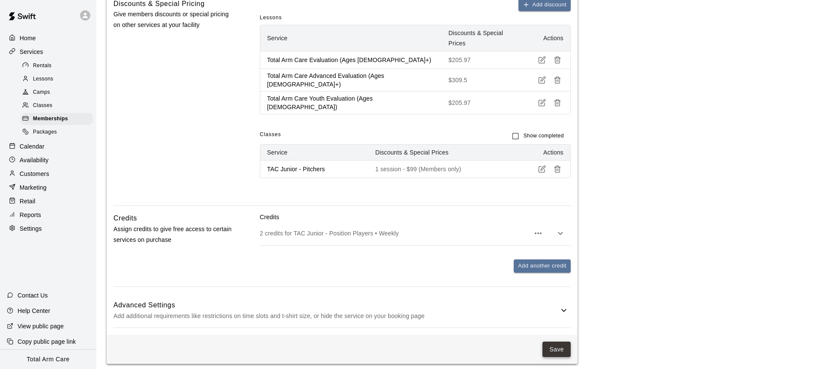
click at [552, 342] on button "Save" at bounding box center [557, 350] width 28 height 16
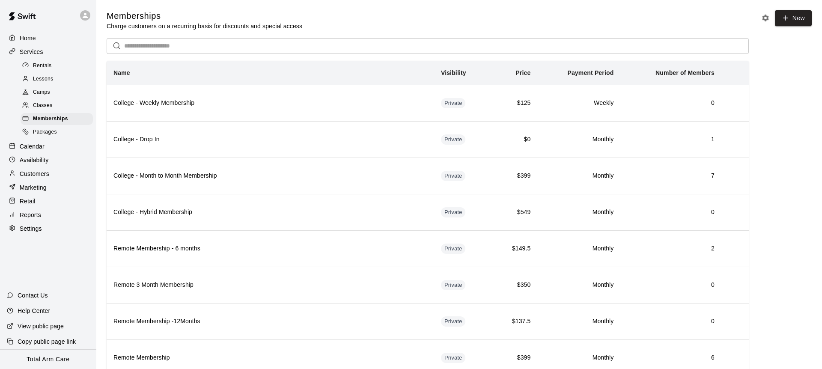
click at [45, 105] on span "Classes" at bounding box center [42, 105] width 19 height 9
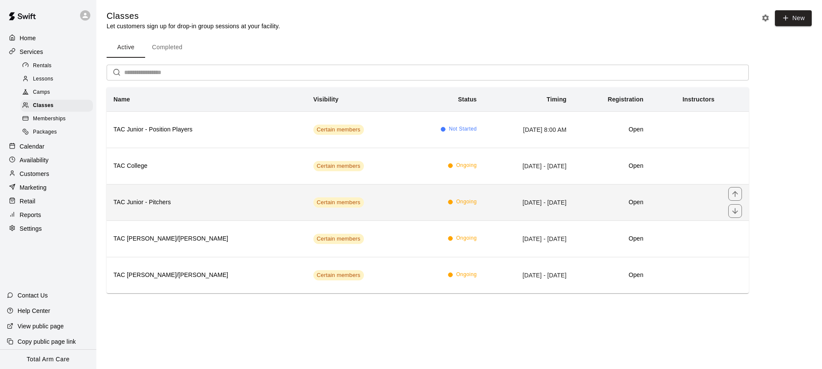
click at [184, 202] on h6 "TAC Junior - Pitchers" at bounding box center [206, 202] width 186 height 9
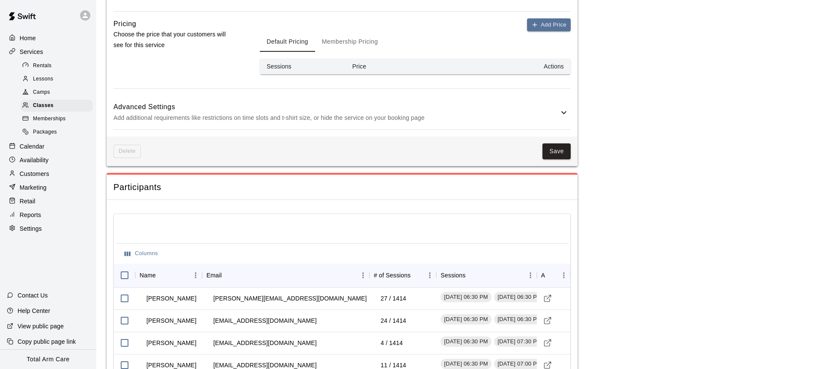
scroll to position [669, 0]
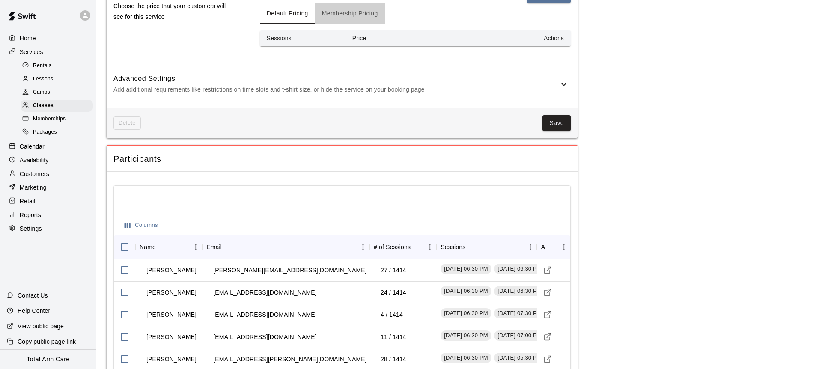
click at [338, 11] on button "Membership Pricing" at bounding box center [350, 13] width 70 height 21
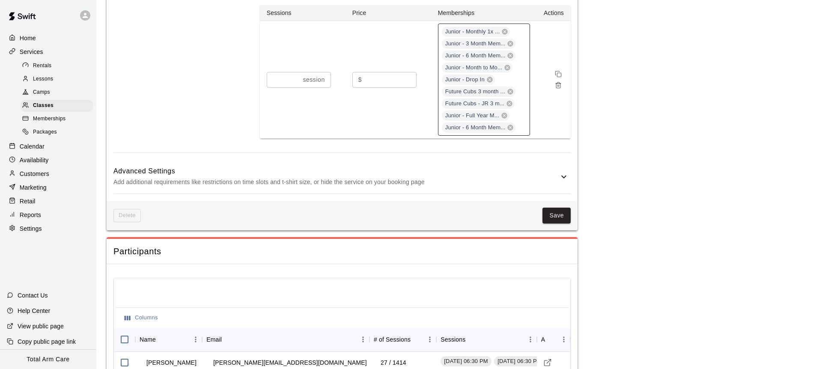
scroll to position [704, 0]
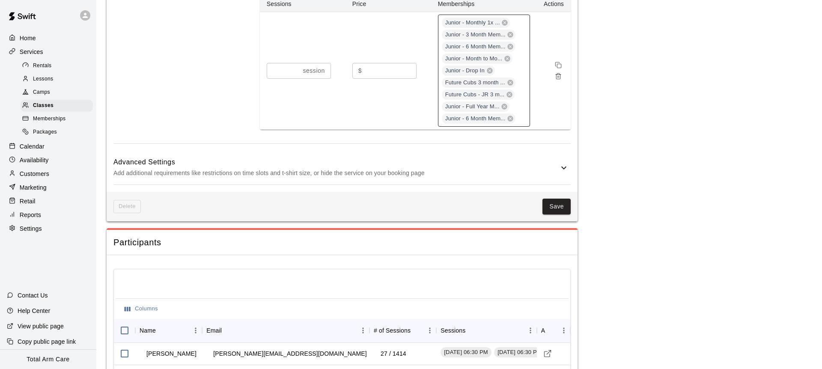
click at [519, 63] on div "Junior - Monthly 1x ... Junior - 3 Month Mem... Junior - 6 Month Mem... Junior …" at bounding box center [484, 71] width 92 height 112
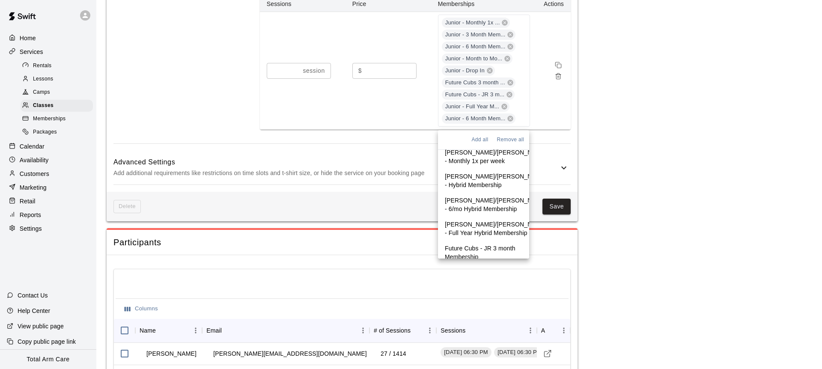
scroll to position [945, 0]
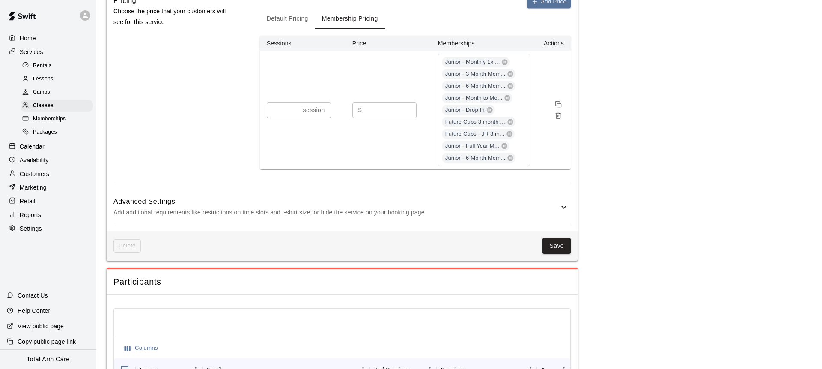
scroll to position [663, 0]
click at [490, 159] on span "Junior - 6 Month Mem..." at bounding box center [475, 159] width 67 height 8
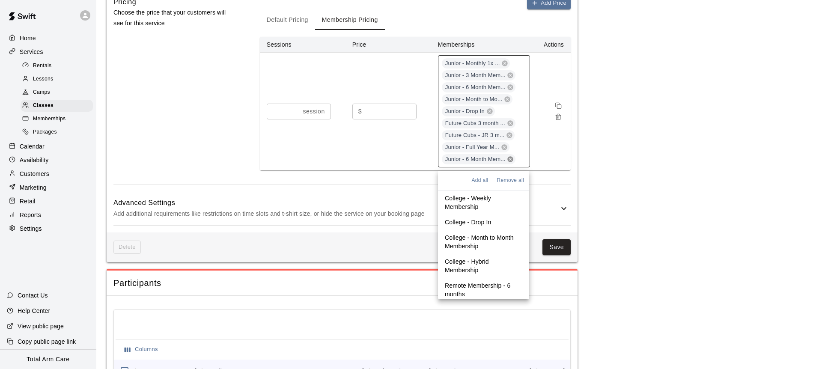
click at [510, 159] on icon at bounding box center [510, 159] width 7 height 7
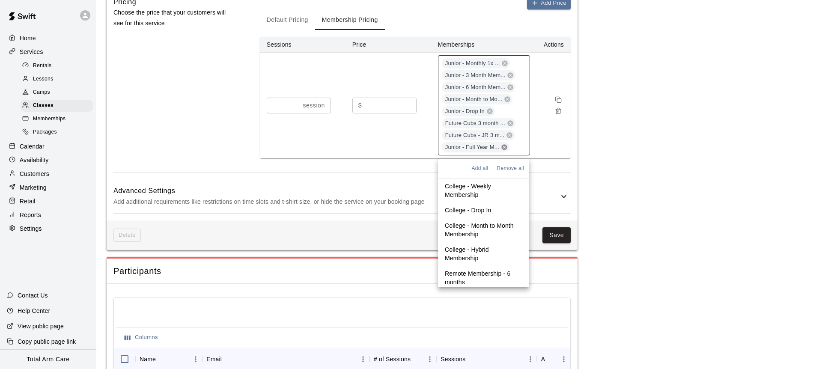
click at [504, 147] on icon at bounding box center [504, 147] width 7 height 7
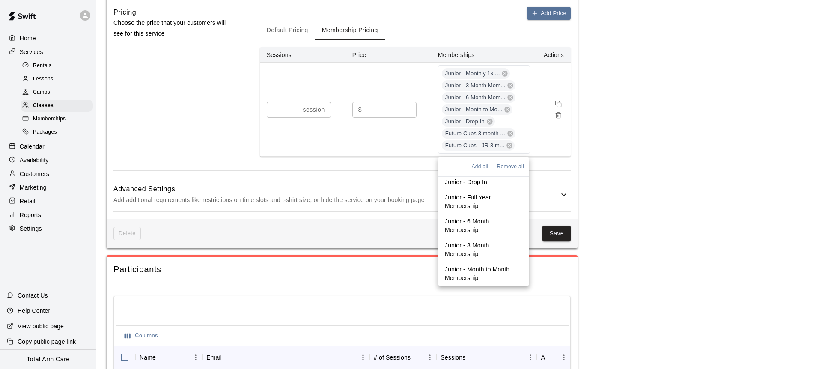
scroll to position [249, 0]
click at [465, 206] on p "Junior - Full Year Membership" at bounding box center [484, 202] width 78 height 17
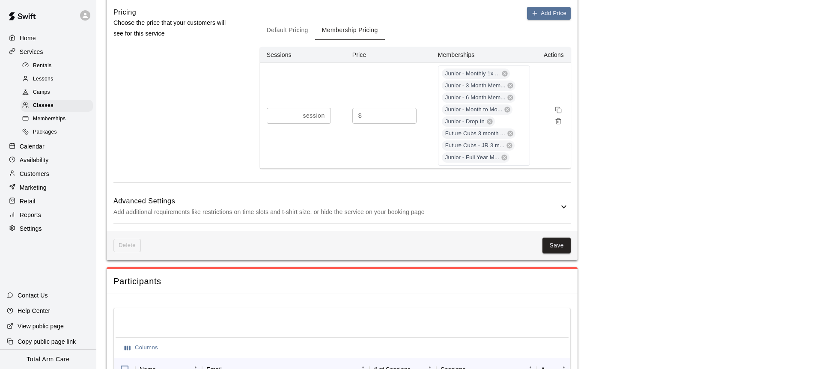
click at [417, 180] on div "Add Price Default Pricing Membership Pricing Sessions Price Memberships Actions…" at bounding box center [415, 95] width 311 height 176
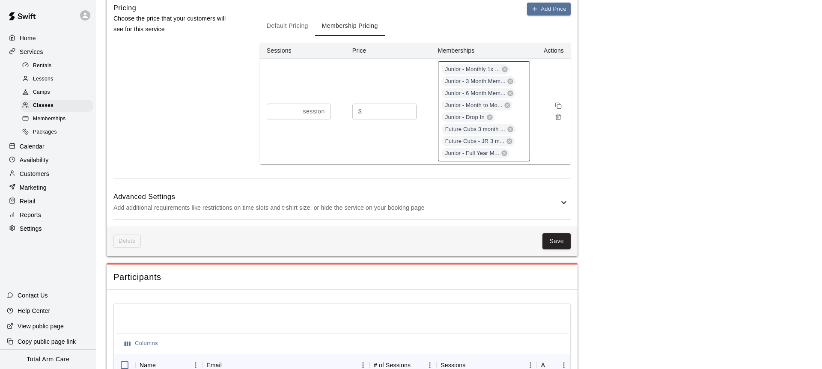
drag, startPoint x: 462, startPoint y: 159, endPoint x: 461, endPoint y: 153, distance: 6.4
click at [461, 153] on span "Junior - Full Year M..." at bounding box center [472, 153] width 61 height 8
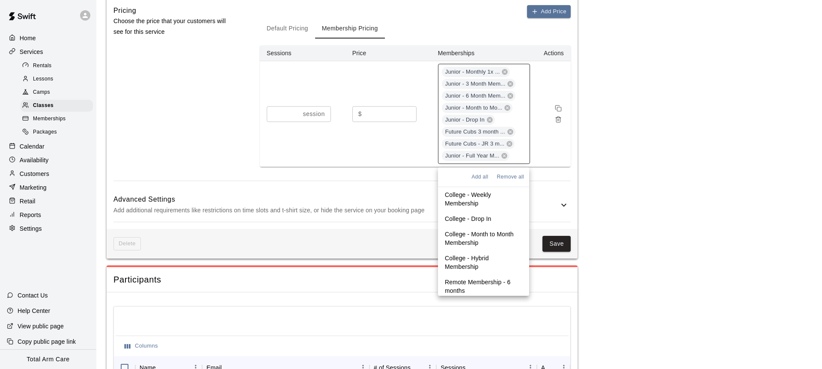
drag, startPoint x: 461, startPoint y: 156, endPoint x: 461, endPoint y: 149, distance: 6.9
click at [461, 149] on div "Junior - Monthly 1x ... Junior - 3 Month Mem... Junior - 6 Month Mem... Junior …" at bounding box center [484, 114] width 92 height 100
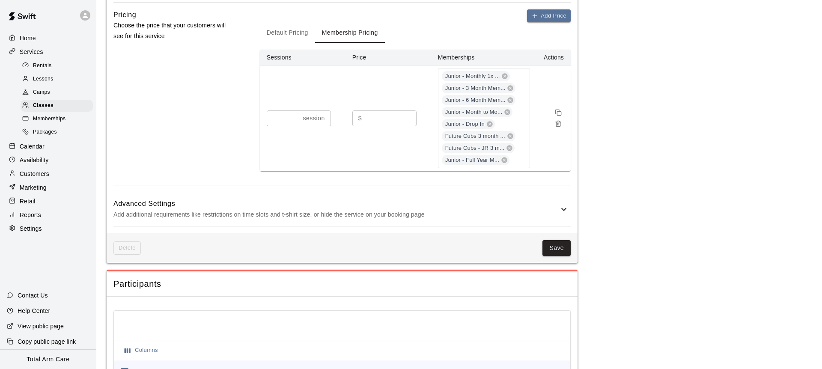
click at [411, 180] on div "Add Price Default Pricing Membership Pricing Sessions Price Memberships Actions…" at bounding box center [415, 97] width 311 height 176
click at [553, 251] on button "Save" at bounding box center [557, 248] width 28 height 16
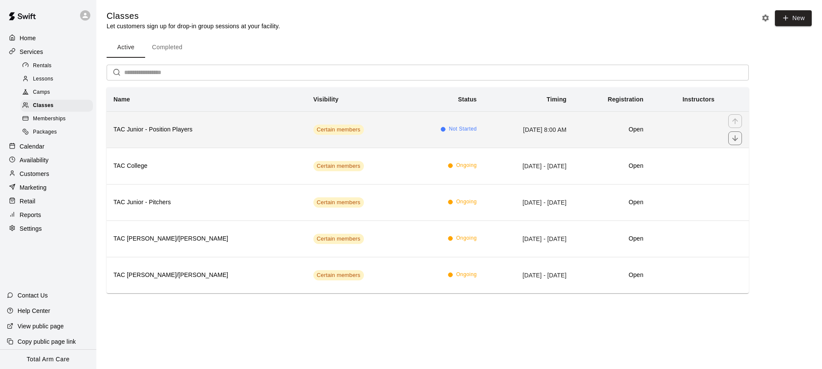
click at [159, 127] on h6 "TAC Junior - Position Players" at bounding box center [206, 129] width 186 height 9
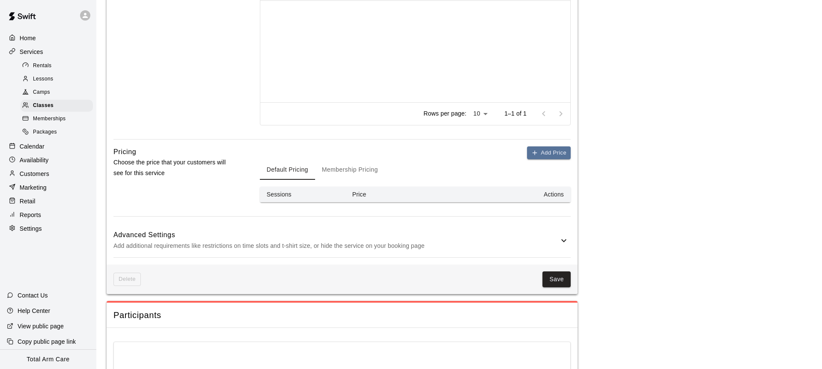
scroll to position [477, 0]
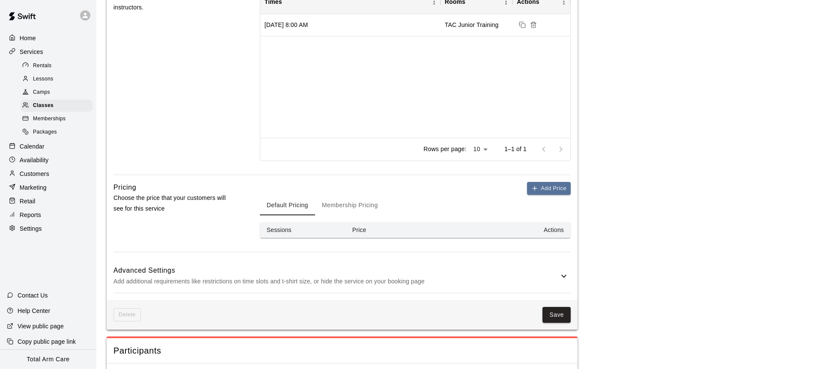
click at [279, 270] on h6 "Advanced Settings" at bounding box center [335, 270] width 445 height 11
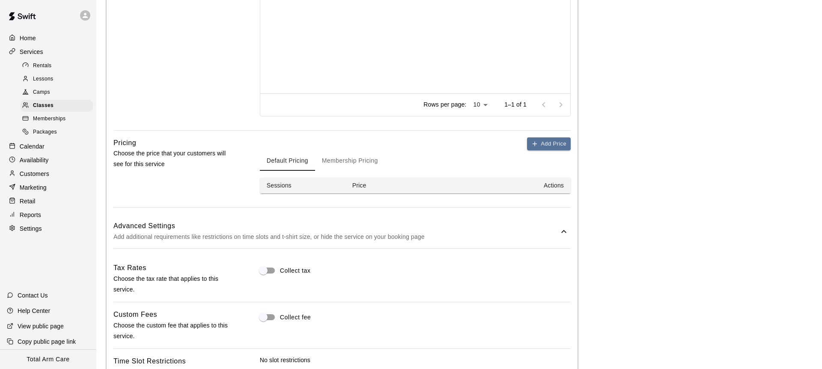
scroll to position [515, 0]
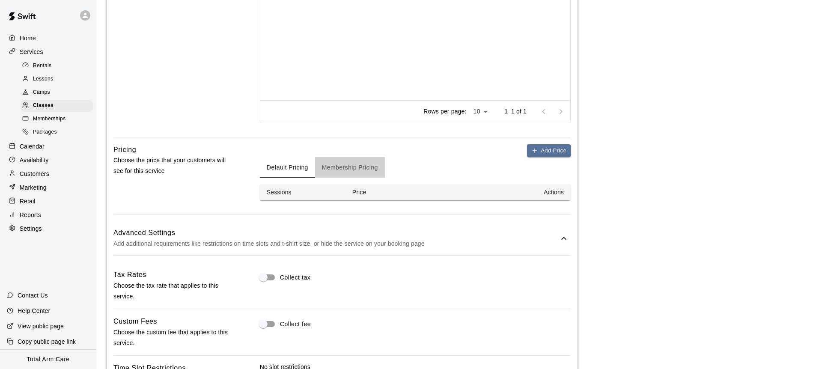
click at [343, 166] on button "Membership Pricing" at bounding box center [350, 167] width 70 height 21
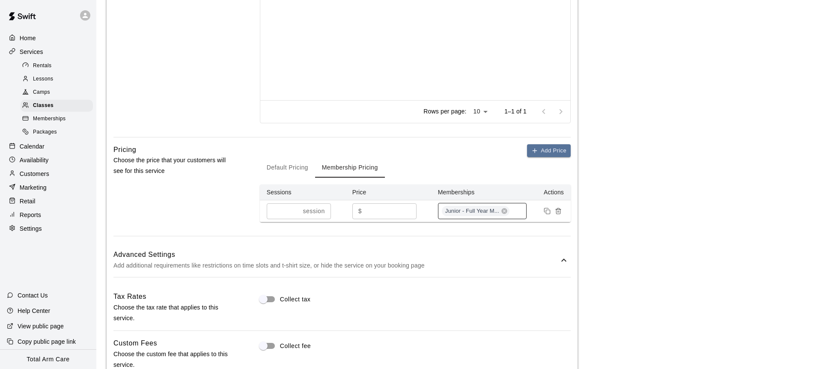
click at [518, 211] on div "Junior - Full Year M..." at bounding box center [482, 211] width 89 height 16
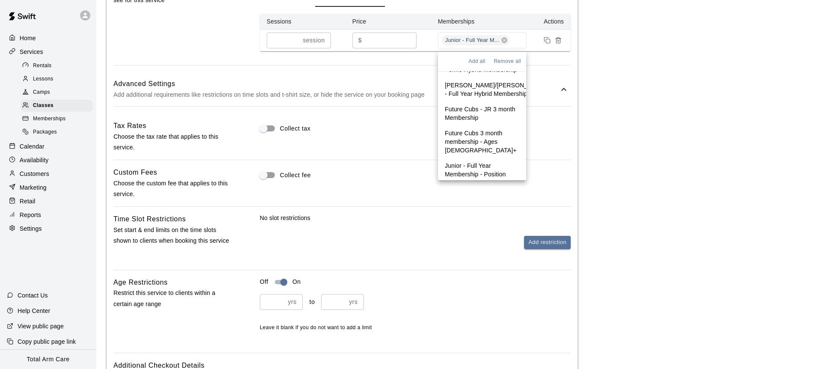
scroll to position [662, 0]
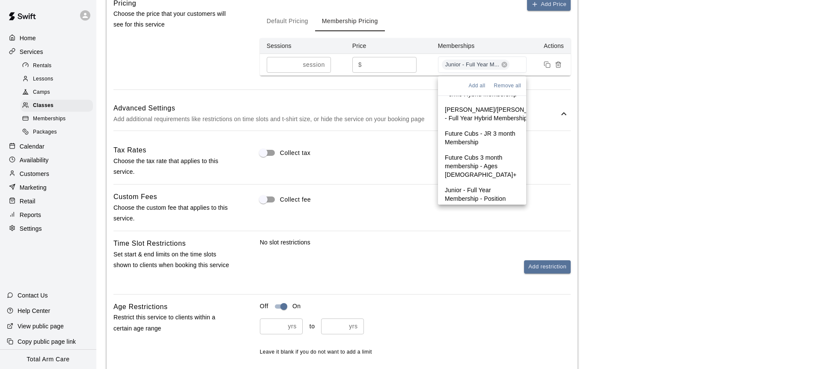
click at [483, 218] on p "Junior - 6 Month Membership - Position Players" at bounding box center [482, 231] width 75 height 26
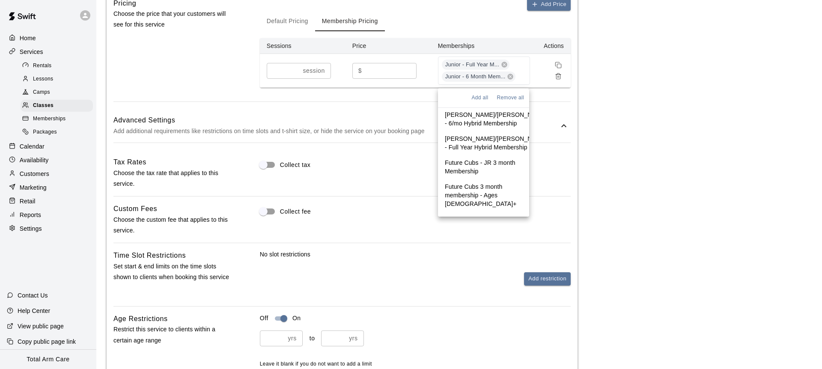
click at [394, 98] on div "Add Price Default Pricing Membership Pricing Sessions Price Memberships Actions…" at bounding box center [415, 50] width 311 height 104
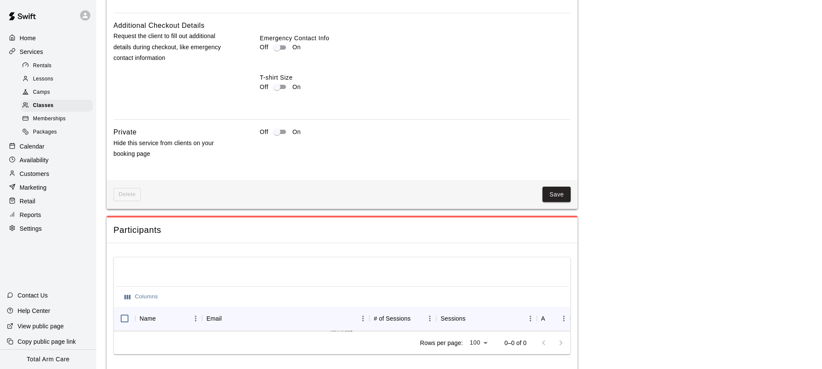
scroll to position [1051, 0]
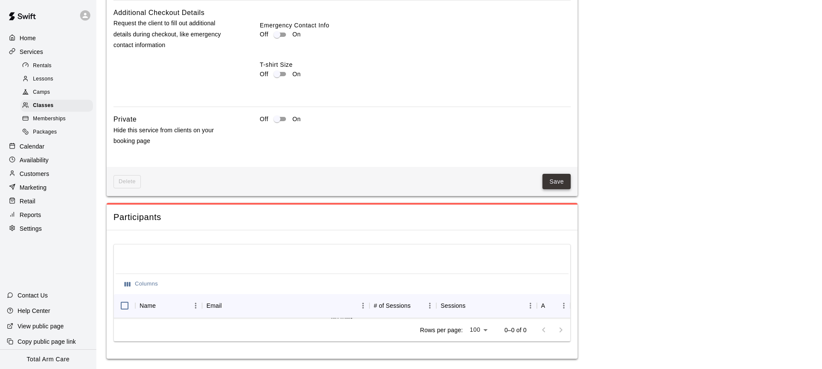
click at [565, 176] on button "Save" at bounding box center [557, 182] width 28 height 16
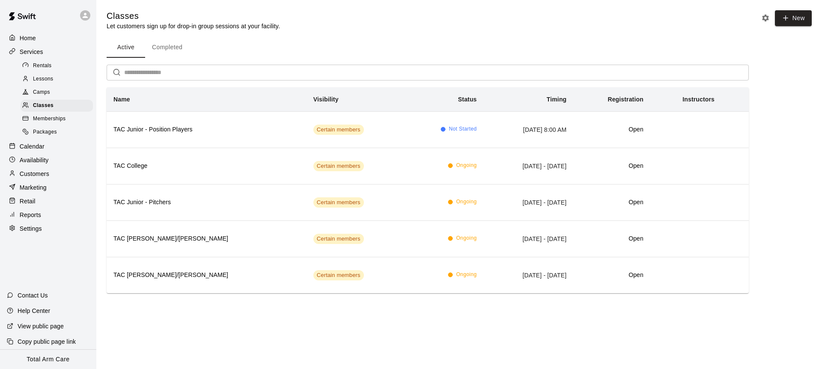
click at [42, 119] on span "Memberships" at bounding box center [49, 119] width 33 height 9
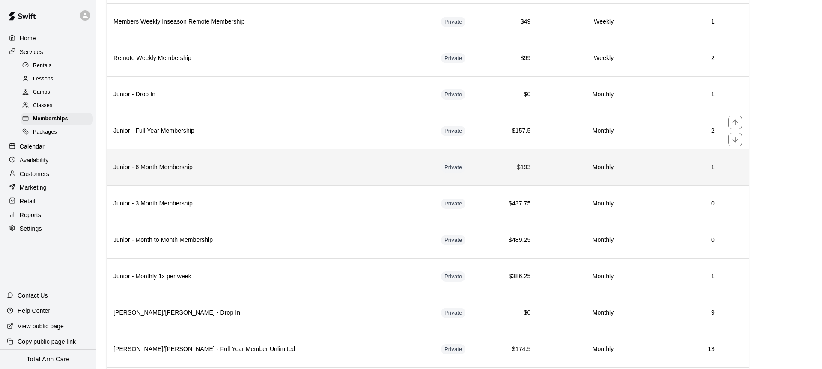
scroll to position [410, 0]
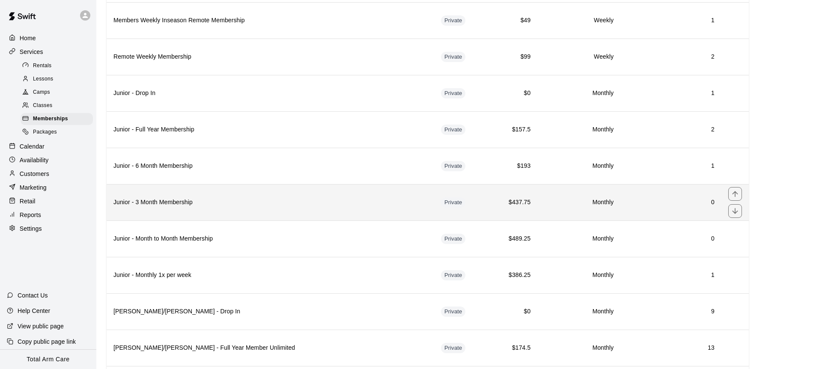
click at [216, 198] on h6 "Junior - 3 Month Membership" at bounding box center [270, 202] width 314 height 9
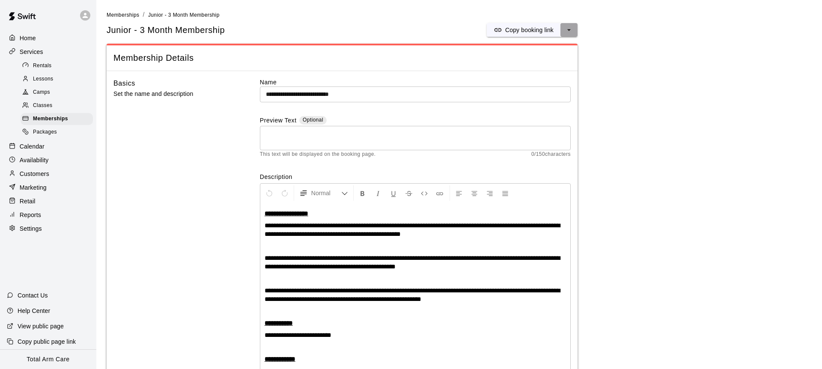
click at [566, 31] on icon "select merge strategy" at bounding box center [569, 30] width 9 height 9
click at [514, 63] on h6 "Duplicate membership" at bounding box center [538, 61] width 60 height 9
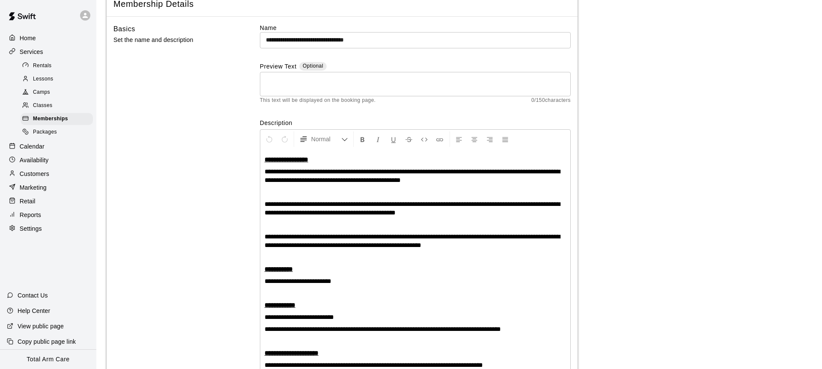
scroll to position [40, 0]
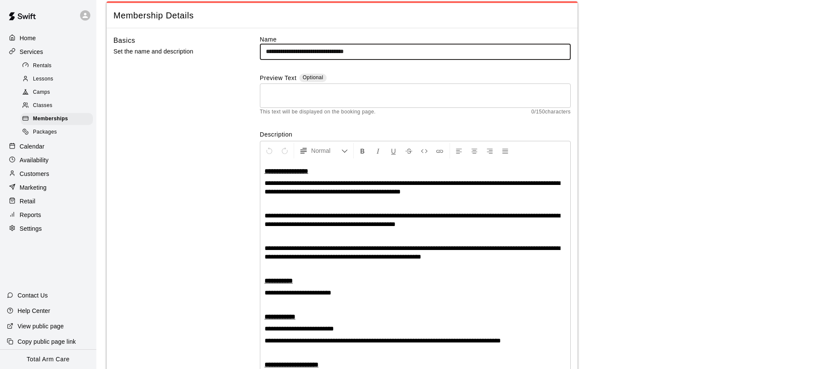
drag, startPoint x: 386, startPoint y: 50, endPoint x: 354, endPoint y: 51, distance: 32.1
click at [354, 51] on input "**********" at bounding box center [415, 52] width 311 height 16
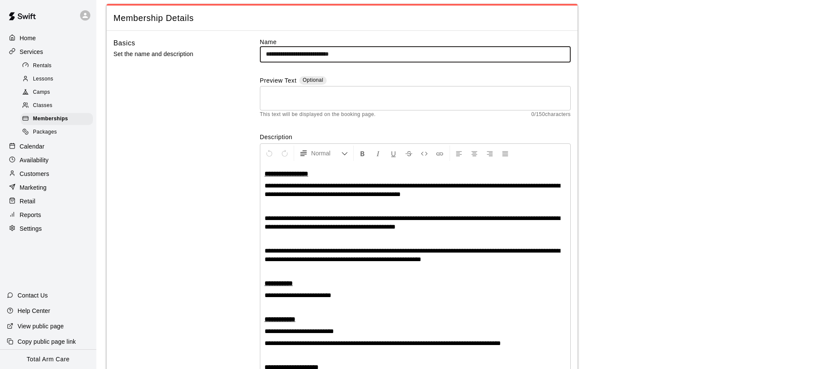
click at [289, 51] on input "**********" at bounding box center [415, 54] width 311 height 16
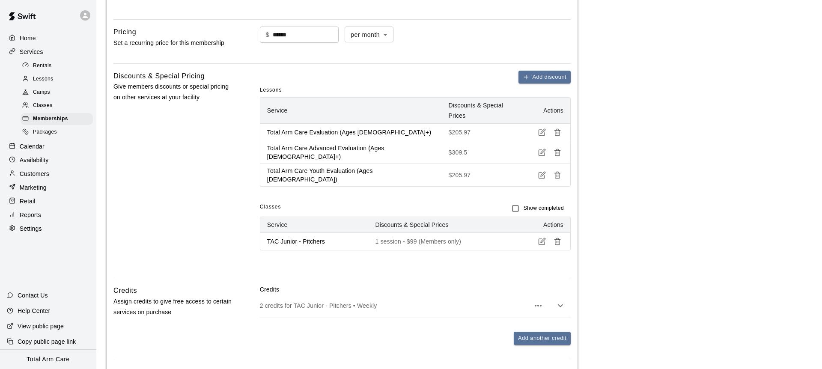
type input "**********"
click at [506, 243] on div "Add discount Lessons Service Discounts & Special Prices Actions Total Arm Care …" at bounding box center [415, 168] width 311 height 194
click at [558, 238] on icon "button" at bounding box center [558, 242] width 8 height 8
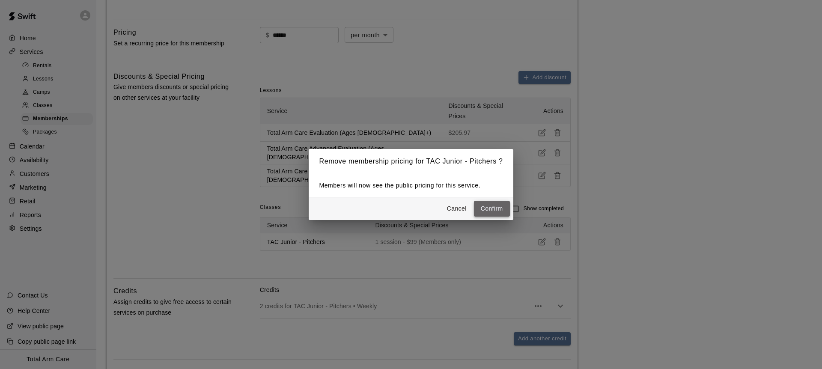
click at [489, 211] on button "Confirm" at bounding box center [492, 209] width 36 height 16
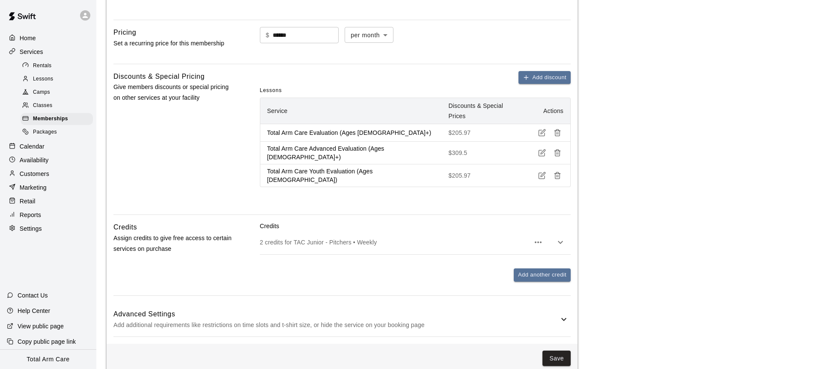
click at [424, 230] on div "2 credits for TAC Junior - Pitchers • Weekly" at bounding box center [415, 242] width 311 height 24
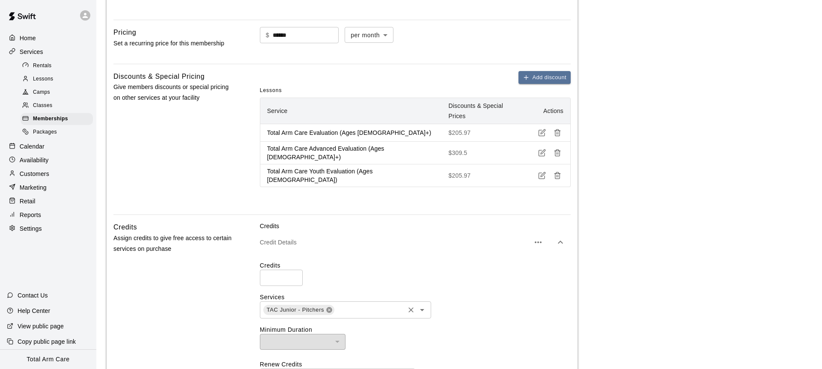
click at [331, 307] on icon at bounding box center [329, 310] width 7 height 7
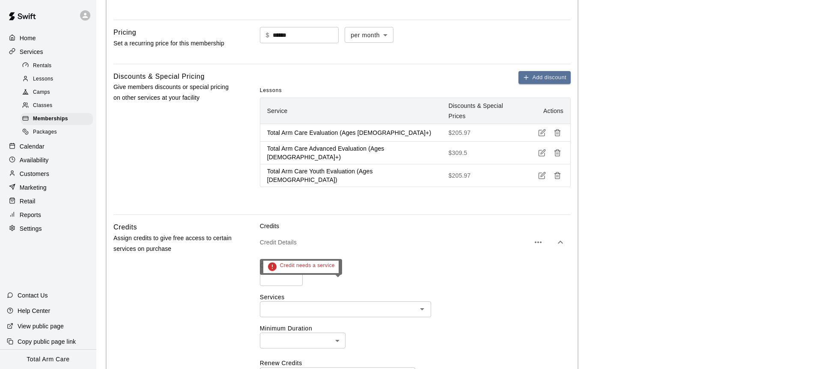
click at [348, 304] on input "text" at bounding box center [339, 309] width 152 height 11
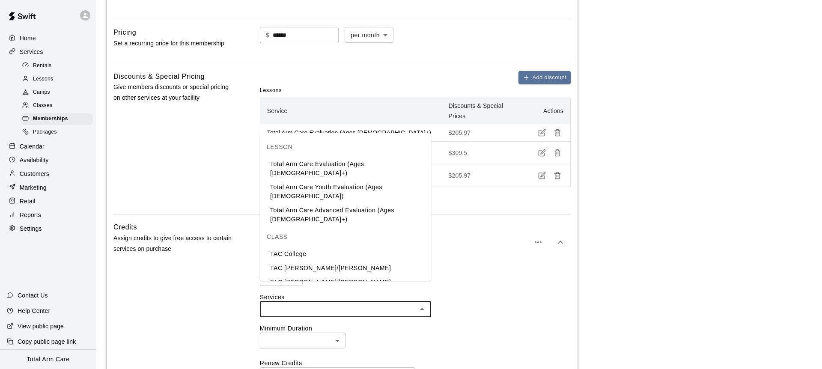
scroll to position [13, 0]
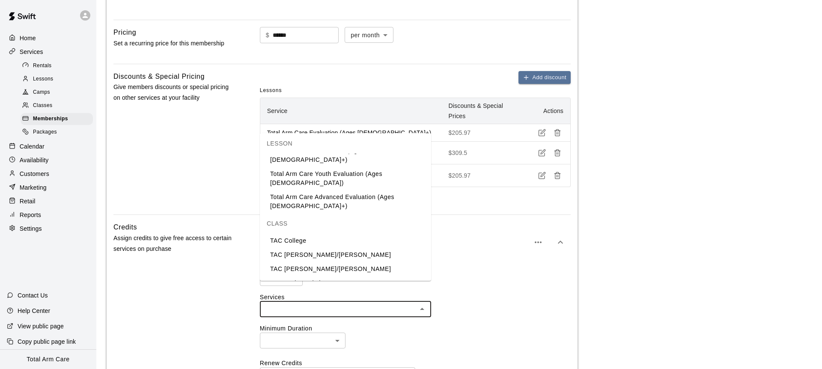
click at [348, 290] on li "TAC Junior - Position Players" at bounding box center [345, 297] width 171 height 14
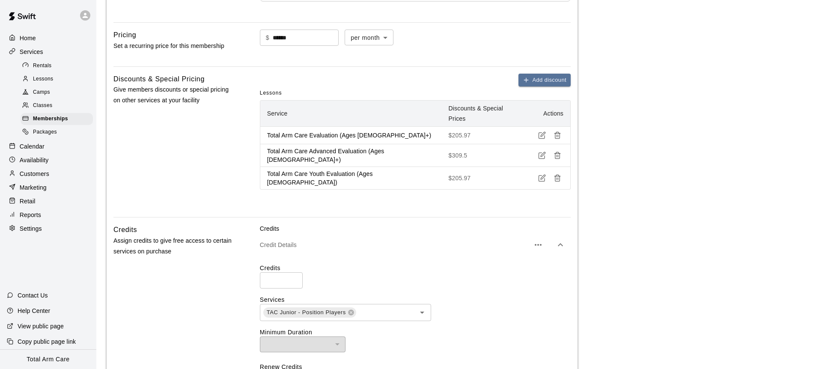
click at [217, 288] on div "Credits Assign credits to give free access to certain services on purchase" at bounding box center [172, 356] width 119 height 265
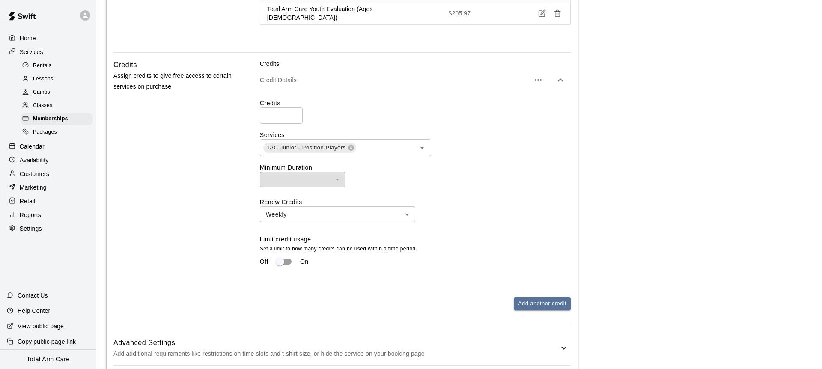
scroll to position [732, 0]
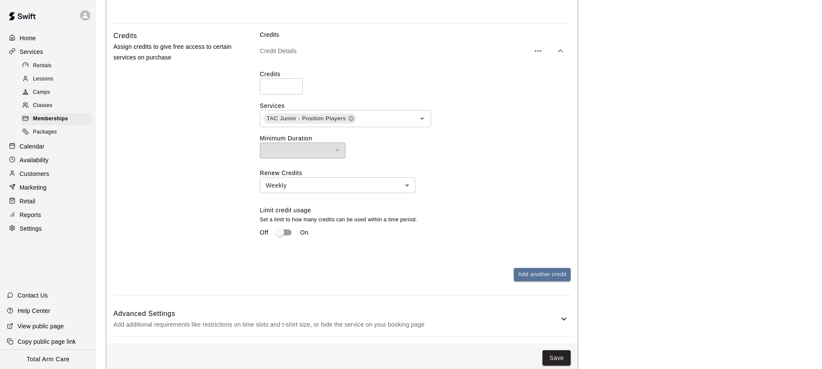
click at [391, 308] on h6 "Advanced Settings" at bounding box center [335, 313] width 445 height 11
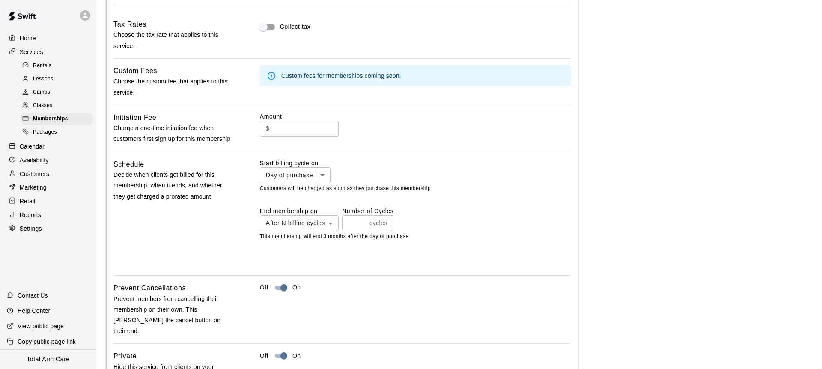
scroll to position [1113, 0]
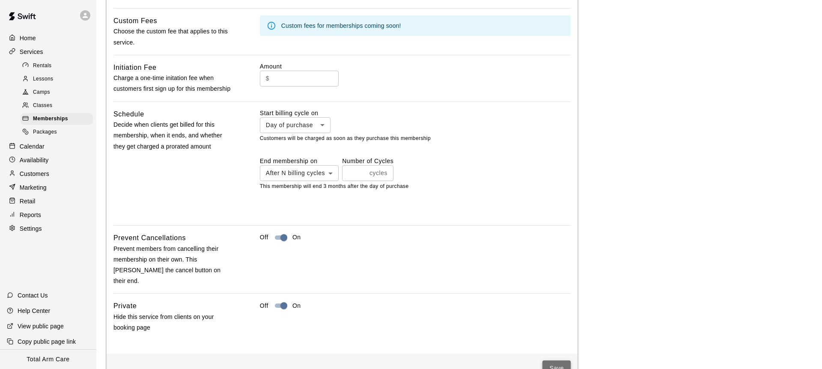
click at [560, 361] on button "Save" at bounding box center [557, 369] width 28 height 16
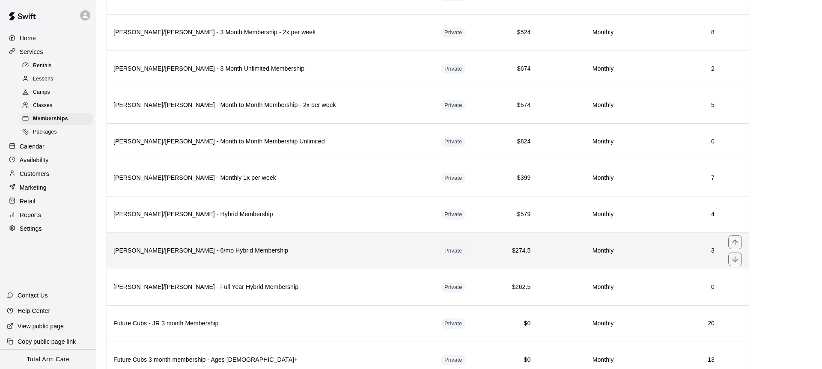
scroll to position [1414, 0]
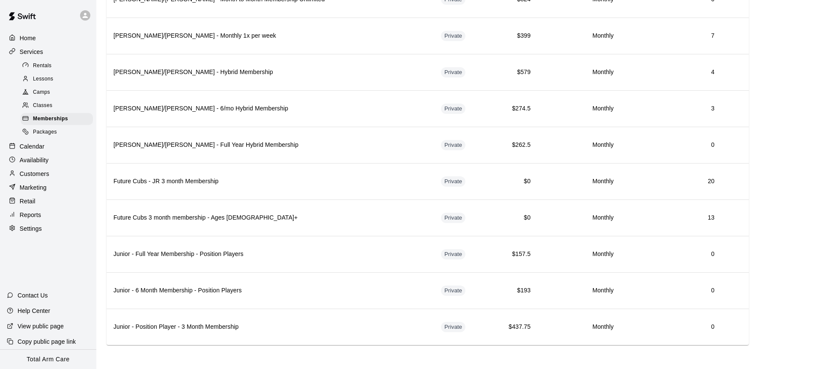
click at [36, 106] on span "Classes" at bounding box center [42, 105] width 19 height 9
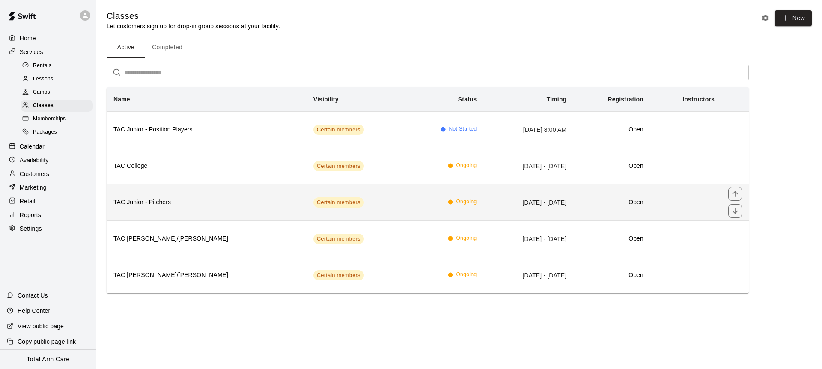
click at [162, 203] on h6 "TAC Junior - Pitchers" at bounding box center [206, 202] width 186 height 9
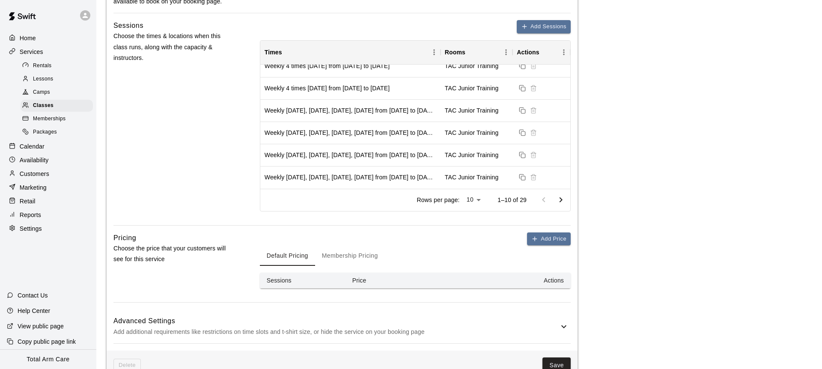
scroll to position [429, 0]
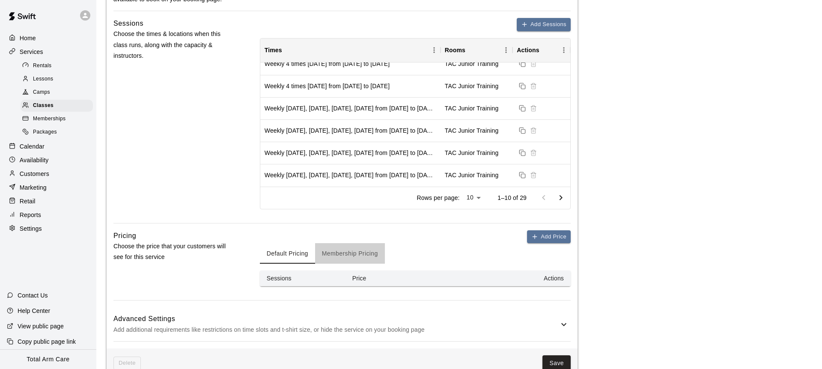
click at [346, 249] on button "Membership Pricing" at bounding box center [350, 253] width 70 height 21
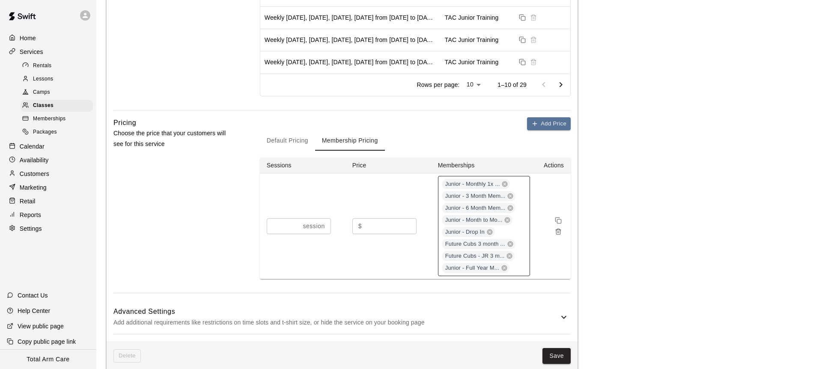
scroll to position [550, 0]
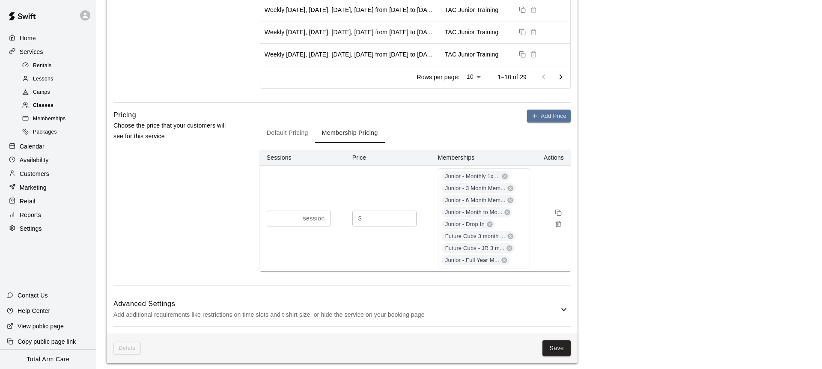
click at [51, 107] on span "Classes" at bounding box center [43, 105] width 21 height 9
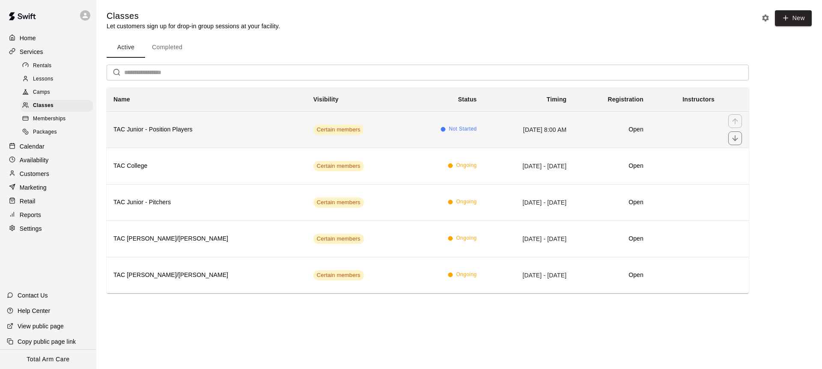
click at [163, 141] on th "TAC Junior - Position Players" at bounding box center [207, 129] width 200 height 36
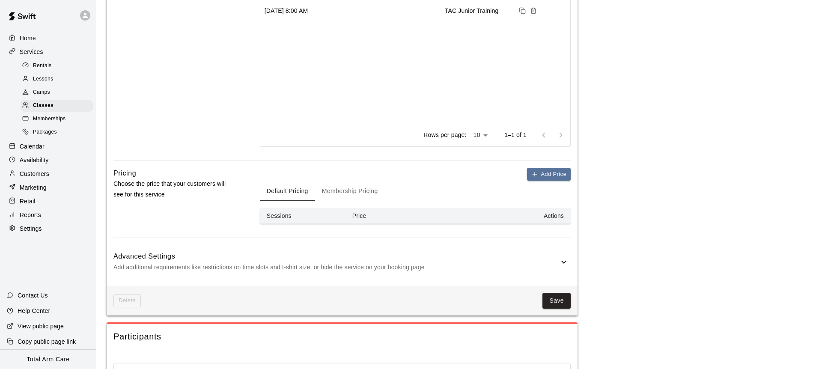
scroll to position [496, 0]
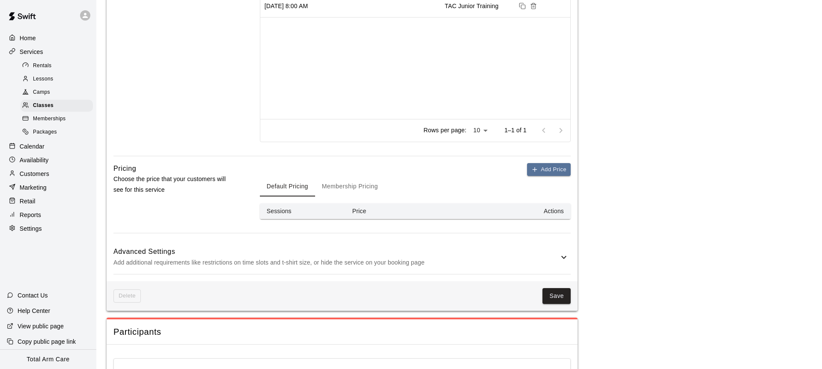
click at [353, 189] on button "Membership Pricing" at bounding box center [350, 186] width 70 height 21
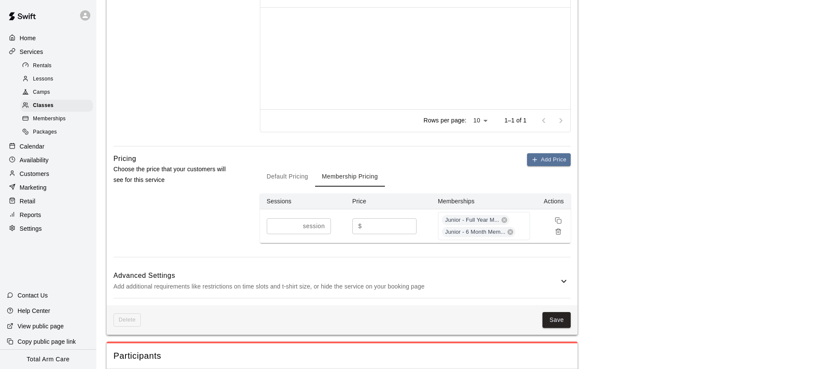
scroll to position [507, 0]
click at [523, 230] on div "Junior - Full Year M... Junior - 6 Month Mem..." at bounding box center [484, 225] width 92 height 28
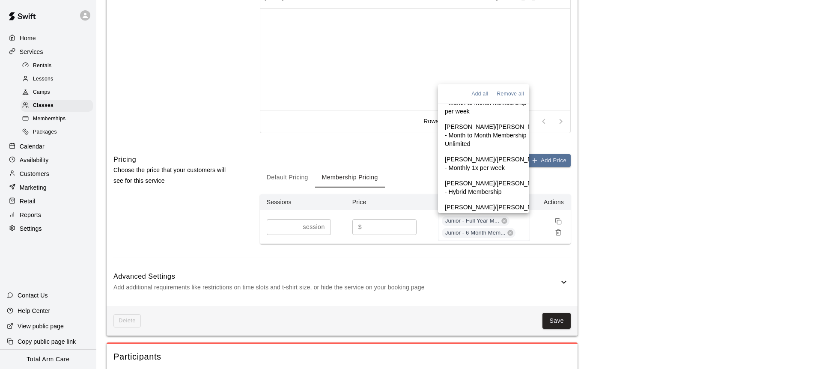
scroll to position [969, 0]
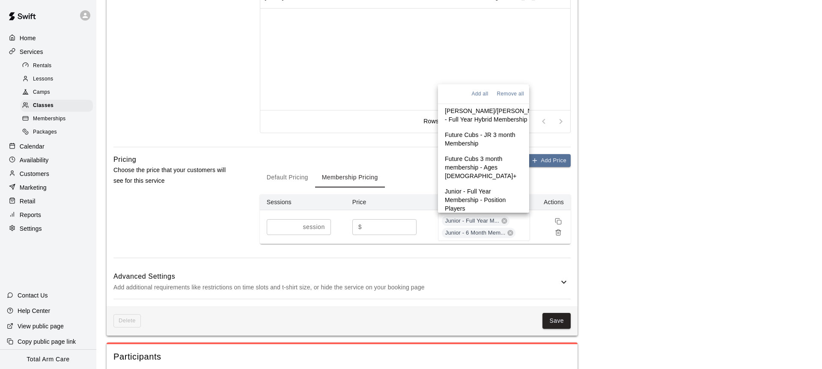
click at [469, 252] on p "Junior - Position Player - 3 Month Membership" at bounding box center [484, 260] width 78 height 17
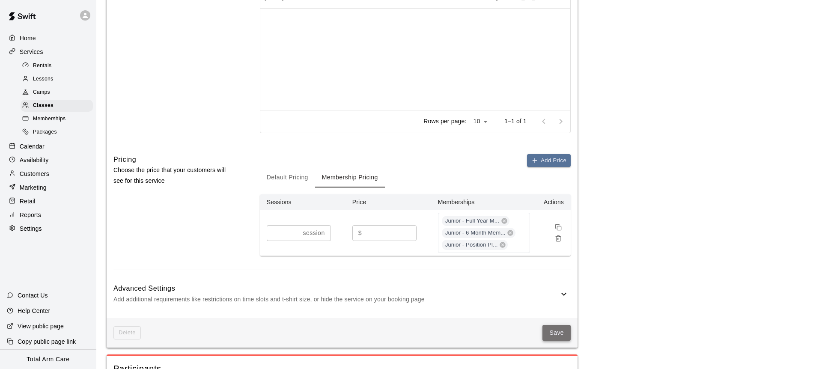
click at [551, 332] on button "Save" at bounding box center [557, 333] width 28 height 16
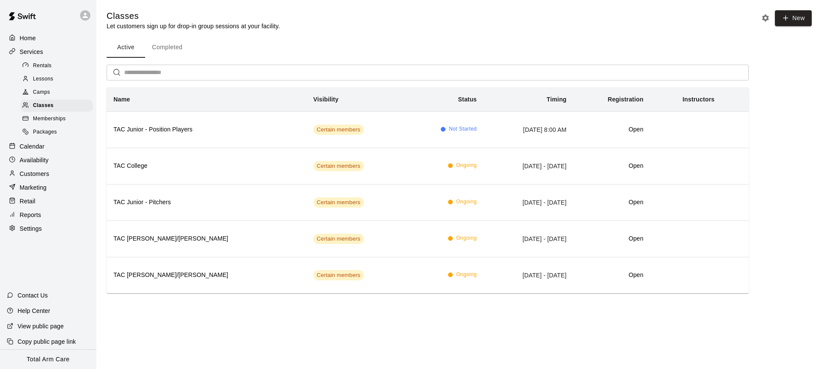
click at [51, 117] on span "Memberships" at bounding box center [49, 119] width 33 height 9
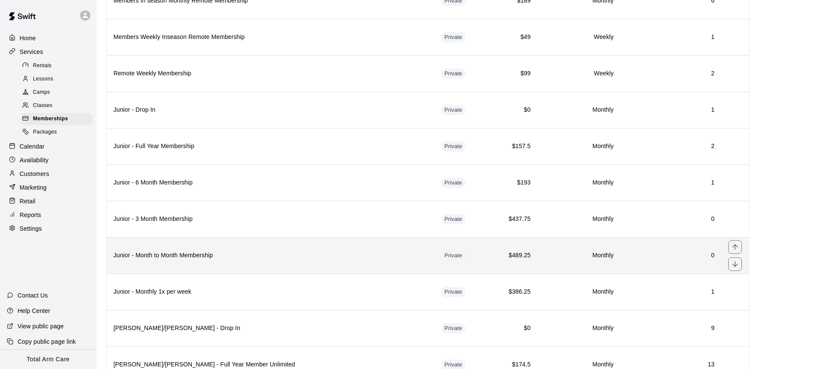
scroll to position [394, 0]
click at [255, 255] on h6 "Junior - Month to Month Membership" at bounding box center [270, 255] width 314 height 9
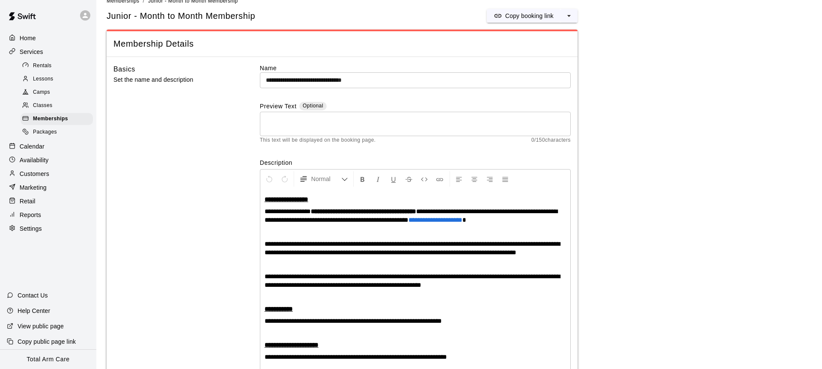
scroll to position [13, 0]
click at [567, 18] on icon "select merge strategy" at bounding box center [569, 16] width 9 height 9
click at [535, 49] on h6 "Duplicate membership" at bounding box center [538, 48] width 60 height 9
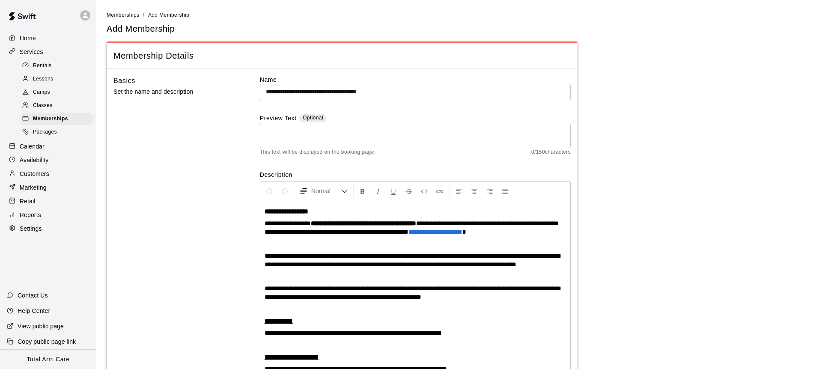
click at [290, 92] on input "**********" at bounding box center [415, 92] width 311 height 16
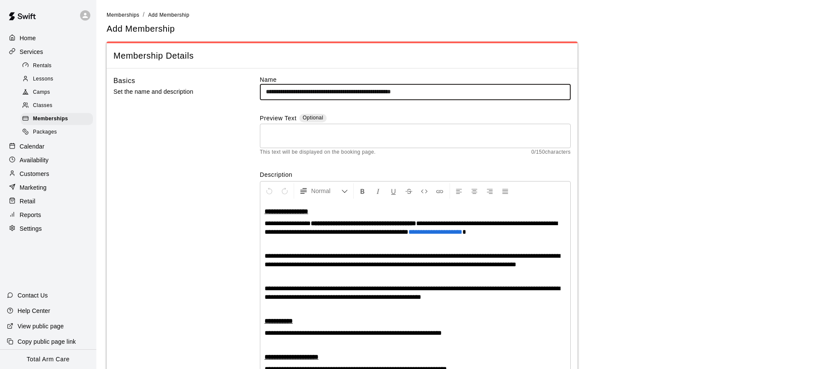
drag, startPoint x: 430, startPoint y: 92, endPoint x: 355, endPoint y: 95, distance: 74.5
click at [355, 95] on input "**********" at bounding box center [415, 92] width 311 height 16
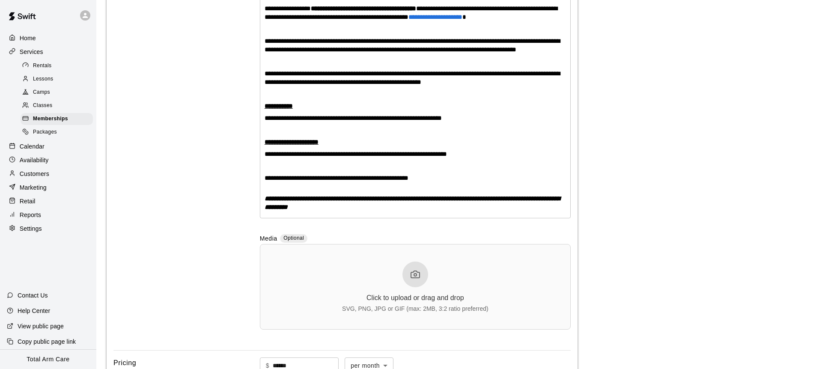
scroll to position [415, 0]
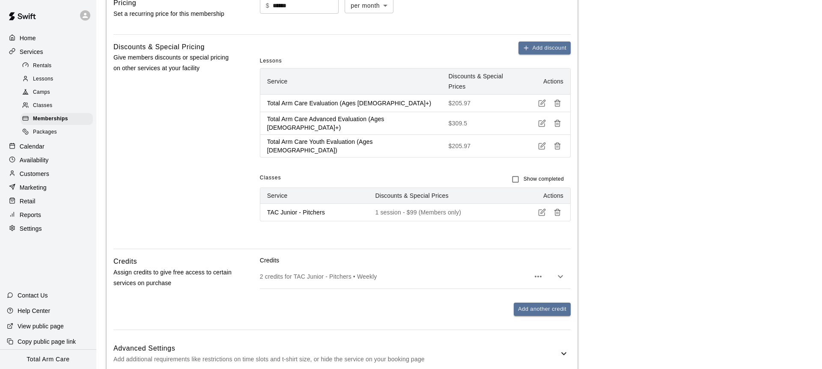
type input "**********"
click at [483, 229] on div "Add discount Lessons Service Discounts & Special Prices Actions Total Arm Care …" at bounding box center [415, 139] width 311 height 194
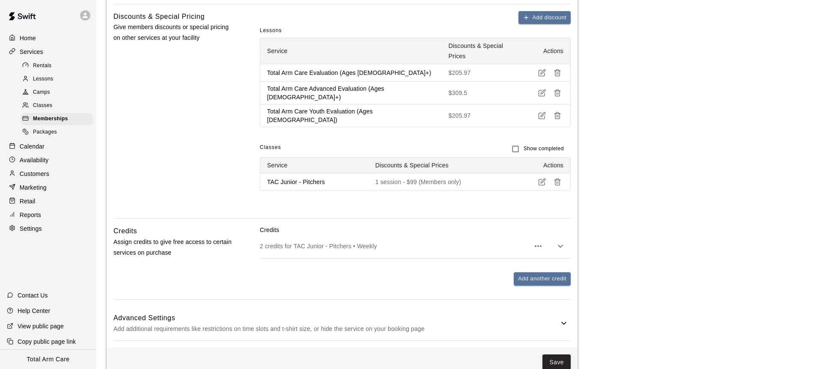
scroll to position [613, 0]
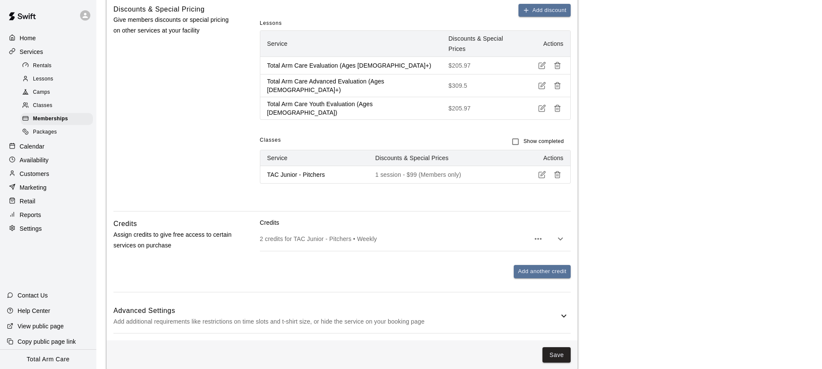
click at [558, 175] on line "button" at bounding box center [558, 176] width 0 height 2
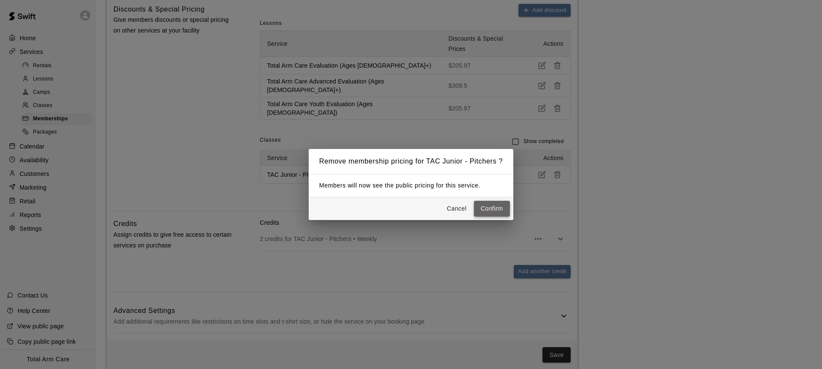
click at [487, 209] on button "Confirm" at bounding box center [492, 209] width 36 height 16
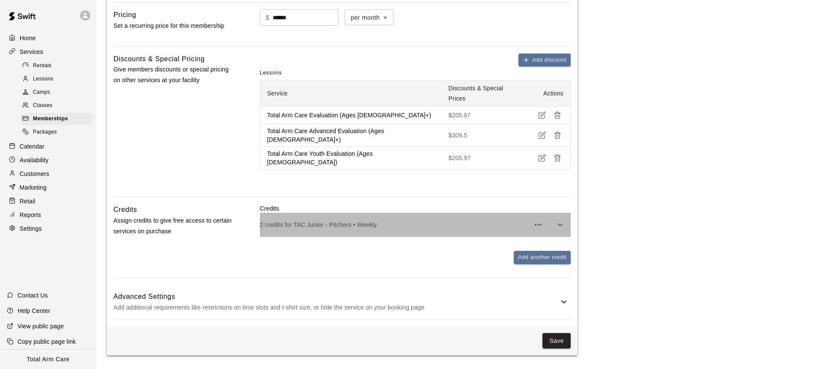
click at [438, 213] on div "2 credits for TAC Junior - Pitchers • Weekly" at bounding box center [415, 225] width 311 height 24
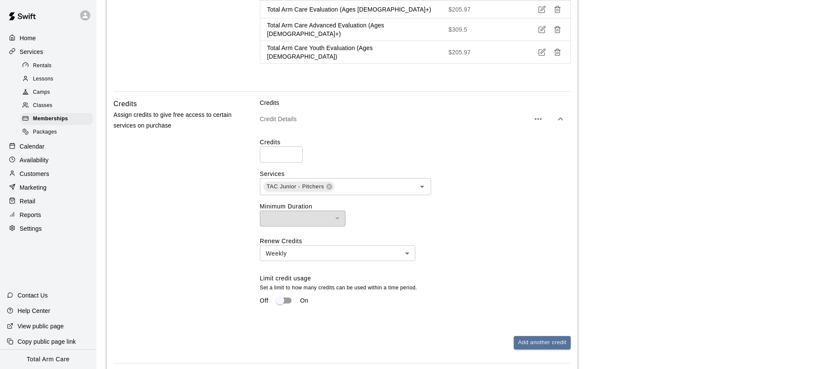
scroll to position [670, 0]
click at [383, 145] on div "Credits * ​" at bounding box center [415, 149] width 311 height 24
click at [346, 182] on input "text" at bounding box center [369, 186] width 68 height 11
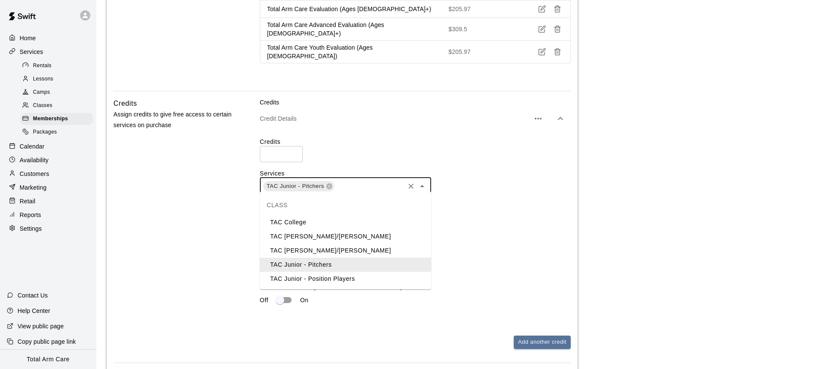
scroll to position [667, 0]
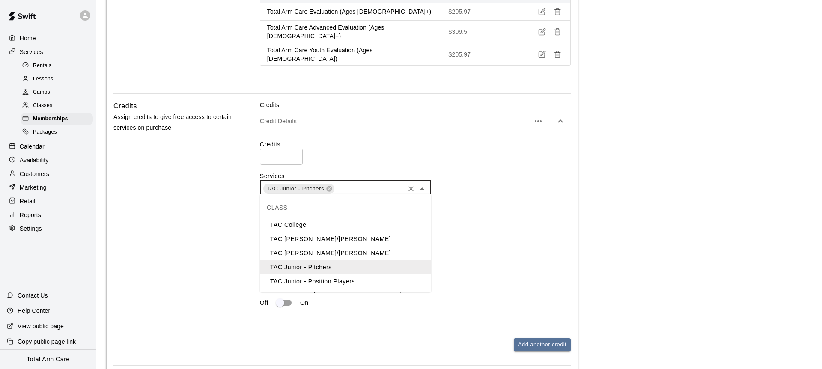
click at [320, 283] on li "TAC Junior - Position Players" at bounding box center [345, 281] width 171 height 14
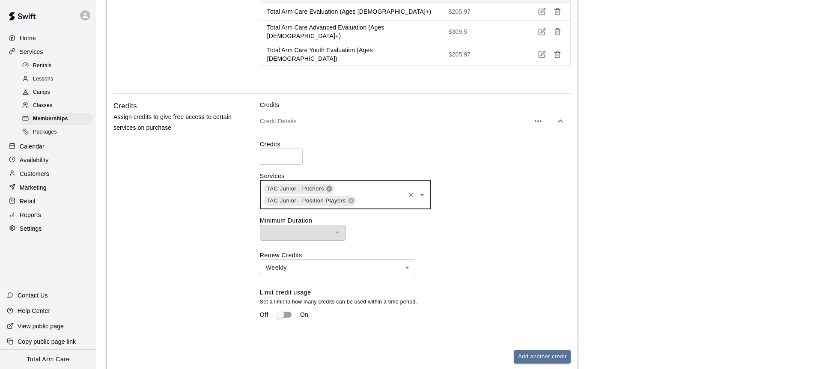
click at [329, 185] on icon at bounding box center [329, 188] width 7 height 7
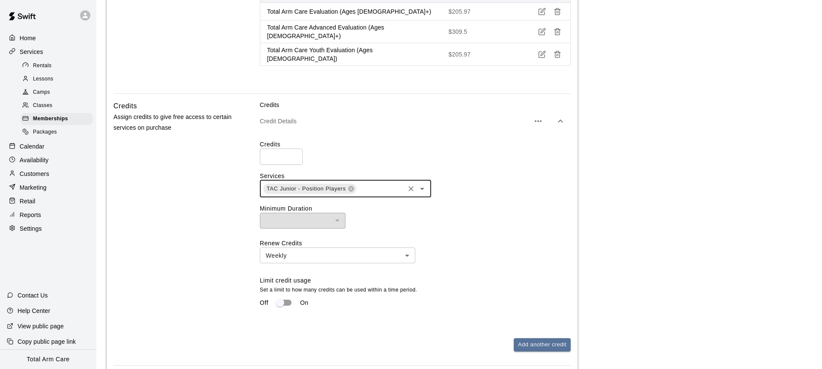
click at [217, 192] on div "Credits Assign credits to give free access to certain services on purchase" at bounding box center [172, 233] width 119 height 265
click at [206, 198] on div "Credits Assign credits to give free access to certain services on purchase" at bounding box center [172, 233] width 119 height 265
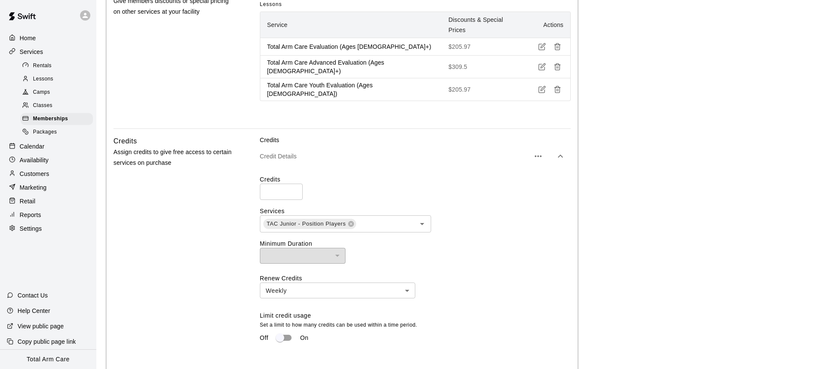
scroll to position [754, 0]
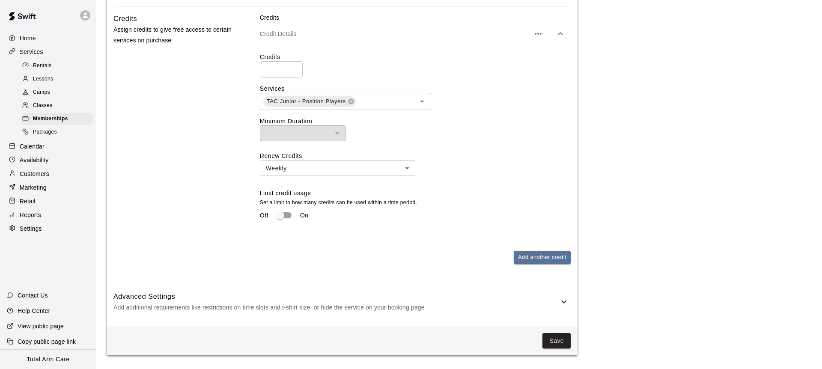
click at [431, 294] on h6 "Advanced Settings" at bounding box center [335, 296] width 445 height 11
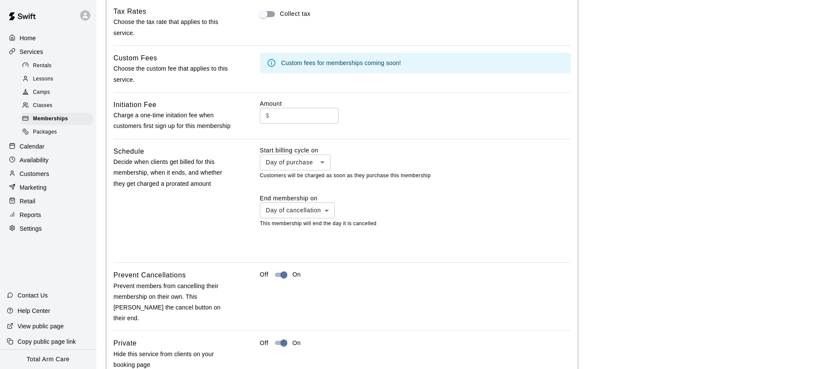
scroll to position [1136, 0]
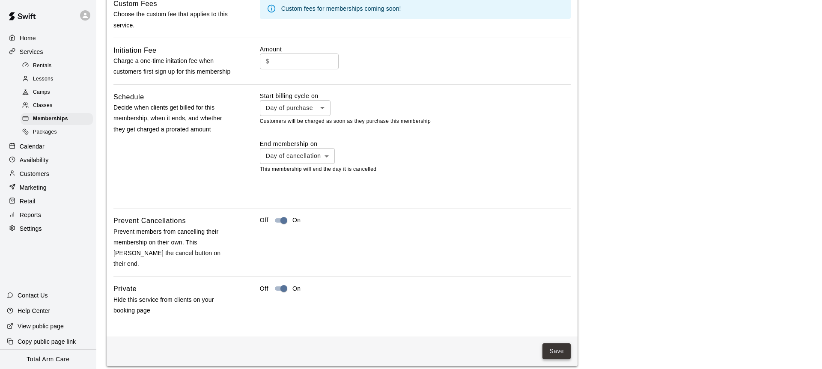
click at [551, 343] on button "Save" at bounding box center [557, 351] width 28 height 16
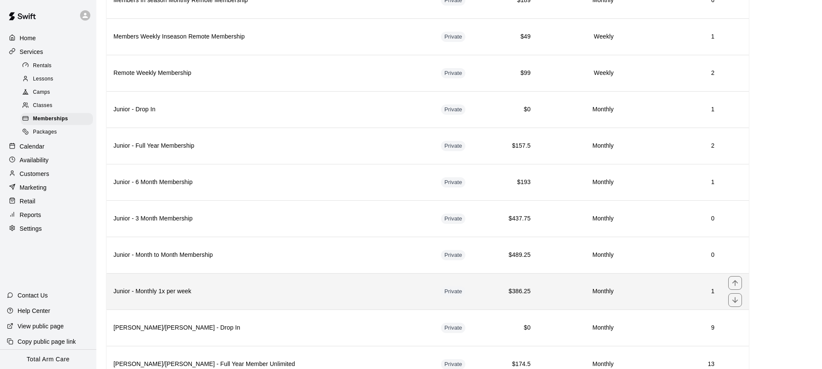
scroll to position [395, 0]
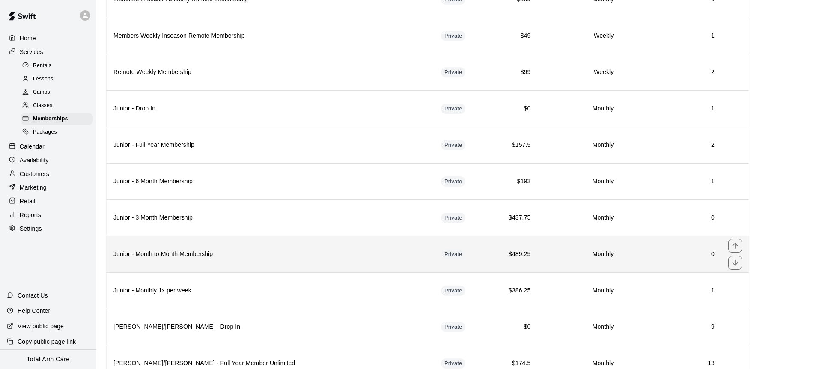
click at [230, 260] on th "Junior - Month to Month Membership" at bounding box center [271, 254] width 328 height 36
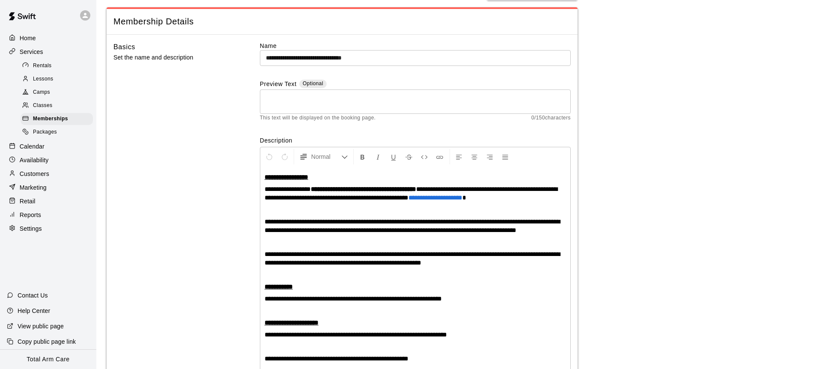
scroll to position [34, 0]
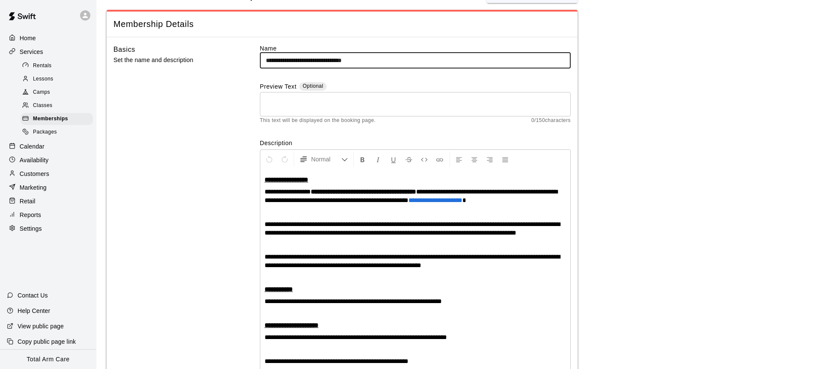
drag, startPoint x: 380, startPoint y: 61, endPoint x: 308, endPoint y: 64, distance: 72.0
click at [307, 64] on input "**********" at bounding box center [415, 61] width 311 height 16
click at [344, 59] on input "**********" at bounding box center [415, 61] width 311 height 16
drag, startPoint x: 372, startPoint y: 60, endPoint x: 307, endPoint y: 60, distance: 64.2
click at [307, 60] on input "**********" at bounding box center [415, 61] width 311 height 16
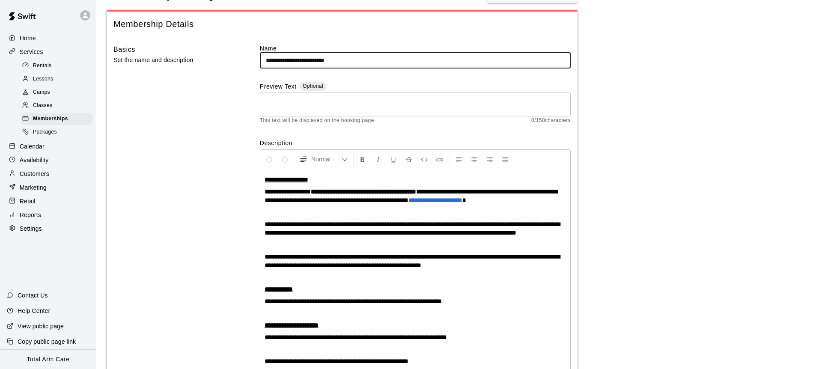
type input "**********"
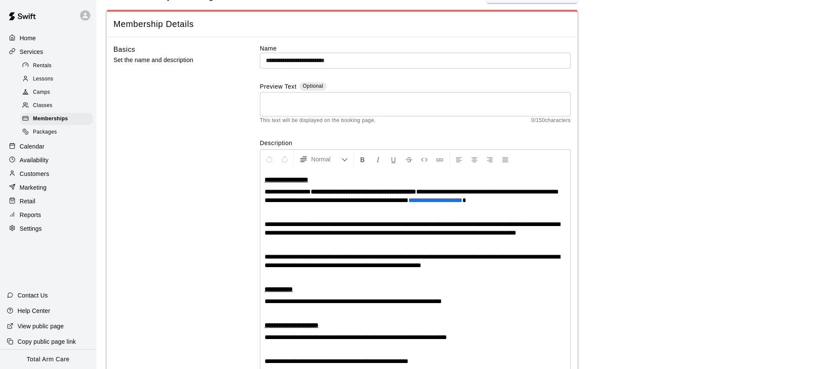
click at [208, 119] on div "Basics Set the name and description" at bounding box center [172, 285] width 119 height 483
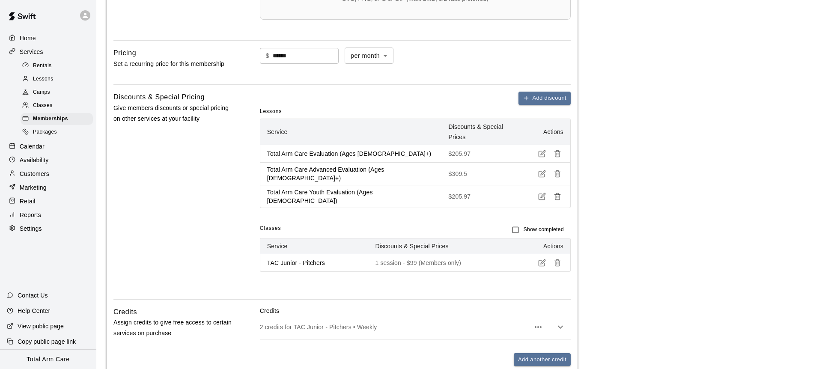
scroll to position [674, 0]
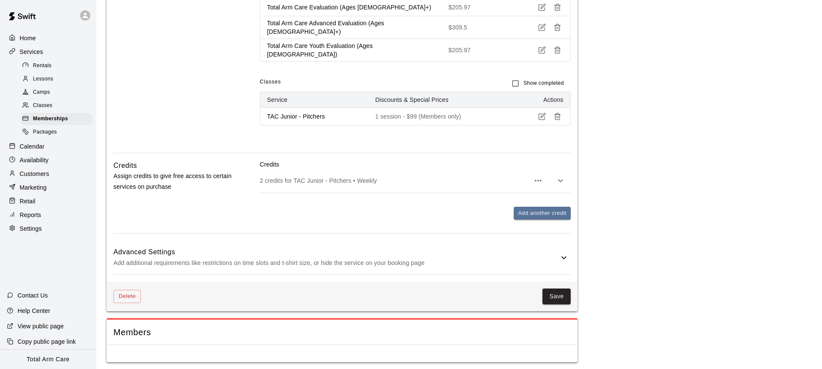
click at [561, 290] on button "Save" at bounding box center [557, 297] width 28 height 16
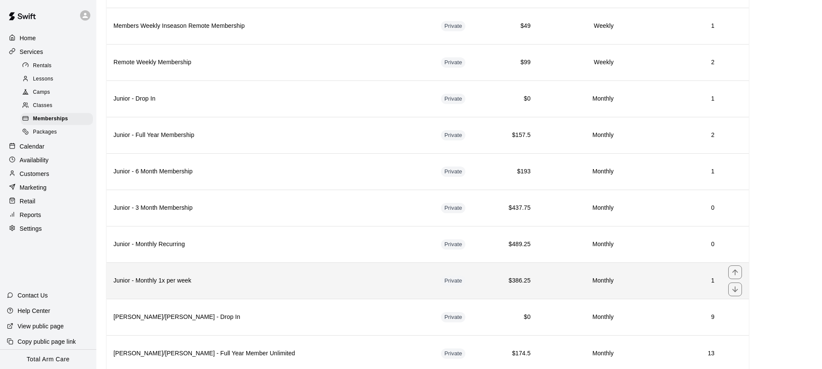
scroll to position [407, 0]
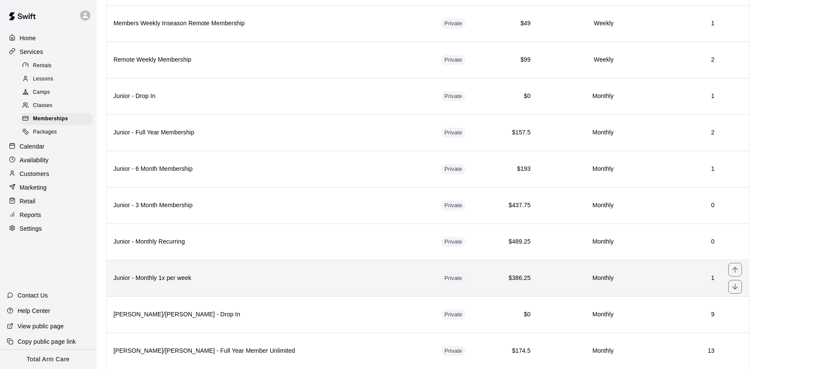
click at [238, 274] on h6 "Junior - Monthly 1x per week" at bounding box center [270, 278] width 314 height 9
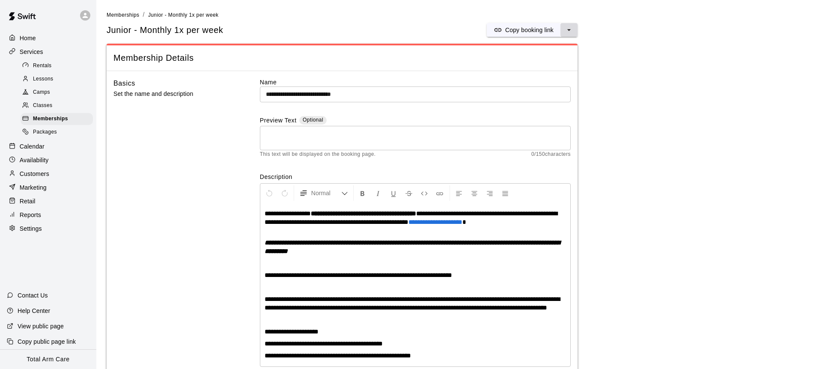
click at [576, 31] on button "select merge strategy" at bounding box center [569, 30] width 17 height 14
click at [519, 63] on h6 "Duplicate membership" at bounding box center [538, 61] width 60 height 9
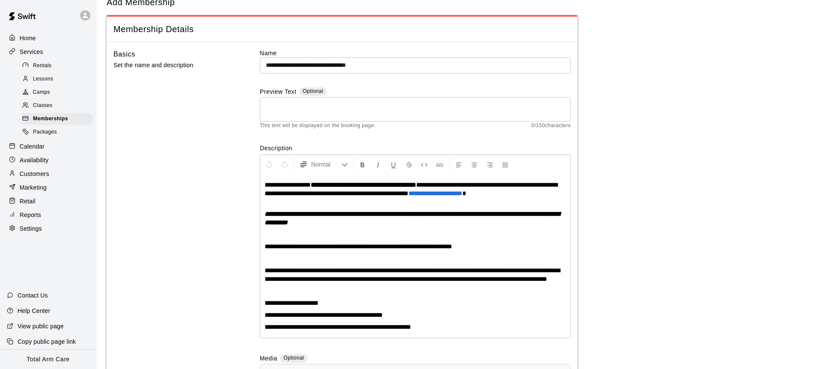
scroll to position [28, 0]
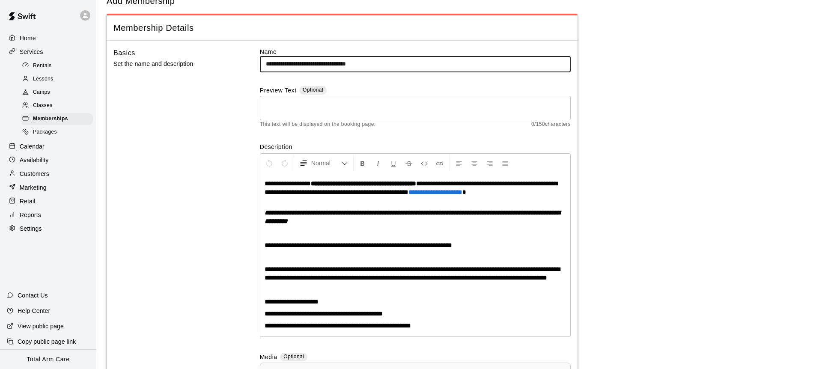
drag, startPoint x: 400, startPoint y: 66, endPoint x: 354, endPoint y: 67, distance: 46.7
click at [354, 67] on input "**********" at bounding box center [415, 64] width 311 height 16
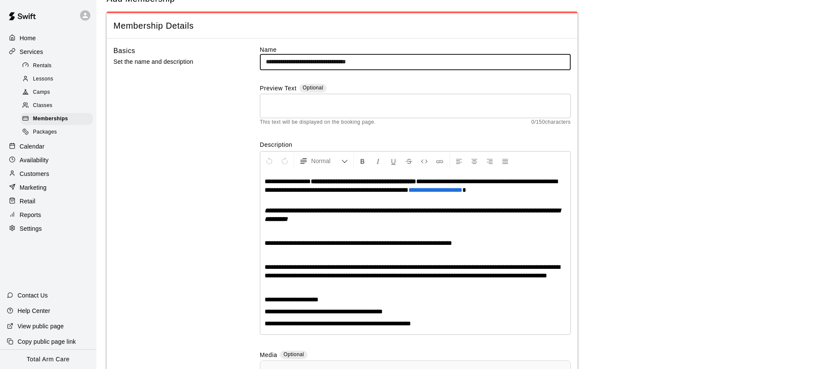
scroll to position [29, 0]
click at [312, 63] on input "**********" at bounding box center [415, 63] width 311 height 16
click at [287, 62] on input "**********" at bounding box center [415, 63] width 311 height 16
type input "**********"
click at [182, 113] on div "Basics Set the name and description" at bounding box center [172, 253] width 119 height 415
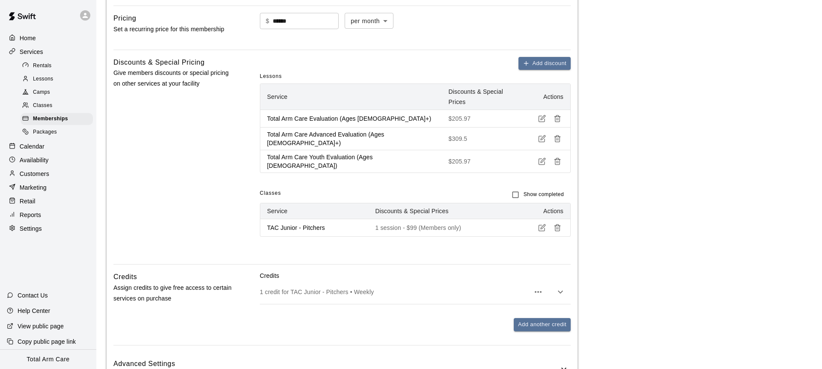
scroll to position [498, 0]
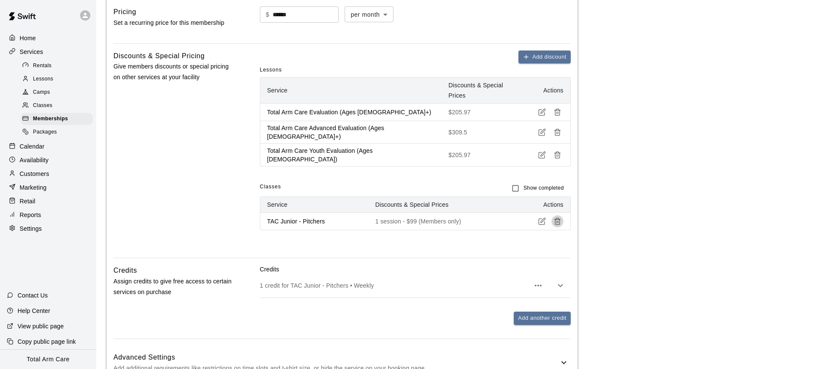
click at [557, 218] on icon "button" at bounding box center [558, 222] width 8 height 8
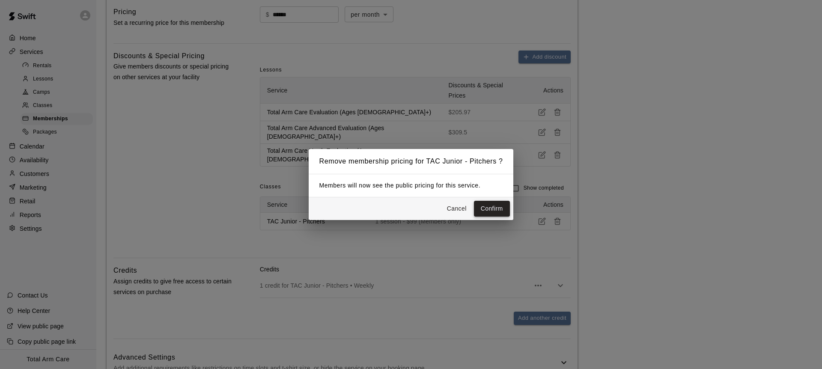
click at [489, 212] on button "Confirm" at bounding box center [492, 209] width 36 height 16
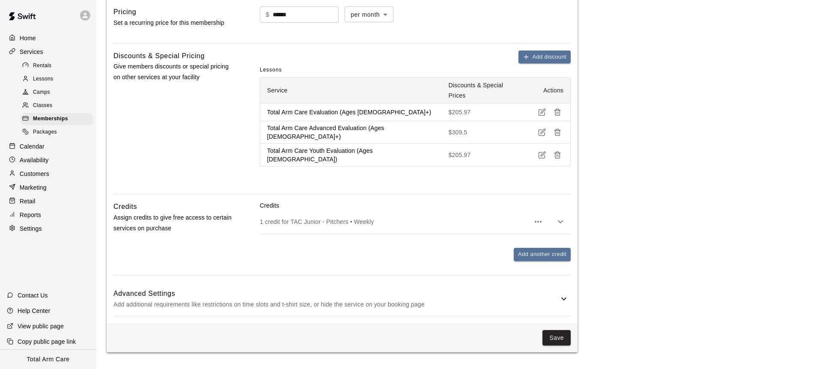
scroll to position [486, 0]
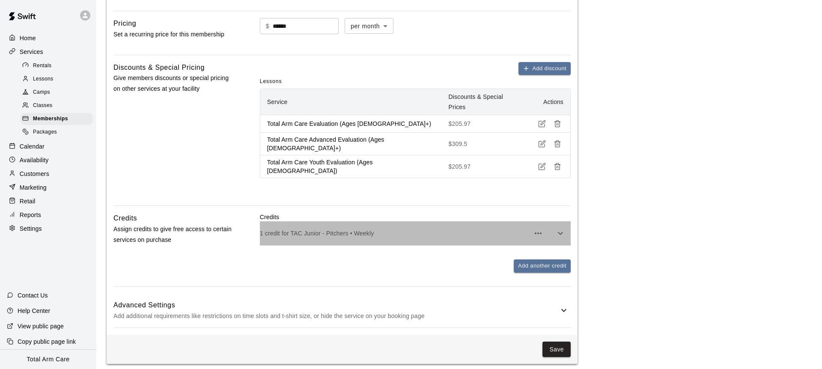
click at [323, 229] on p "1 credit for TAC Junior - Pitchers • Weekly" at bounding box center [395, 233] width 270 height 9
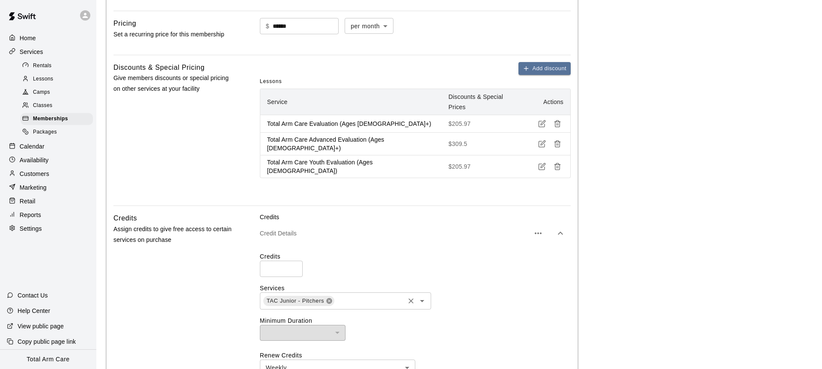
click at [328, 298] on icon at bounding box center [329, 301] width 7 height 7
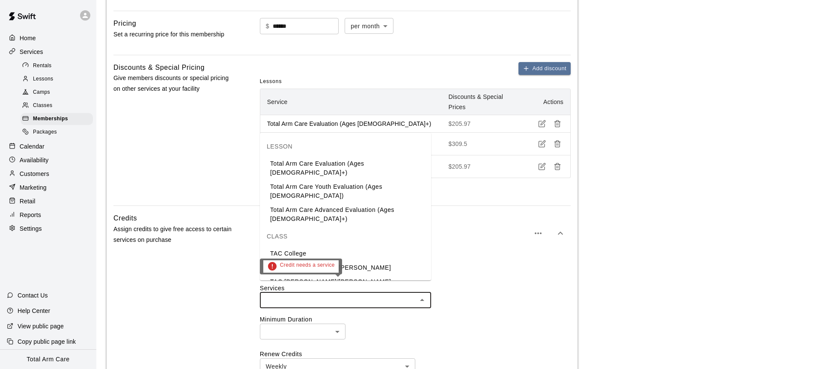
click at [348, 295] on input "text" at bounding box center [339, 300] width 152 height 11
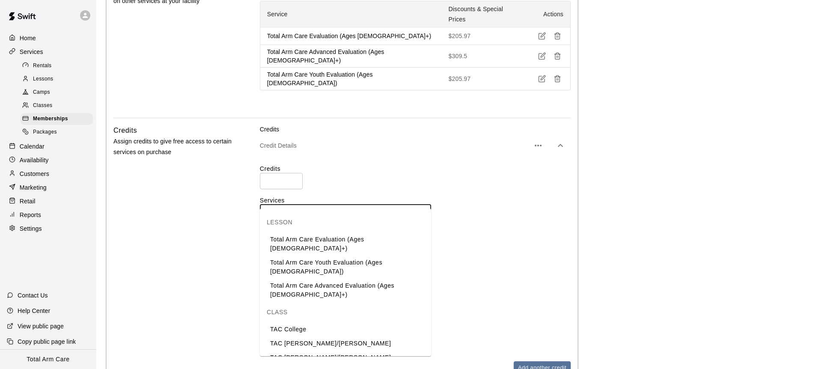
scroll to position [13, 0]
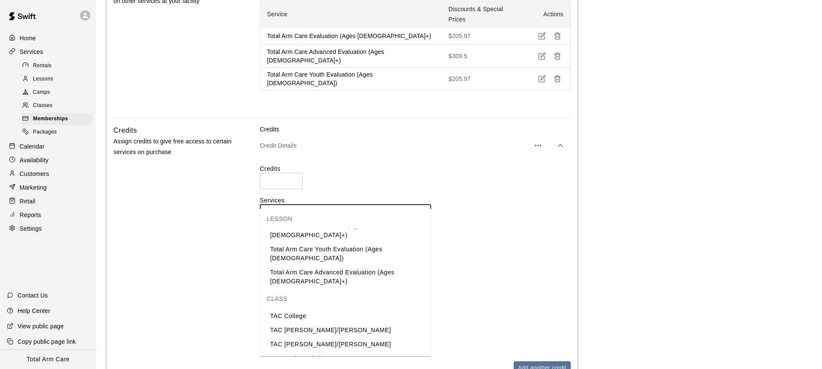
click at [330, 366] on li "TAC Junior - Position Players" at bounding box center [345, 373] width 171 height 14
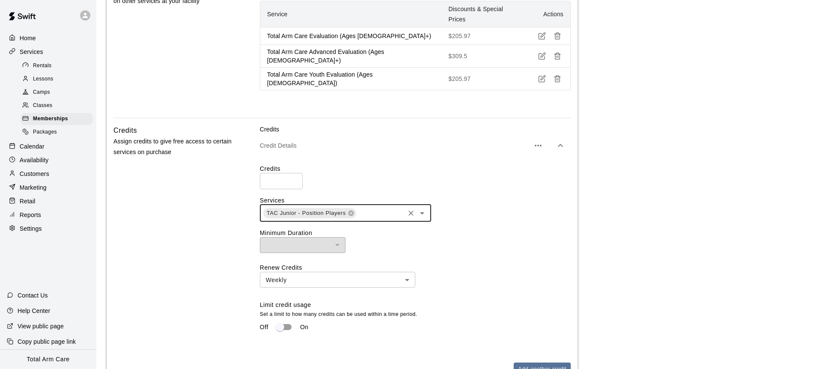
click at [220, 245] on div "Credits Assign credits to give free access to certain services on purchase" at bounding box center [172, 257] width 119 height 265
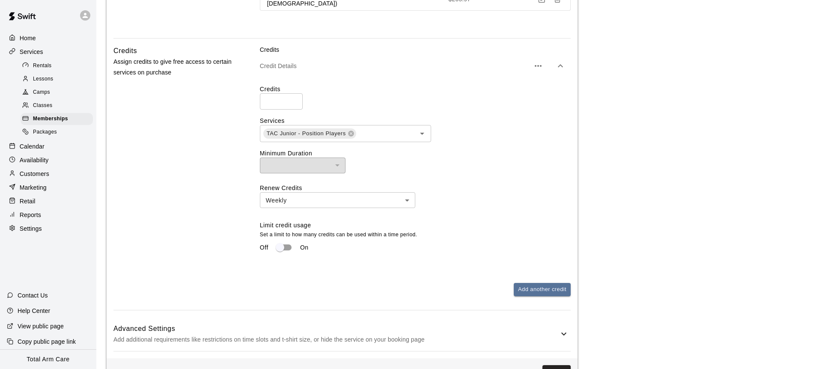
scroll to position [677, 0]
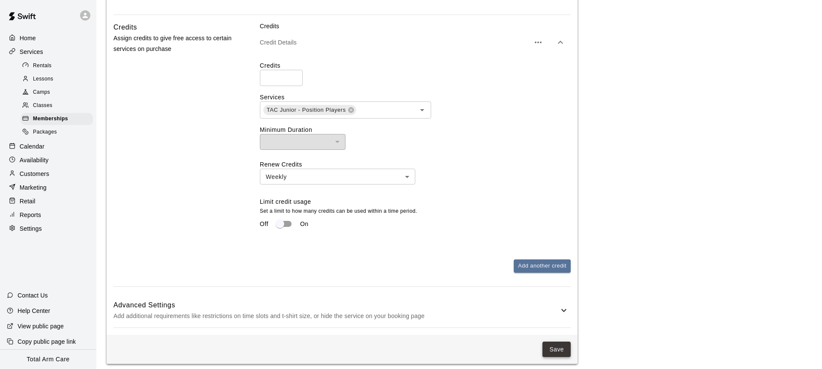
click at [554, 342] on button "Save" at bounding box center [557, 350] width 28 height 16
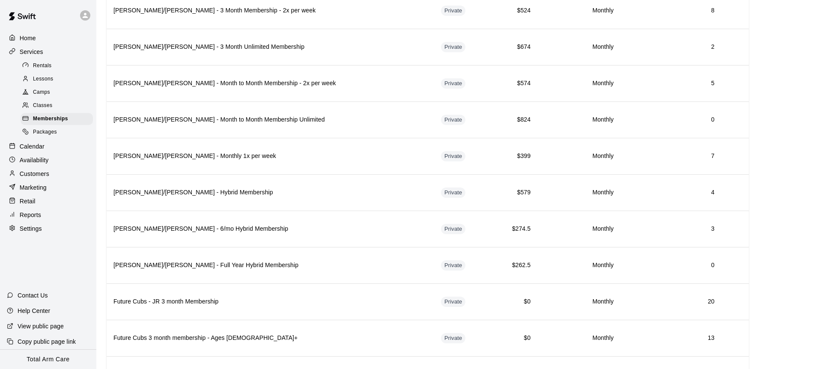
scroll to position [1487, 0]
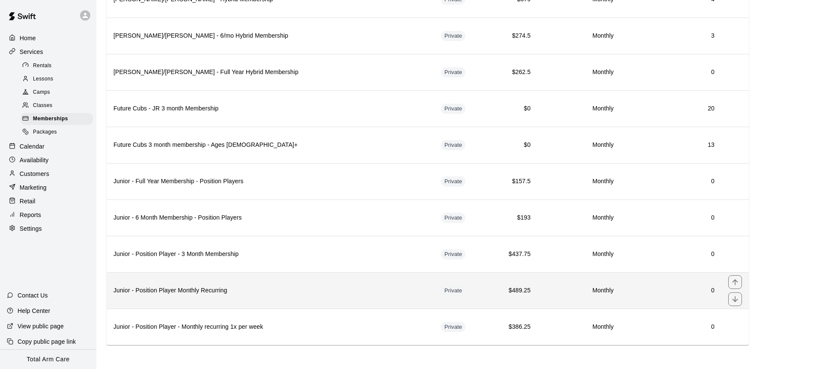
click at [258, 299] on th "Junior - Position Player Monthly Recurring" at bounding box center [271, 290] width 328 height 36
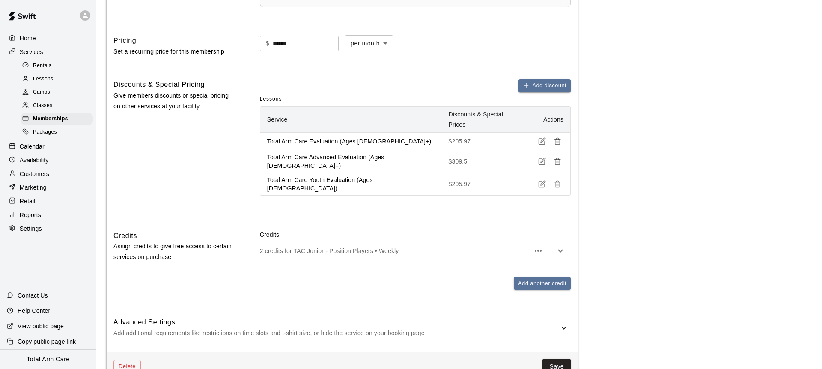
click at [320, 257] on div "2 credits for TAC Junior - Position Players • Weekly" at bounding box center [415, 251] width 311 height 24
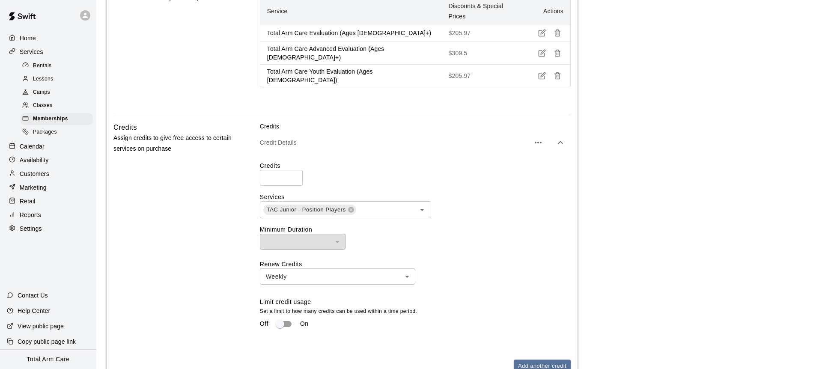
scroll to position [801, 0]
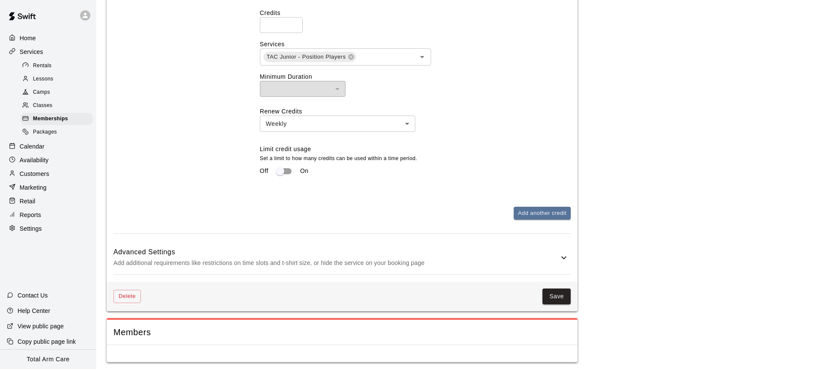
click at [565, 295] on button "Save" at bounding box center [557, 297] width 28 height 16
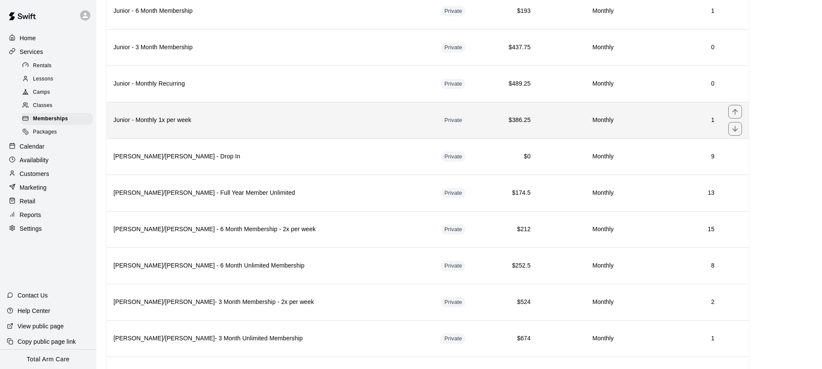
scroll to position [566, 0]
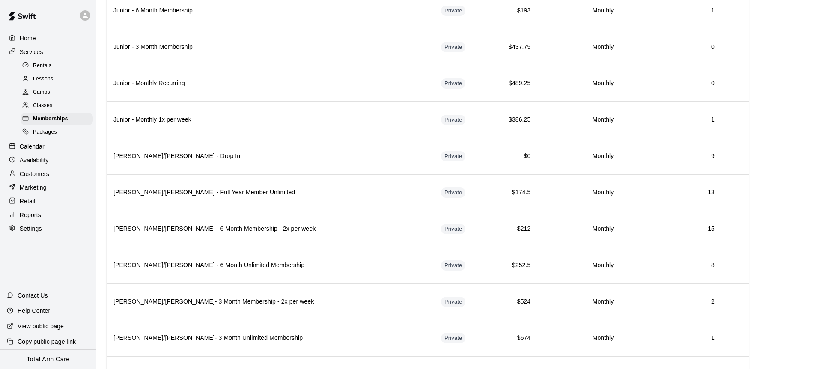
click at [39, 105] on span "Classes" at bounding box center [42, 105] width 19 height 9
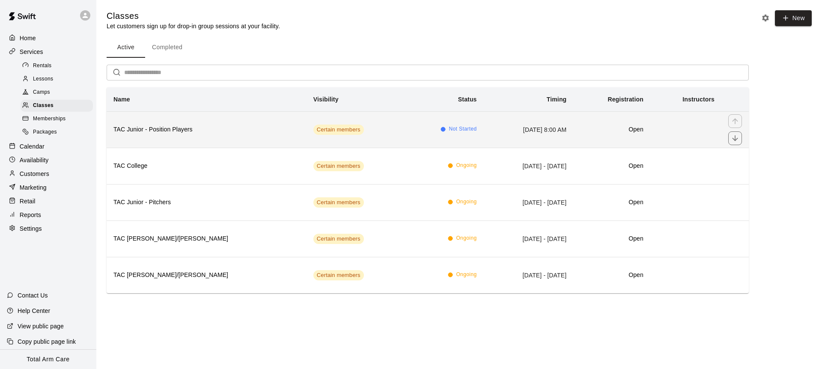
click at [205, 140] on th "TAC Junior - Position Players" at bounding box center [207, 129] width 200 height 36
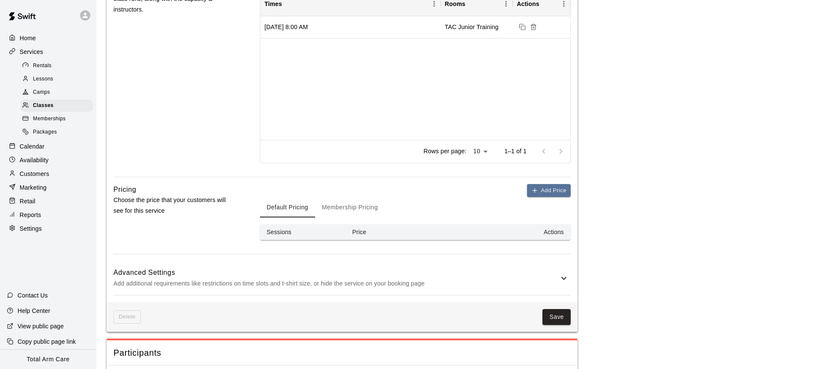
scroll to position [546, 0]
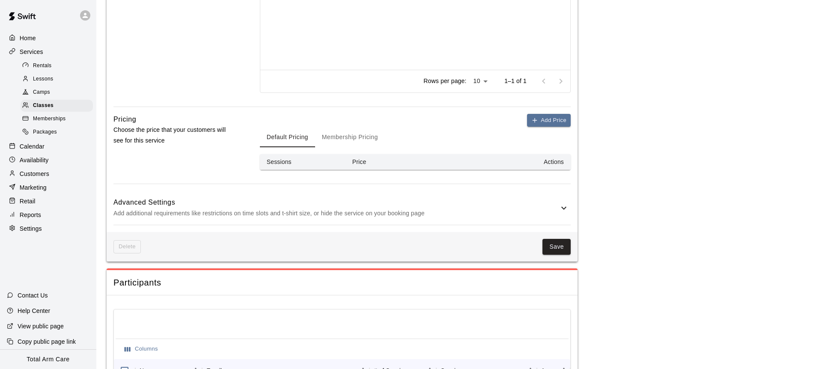
click at [339, 131] on button "Membership Pricing" at bounding box center [350, 137] width 70 height 21
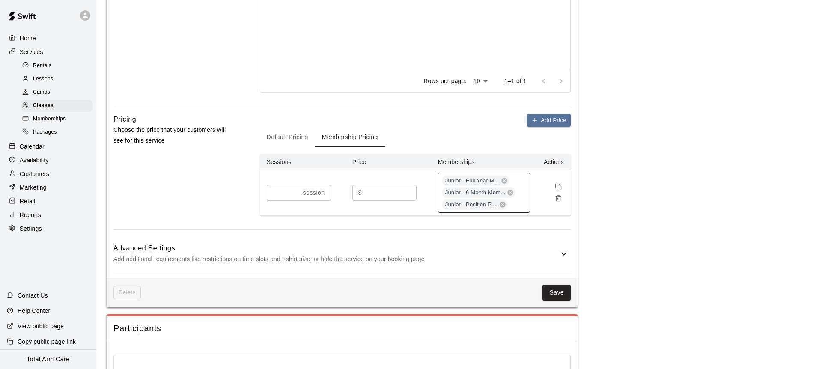
click at [523, 201] on div "Junior - Full Year M... Junior - 6 Month Mem... Junior - Position Pl..." at bounding box center [484, 193] width 92 height 40
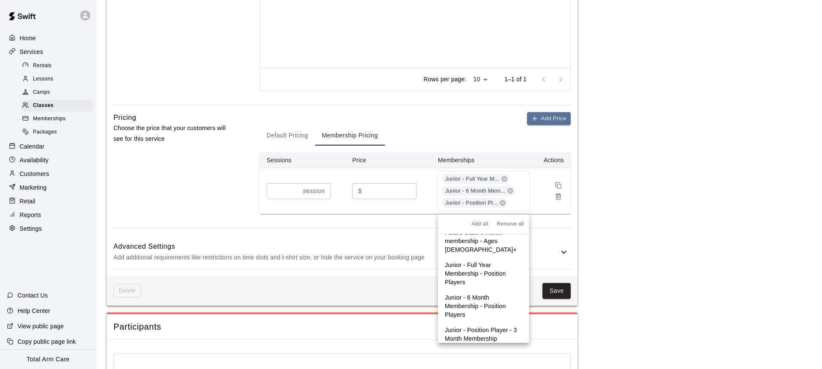
scroll to position [656, 0]
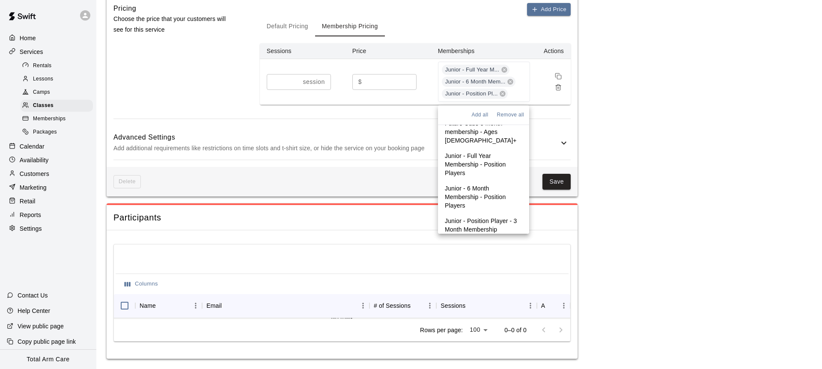
click at [469, 241] on p "Junior - Position Player Monthly Recurring" at bounding box center [484, 249] width 78 height 17
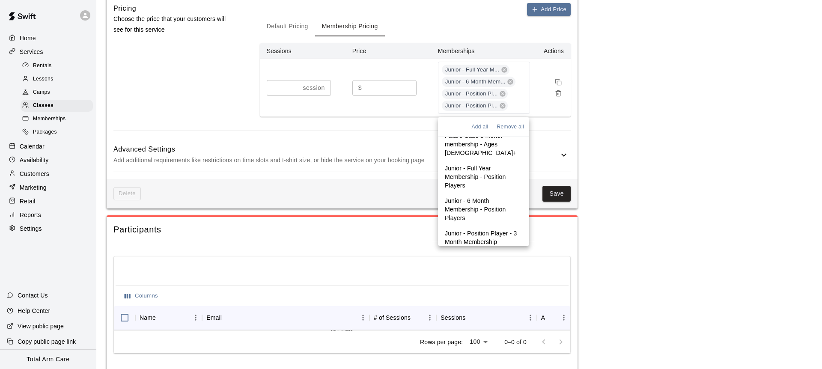
scroll to position [1017, 0]
click at [483, 277] on p "Junior - Position Player - Monthly recurring 1x per week" at bounding box center [484, 290] width 78 height 26
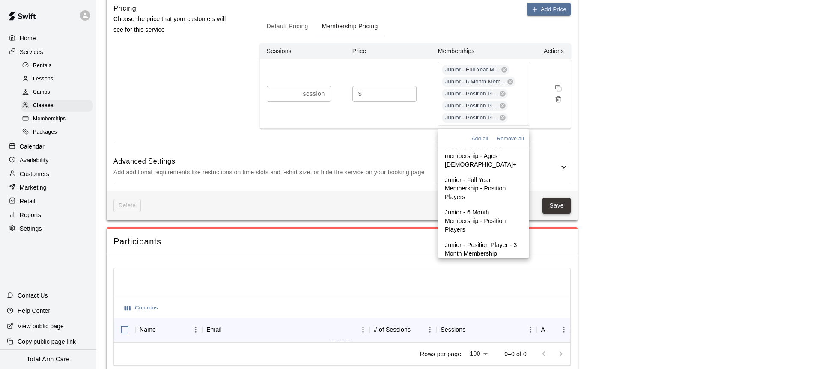
click at [556, 205] on button "Save" at bounding box center [557, 206] width 28 height 16
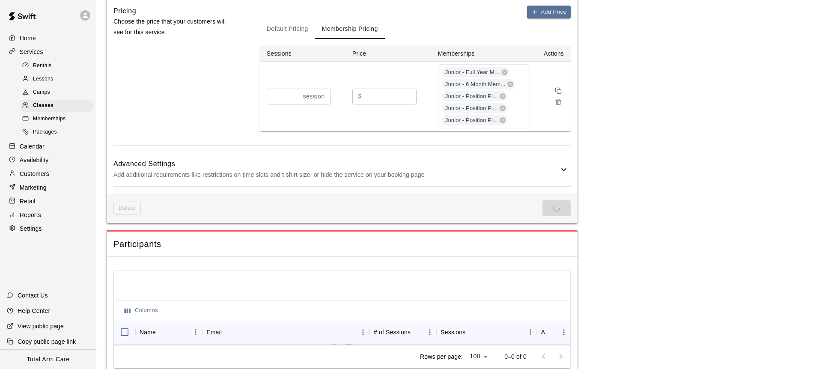
scroll to position [653, 0]
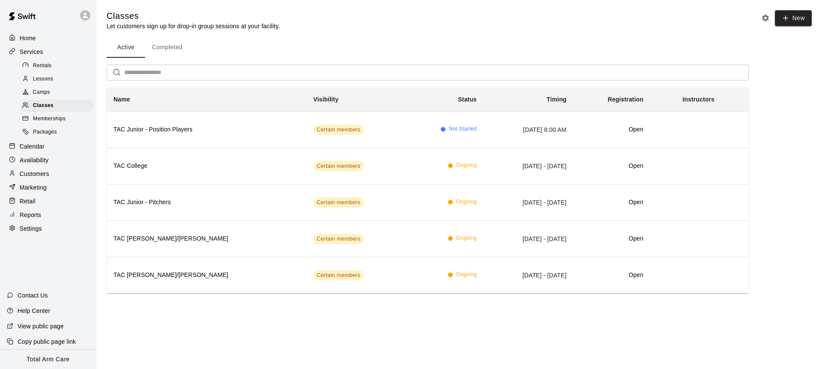
click at [48, 117] on span "Memberships" at bounding box center [49, 119] width 33 height 9
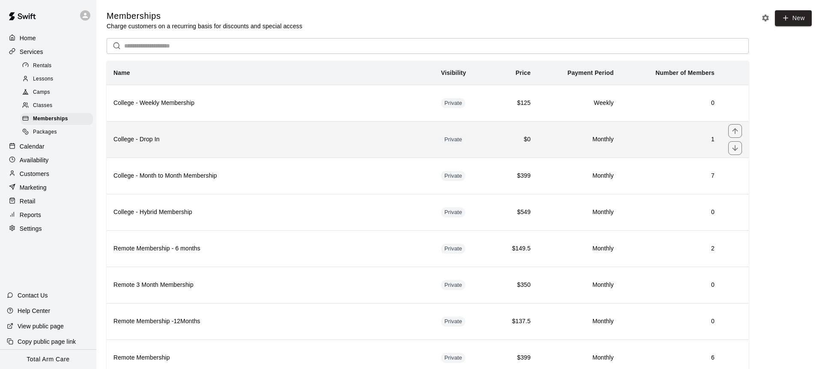
click at [203, 131] on th "College - Drop In" at bounding box center [271, 139] width 328 height 36
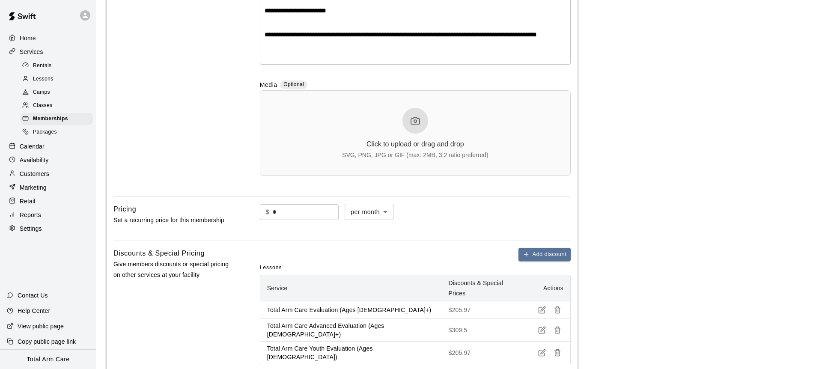
scroll to position [27, 0]
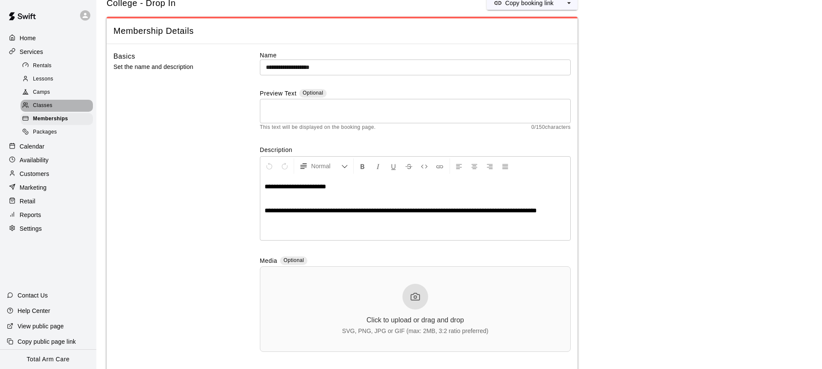
click at [49, 104] on span "Classes" at bounding box center [42, 105] width 19 height 9
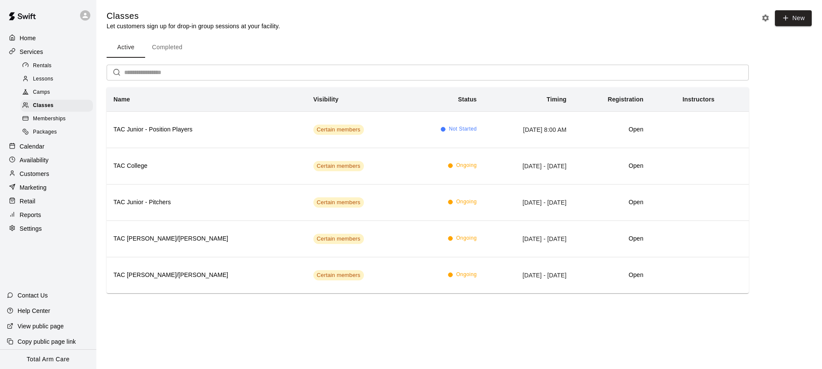
click at [50, 116] on span "Memberships" at bounding box center [49, 119] width 33 height 9
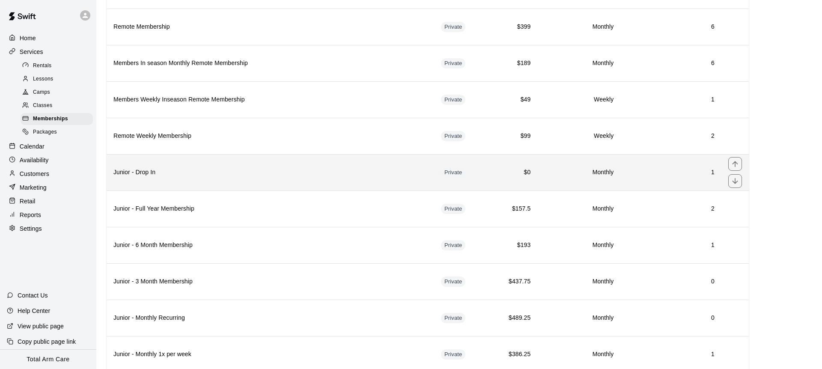
scroll to position [332, 0]
click at [286, 167] on h6 "Junior - Drop In" at bounding box center [270, 171] width 314 height 9
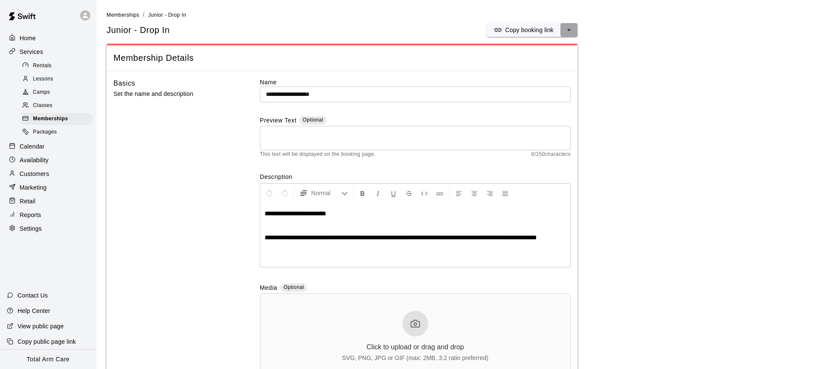
drag, startPoint x: 568, startPoint y: 27, endPoint x: 565, endPoint y: 36, distance: 9.1
click at [568, 27] on icon "select merge strategy" at bounding box center [569, 30] width 9 height 9
click at [543, 64] on h6 "Duplicate membership" at bounding box center [538, 61] width 60 height 9
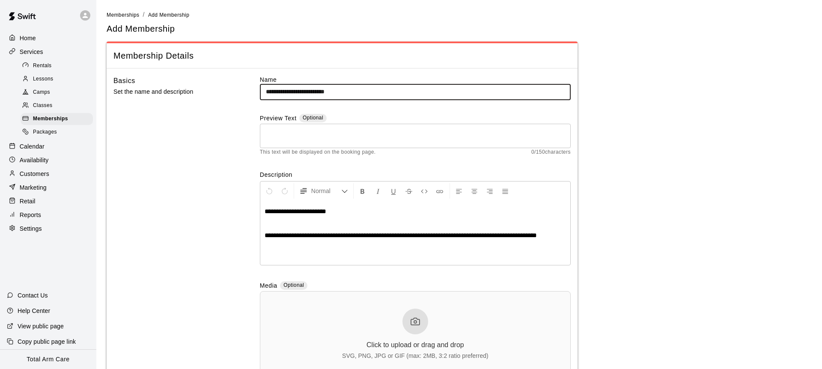
click at [361, 90] on input "**********" at bounding box center [415, 92] width 311 height 16
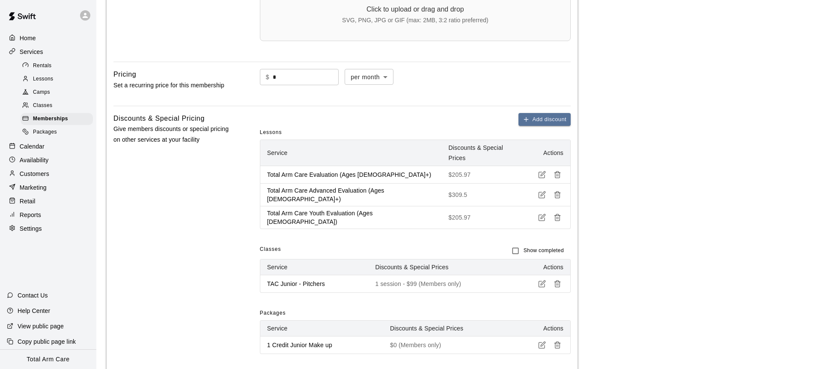
scroll to position [346, 0]
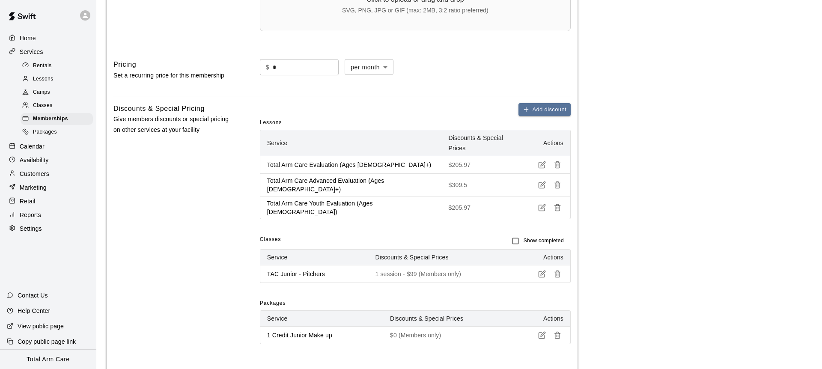
type input "**********"
click at [544, 270] on icon "button" at bounding box center [542, 274] width 8 height 8
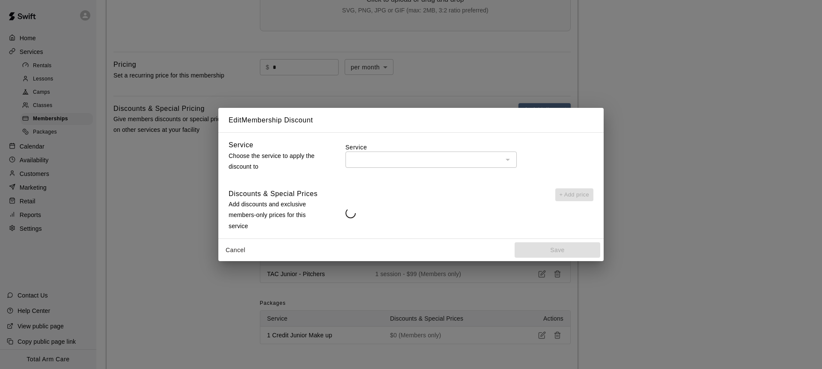
type input "**********"
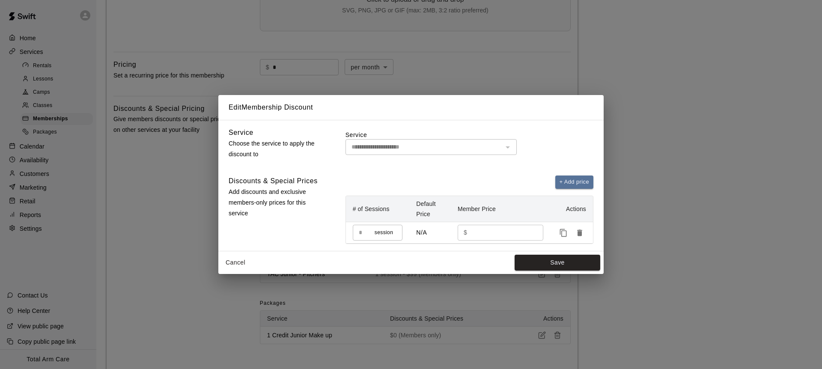
click at [239, 263] on button "Cancel" at bounding box center [235, 263] width 27 height 16
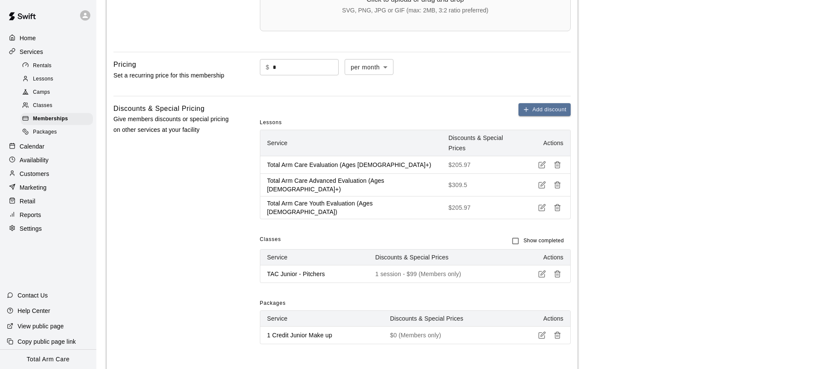
click at [558, 270] on icon "button" at bounding box center [558, 274] width 8 height 8
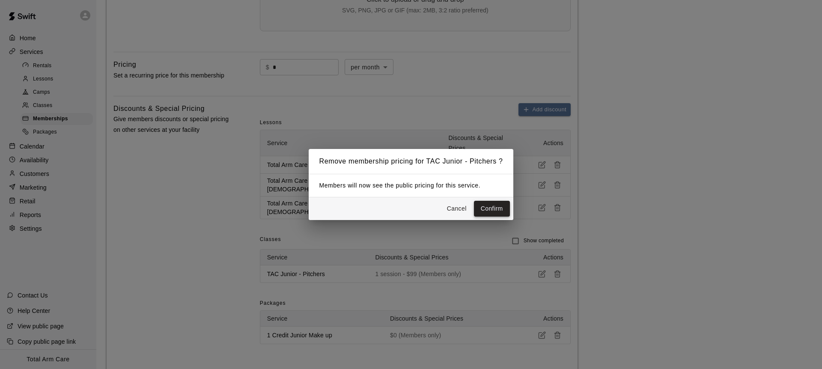
click at [488, 212] on button "Confirm" at bounding box center [492, 209] width 36 height 16
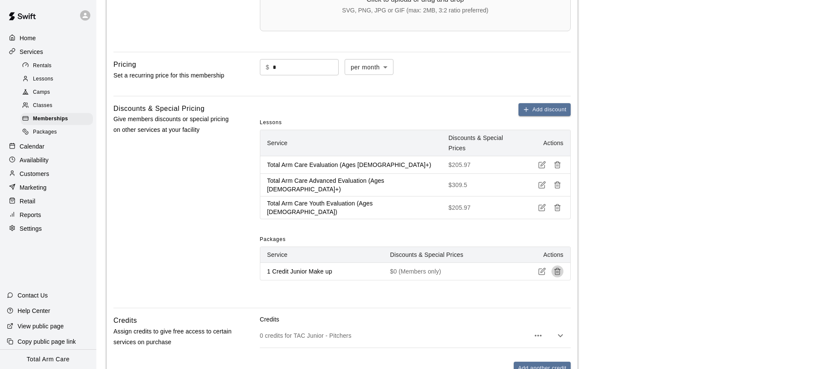
click at [561, 268] on icon "button" at bounding box center [558, 272] width 8 height 8
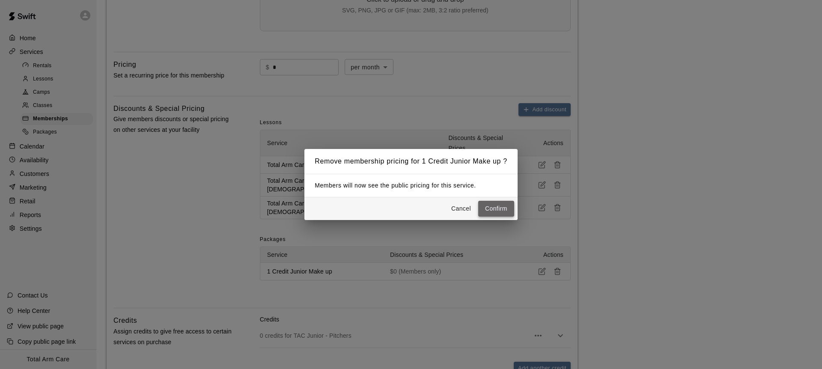
click at [496, 209] on button "Confirm" at bounding box center [496, 209] width 36 height 16
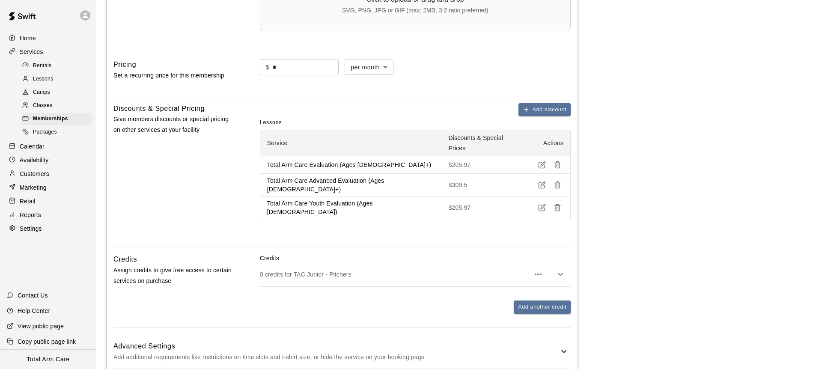
click at [420, 254] on p "Credits" at bounding box center [415, 258] width 311 height 9
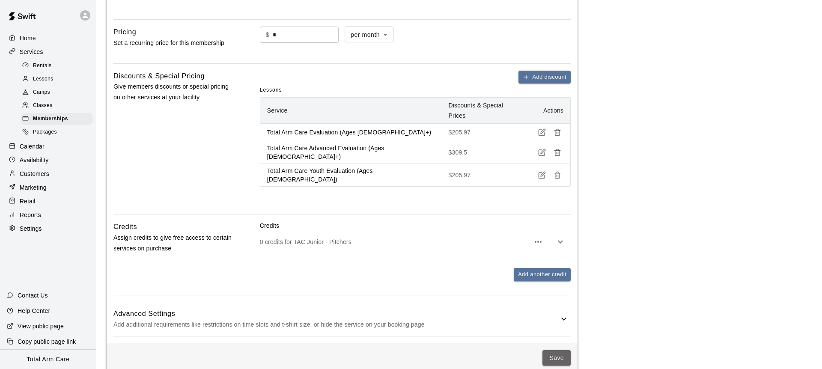
click at [561, 350] on button "Save" at bounding box center [557, 358] width 28 height 16
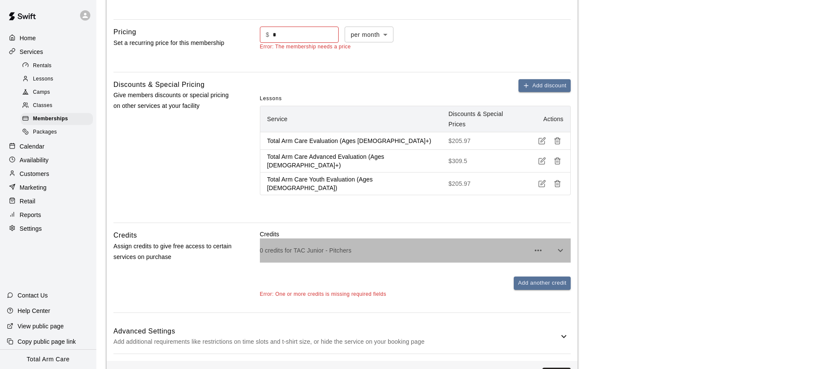
click at [412, 246] on p "0 credits for TAC Junior - Pitchers" at bounding box center [395, 250] width 270 height 9
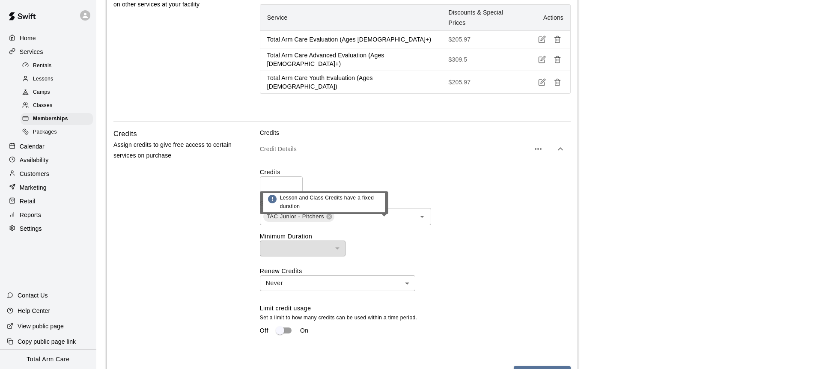
scroll to position [484, 0]
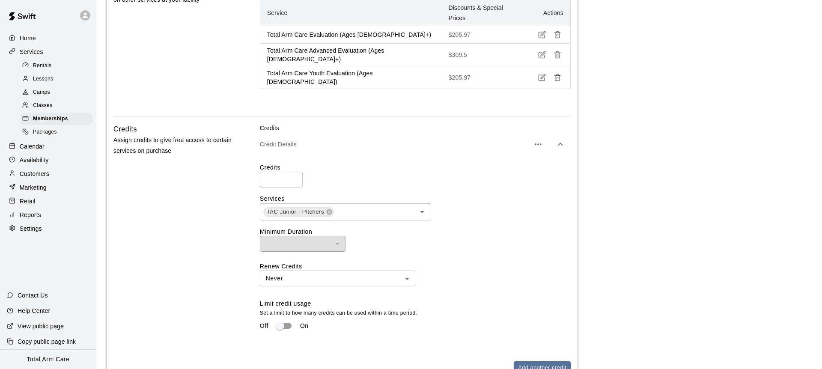
drag, startPoint x: 361, startPoint y: 173, endPoint x: 355, endPoint y: 175, distance: 6.0
click at [361, 173] on div "Credits * ​ Services TAC Junior - Pitchers ​ Minimum Duration ​ ​ Renew Credits…" at bounding box center [415, 252] width 311 height 178
click at [332, 209] on icon at bounding box center [329, 212] width 7 height 7
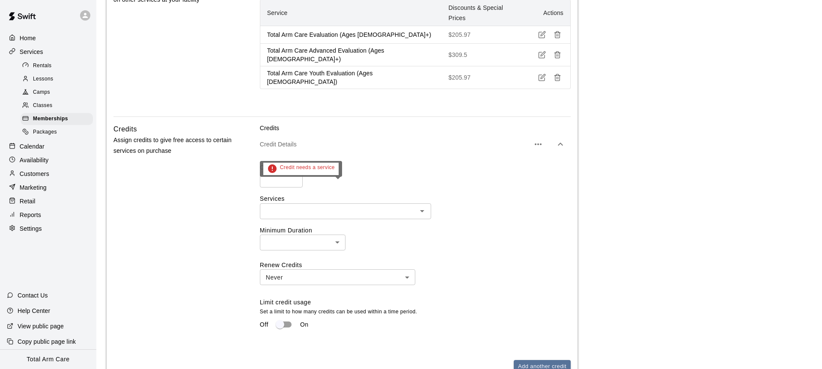
click at [353, 206] on input "text" at bounding box center [339, 211] width 152 height 11
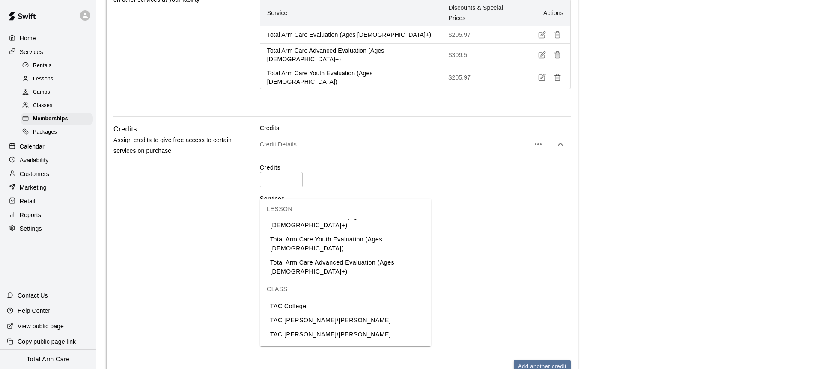
scroll to position [485, 0]
click at [334, 355] on li "TAC Junior - Position Players" at bounding box center [345, 362] width 171 height 14
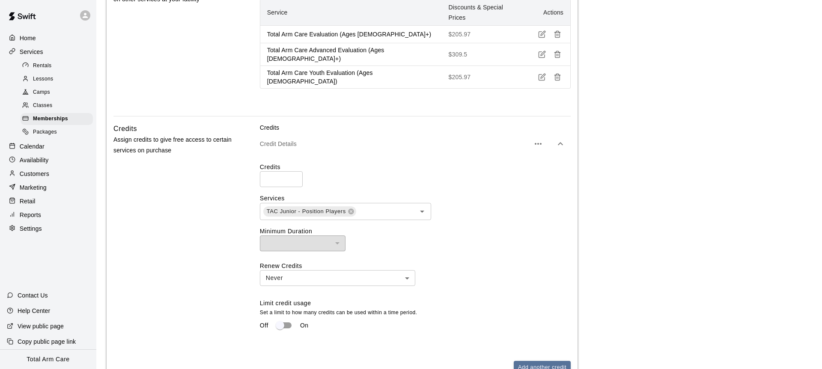
click at [185, 238] on div "Credits Assign credits to give free access to certain services on purchase" at bounding box center [172, 260] width 119 height 274
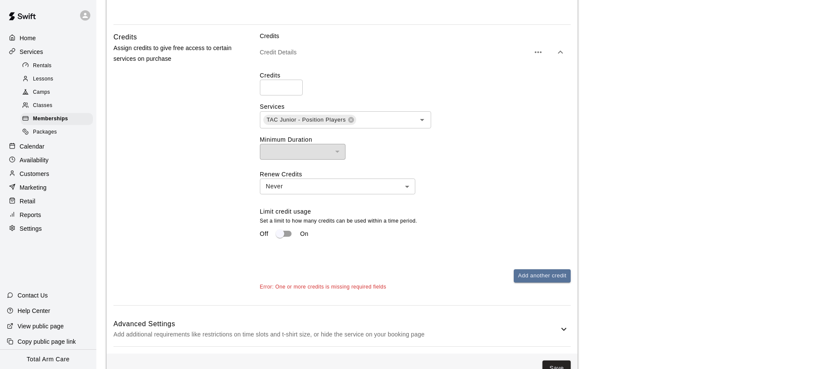
scroll to position [587, 0]
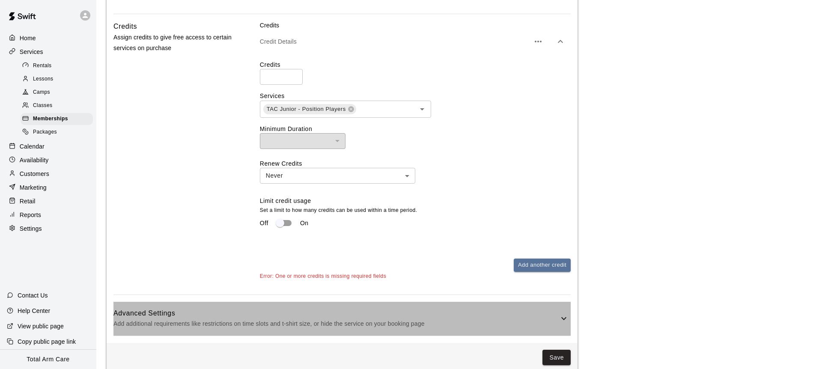
click at [369, 319] on p "Add additional requirements like restrictions on time slots and t-shirt size, o…" at bounding box center [335, 324] width 445 height 11
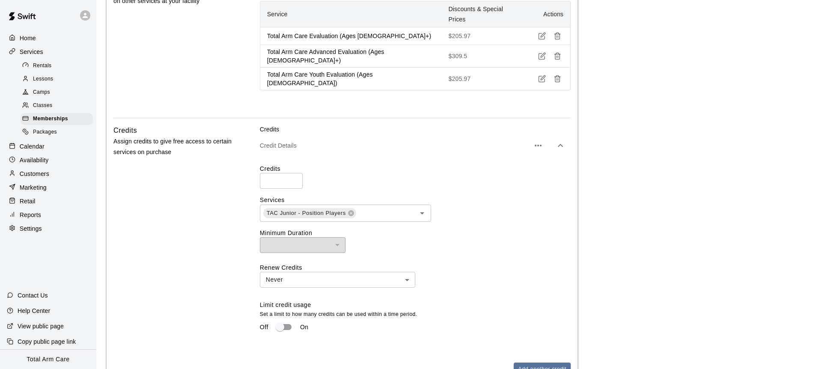
scroll to position [465, 0]
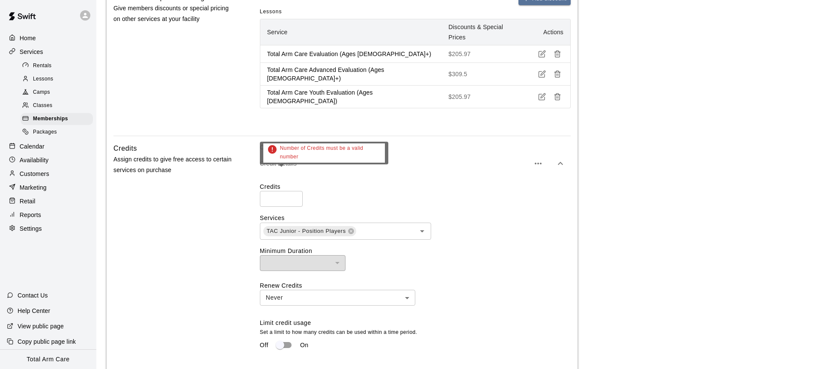
click at [271, 191] on input "*" at bounding box center [281, 199] width 43 height 16
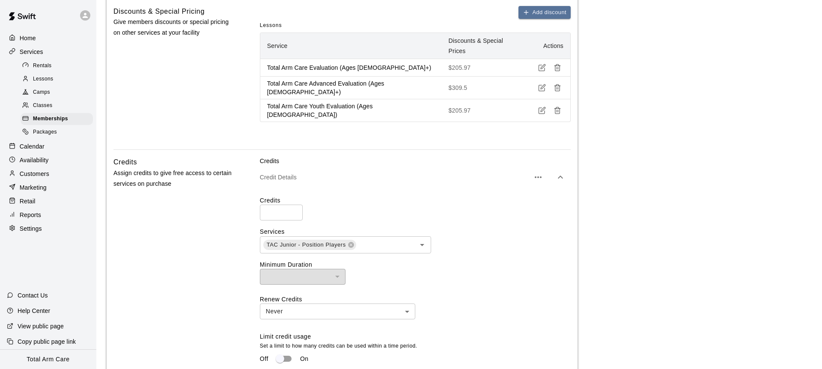
scroll to position [501, 0]
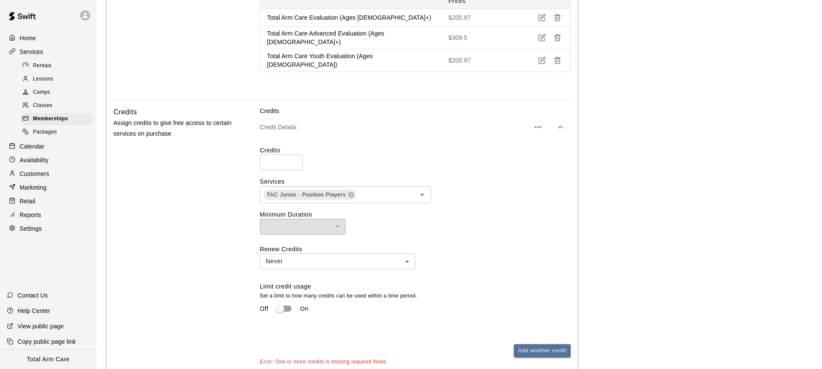
click at [234, 150] on div "Credits Assign credits to give free access to certain services on purchase Cred…" at bounding box center [341, 244] width 457 height 274
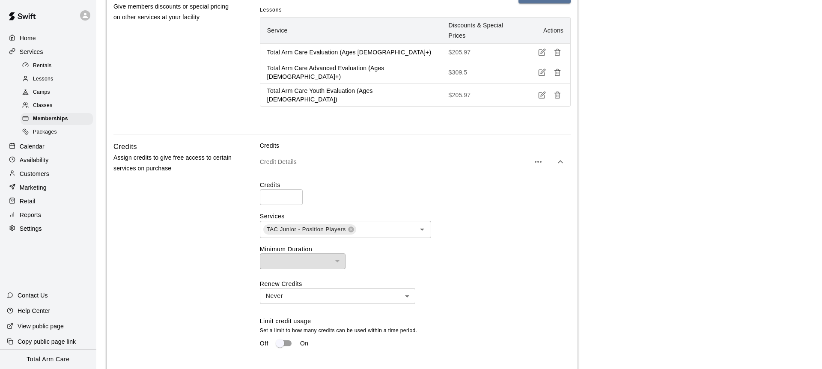
scroll to position [468, 0]
click at [359, 180] on label "Credits" at bounding box center [415, 184] width 311 height 9
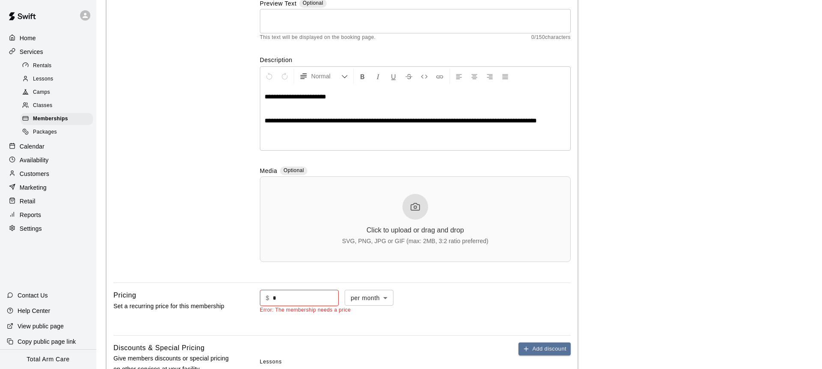
scroll to position [0, 0]
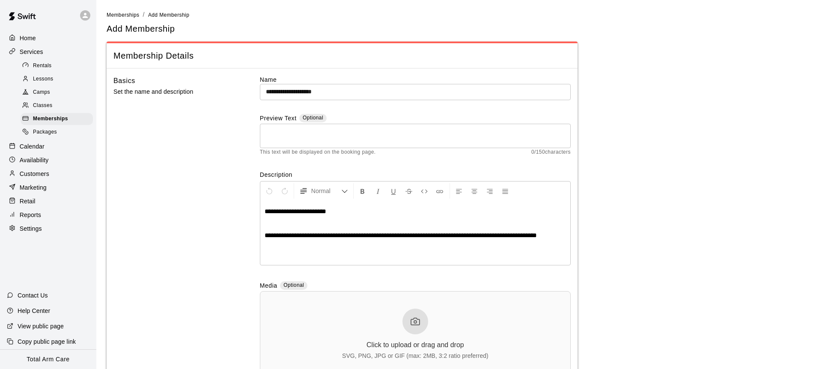
click at [221, 112] on div "Basics Set the name and description" at bounding box center [172, 232] width 119 height 315
click at [84, 12] on icon at bounding box center [85, 16] width 8 height 8
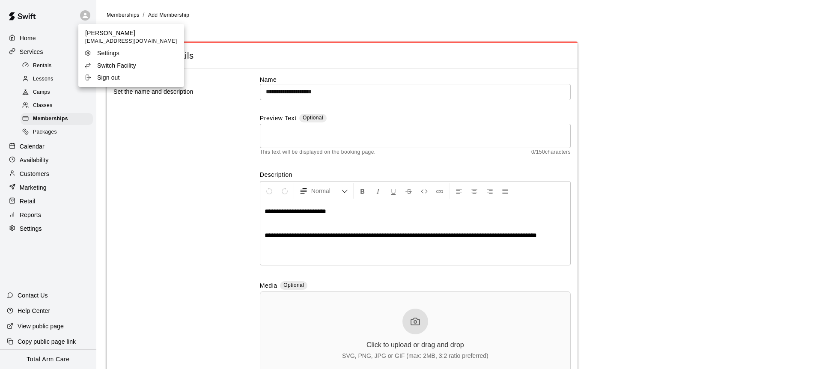
click at [66, 9] on div at bounding box center [411, 184] width 822 height 369
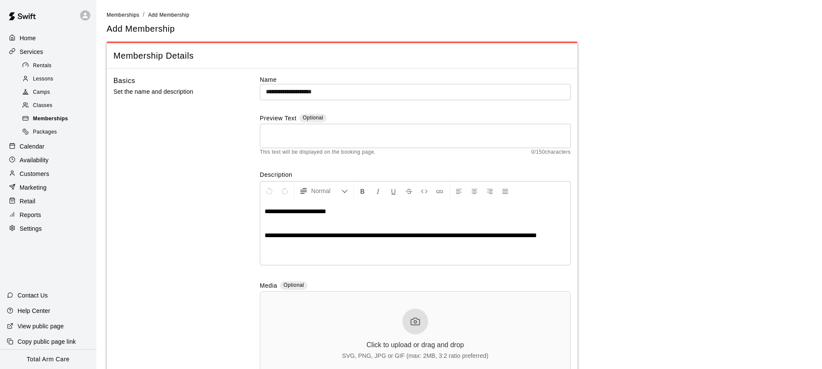
click at [43, 119] on span "Memberships" at bounding box center [50, 119] width 35 height 9
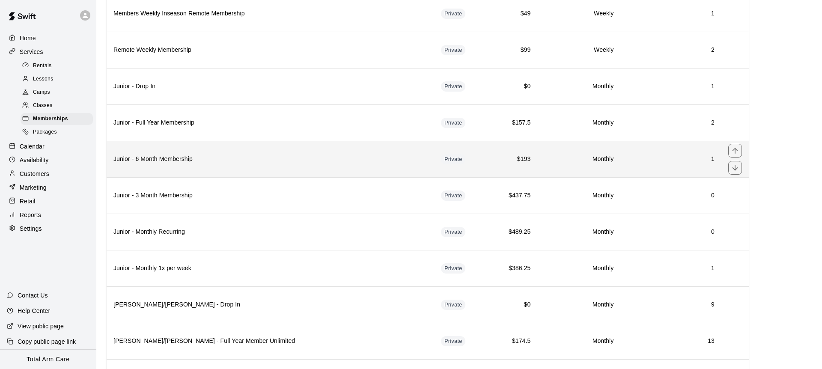
scroll to position [410, 0]
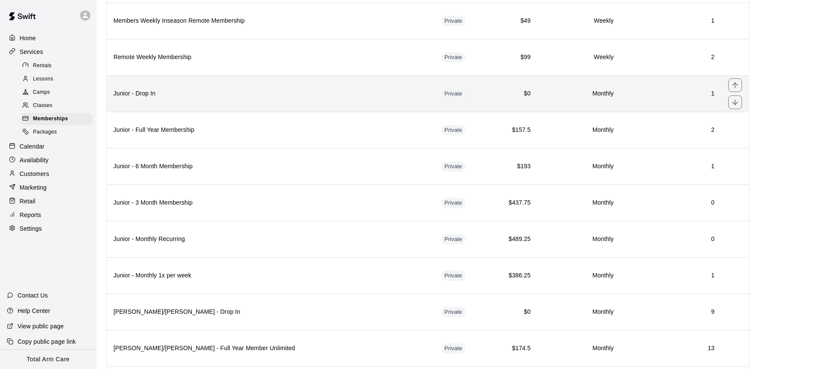
click at [218, 110] on th "Junior - Drop In" at bounding box center [271, 93] width 328 height 36
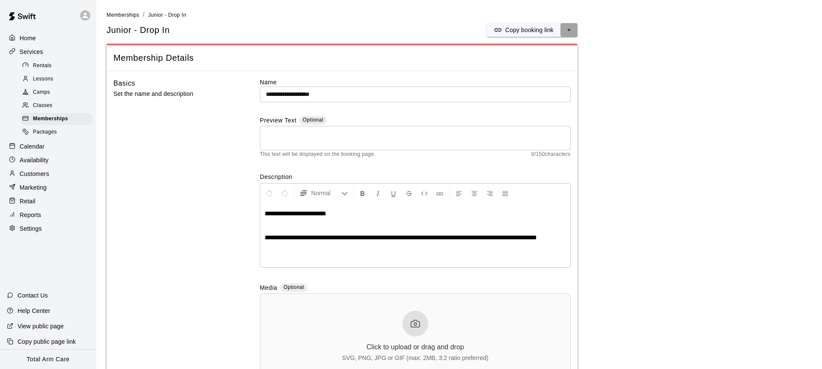
click at [570, 29] on icon "select merge strategy" at bounding box center [568, 30] width 3 height 2
click at [526, 62] on h6 "Duplicate membership" at bounding box center [538, 61] width 60 height 9
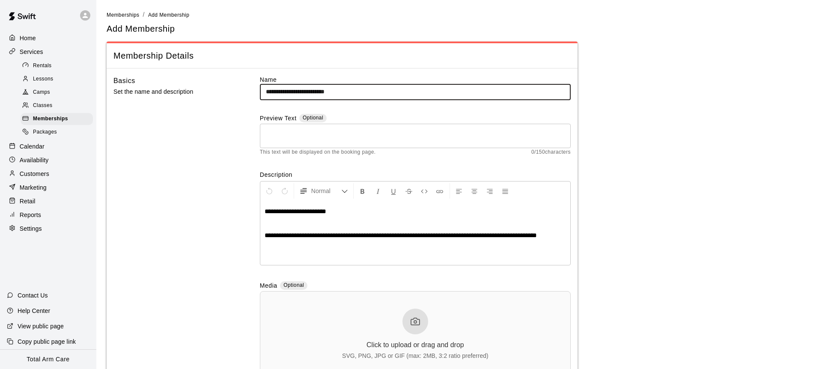
drag, startPoint x: 344, startPoint y: 92, endPoint x: 319, endPoint y: 92, distance: 24.4
click at [320, 92] on input "**********" at bounding box center [415, 92] width 311 height 16
click at [289, 90] on input "**********" at bounding box center [415, 92] width 311 height 16
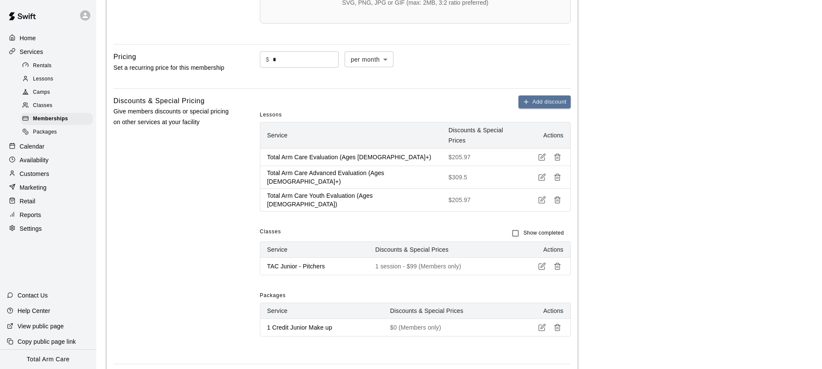
scroll to position [373, 0]
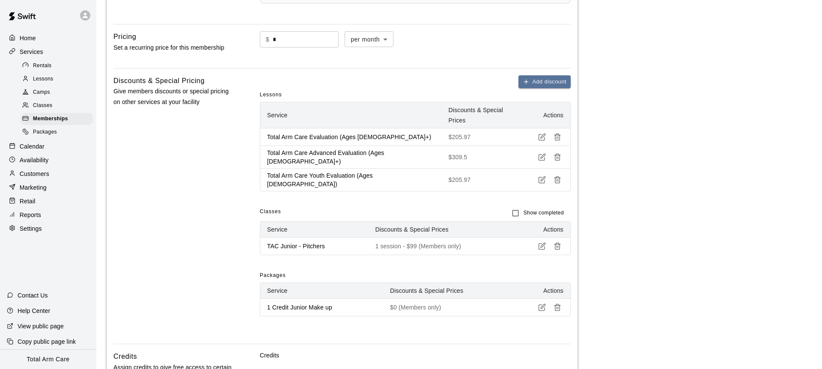
type input "**********"
click at [556, 242] on icon "button" at bounding box center [558, 246] width 8 height 8
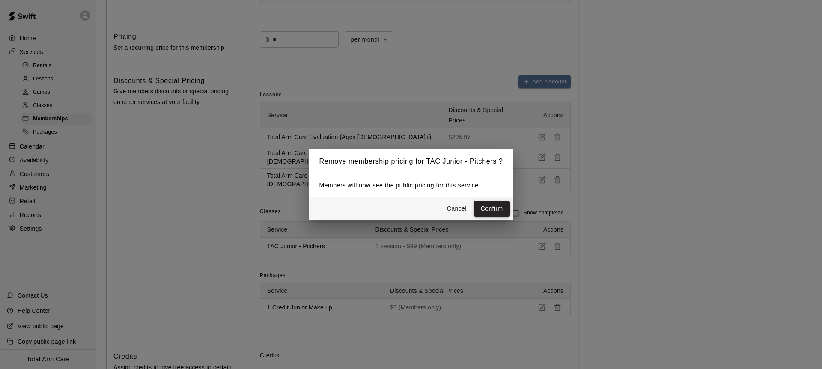
click at [495, 207] on button "Confirm" at bounding box center [492, 209] width 36 height 16
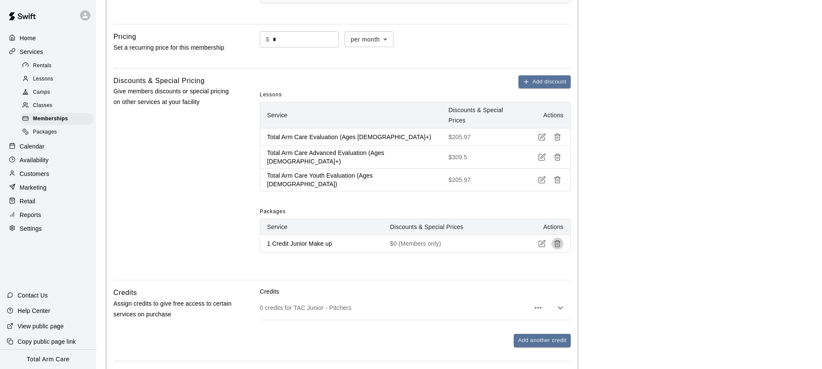
click at [557, 242] on icon "button" at bounding box center [558, 242] width 6 height 0
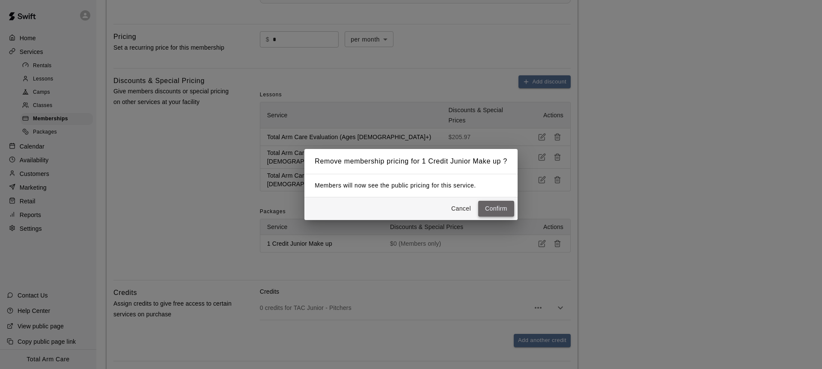
click at [496, 207] on button "Confirm" at bounding box center [496, 209] width 36 height 16
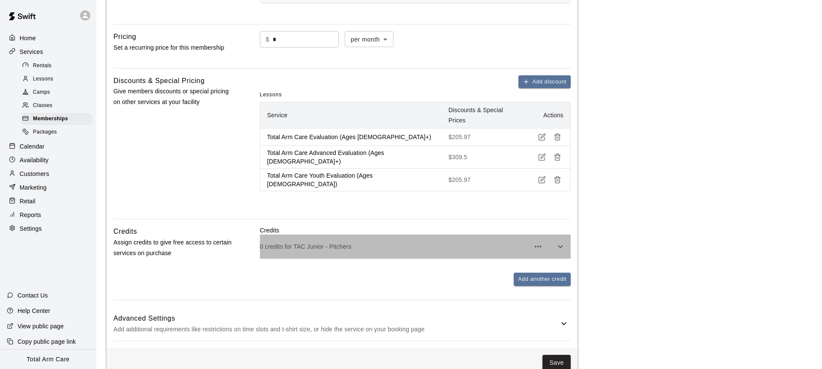
click at [340, 242] on p "0 credits for TAC Junior - Pitchers" at bounding box center [395, 246] width 270 height 9
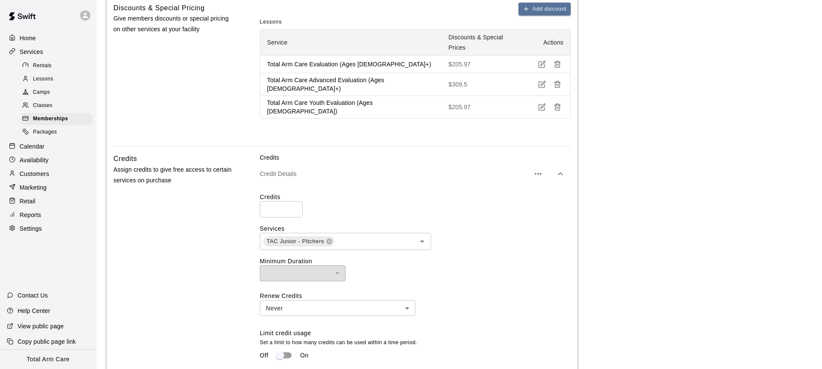
scroll to position [448, 0]
drag, startPoint x: 339, startPoint y: 177, endPoint x: 337, endPoint y: 191, distance: 13.4
click at [339, 191] on label "Credits" at bounding box center [415, 195] width 311 height 9
click at [327, 237] on icon at bounding box center [329, 240] width 6 height 6
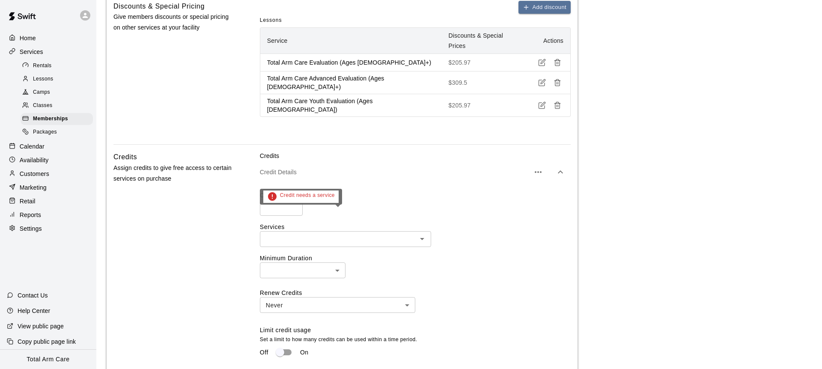
scroll to position [447, 0]
click at [340, 234] on input "text" at bounding box center [339, 239] width 152 height 11
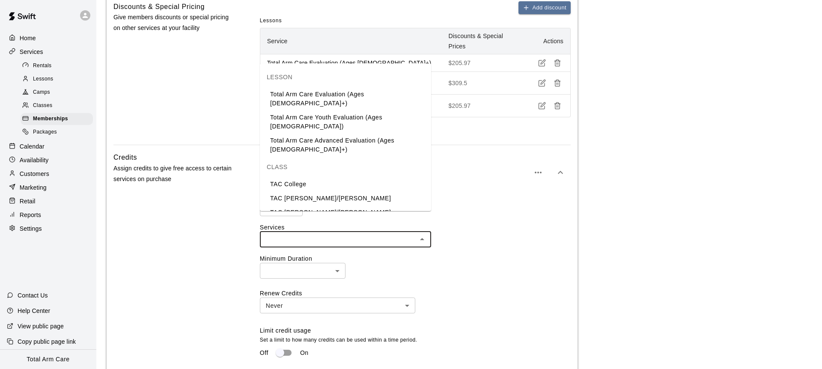
scroll to position [13, 0]
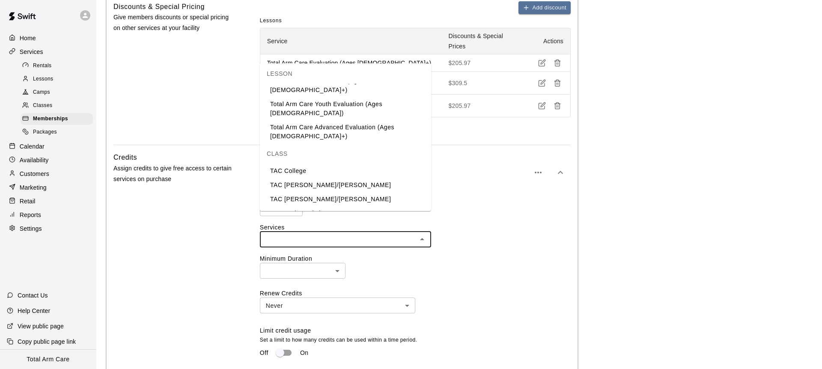
click at [359, 221] on li "TAC Junior - Position Players" at bounding box center [345, 228] width 171 height 14
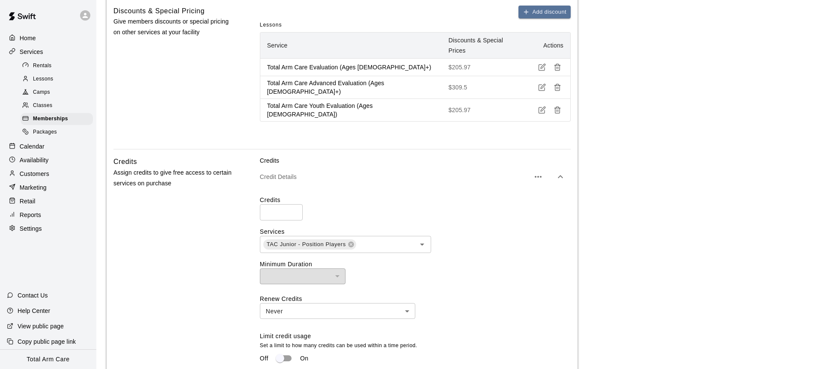
click at [506, 266] on div "Credits * ​ Services TAC Junior - Position Players ​ Minimum Duration ​ ​ Renew…" at bounding box center [415, 285] width 311 height 178
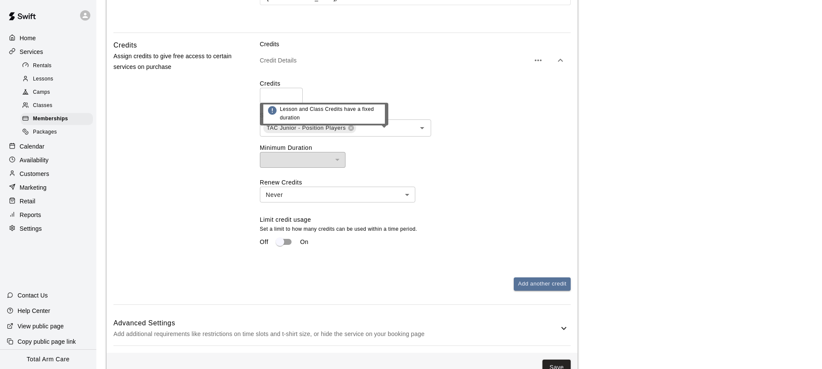
scroll to position [569, 0]
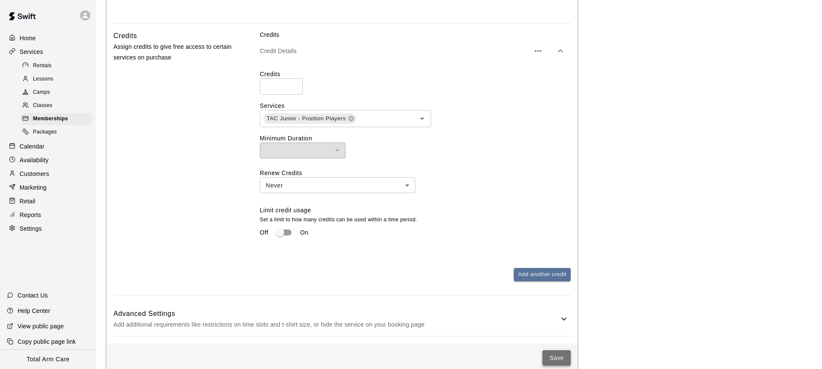
click at [552, 350] on button "Save" at bounding box center [557, 358] width 28 height 16
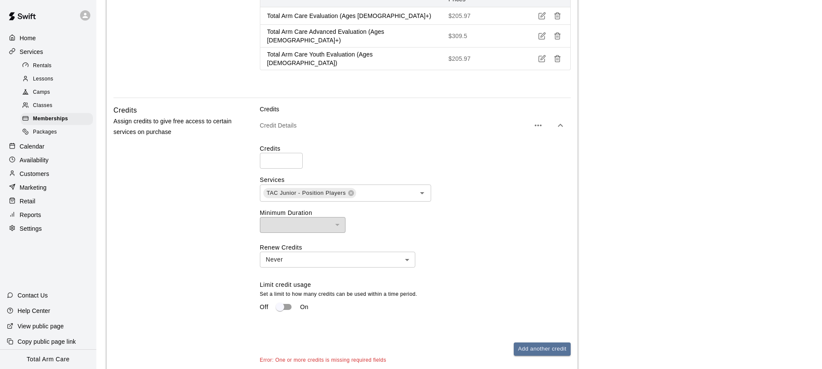
scroll to position [502, 0]
click at [42, 118] on span "Memberships" at bounding box center [50, 119] width 35 height 9
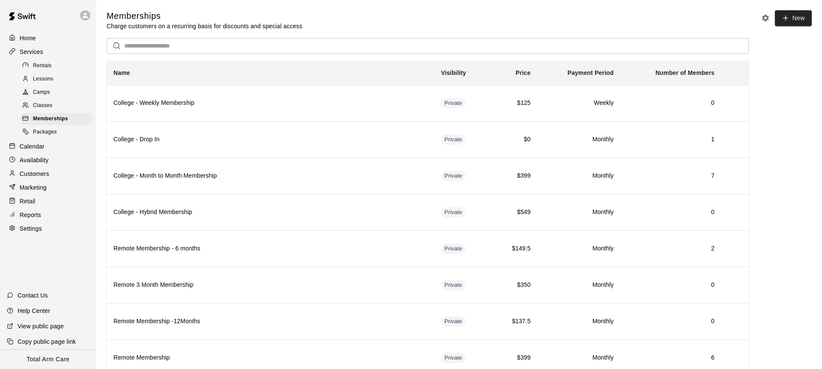
click at [426, 19] on div "Memberships Charge customers on a recurring basis for discounts and special acc…" at bounding box center [459, 20] width 705 height 20
click at [797, 15] on link "New" at bounding box center [793, 18] width 37 height 16
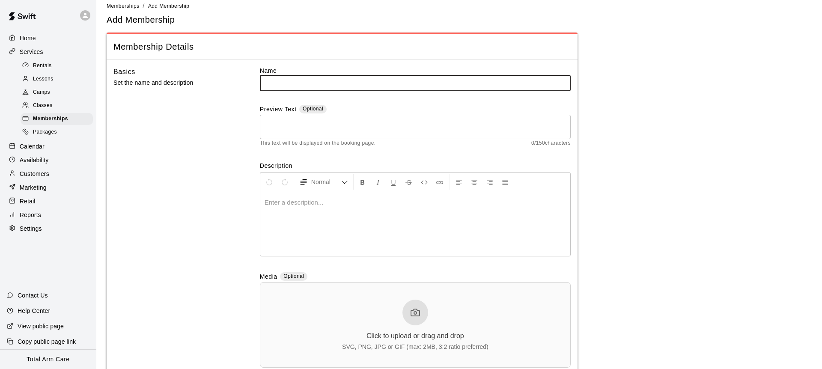
scroll to position [18, 0]
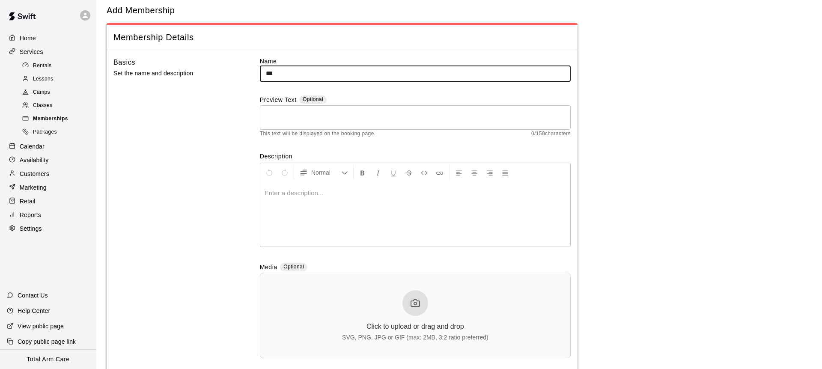
type input "***"
click at [61, 120] on span "Memberships" at bounding box center [50, 119] width 35 height 9
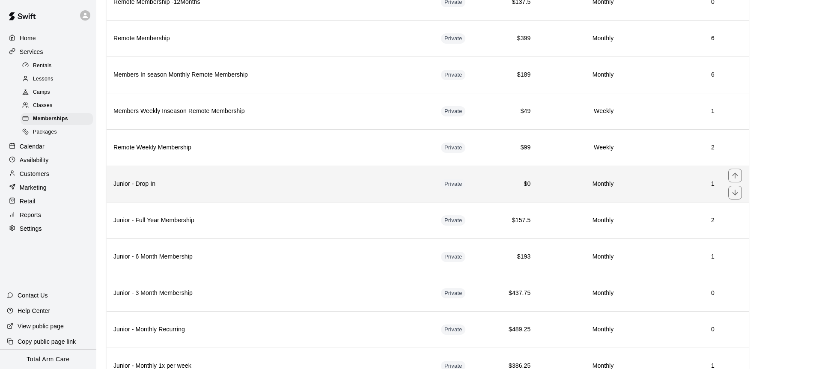
scroll to position [320, 0]
click at [182, 189] on th "Junior - Drop In" at bounding box center [271, 183] width 328 height 36
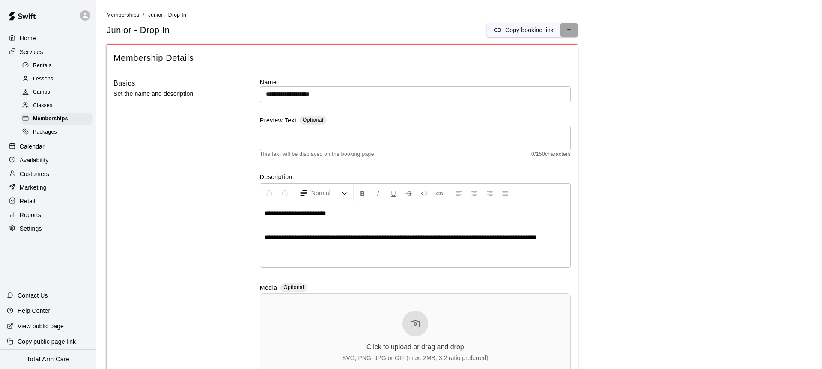
click at [569, 32] on icon "select merge strategy" at bounding box center [569, 30] width 9 height 9
click at [535, 65] on h6 "Duplicate membership" at bounding box center [538, 61] width 60 height 9
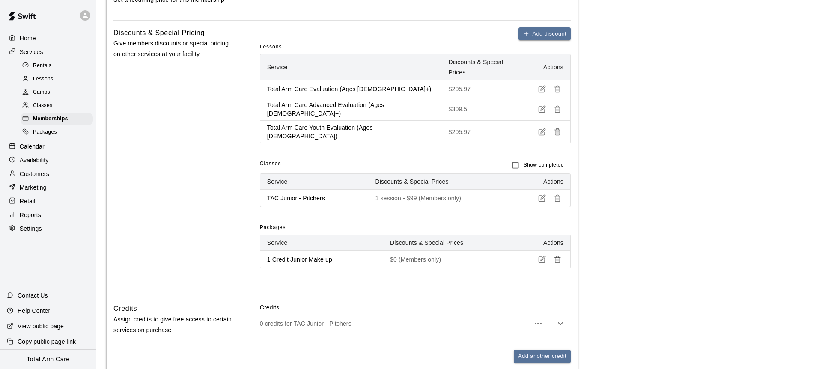
scroll to position [421, 0]
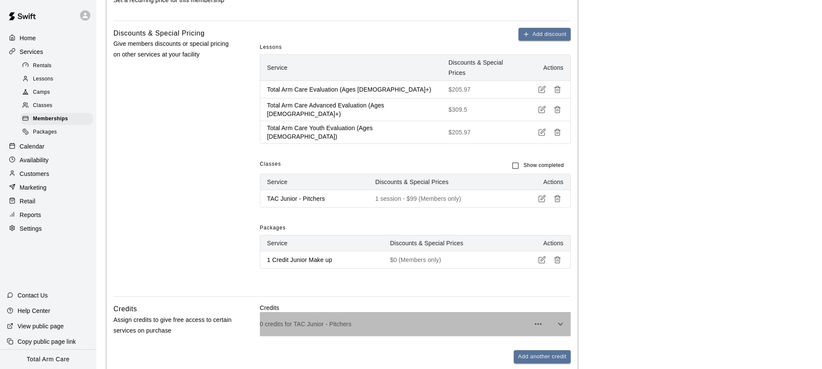
click at [334, 320] on p "0 credits for TAC Junior - Pitchers" at bounding box center [395, 324] width 270 height 9
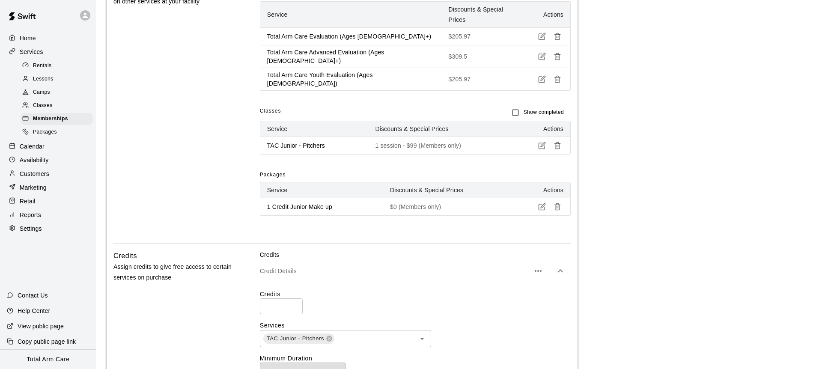
scroll to position [485, 0]
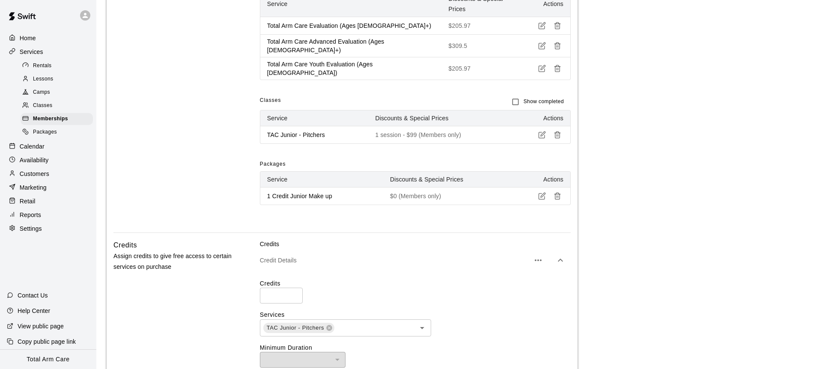
click at [233, 267] on div "Credits Assign credits to give free access to certain services on purchase Cred…" at bounding box center [341, 372] width 457 height 265
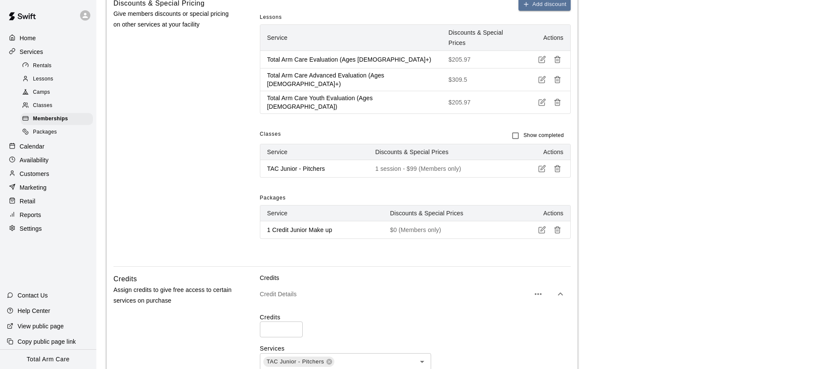
scroll to position [558, 0]
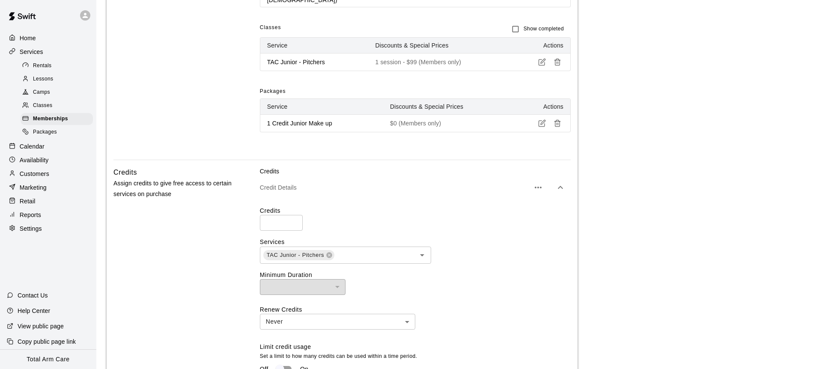
click at [230, 205] on div "Credits Assign credits to give free access to certain services on purchase" at bounding box center [172, 299] width 119 height 265
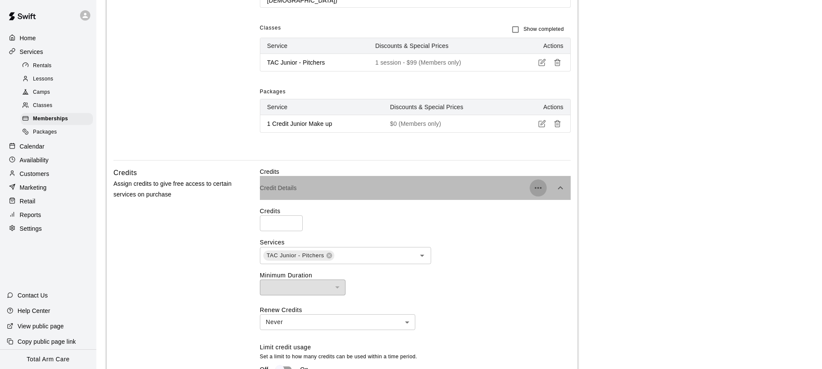
click at [534, 183] on icon "button" at bounding box center [538, 188] width 10 height 10
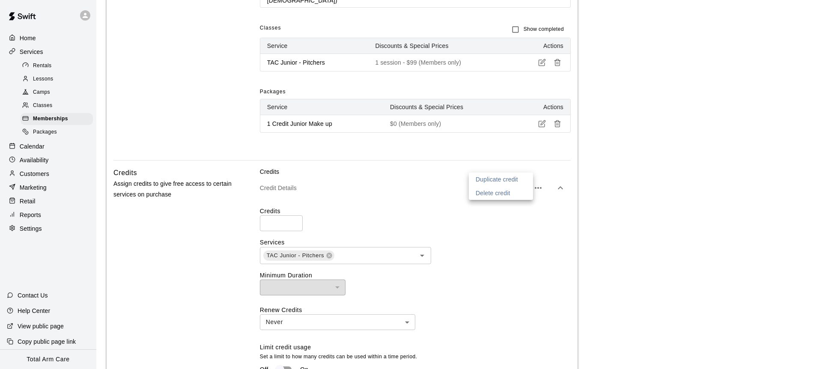
click at [406, 157] on div at bounding box center [411, 184] width 822 height 369
click at [376, 176] on div "Credit Details" at bounding box center [415, 188] width 311 height 24
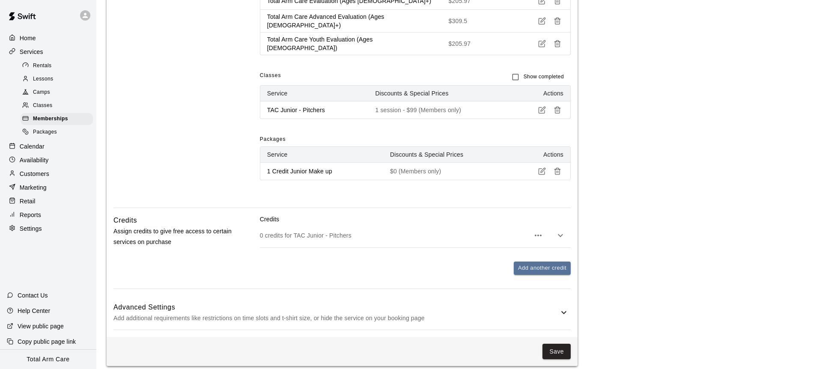
scroll to position [503, 0]
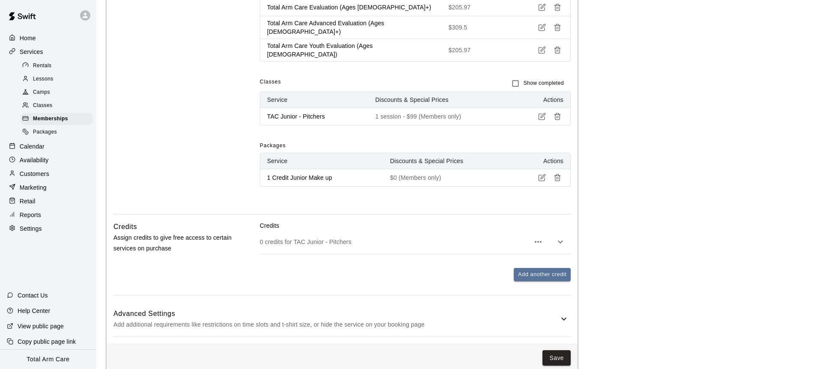
click at [343, 230] on div "0 credits for TAC Junior - Pitchers" at bounding box center [415, 242] width 311 height 24
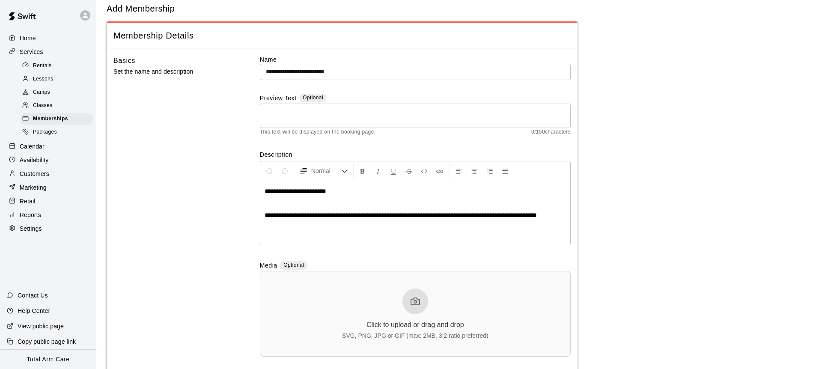
scroll to position [22, 0]
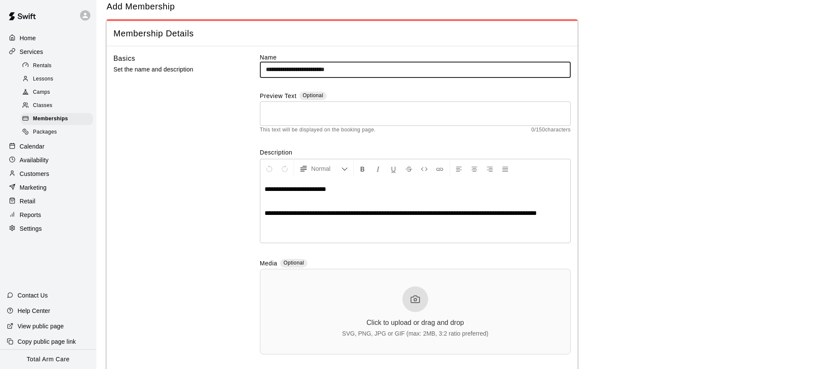
drag, startPoint x: 349, startPoint y: 72, endPoint x: 318, endPoint y: 73, distance: 30.8
click at [318, 73] on input "**********" at bounding box center [415, 70] width 311 height 16
click at [289, 69] on input "**********" at bounding box center [415, 70] width 311 height 16
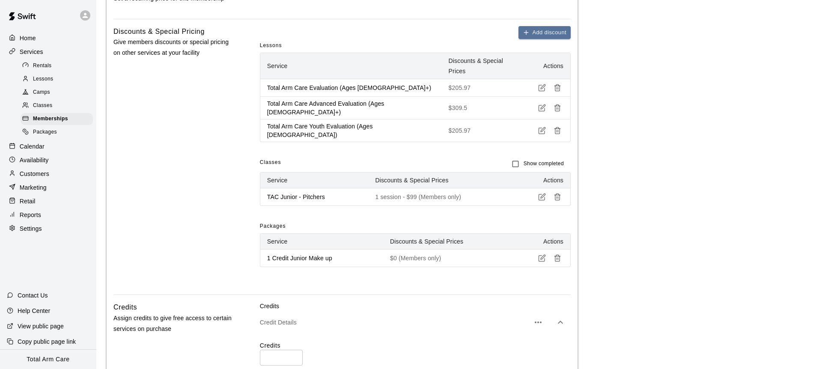
scroll to position [427, 0]
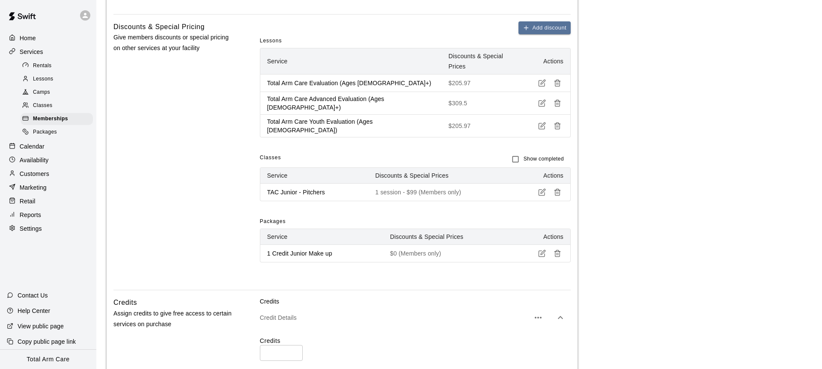
type input "**********"
click at [560, 188] on icon "button" at bounding box center [558, 192] width 8 height 8
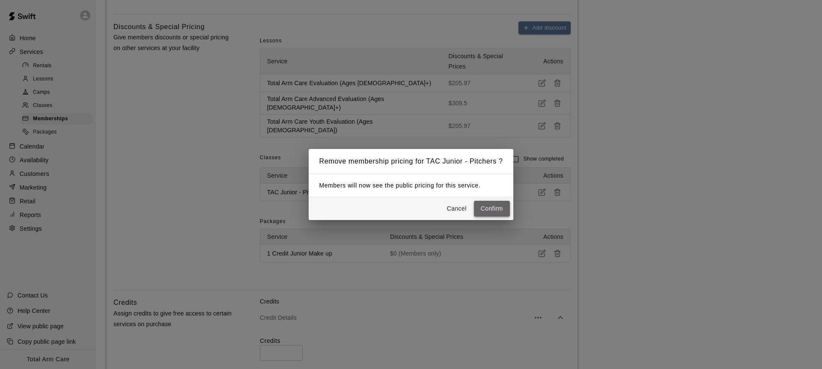
click at [494, 205] on button "Confirm" at bounding box center [492, 209] width 36 height 16
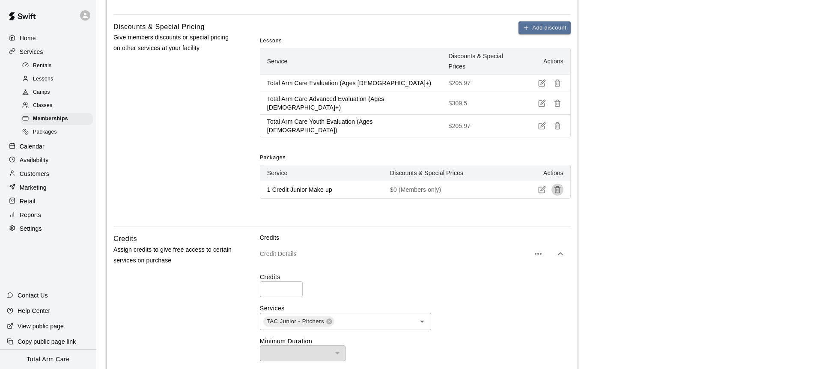
click at [561, 186] on icon "button" at bounding box center [558, 190] width 8 height 8
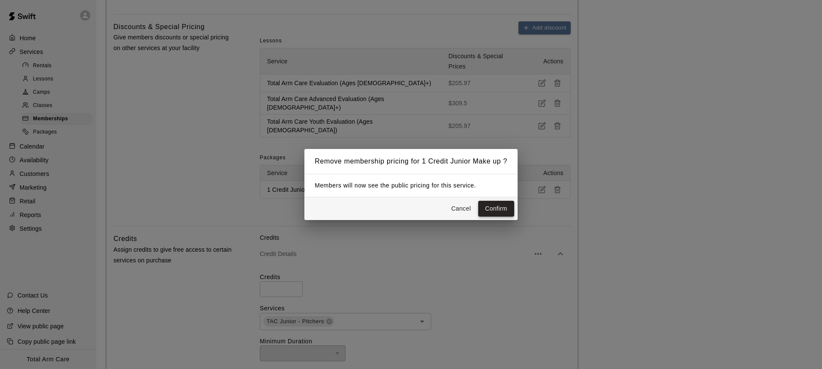
click at [497, 208] on button "Confirm" at bounding box center [496, 209] width 36 height 16
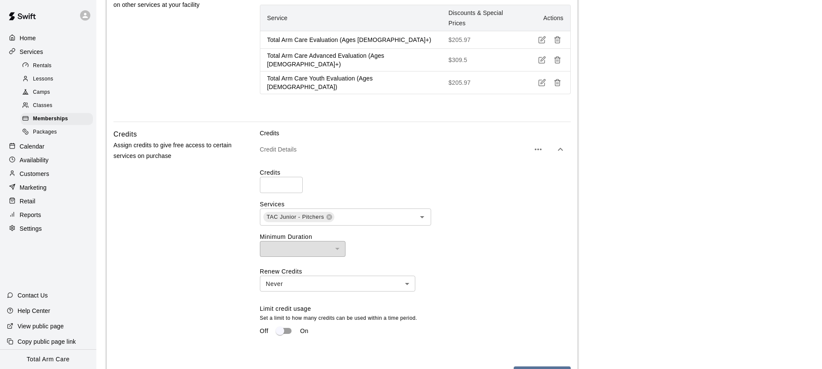
scroll to position [453, 0]
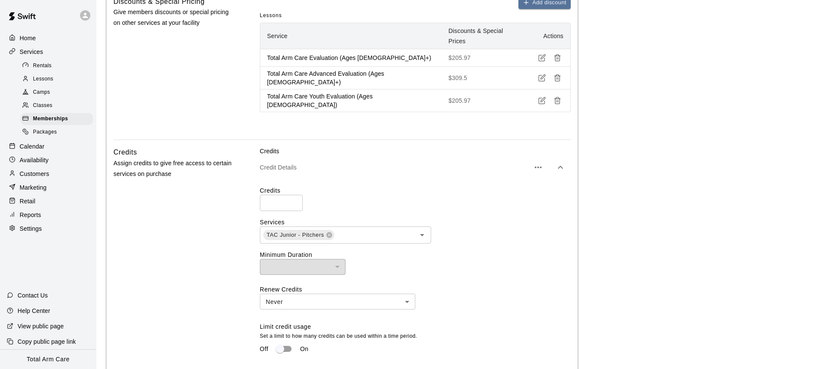
click at [534, 162] on icon "button" at bounding box center [538, 167] width 10 height 10
click at [503, 175] on p "Delete credit" at bounding box center [493, 172] width 35 height 9
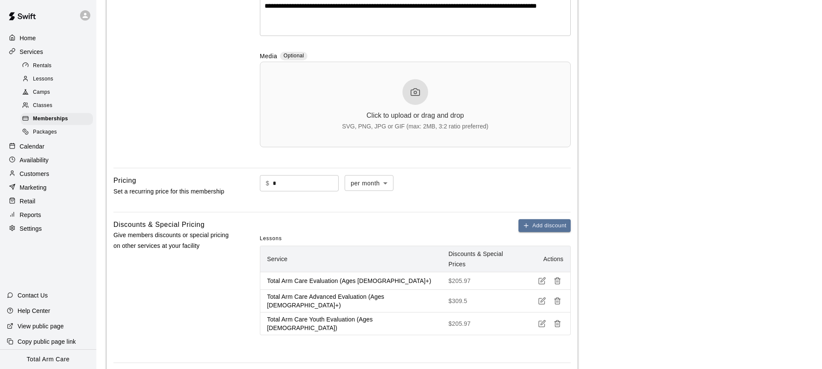
scroll to position [354, 0]
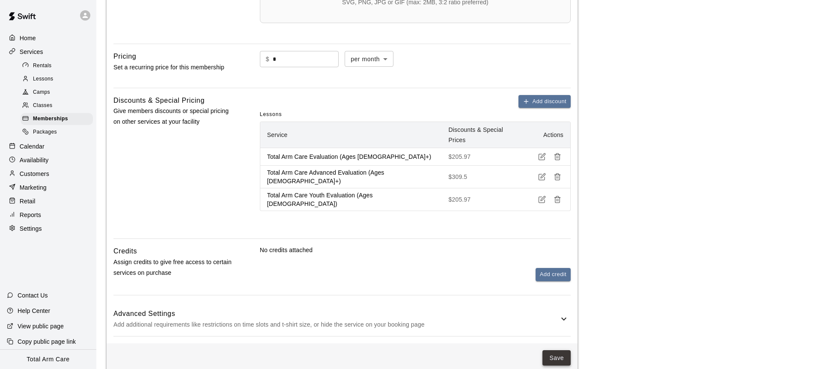
click at [547, 350] on button "Save" at bounding box center [557, 358] width 28 height 16
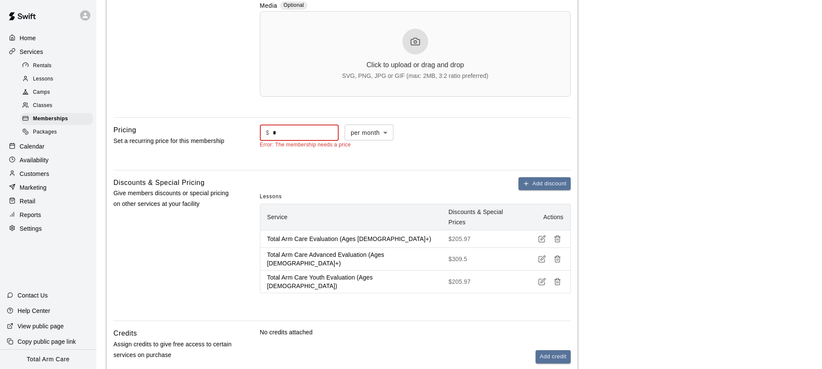
click at [306, 135] on input "*" at bounding box center [306, 133] width 66 height 16
click at [219, 131] on div "Pricing Set a recurring price for this membership" at bounding box center [172, 144] width 119 height 38
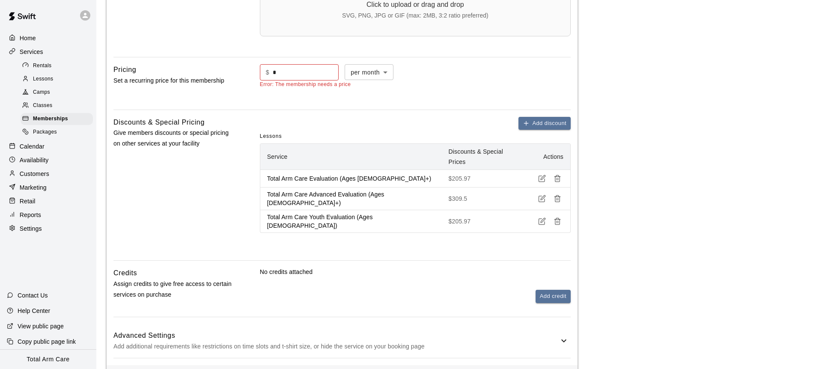
scroll to position [333, 0]
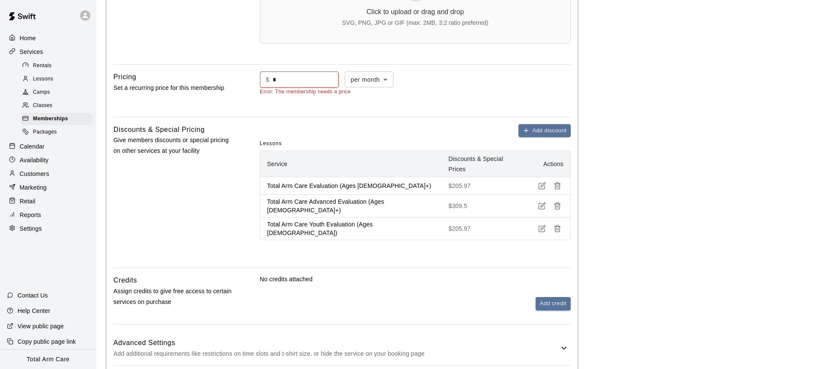
drag, startPoint x: 284, startPoint y: 105, endPoint x: 284, endPoint y: 94, distance: 11.1
click at [284, 105] on div "$ * ​ per month ******* ​ Error: The membership needs a price" at bounding box center [415, 91] width 311 height 38
click at [290, 79] on input "*" at bounding box center [306, 80] width 66 height 16
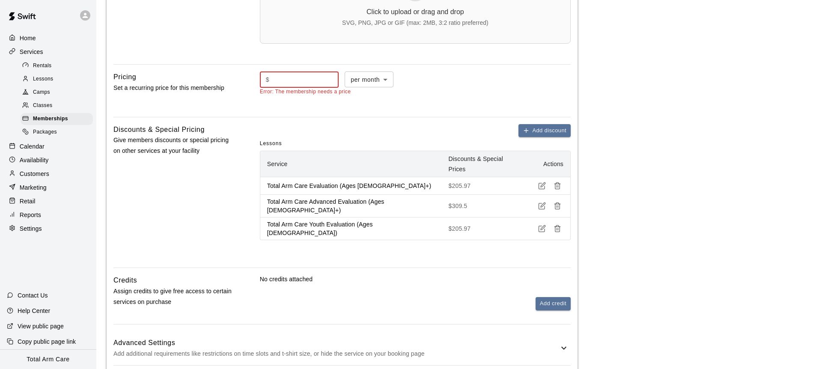
type input "*"
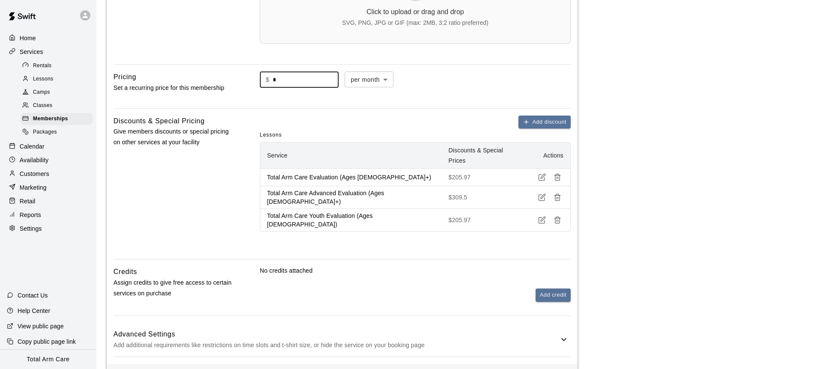
click at [294, 102] on div "**********" at bounding box center [342, 49] width 471 height 629
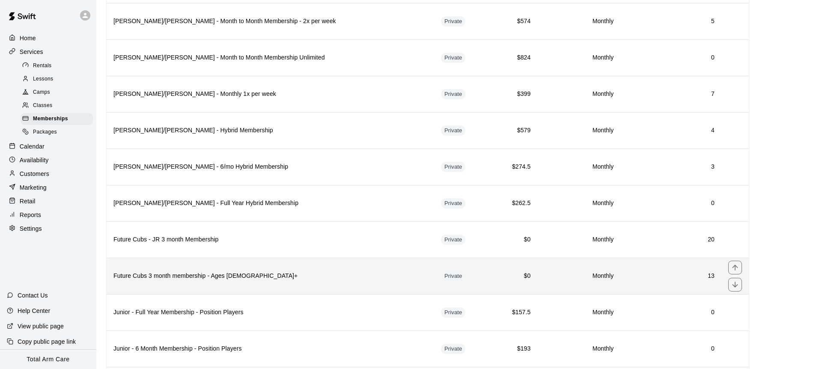
scroll to position [1523, 0]
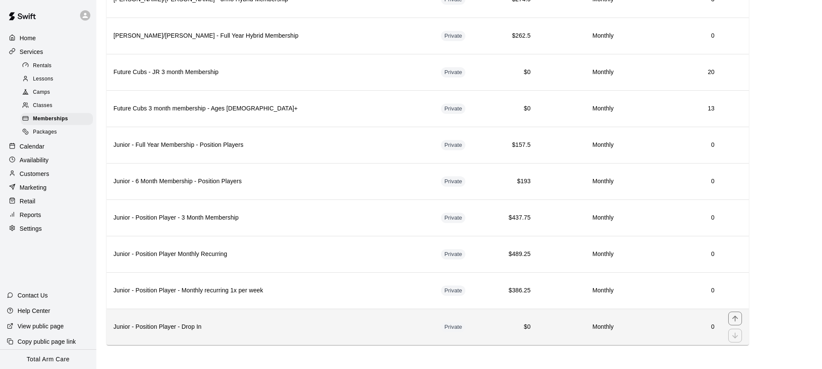
click at [273, 328] on h6 "Junior - Position Player - Drop In" at bounding box center [270, 326] width 314 height 9
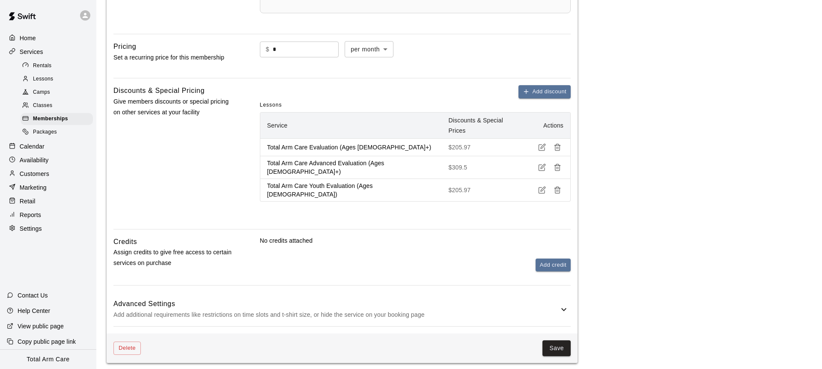
scroll to position [367, 0]
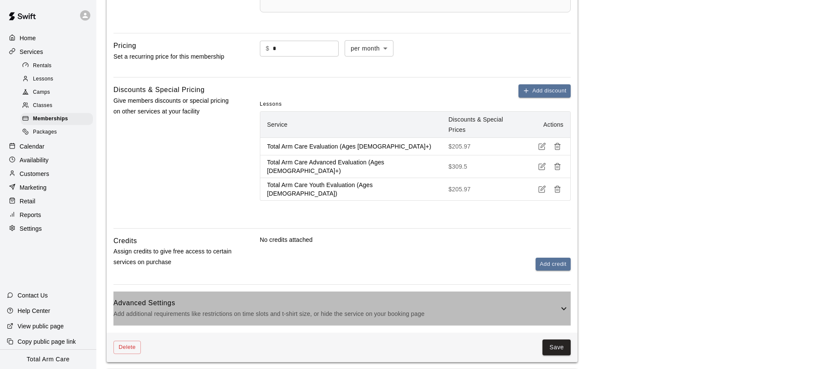
click at [202, 298] on h6 "Advanced Settings" at bounding box center [335, 303] width 445 height 11
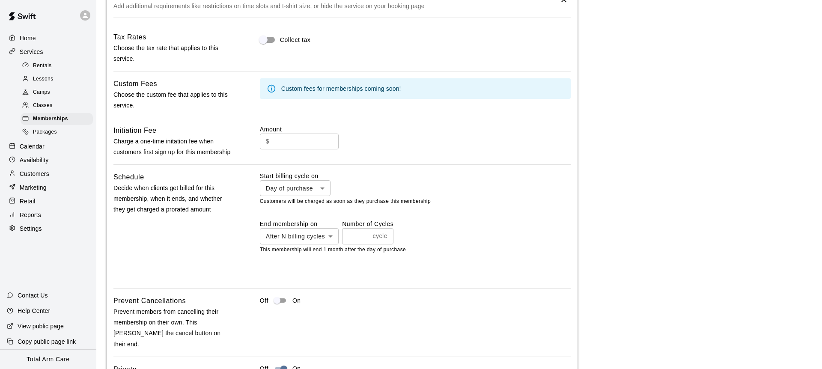
scroll to position [782, 0]
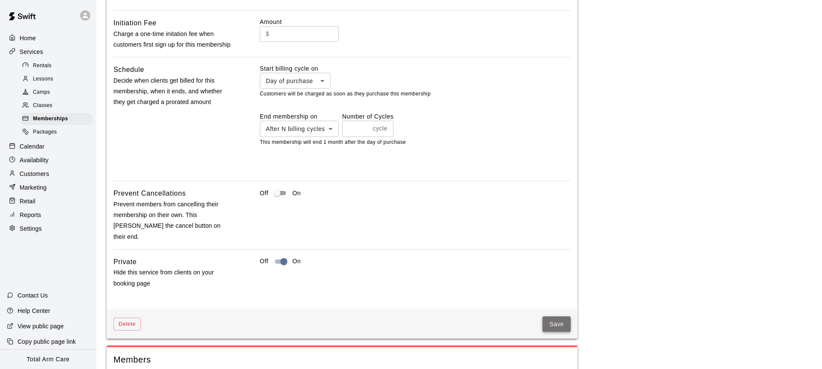
click at [560, 316] on button "Save" at bounding box center [557, 324] width 28 height 16
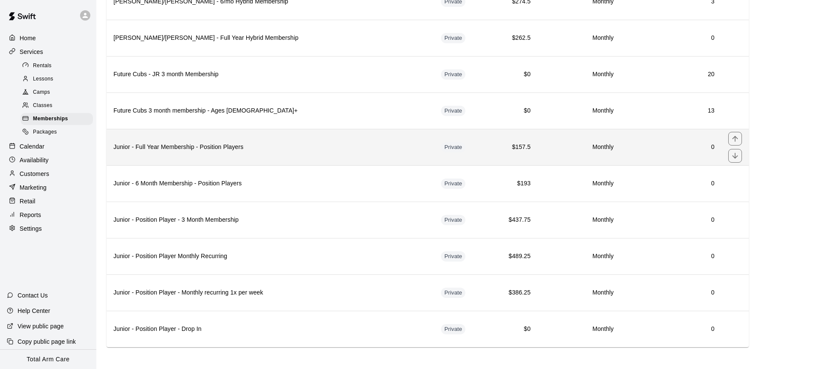
scroll to position [1523, 0]
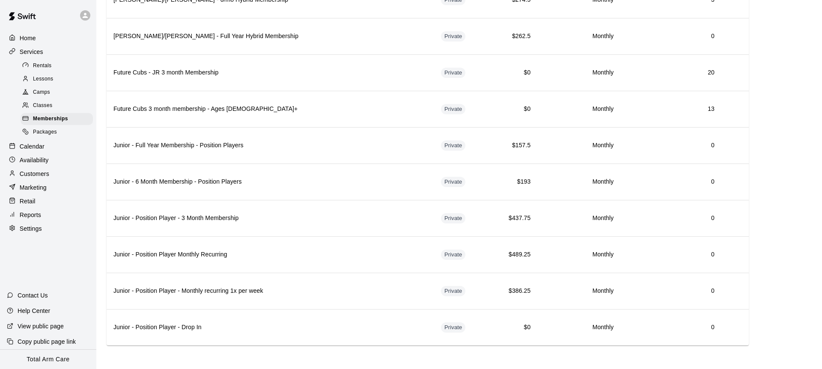
click at [38, 104] on span "Classes" at bounding box center [42, 105] width 19 height 9
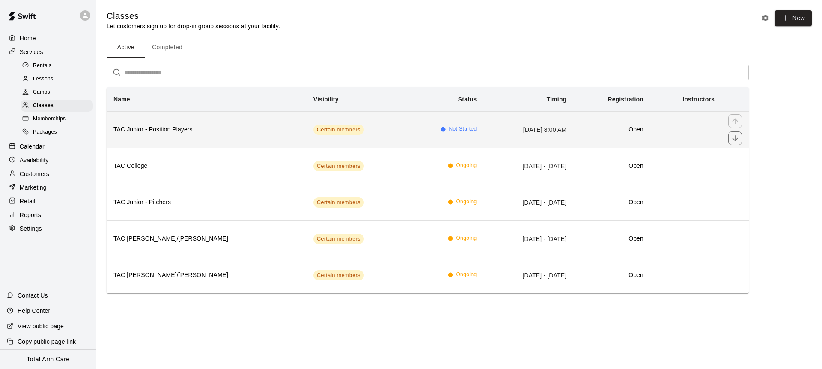
click at [143, 128] on h6 "TAC Junior - Position Players" at bounding box center [206, 129] width 186 height 9
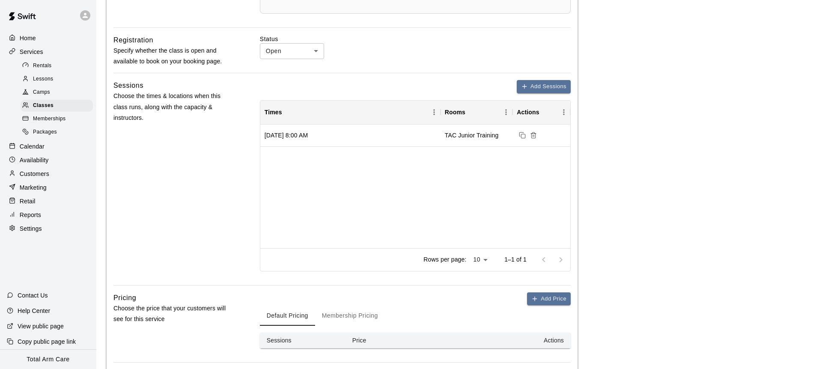
scroll to position [611, 0]
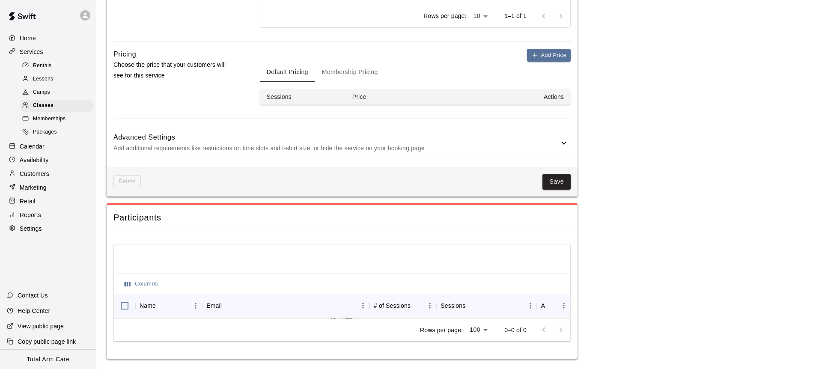
click at [177, 133] on h6 "Advanced Settings" at bounding box center [335, 137] width 445 height 11
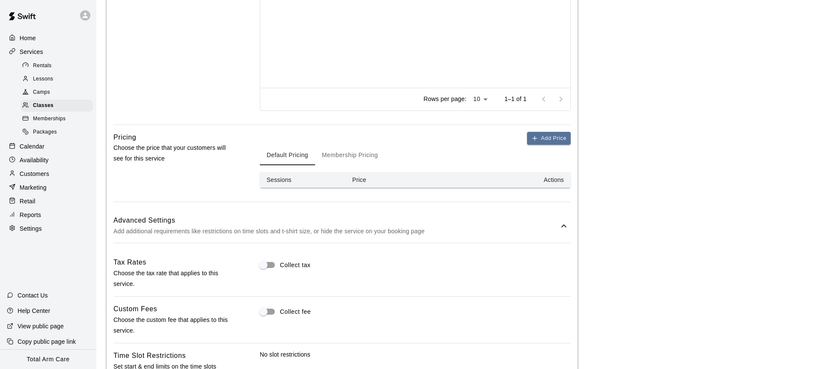
scroll to position [533, 0]
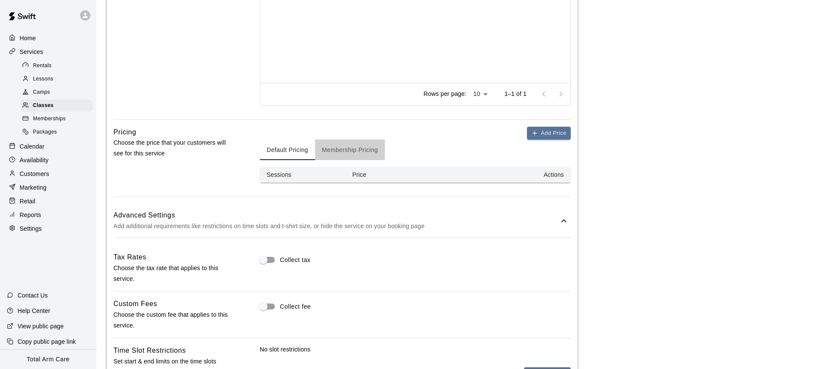
click at [354, 155] on button "Membership Pricing" at bounding box center [350, 150] width 70 height 21
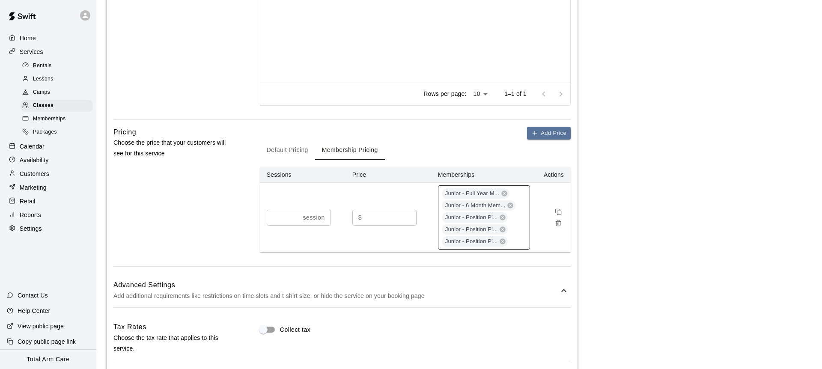
click at [517, 240] on div "Junior - Full Year M... Junior - 6 Month Mem... Junior - Position Pl... Junior …" at bounding box center [484, 217] width 92 height 64
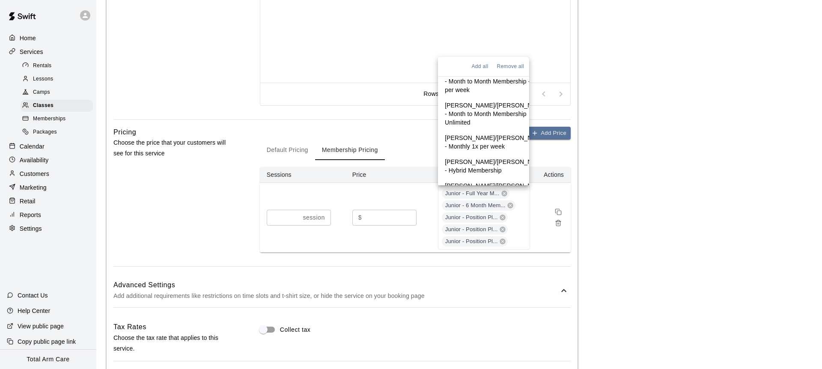
scroll to position [1041, 0]
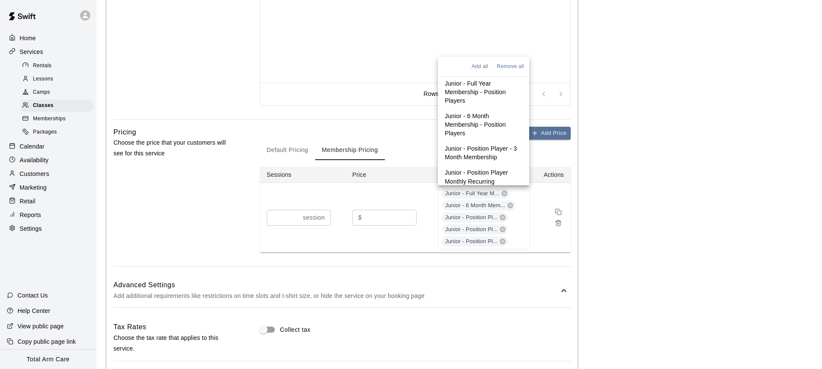
click at [474, 225] on p "Junior - Position Player - Drop In" at bounding box center [484, 233] width 78 height 17
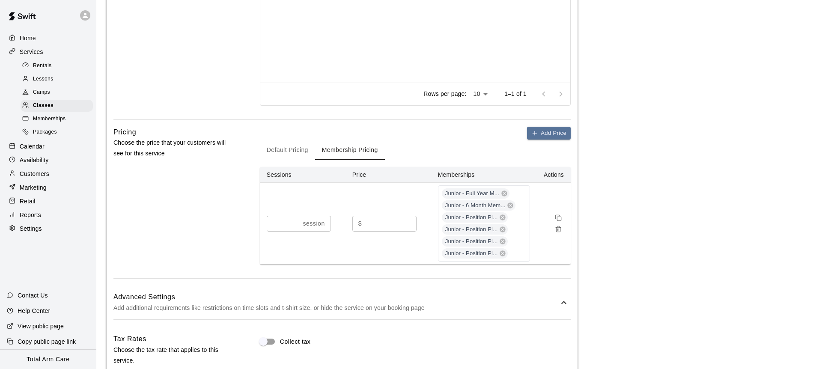
click at [529, 281] on div "**********" at bounding box center [342, 135] width 471 height 1195
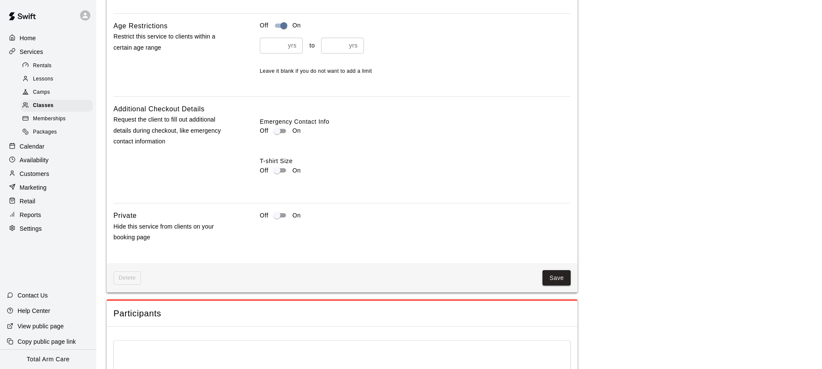
scroll to position [1099, 0]
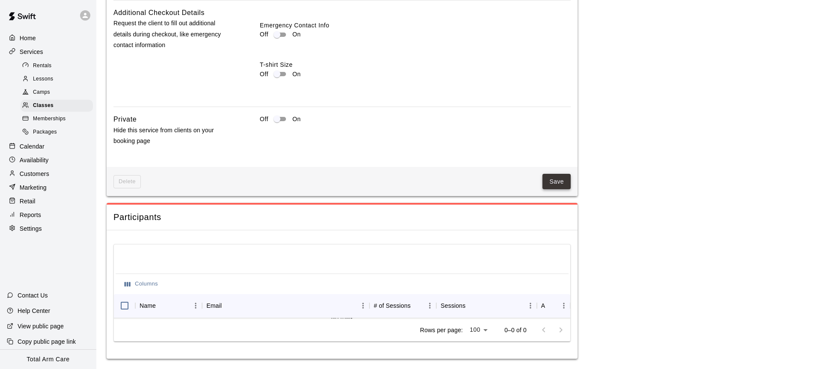
click at [551, 187] on button "Save" at bounding box center [557, 182] width 28 height 16
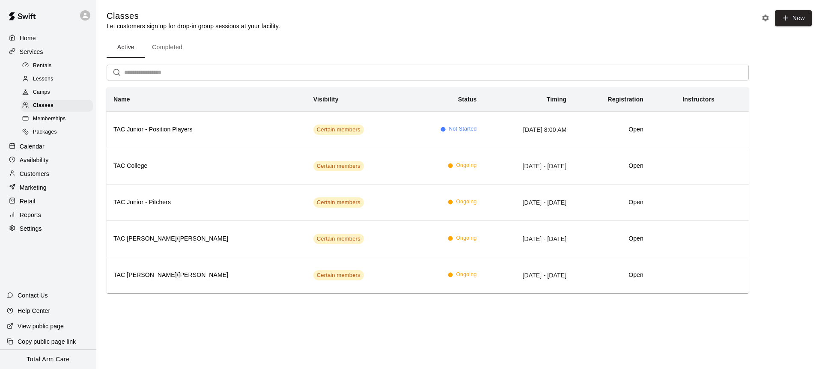
click at [54, 116] on span "Memberships" at bounding box center [49, 119] width 33 height 9
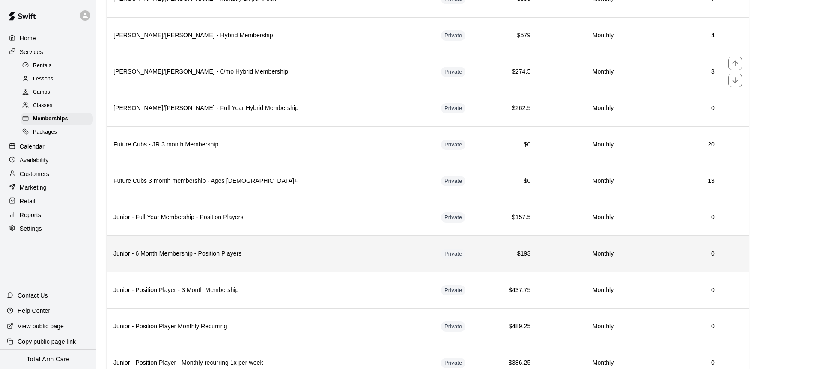
scroll to position [1523, 0]
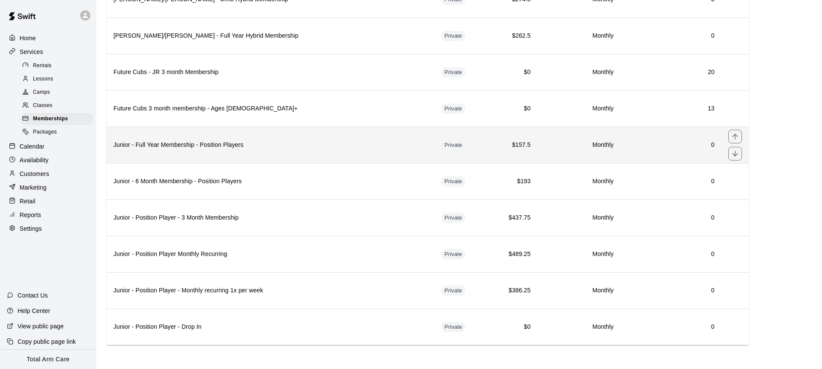
click at [251, 158] on th "Junior - Full Year Membership - Position Players" at bounding box center [271, 145] width 328 height 36
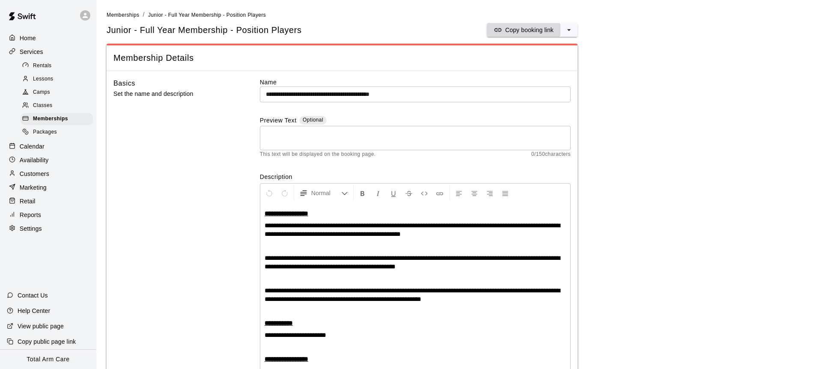
click at [523, 30] on p "Copy booking link" at bounding box center [529, 30] width 48 height 9
click at [64, 116] on span "Memberships" at bounding box center [50, 119] width 35 height 9
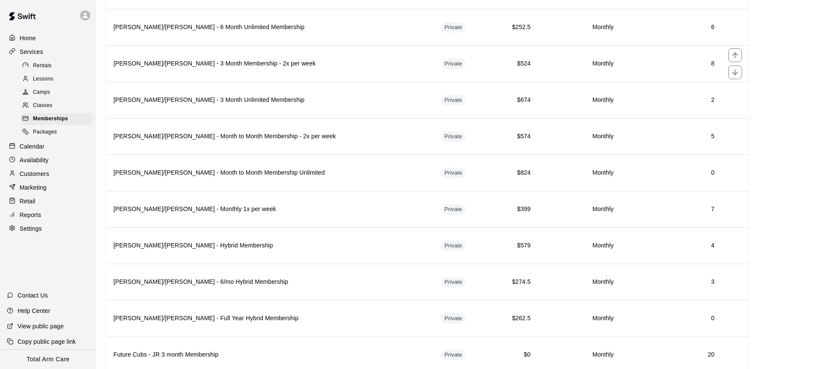
scroll to position [1523, 0]
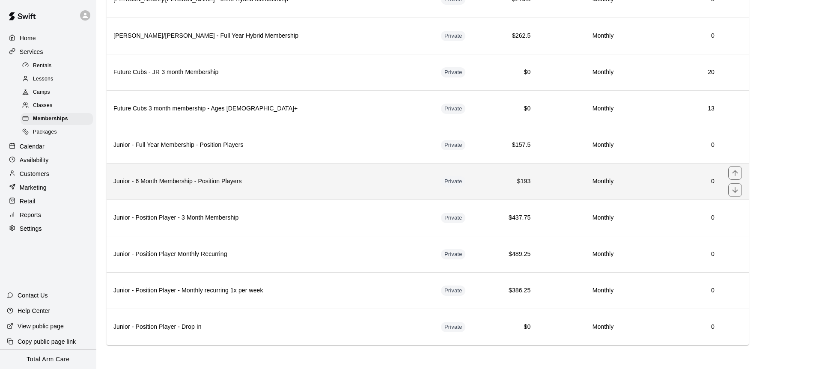
click at [214, 182] on h6 "Junior - 6 Month Membership - Position Players" at bounding box center [270, 181] width 314 height 9
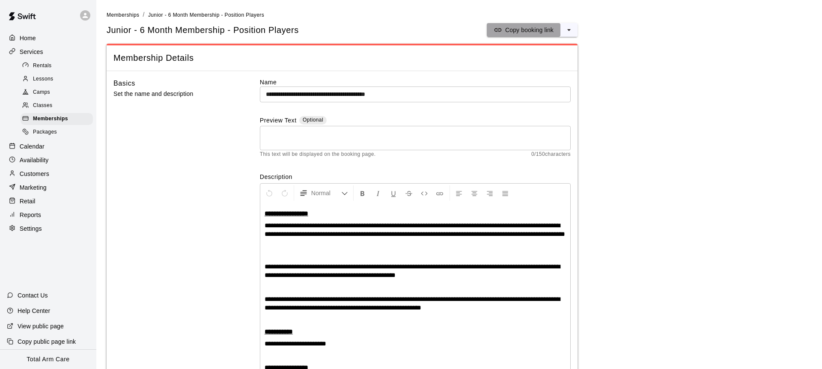
click at [513, 33] on p "Copy booking link" at bounding box center [529, 30] width 48 height 9
click at [48, 120] on span "Memberships" at bounding box center [50, 119] width 35 height 9
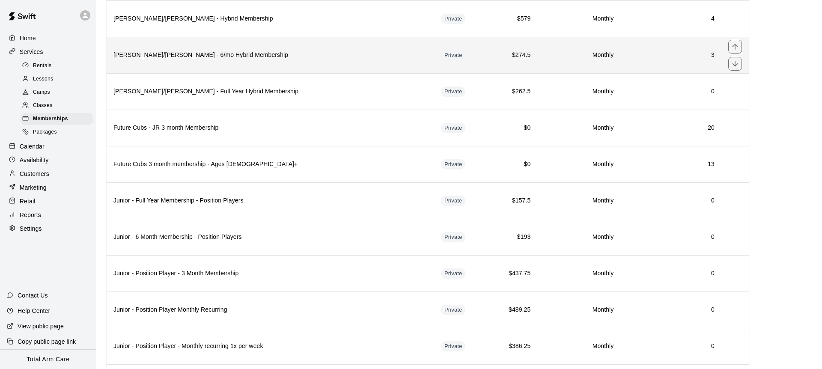
scroll to position [1523, 0]
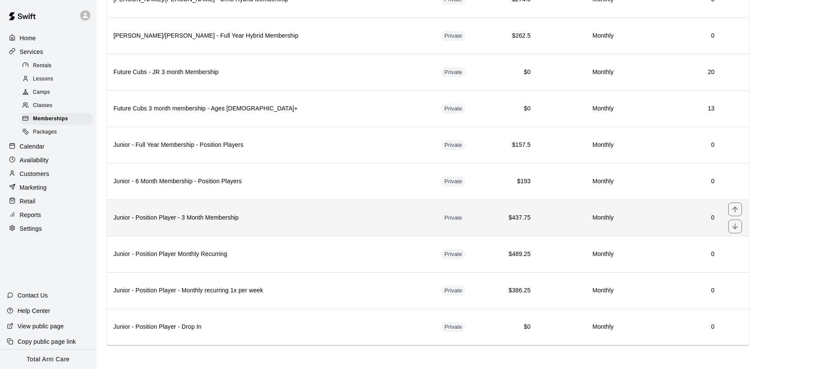
click at [224, 222] on h6 "Junior - Position Player - 3 Month Membership" at bounding box center [270, 217] width 314 height 9
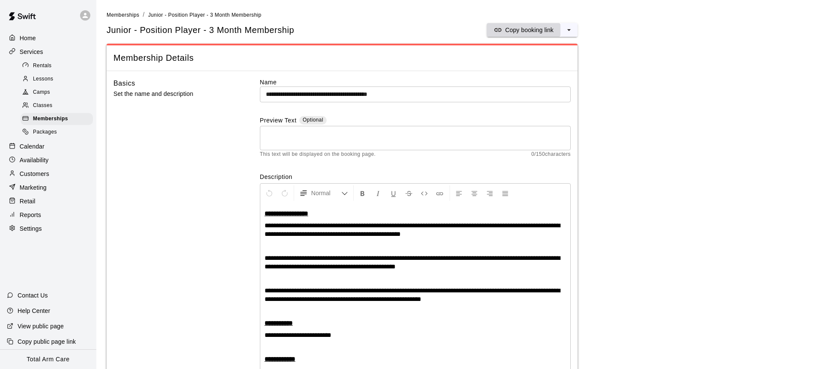
click at [513, 30] on p "Copy booking link" at bounding box center [529, 30] width 48 height 9
click at [27, 116] on rect at bounding box center [26, 118] width 6 height 4
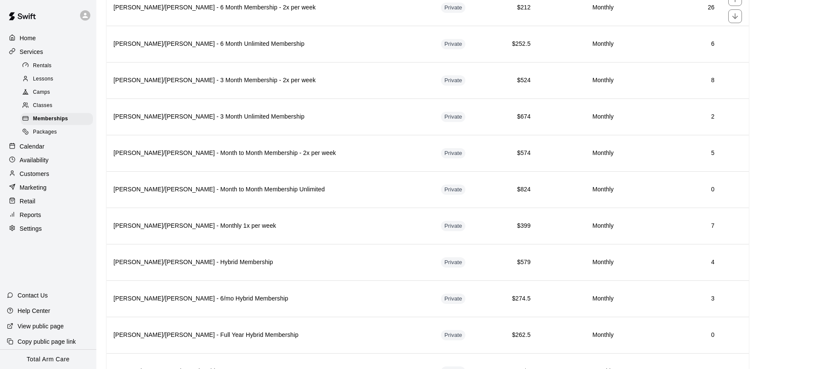
scroll to position [1523, 0]
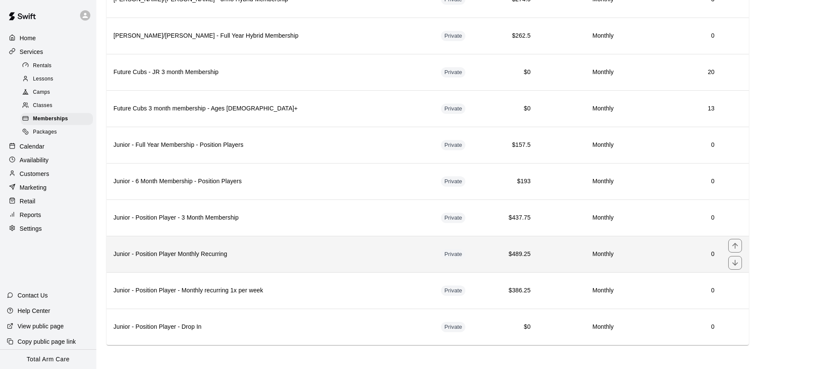
click at [237, 259] on th "Junior - Position Player Monthly Recurring" at bounding box center [271, 254] width 328 height 36
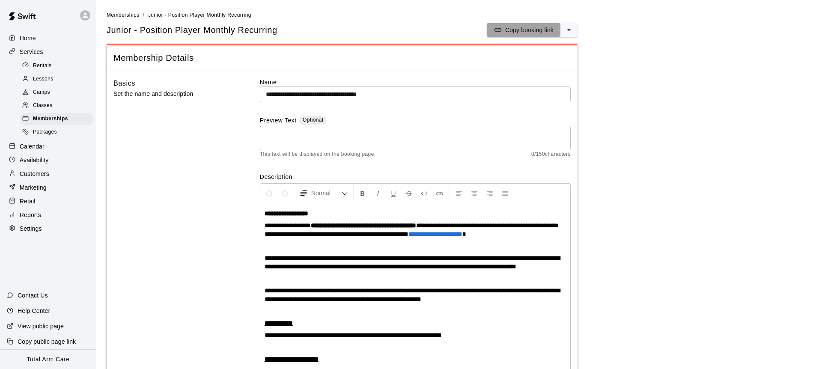
click at [500, 28] on icon "split button" at bounding box center [498, 29] width 7 height 3
click at [60, 118] on span "Memberships" at bounding box center [50, 119] width 35 height 9
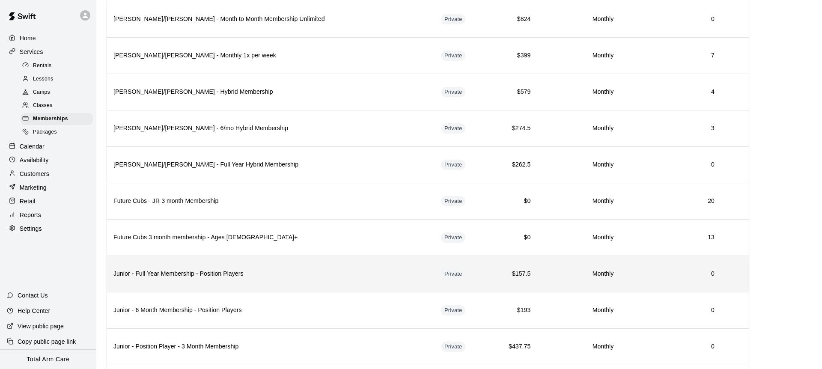
scroll to position [1523, 0]
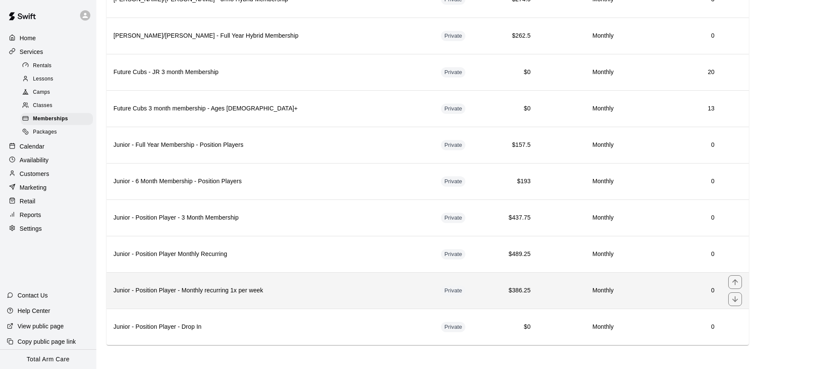
click at [274, 295] on th "Junior - Position Player - Monthly recurring 1x per week" at bounding box center [271, 290] width 328 height 36
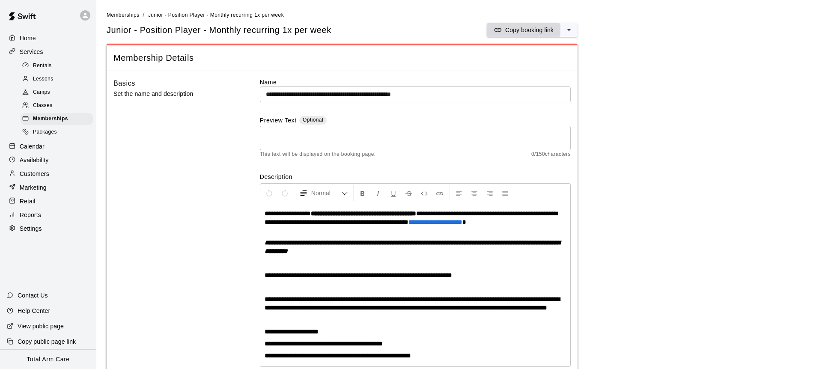
click at [517, 30] on p "Copy booking link" at bounding box center [529, 30] width 48 height 9
click at [51, 119] on span "Memberships" at bounding box center [50, 119] width 35 height 9
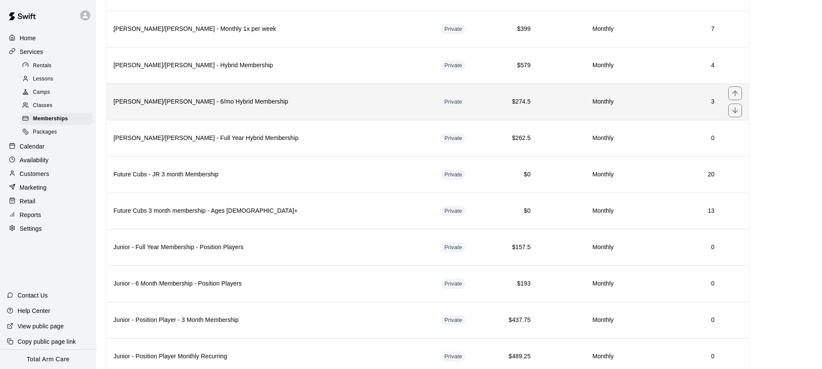
scroll to position [1523, 0]
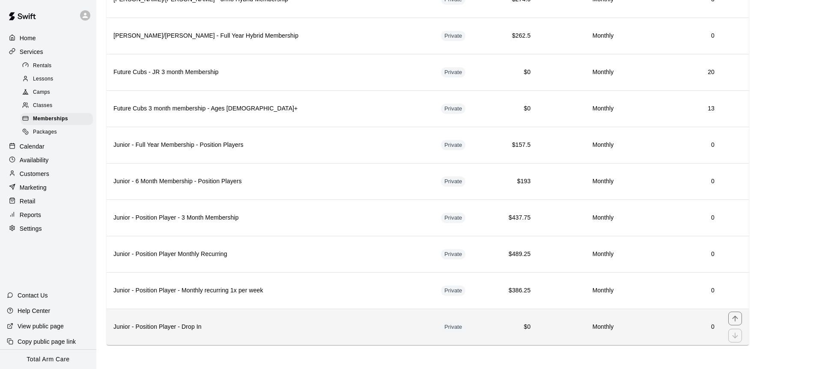
click at [252, 322] on h6 "Junior - Position Player - Drop In" at bounding box center [270, 326] width 314 height 9
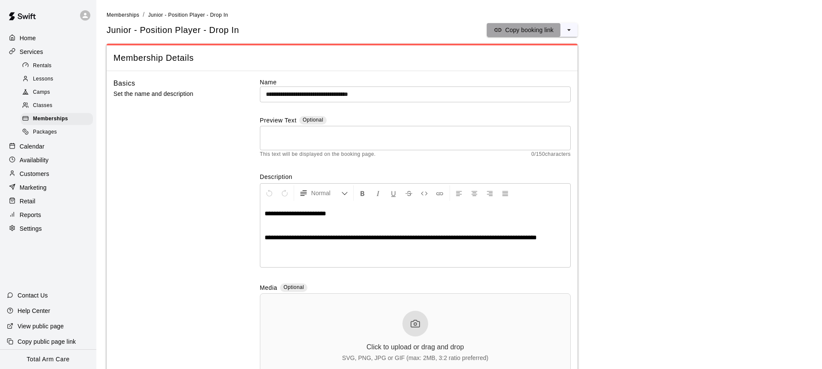
click at [497, 33] on icon "split button" at bounding box center [498, 30] width 9 height 9
click at [37, 121] on span "Memberships" at bounding box center [50, 119] width 35 height 9
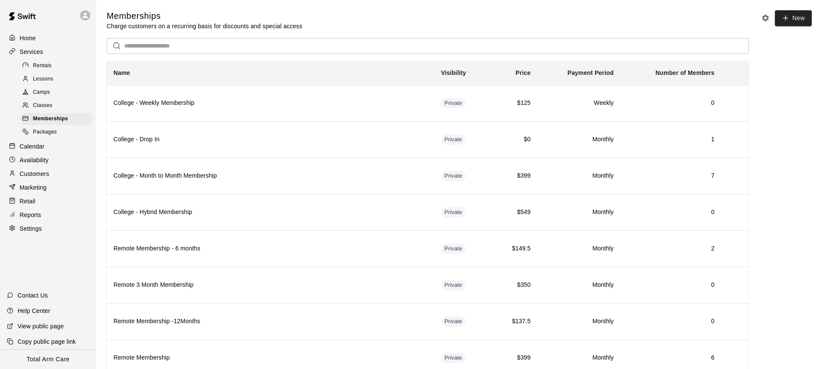
click at [41, 140] on div "Calendar" at bounding box center [48, 146] width 83 height 13
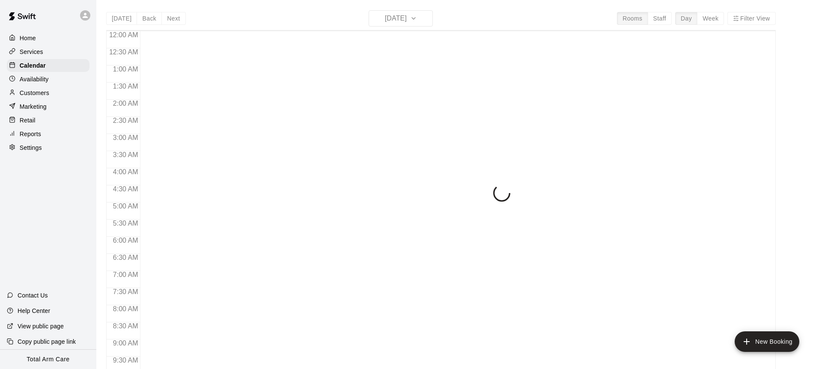
scroll to position [376, 0]
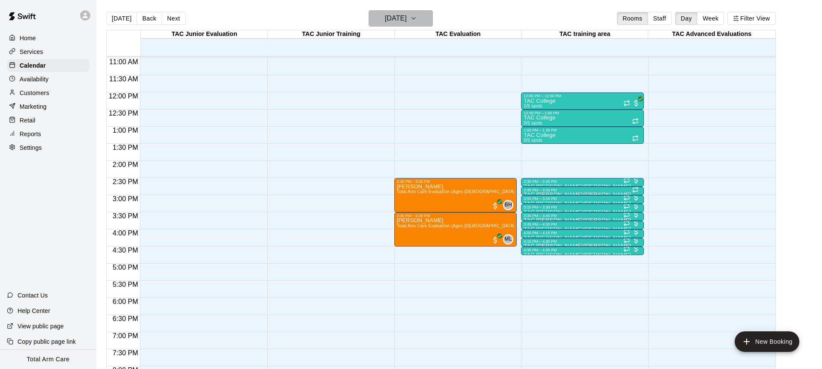
click at [385, 17] on h6 "Friday Oct 10" at bounding box center [396, 18] width 22 height 12
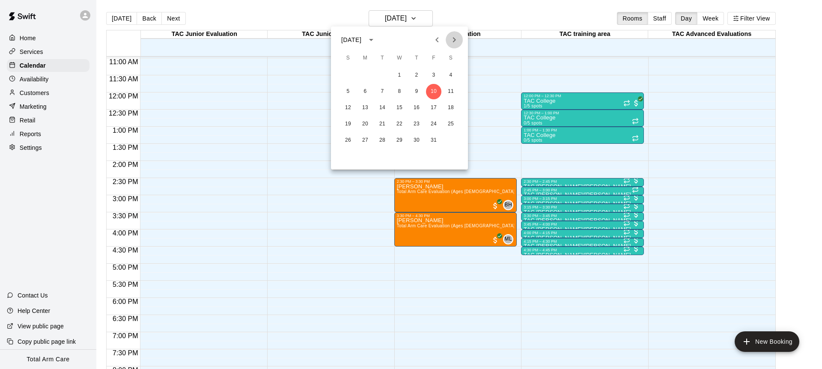
click at [453, 39] on icon "Next month" at bounding box center [454, 40] width 10 height 10
click at [456, 39] on icon "Next month" at bounding box center [454, 40] width 10 height 10
click at [367, 74] on button "1" at bounding box center [365, 75] width 15 height 15
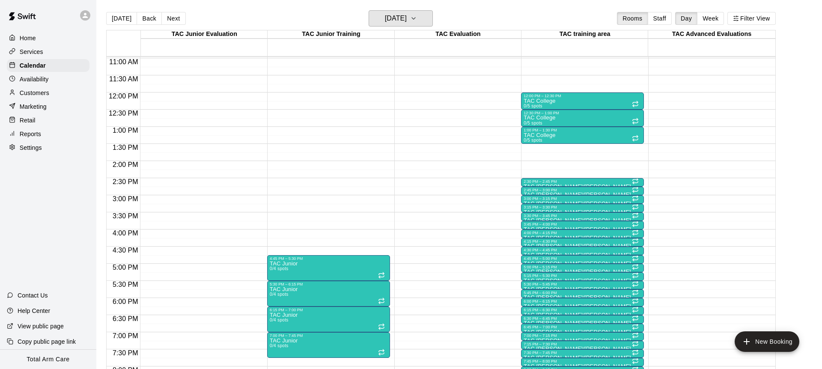
scroll to position [500, 0]
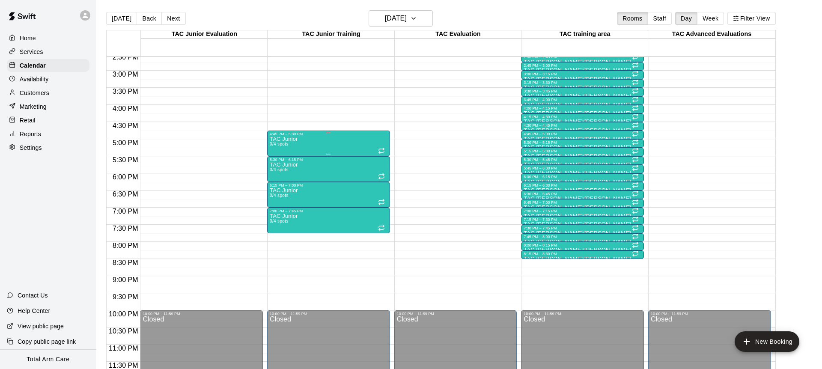
click at [297, 147] on div "TAC Junior 0/4 spots" at bounding box center [284, 320] width 28 height 369
click at [278, 184] on icon "delete" at bounding box center [279, 186] width 6 height 8
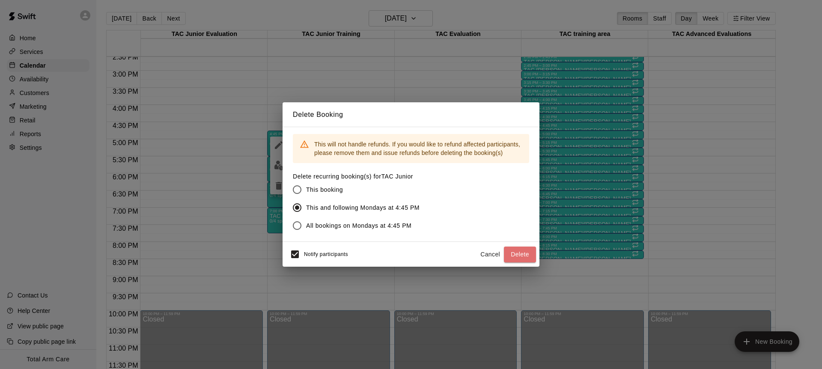
click at [513, 258] on button "Delete" at bounding box center [520, 255] width 32 height 16
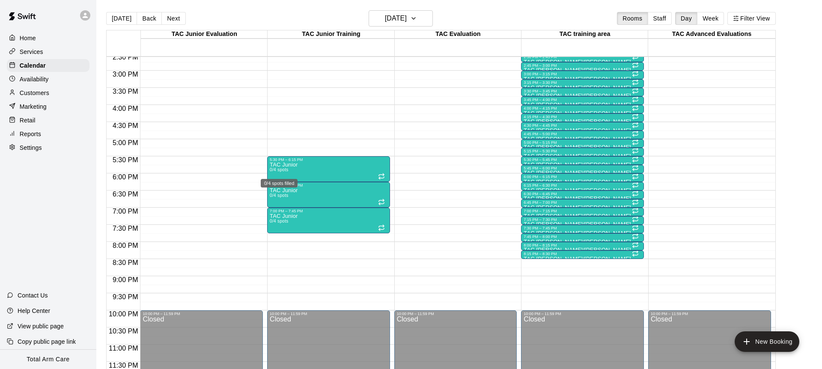
click at [285, 173] on div "0/4 spots filled" at bounding box center [279, 180] width 39 height 15
click at [269, 220] on icon "delete" at bounding box center [268, 222] width 10 height 10
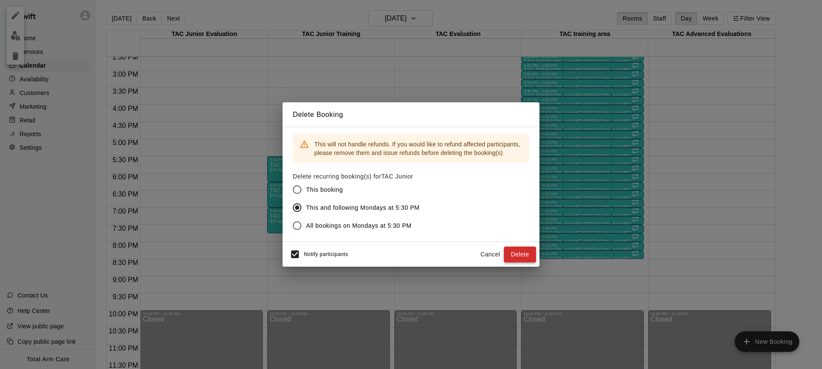
click at [518, 256] on button "Delete" at bounding box center [520, 255] width 32 height 16
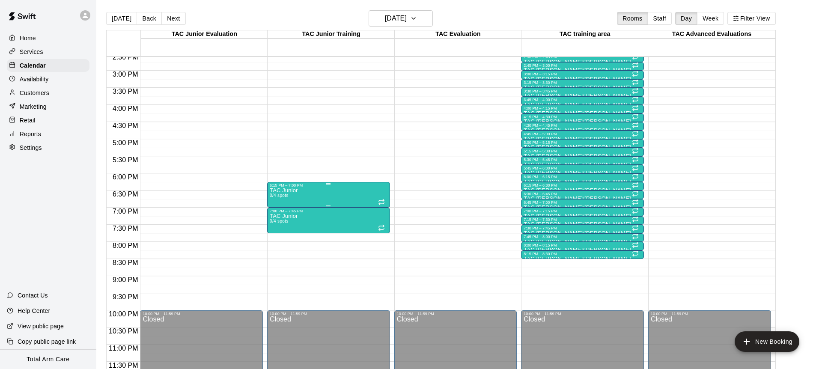
click at [309, 189] on div "TAC Junior 0/4 spots" at bounding box center [329, 372] width 118 height 369
click at [280, 237] on icon "delete" at bounding box center [279, 237] width 6 height 8
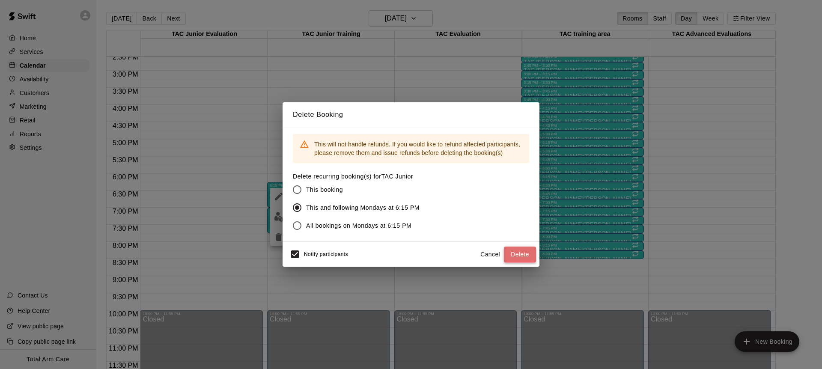
click at [523, 256] on button "Delete" at bounding box center [520, 255] width 32 height 16
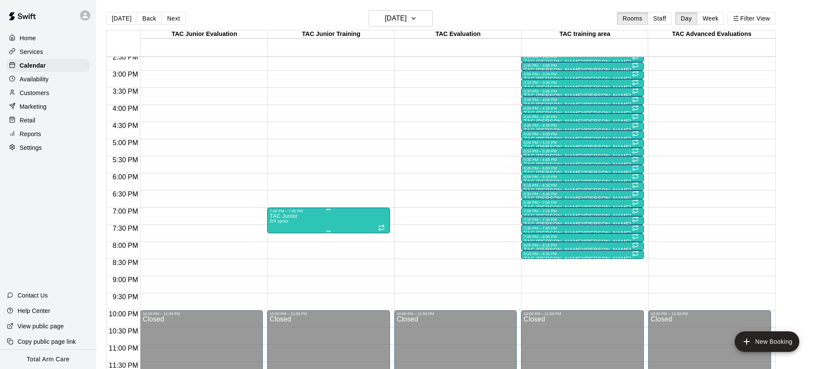
click at [271, 260] on button "delete" at bounding box center [278, 262] width 17 height 17
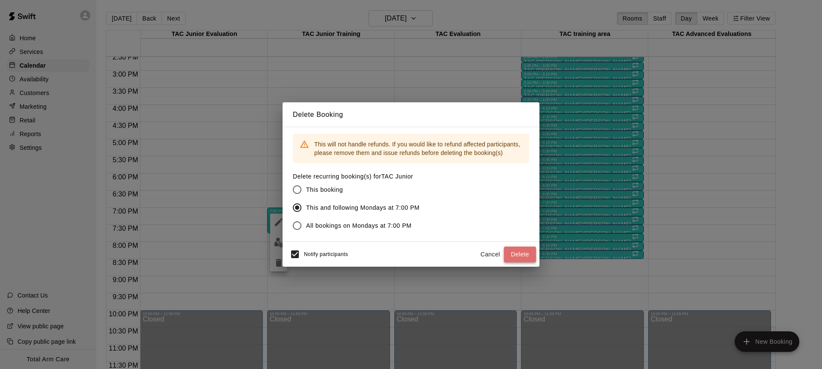
click at [523, 259] on button "Delete" at bounding box center [520, 255] width 32 height 16
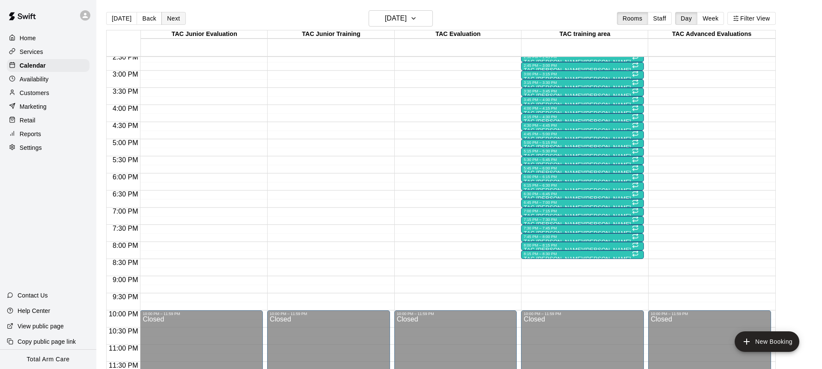
click at [169, 22] on button "Next" at bounding box center [173, 18] width 24 height 13
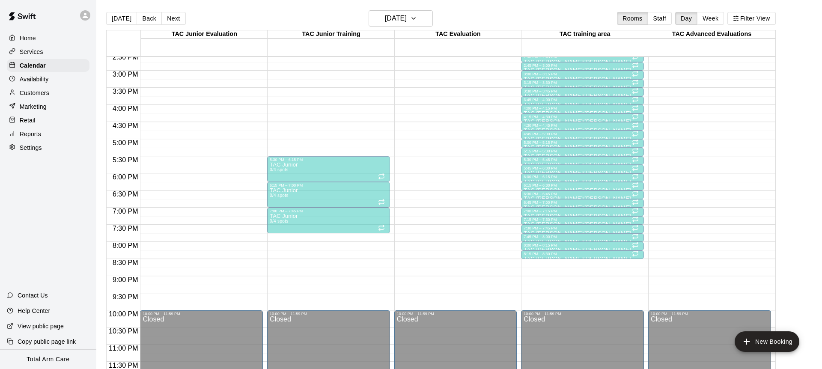
click at [301, 136] on div "4:45 PM – 5:30 PM" at bounding box center [329, 134] width 118 height 4
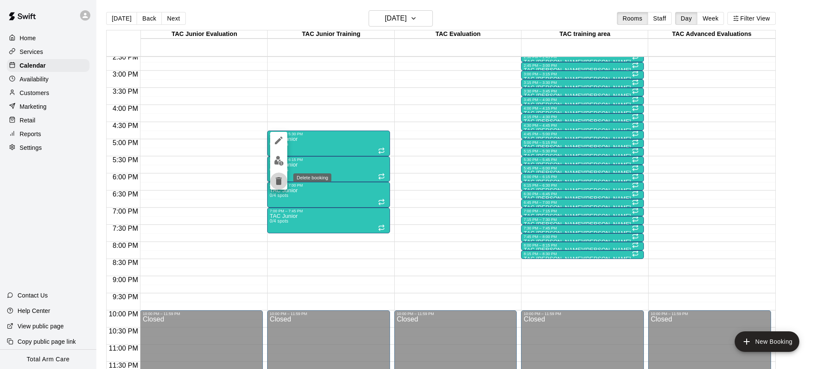
click at [280, 181] on icon "delete" at bounding box center [279, 181] width 6 height 8
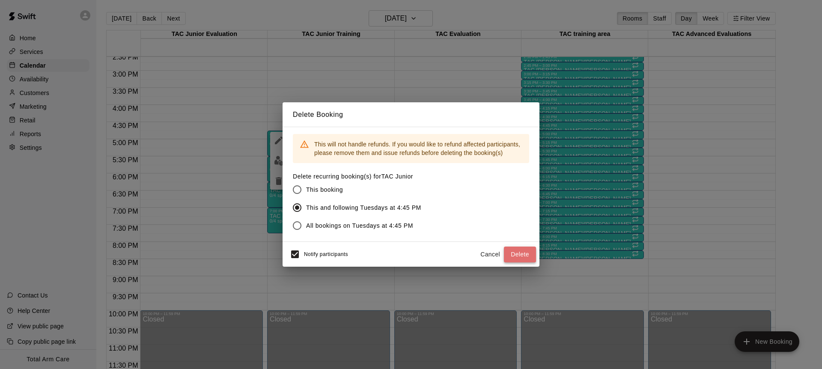
click at [518, 254] on button "Delete" at bounding box center [520, 255] width 32 height 16
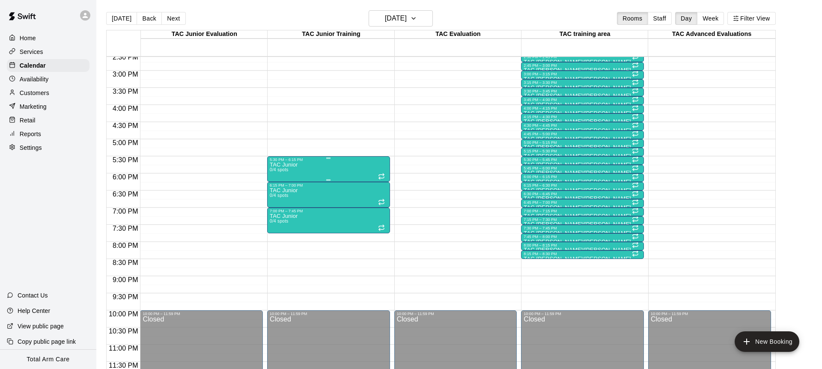
click at [304, 163] on div "TAC Junior 0/4 spots" at bounding box center [329, 346] width 118 height 369
click at [278, 212] on icon "delete" at bounding box center [279, 212] width 6 height 8
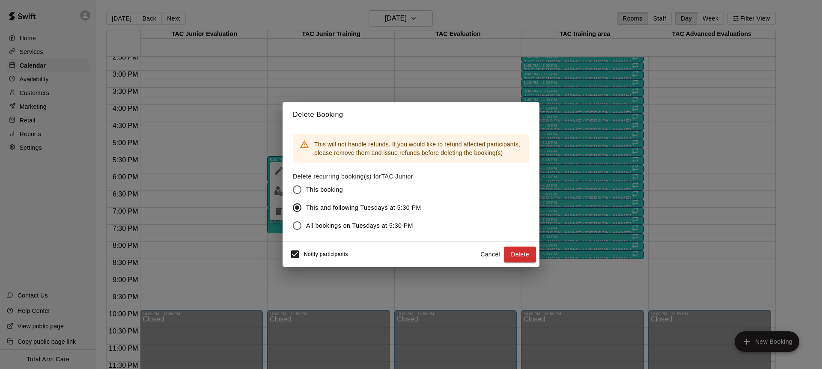
click at [524, 253] on button "Delete" at bounding box center [520, 255] width 32 height 16
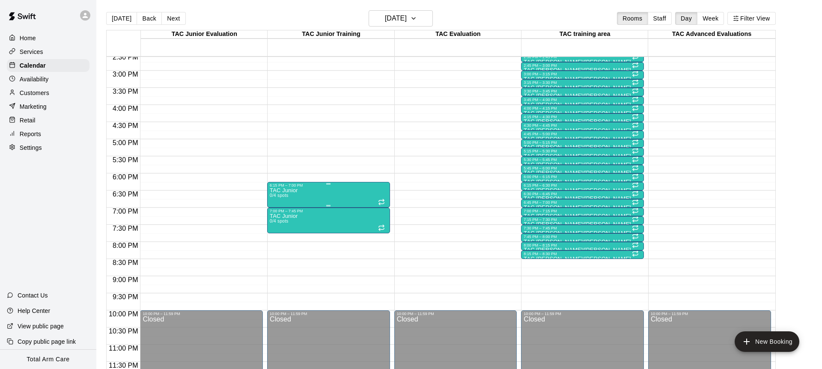
click at [290, 197] on div "TAC Junior 0/4 spots" at bounding box center [284, 372] width 28 height 369
click at [281, 238] on icon "delete" at bounding box center [279, 237] width 10 height 10
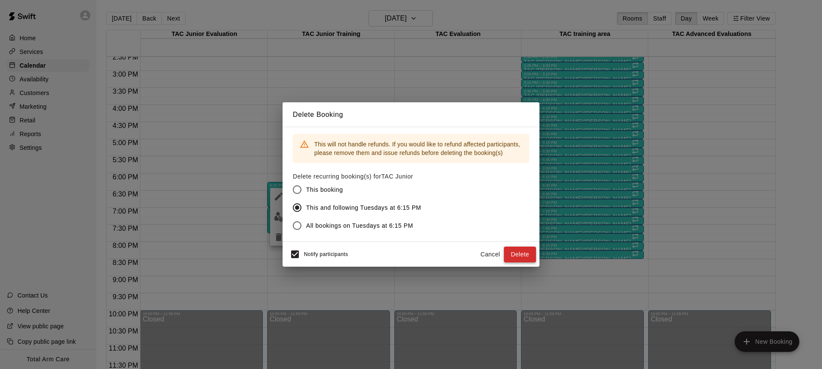
click at [516, 260] on button "Delete" at bounding box center [520, 255] width 32 height 16
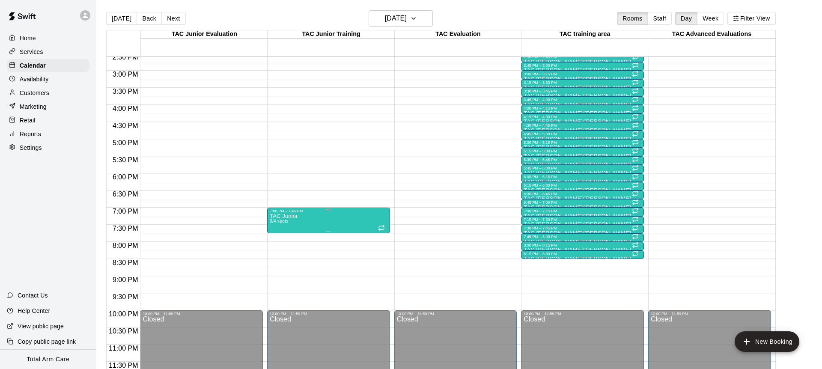
click at [282, 262] on icon "delete" at bounding box center [279, 263] width 10 height 10
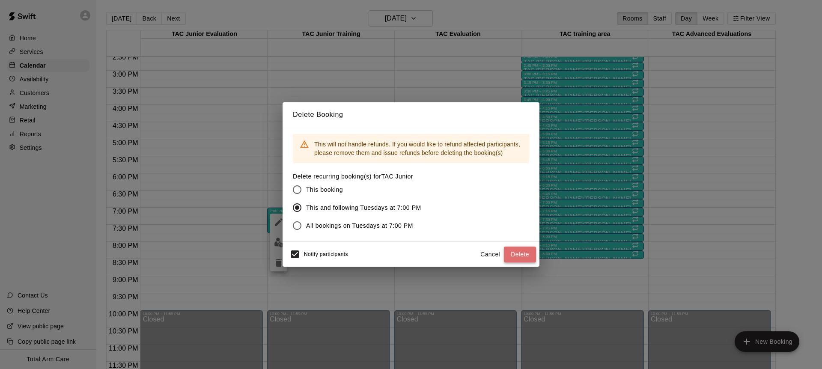
click at [536, 257] on button "Delete" at bounding box center [520, 255] width 32 height 16
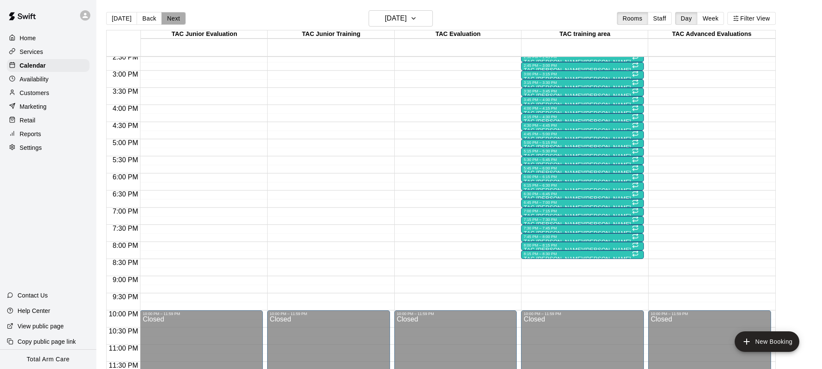
click at [168, 18] on button "Next" at bounding box center [173, 18] width 24 height 13
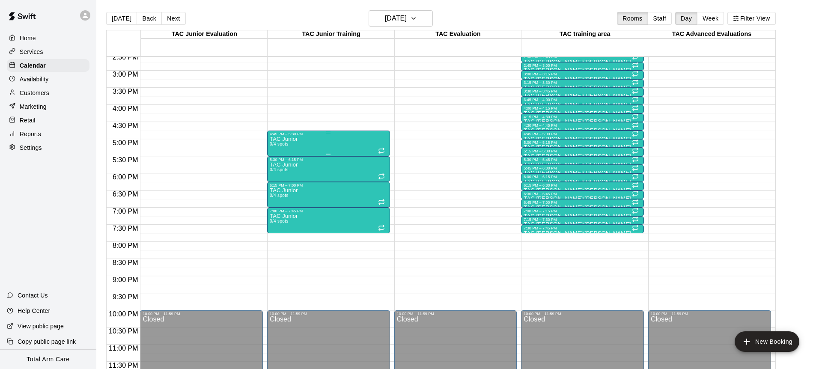
click at [295, 139] on p "TAC Junior" at bounding box center [284, 139] width 28 height 0
click at [277, 186] on icon "delete" at bounding box center [279, 189] width 6 height 8
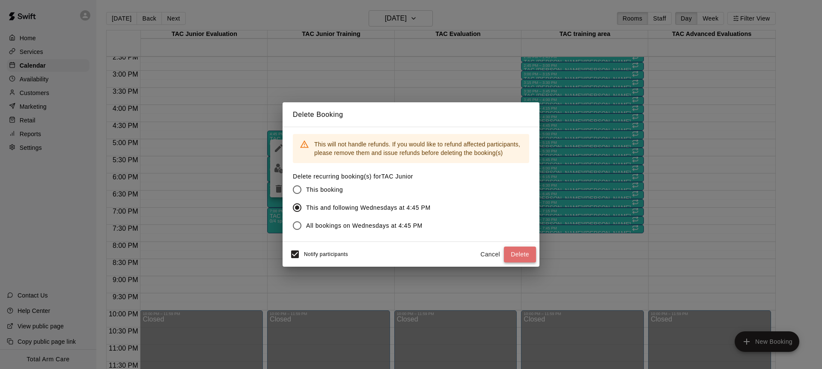
click at [522, 256] on button "Delete" at bounding box center [520, 255] width 32 height 16
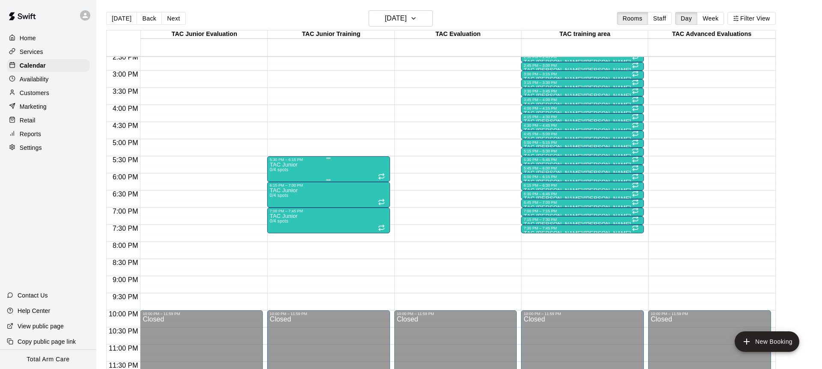
click at [281, 171] on span "0/4 spots" at bounding box center [279, 169] width 19 height 5
click at [281, 222] on button "delete" at bounding box center [278, 217] width 17 height 17
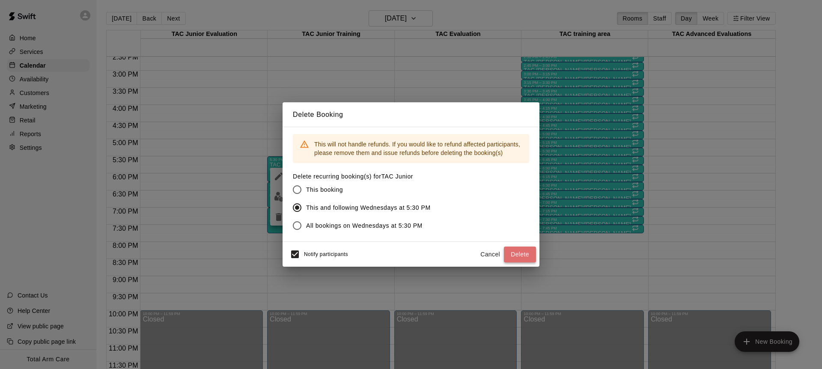
click at [518, 254] on button "Delete" at bounding box center [520, 255] width 32 height 16
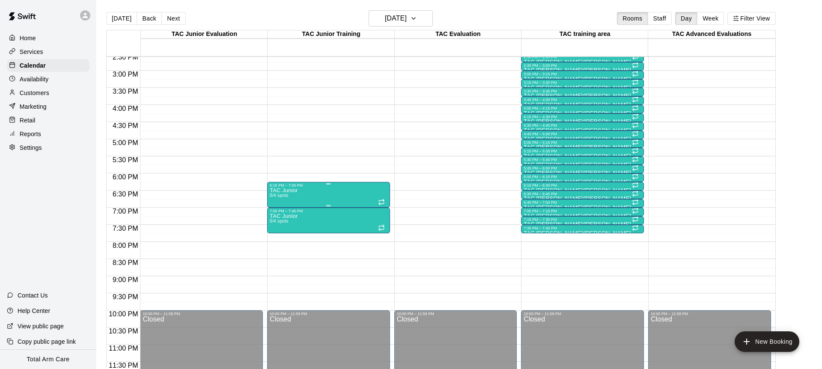
click at [268, 191] on div "6:15 PM – 7:00 PM TAC Junior 0/4 spots" at bounding box center [328, 195] width 123 height 26
click at [276, 231] on icon "delete" at bounding box center [276, 231] width 6 height 8
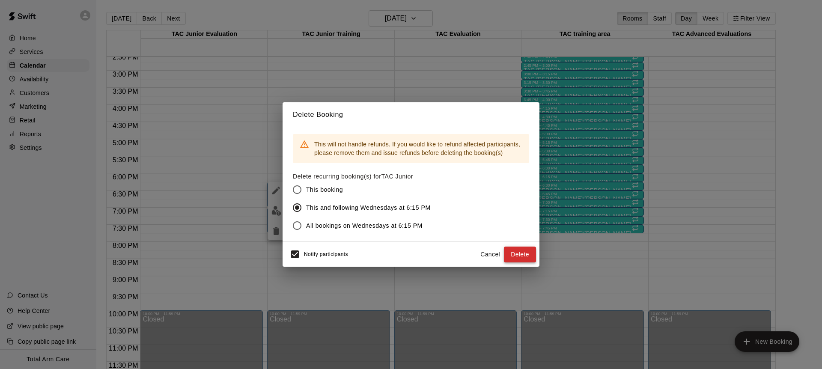
click at [518, 261] on button "Delete" at bounding box center [520, 255] width 32 height 16
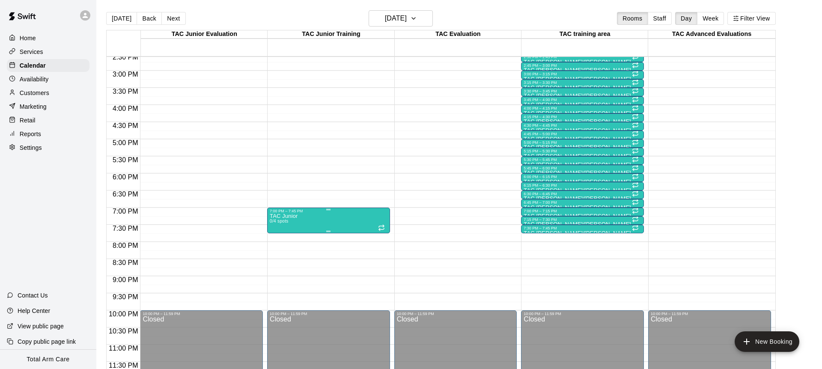
click at [282, 263] on icon "delete" at bounding box center [279, 263] width 10 height 10
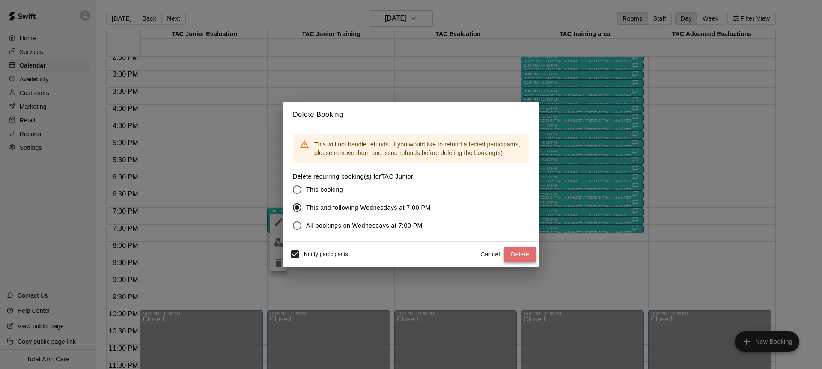
click at [525, 253] on button "Delete" at bounding box center [520, 255] width 32 height 16
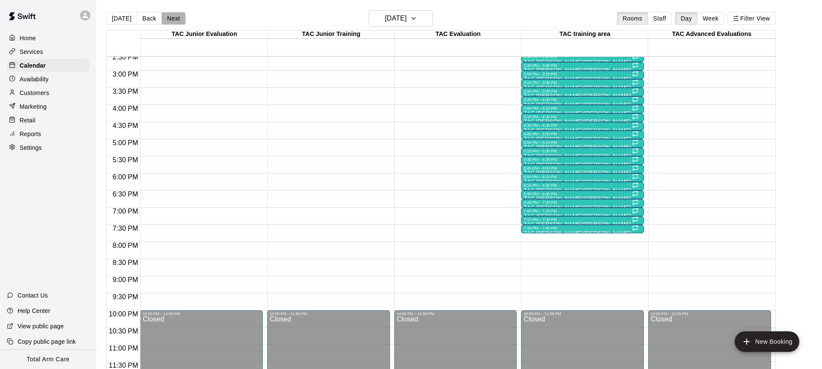
click at [168, 21] on button "Next" at bounding box center [173, 18] width 24 height 13
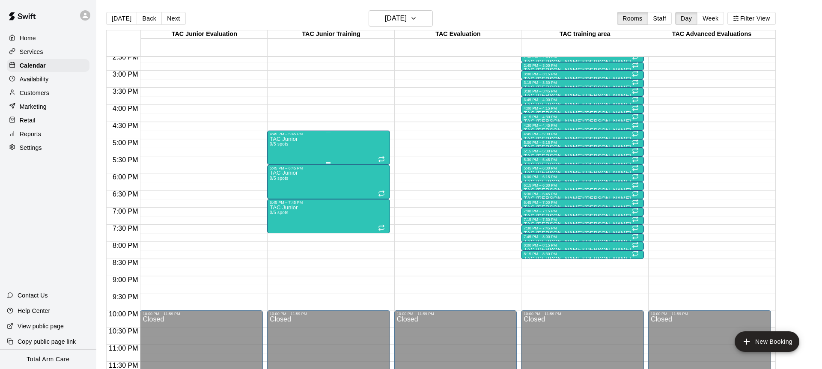
click at [297, 150] on div "TAC Junior 0/5 spots" at bounding box center [284, 320] width 28 height 369
click at [276, 188] on icon "delete" at bounding box center [279, 186] width 6 height 8
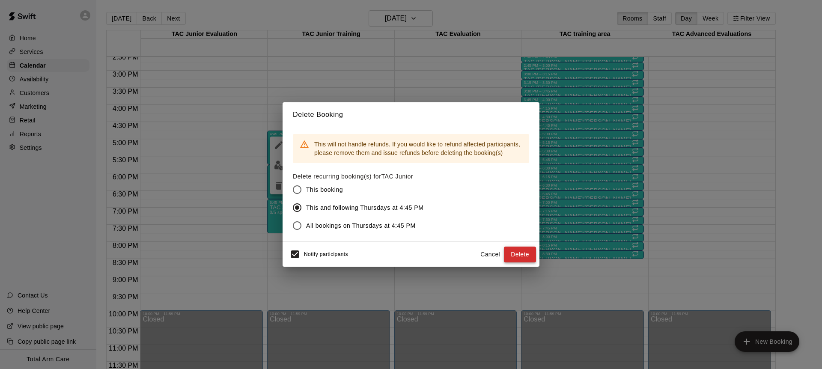
click at [518, 257] on button "Delete" at bounding box center [520, 255] width 32 height 16
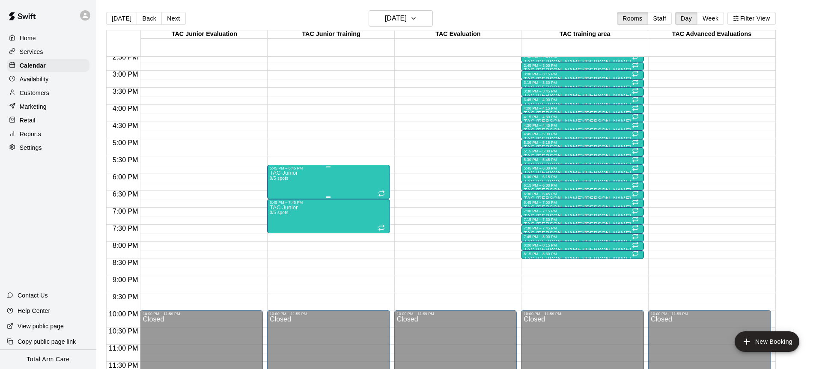
click at [341, 176] on div "TAC Junior 0/5 spots" at bounding box center [329, 354] width 118 height 369
click at [280, 222] on icon "delete" at bounding box center [279, 220] width 6 height 8
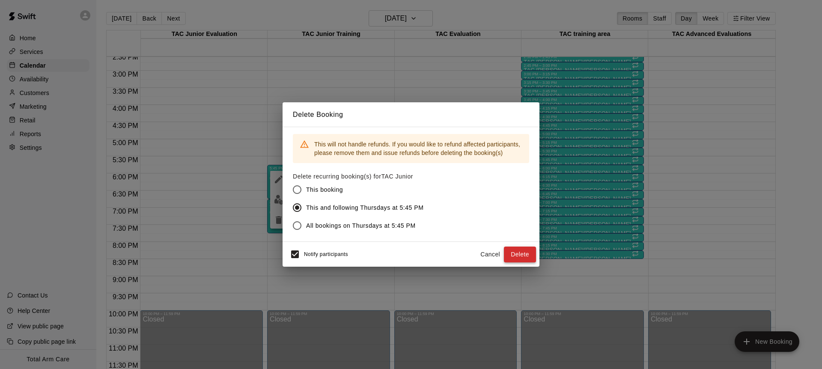
click at [522, 256] on button "Delete" at bounding box center [520, 255] width 32 height 16
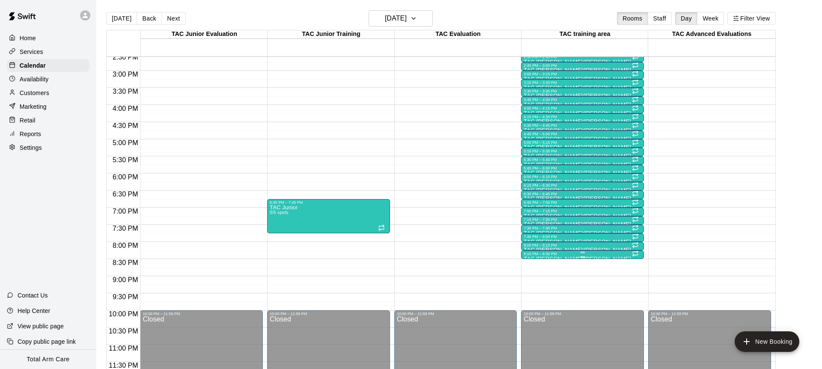
scroll to position [14, 0]
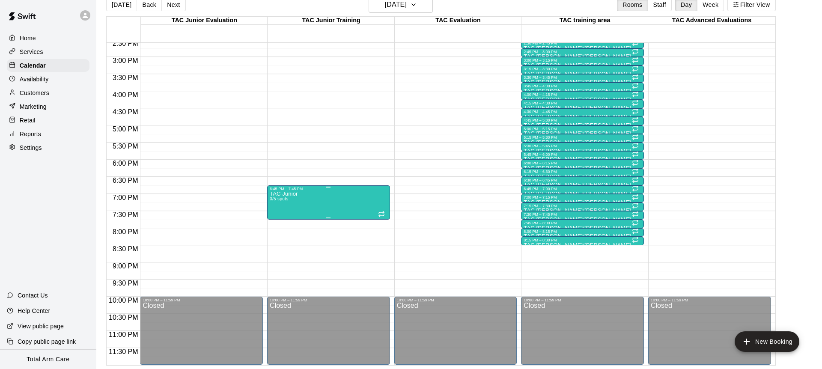
click at [326, 202] on div "TAC Junior 0/5 spots" at bounding box center [329, 375] width 118 height 369
click at [274, 241] on icon "delete" at bounding box center [279, 241] width 10 height 10
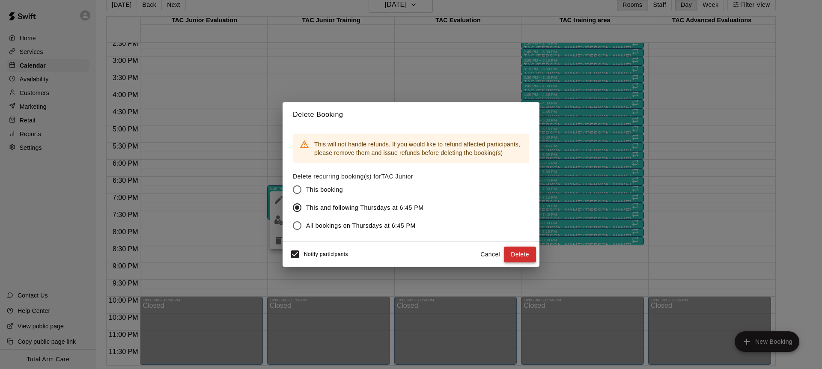
click at [534, 255] on button "Delete" at bounding box center [520, 255] width 32 height 16
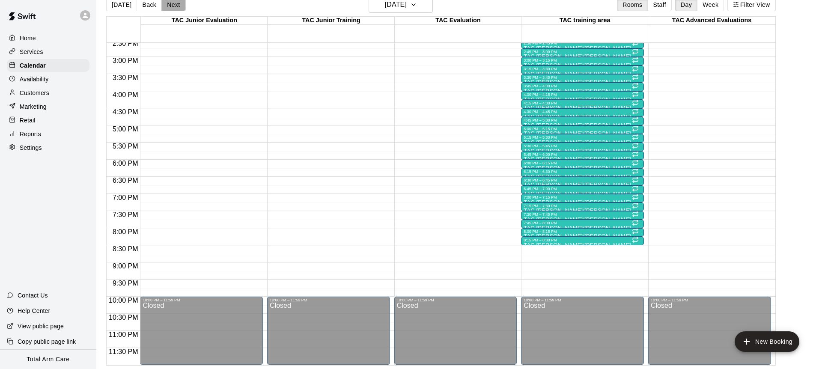
click at [174, 4] on button "Next" at bounding box center [173, 4] width 24 height 13
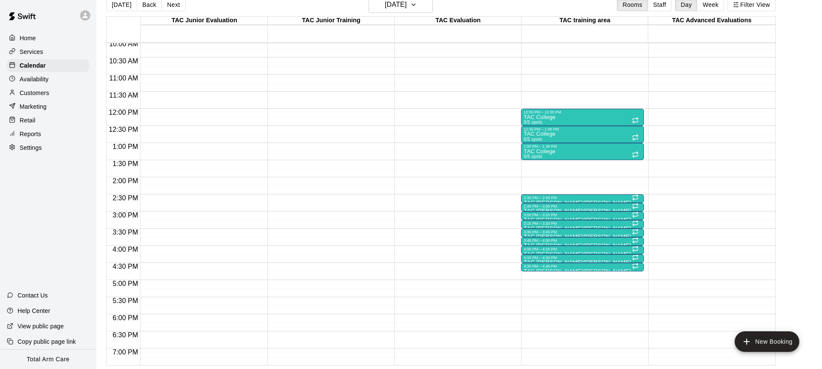
scroll to position [324, 0]
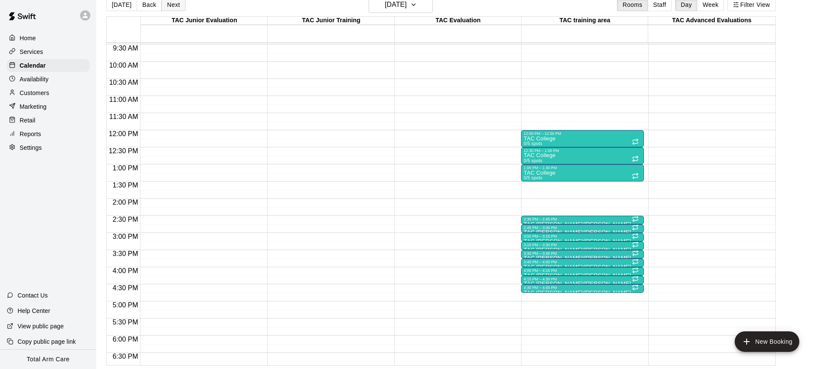
click at [172, 9] on button "Next" at bounding box center [173, 4] width 24 height 13
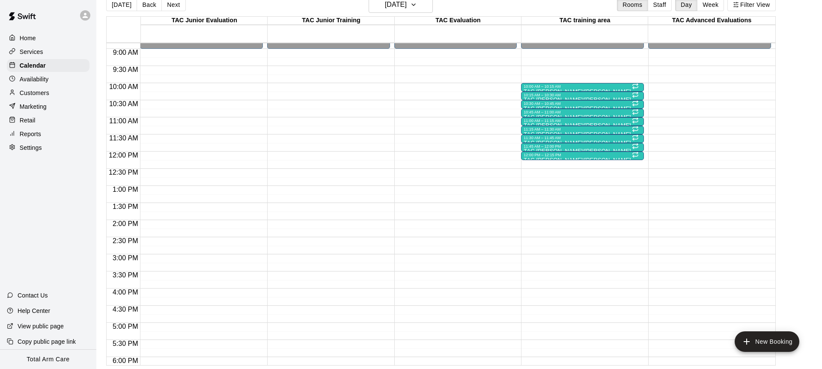
scroll to position [302, 0]
click at [115, 6] on button "Today" at bounding box center [121, 4] width 31 height 13
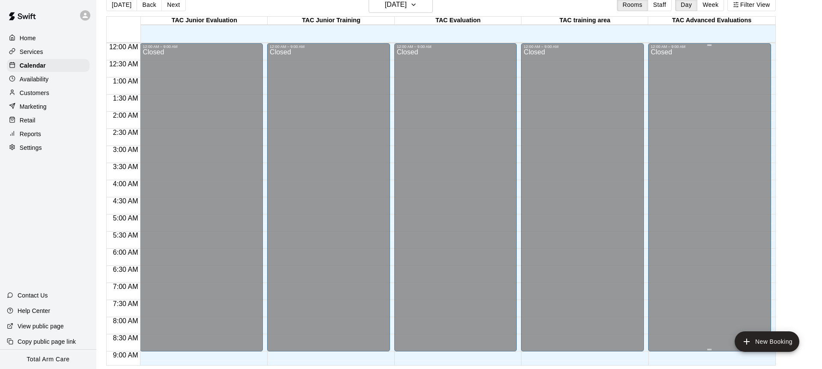
scroll to position [0, 0]
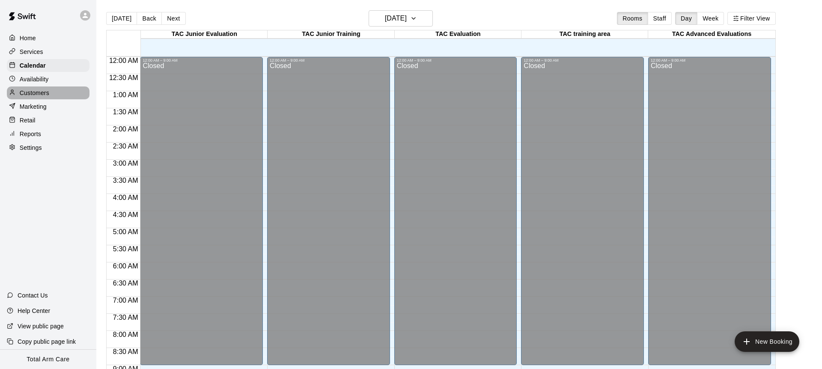
click at [27, 89] on p "Customers" at bounding box center [35, 93] width 30 height 9
